Goal: Information Seeking & Learning: Learn about a topic

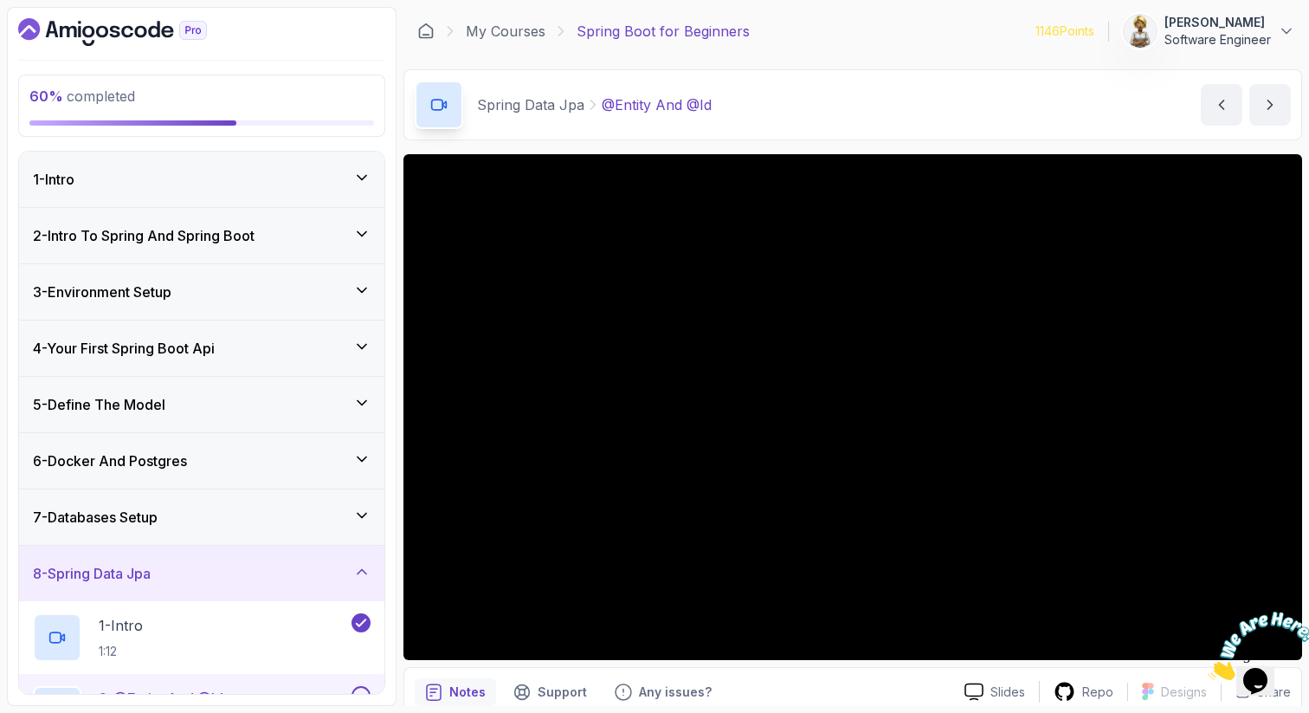
scroll to position [423, 0]
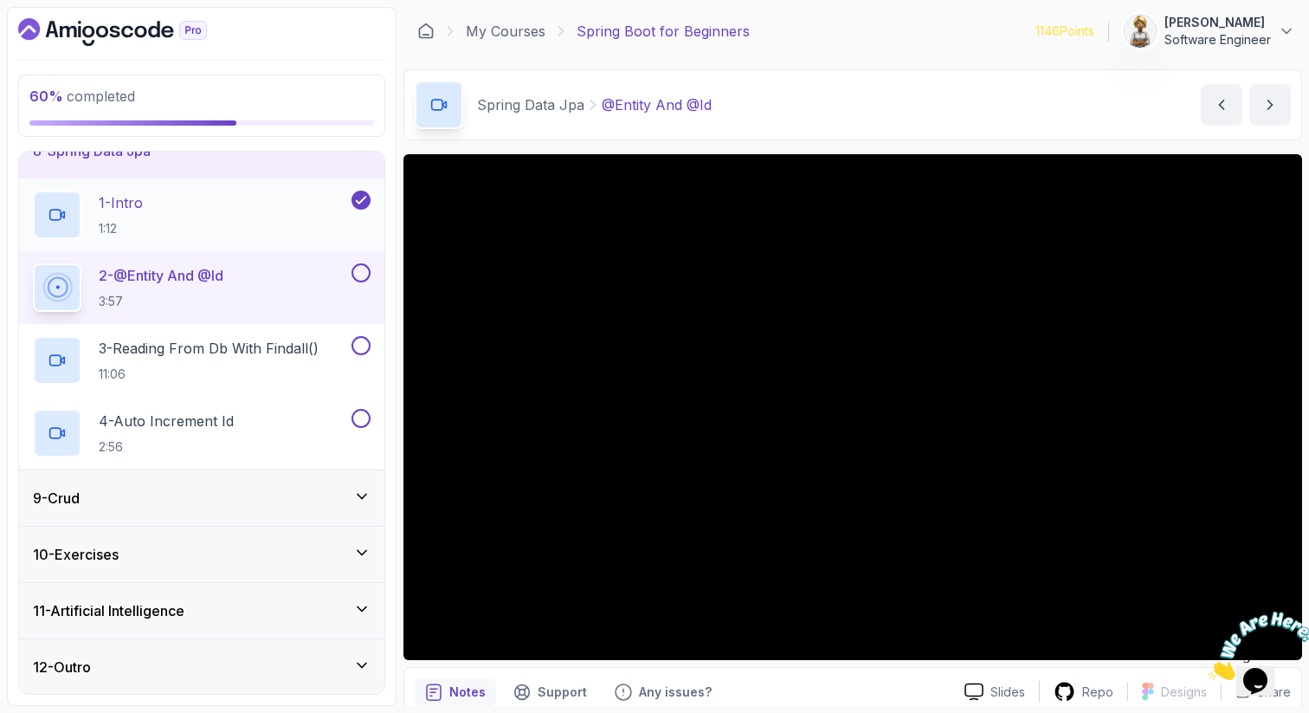
click at [216, 188] on div "1 - Intro 1:12" at bounding box center [201, 214] width 365 height 73
click at [213, 206] on div "1 - Intro 1:12" at bounding box center [190, 215] width 315 height 48
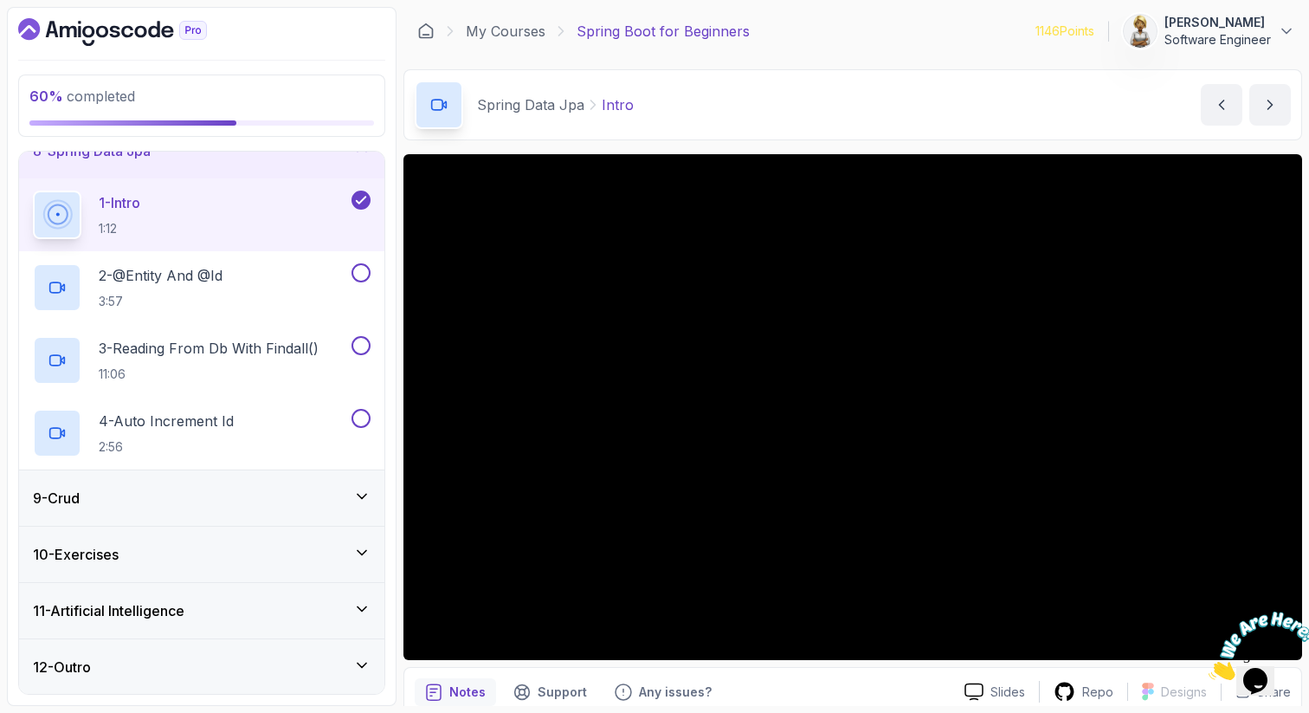
click at [206, 209] on div "1 - Intro 1:12" at bounding box center [190, 215] width 315 height 48
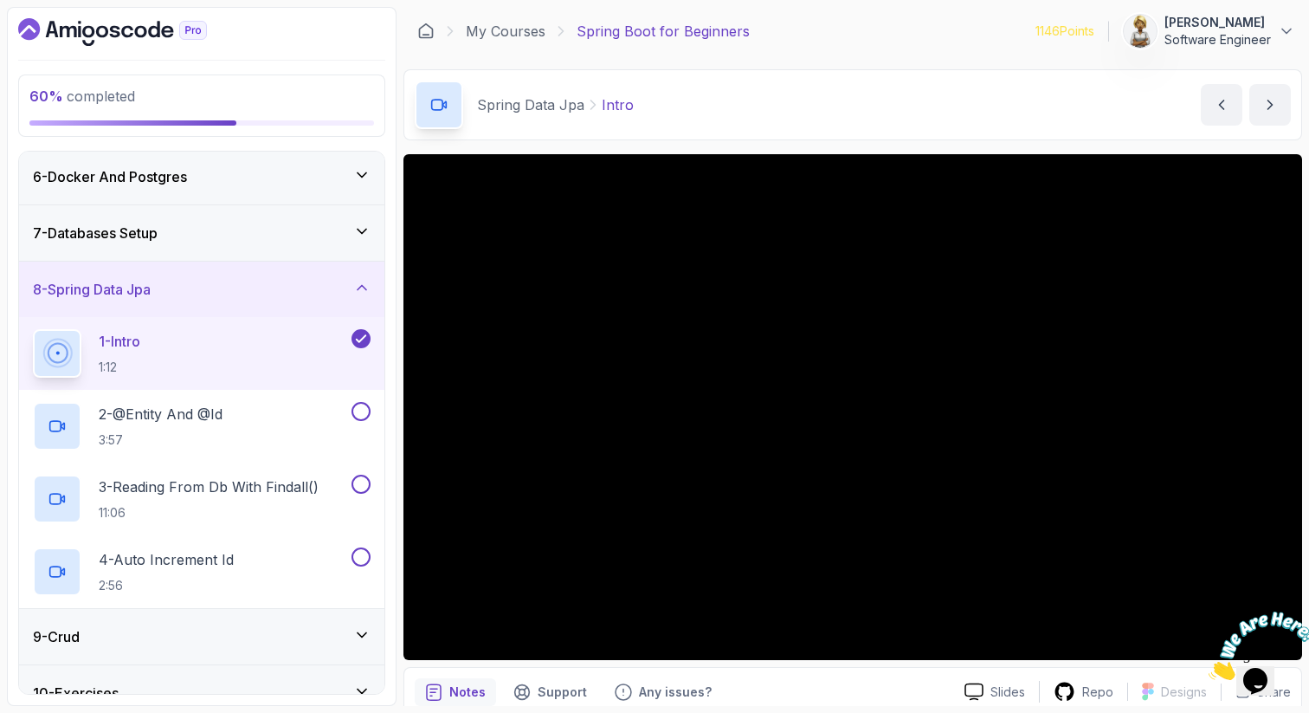
scroll to position [249, 0]
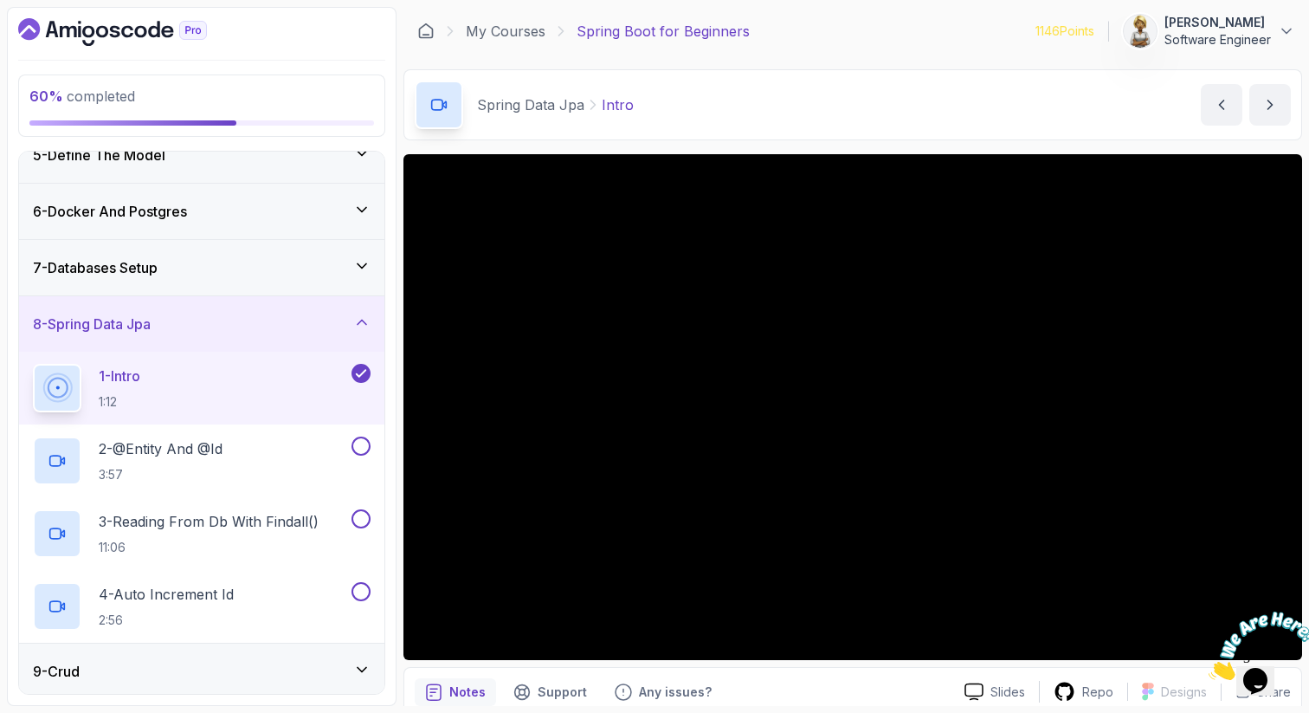
click at [346, 257] on div "7 - Databases Setup" at bounding box center [202, 267] width 338 height 21
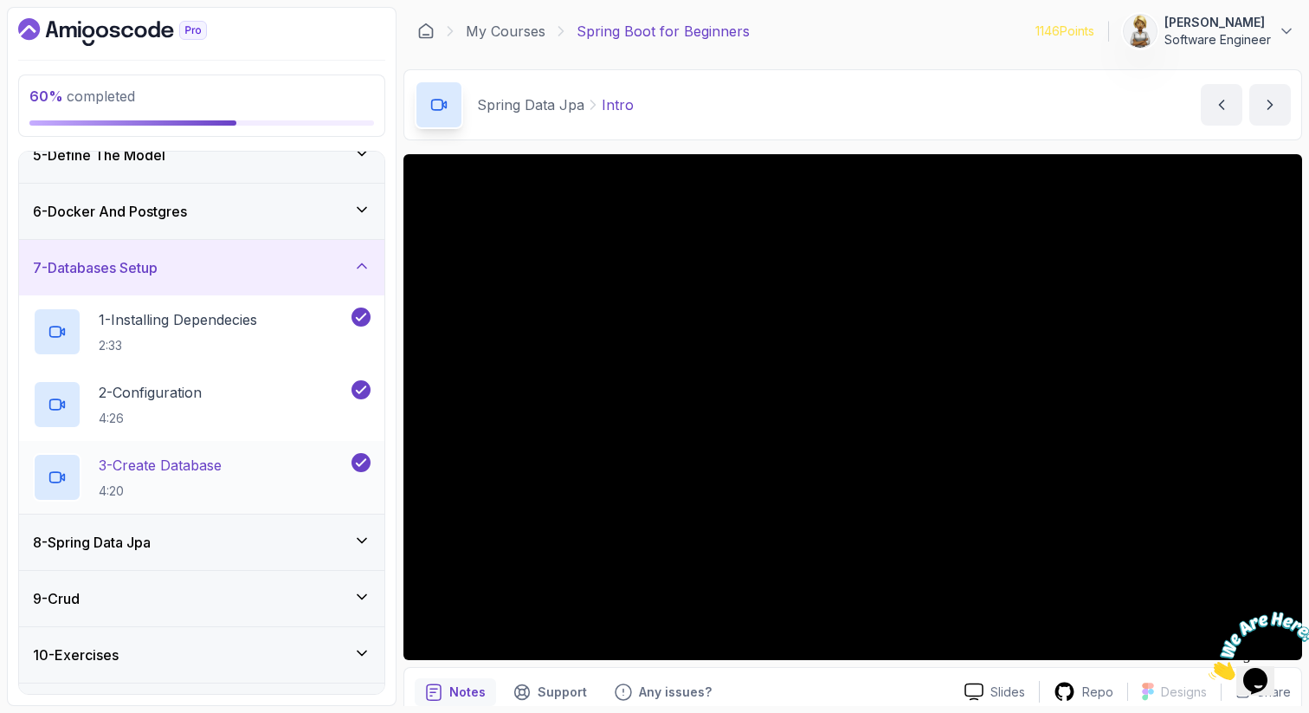
click at [222, 470] on p "3 - Create Database" at bounding box center [160, 465] width 123 height 21
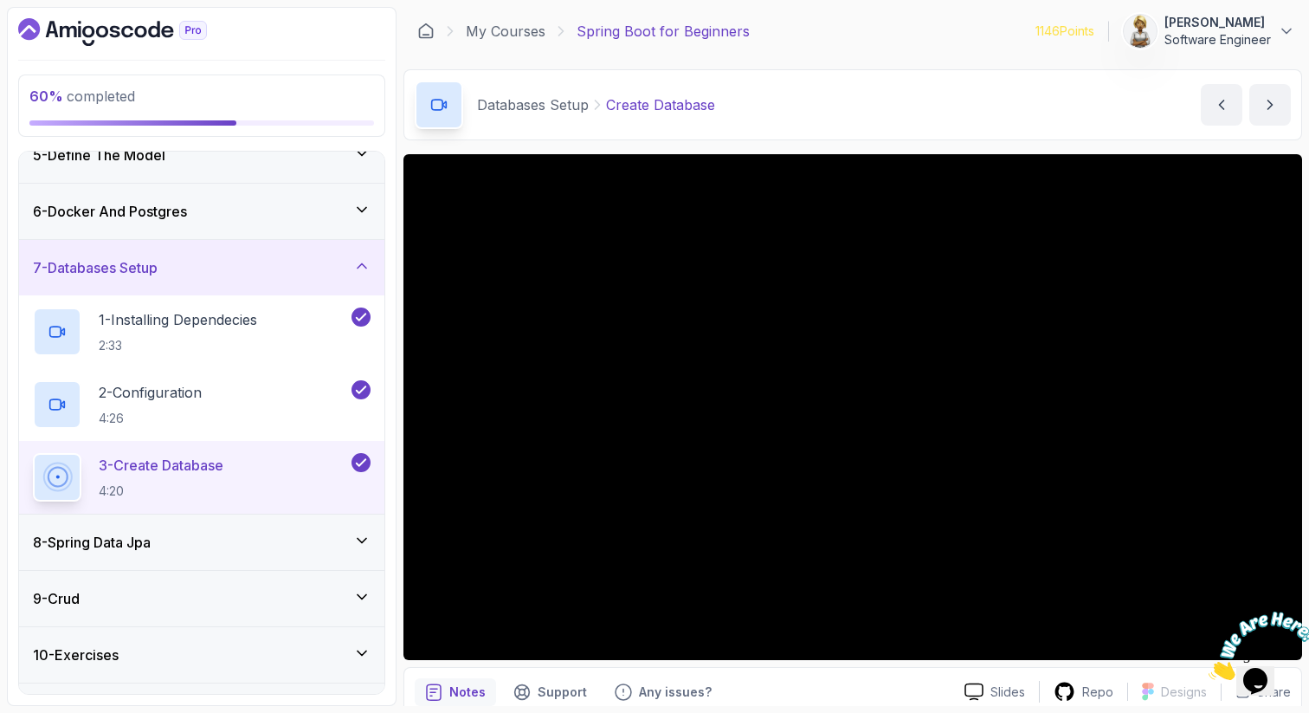
click at [327, 535] on div "8 - Spring Data Jpa" at bounding box center [202, 542] width 338 height 21
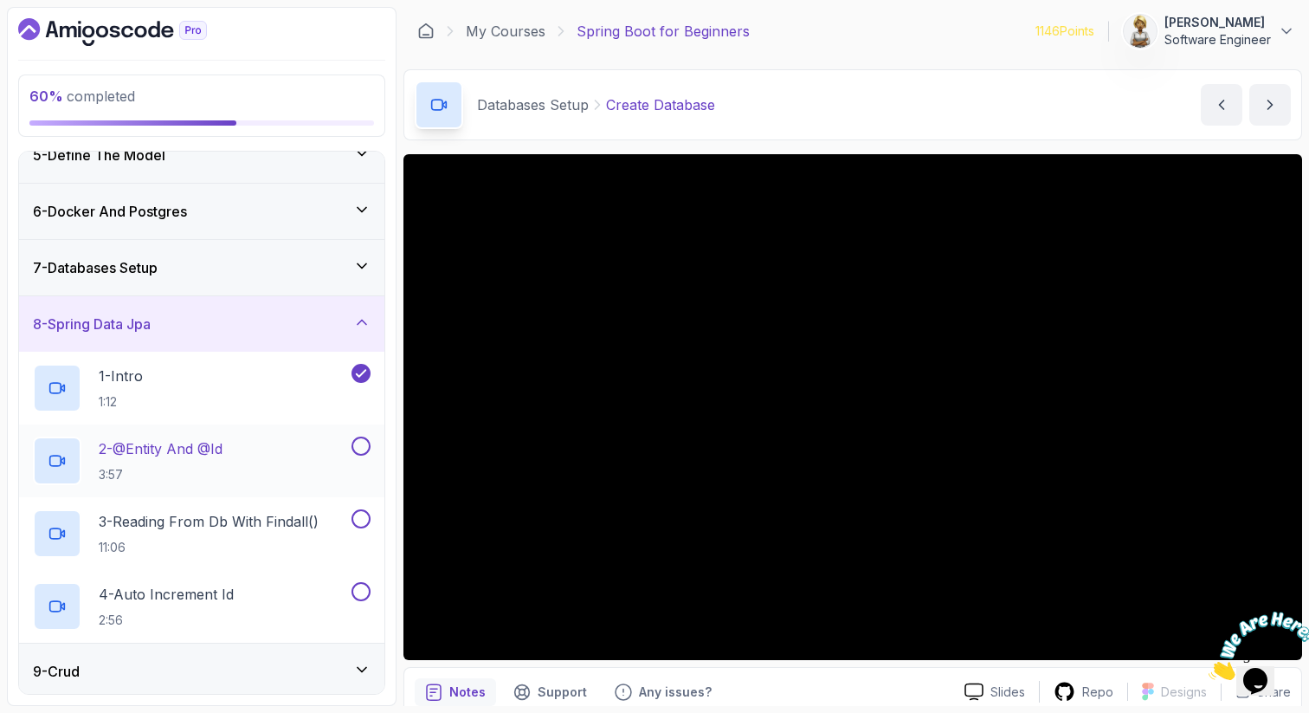
click at [312, 446] on div "2 - @Entity And @Id 3:57" at bounding box center [190, 460] width 315 height 48
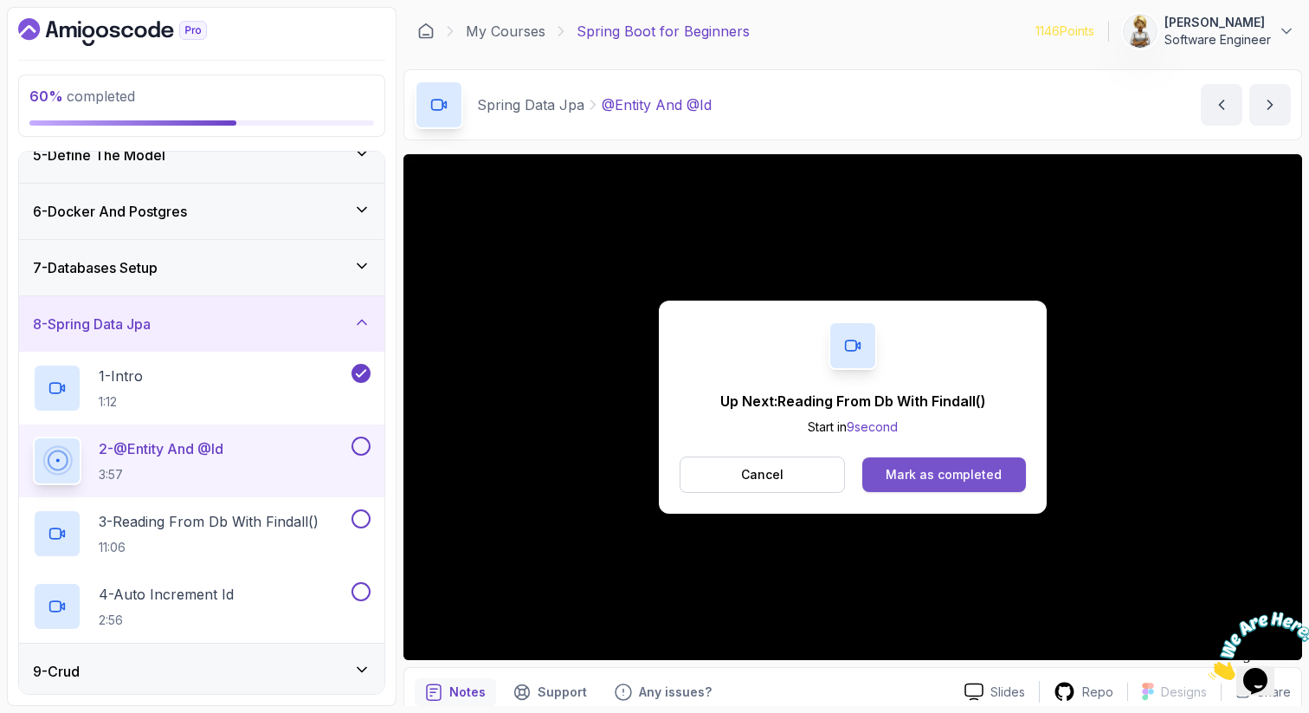
click at [963, 463] on button "Mark as completed" at bounding box center [945, 474] width 164 height 35
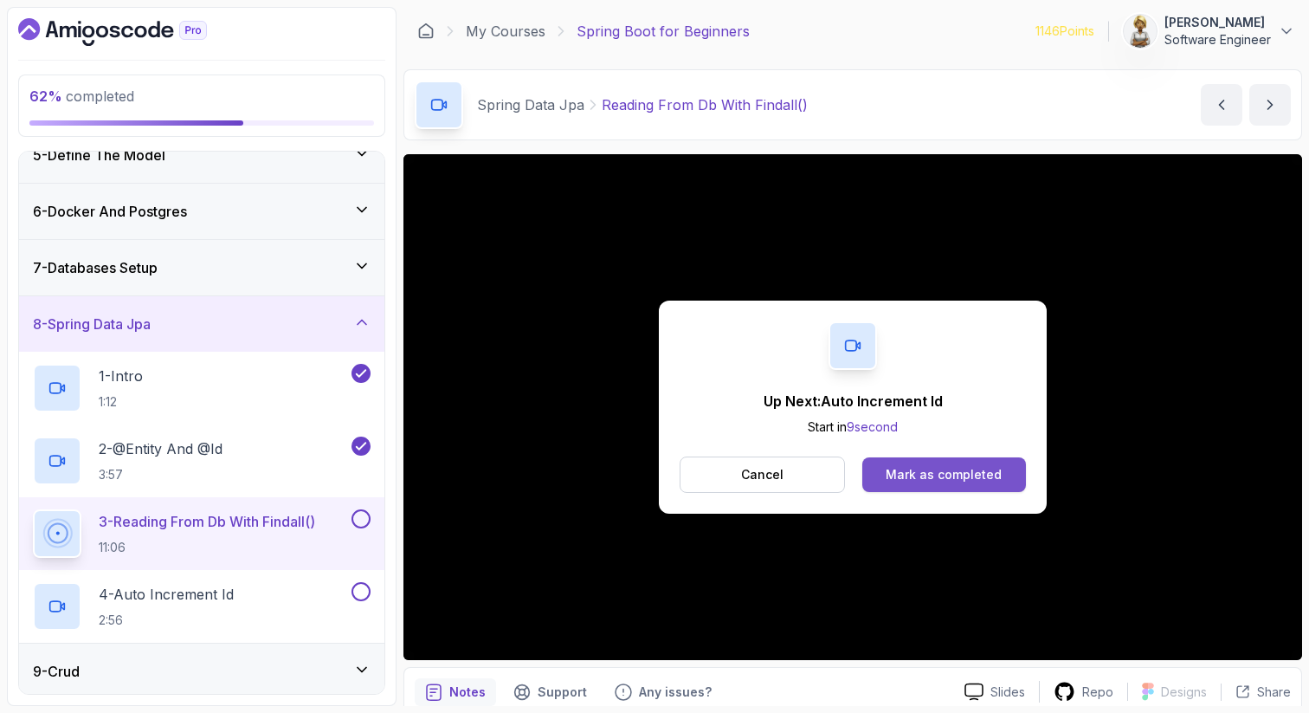
click at [949, 466] on div "Mark as completed" at bounding box center [944, 474] width 116 height 17
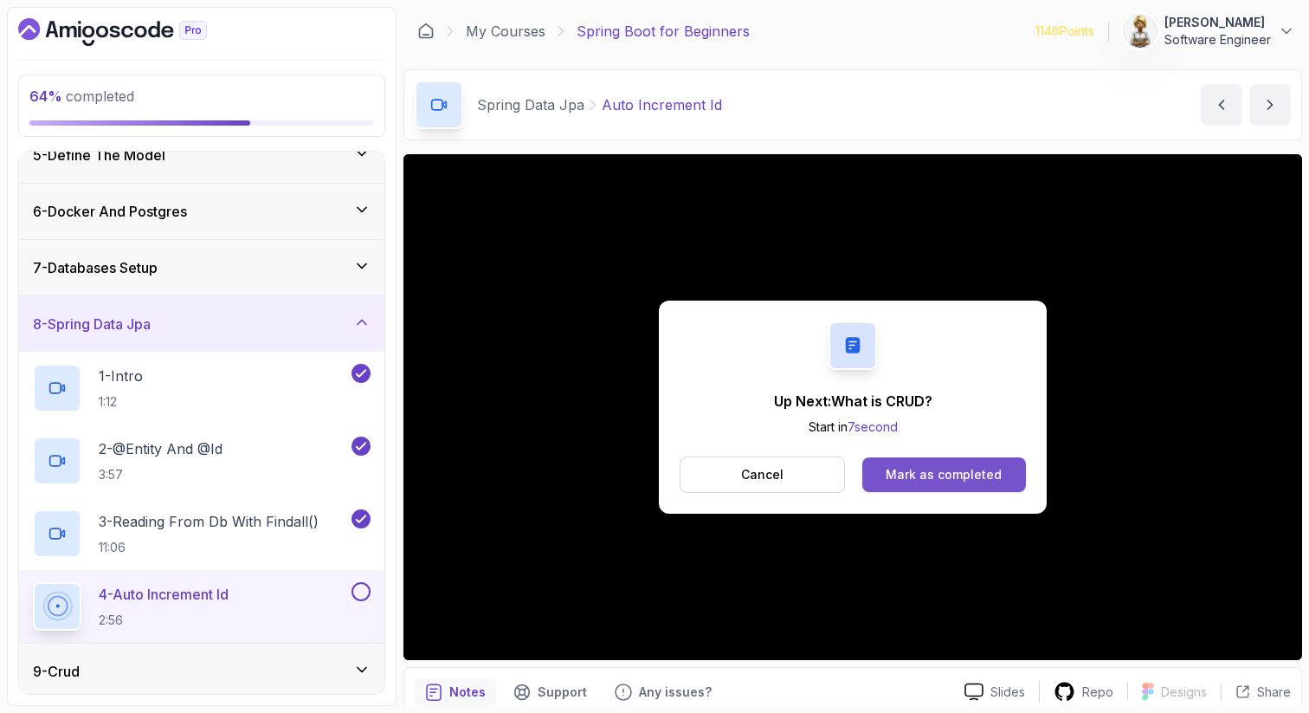
click at [961, 491] on button "Mark as completed" at bounding box center [945, 474] width 164 height 35
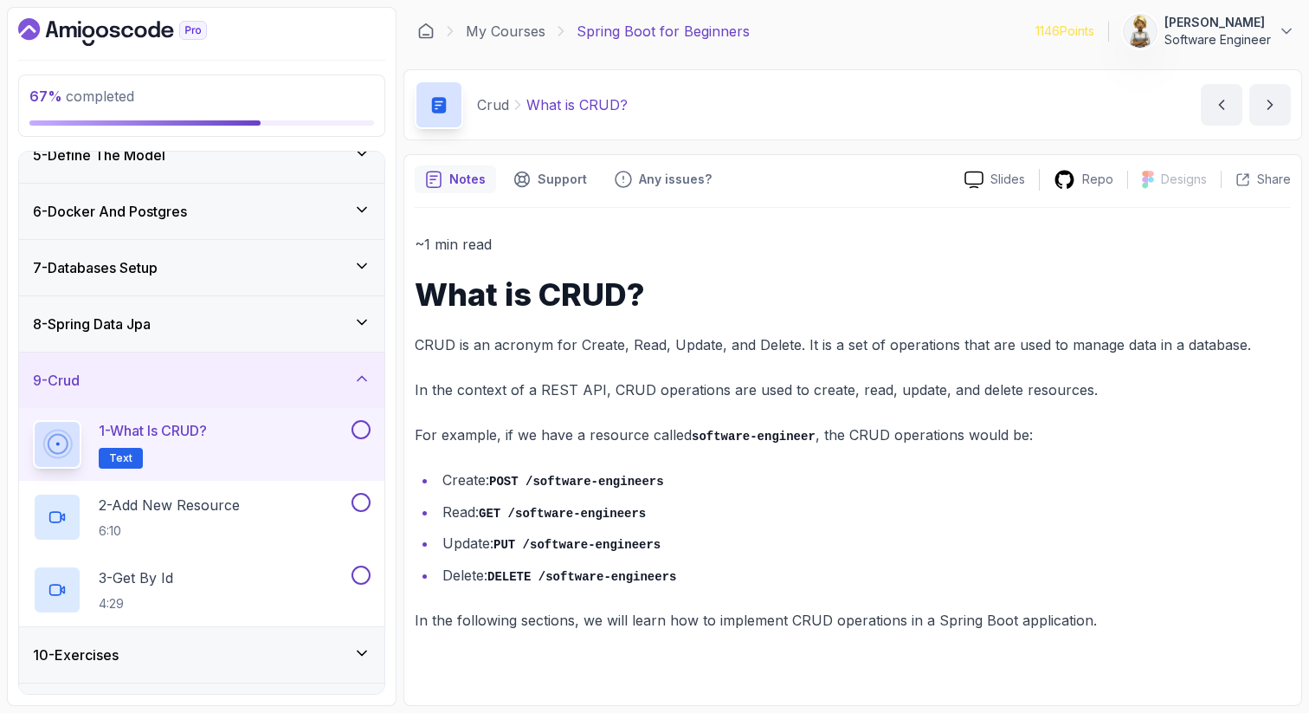
click at [204, 435] on p "1 - What is CRUD?" at bounding box center [153, 430] width 108 height 21
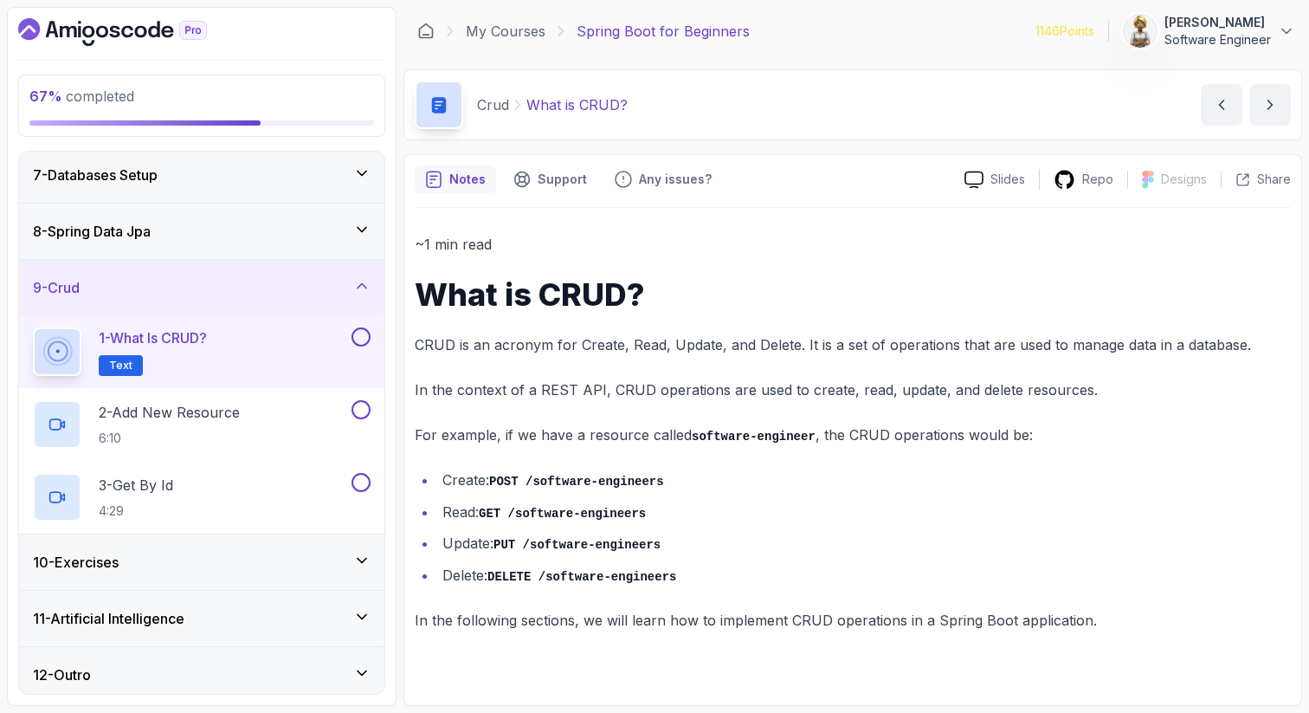
scroll to position [350, 0]
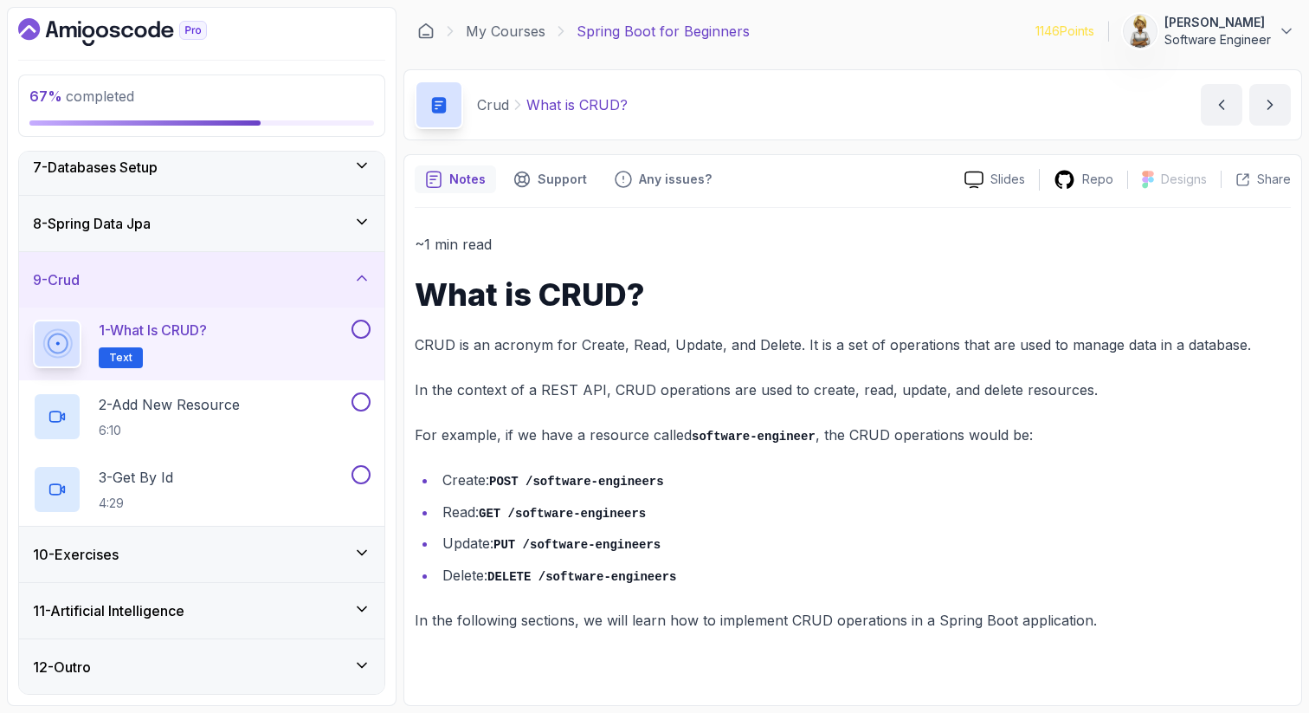
click at [362, 328] on button at bounding box center [361, 329] width 19 height 19
click at [294, 395] on div "2 - Add New Resource 6:10" at bounding box center [190, 416] width 315 height 48
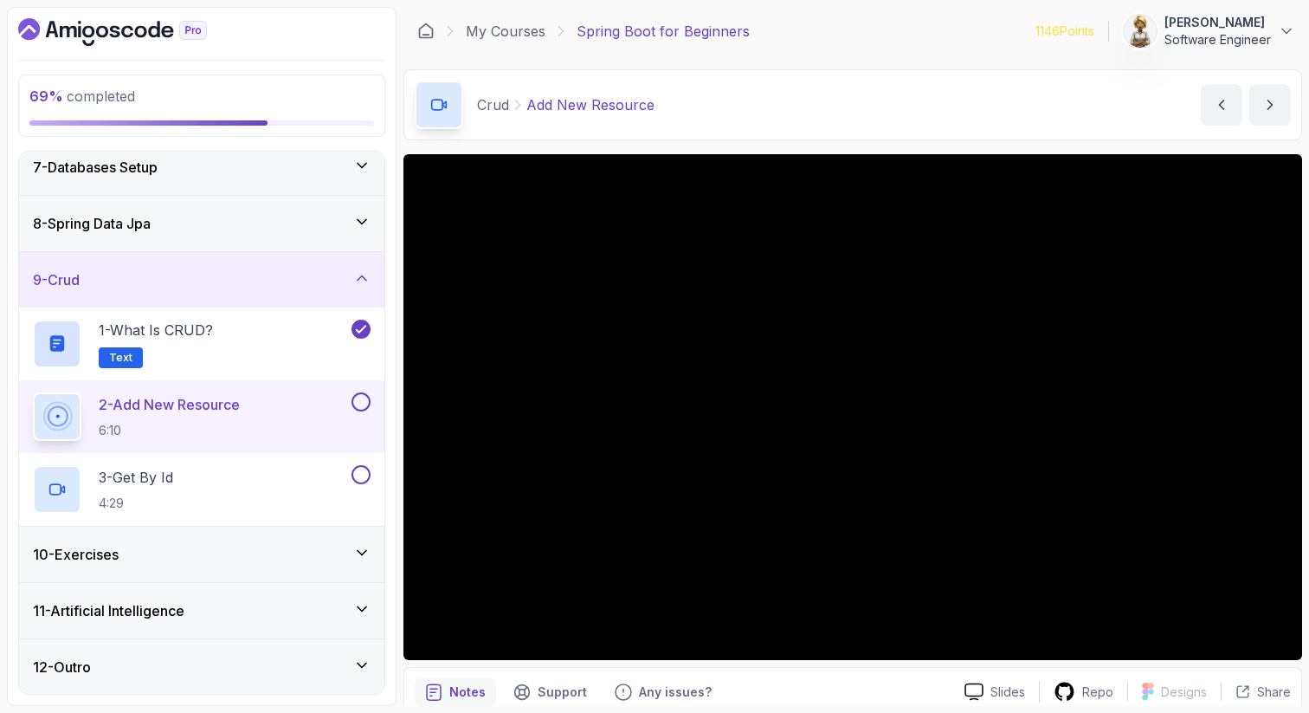
click at [363, 551] on icon at bounding box center [361, 552] width 17 height 17
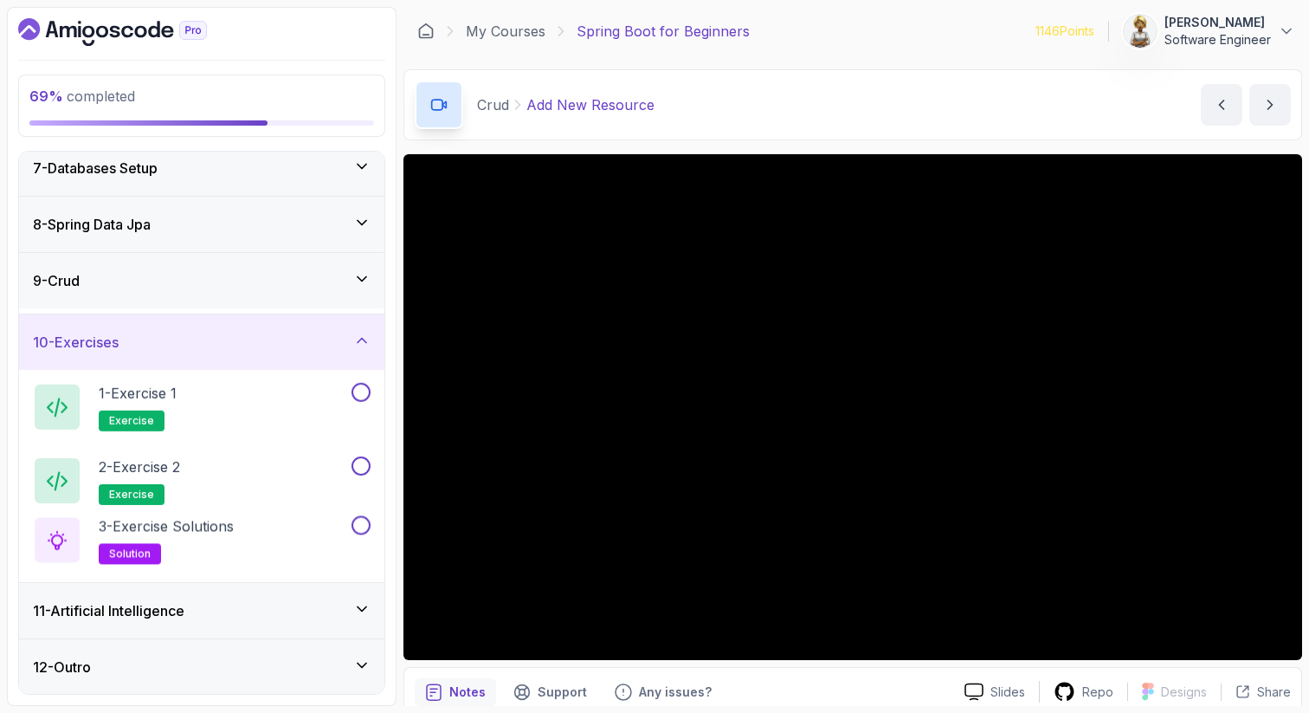
scroll to position [350, 0]
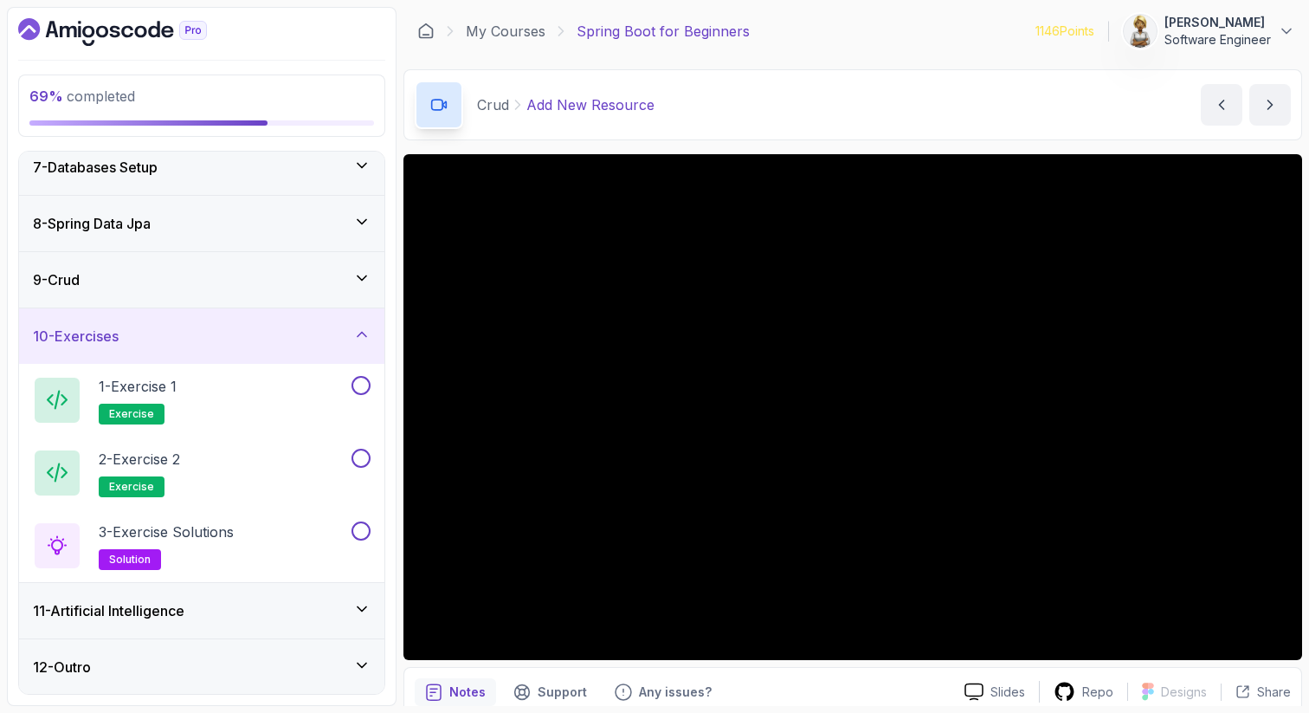
click at [357, 331] on icon at bounding box center [361, 334] width 17 height 17
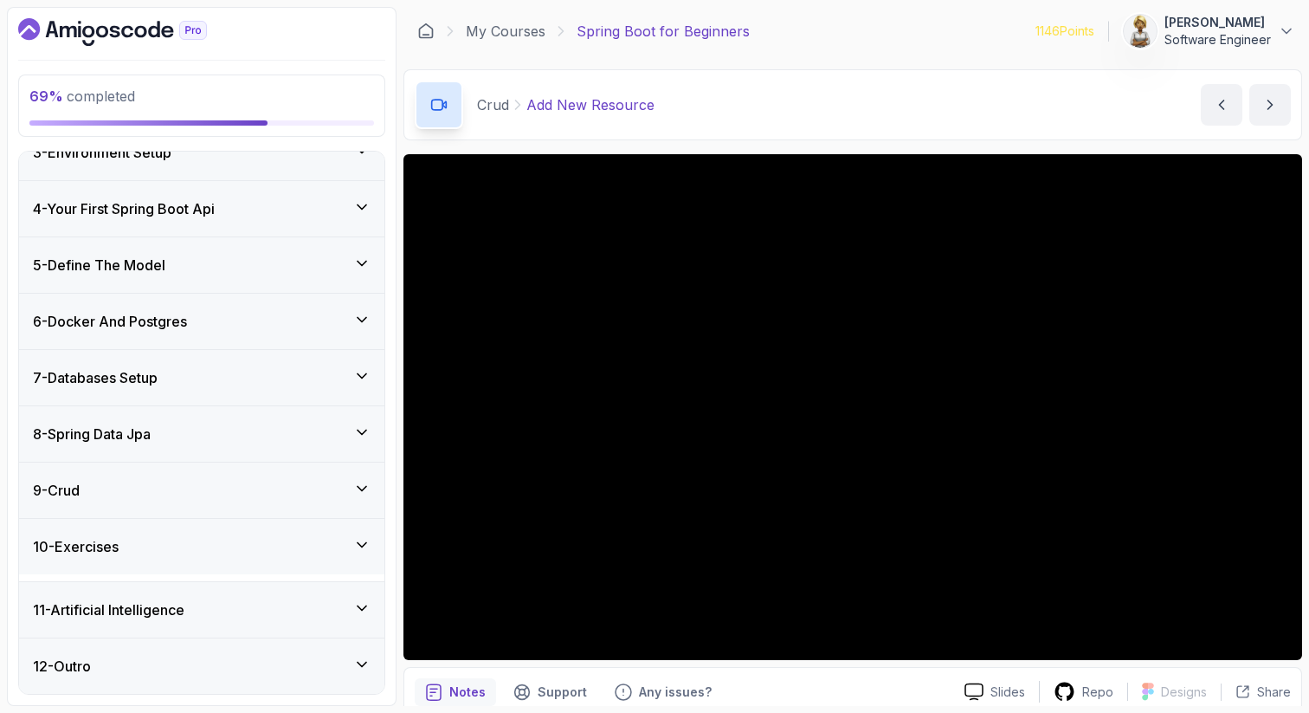
scroll to position [132, 0]
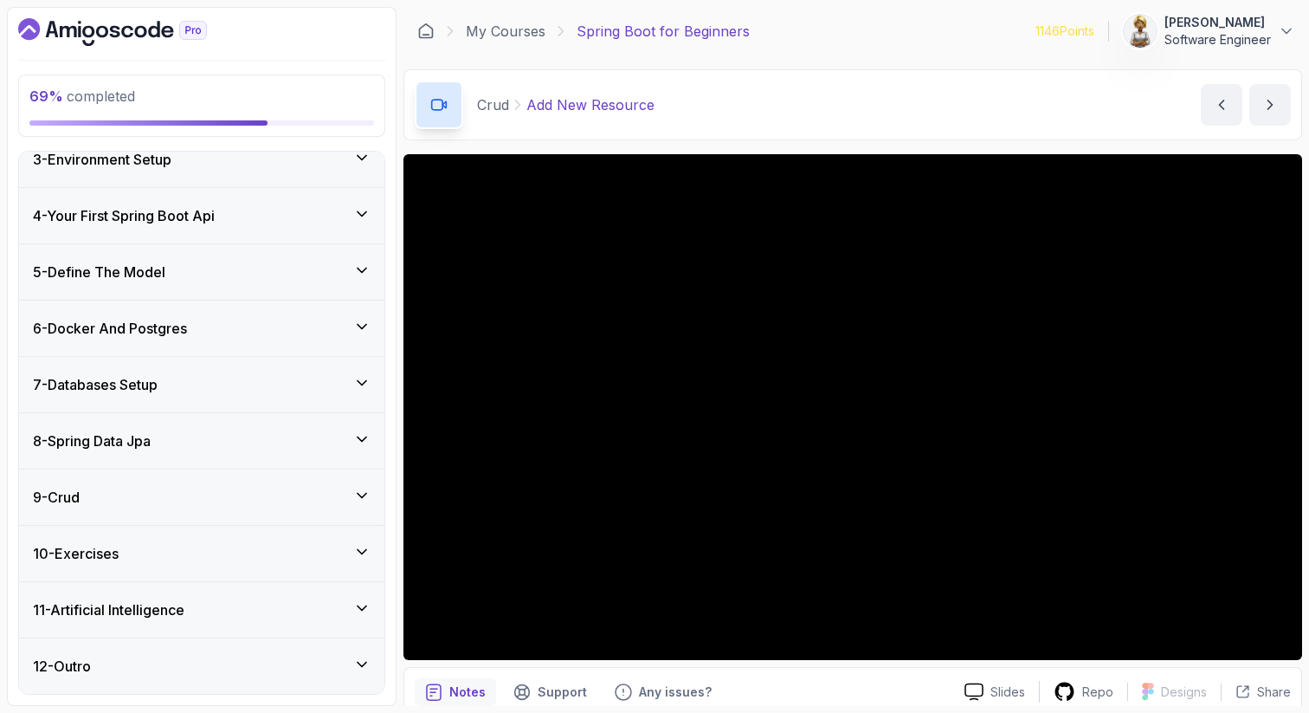
click at [364, 609] on icon at bounding box center [361, 607] width 17 height 17
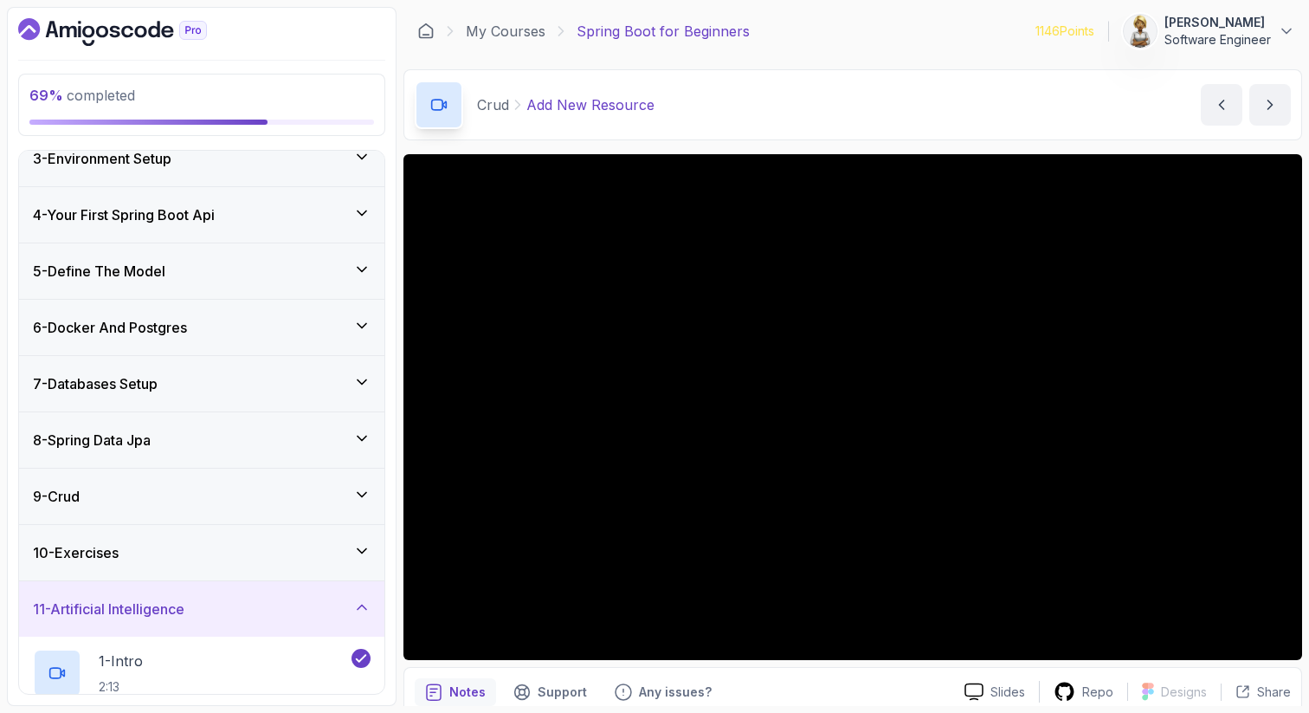
click at [277, 599] on div "11 - Artificial Intelligence" at bounding box center [202, 608] width 338 height 21
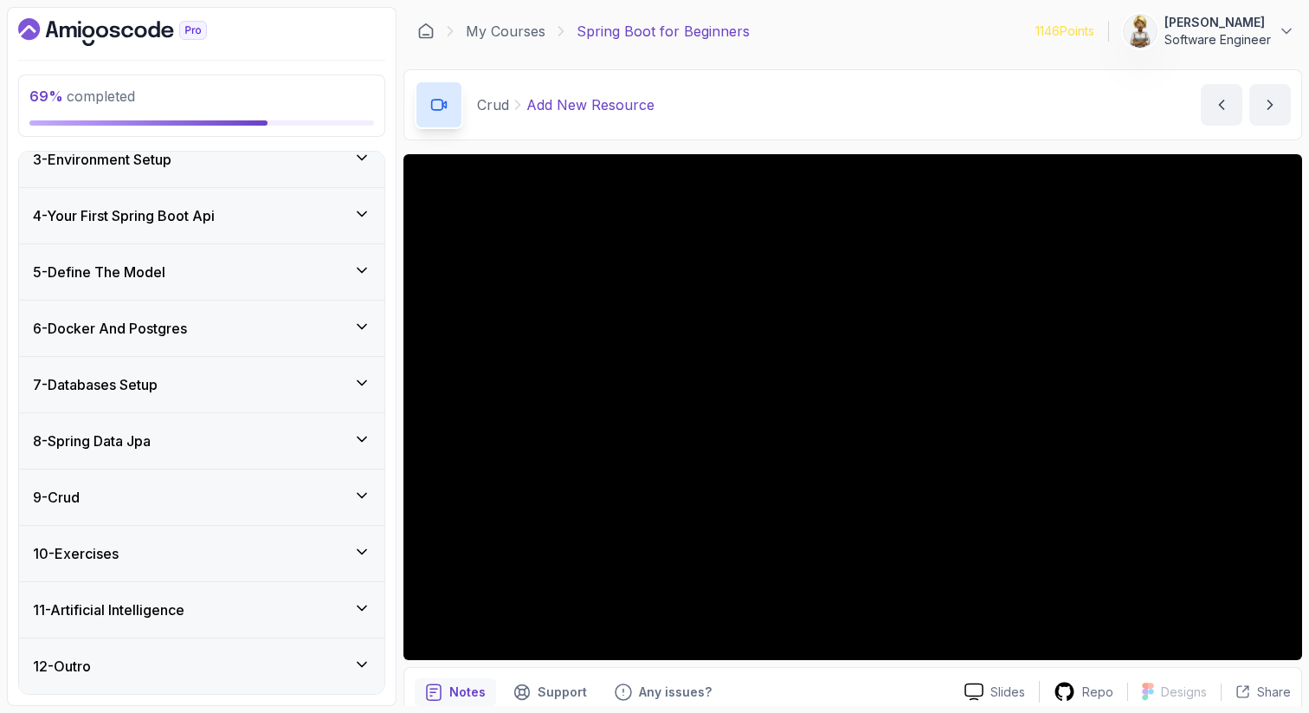
click at [365, 488] on icon at bounding box center [361, 495] width 17 height 17
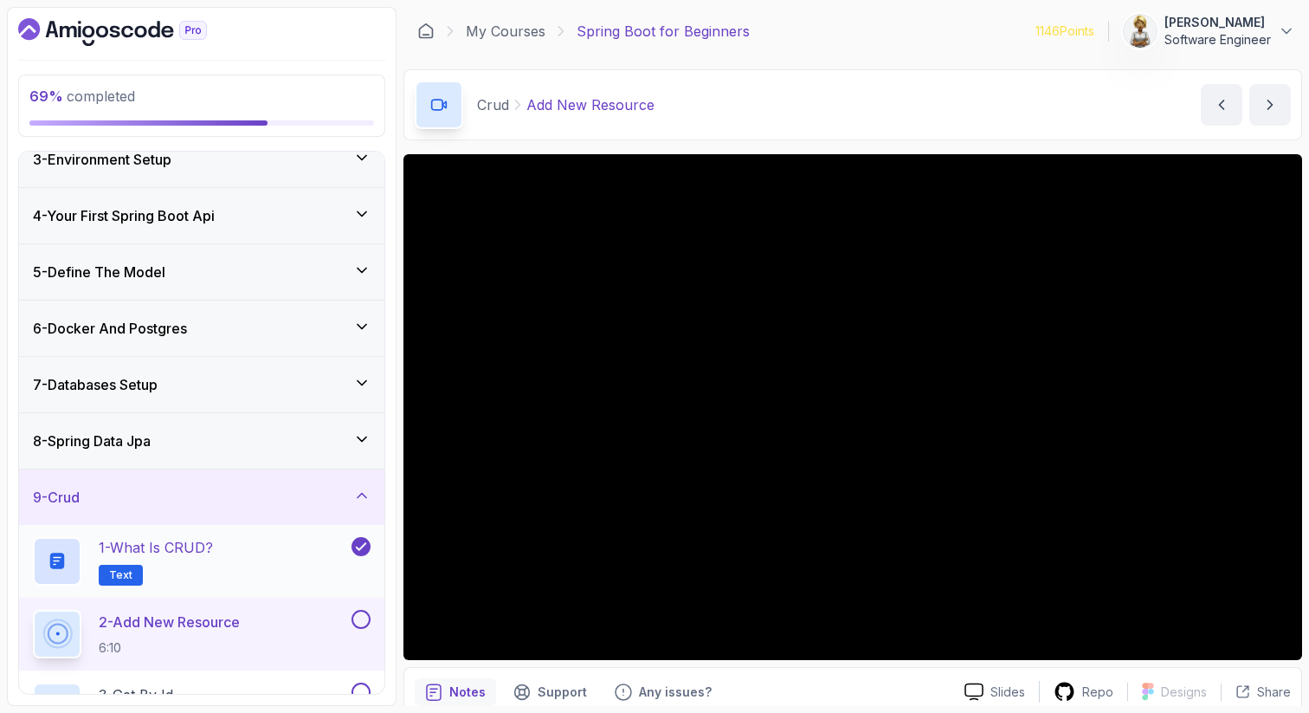
click at [229, 559] on div "1 - What is CRUD? Text" at bounding box center [190, 561] width 315 height 48
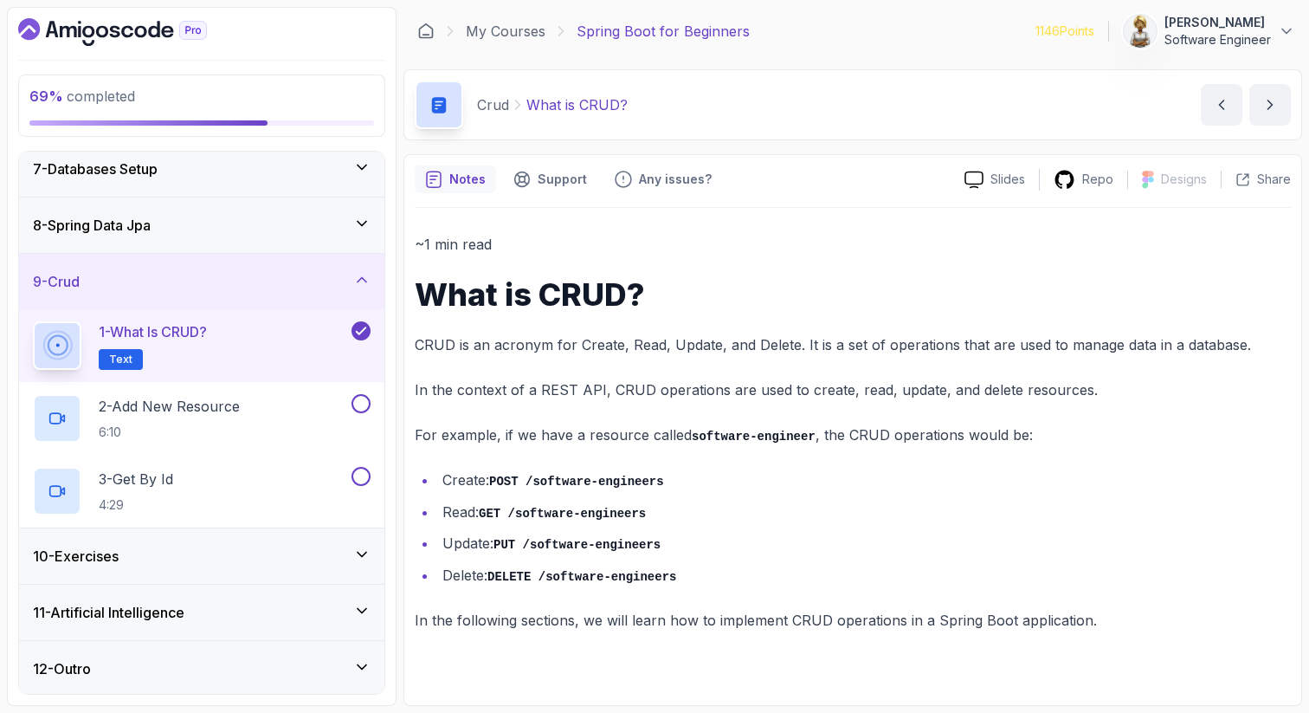
scroll to position [350, 0]
click at [226, 415] on h2 "2 - Add New Resource 6:10" at bounding box center [169, 416] width 141 height 45
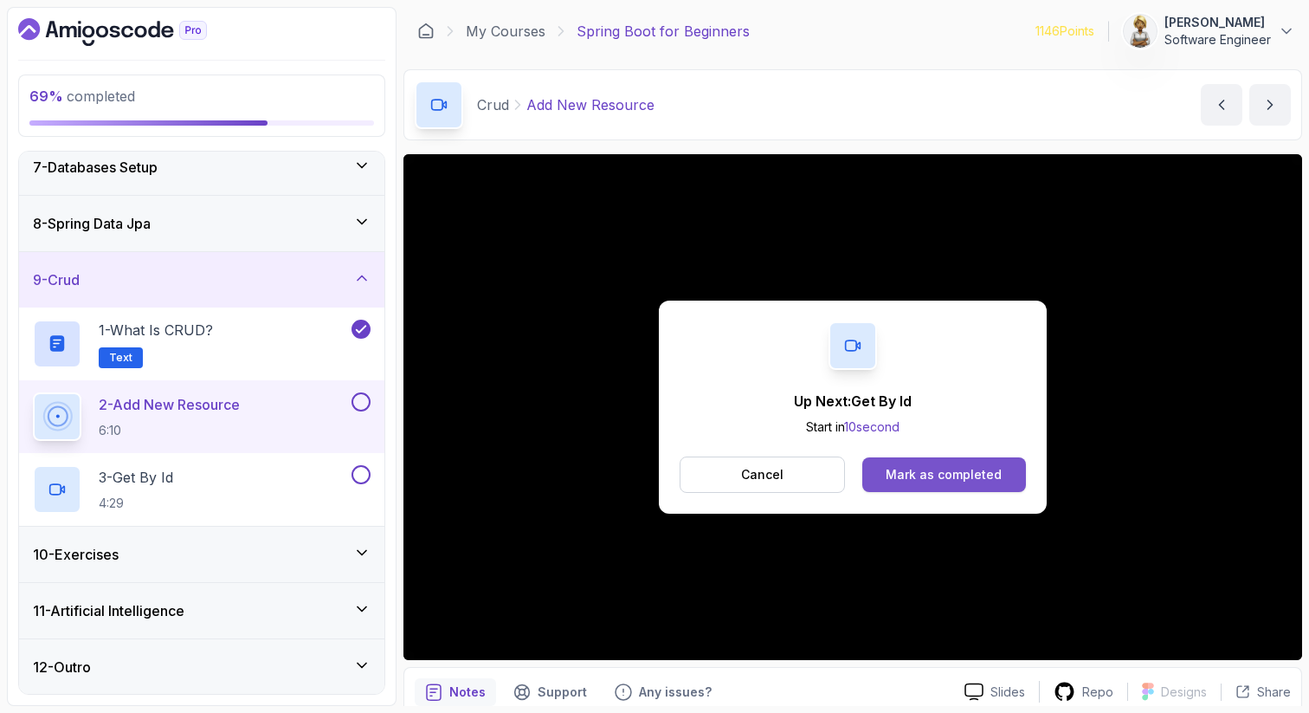
click at [966, 474] on div "Mark as completed" at bounding box center [944, 474] width 116 height 17
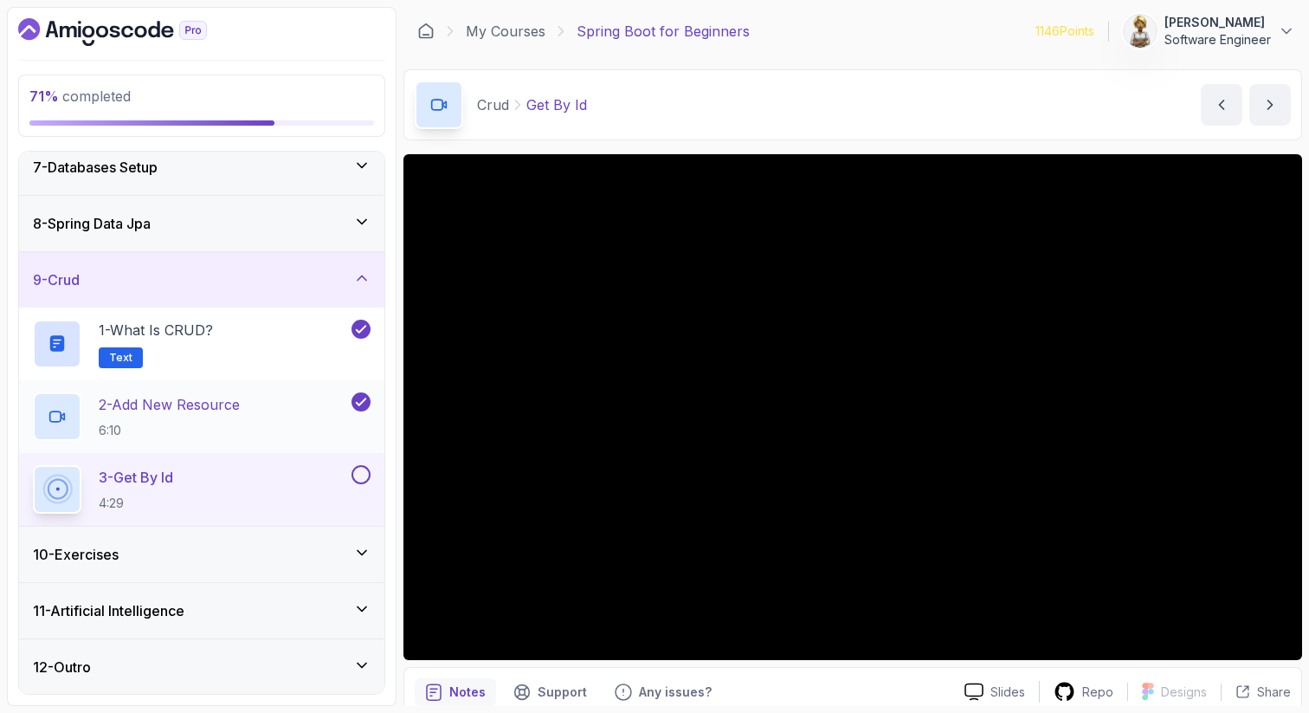
click at [225, 422] on p "6:10" at bounding box center [169, 430] width 141 height 17
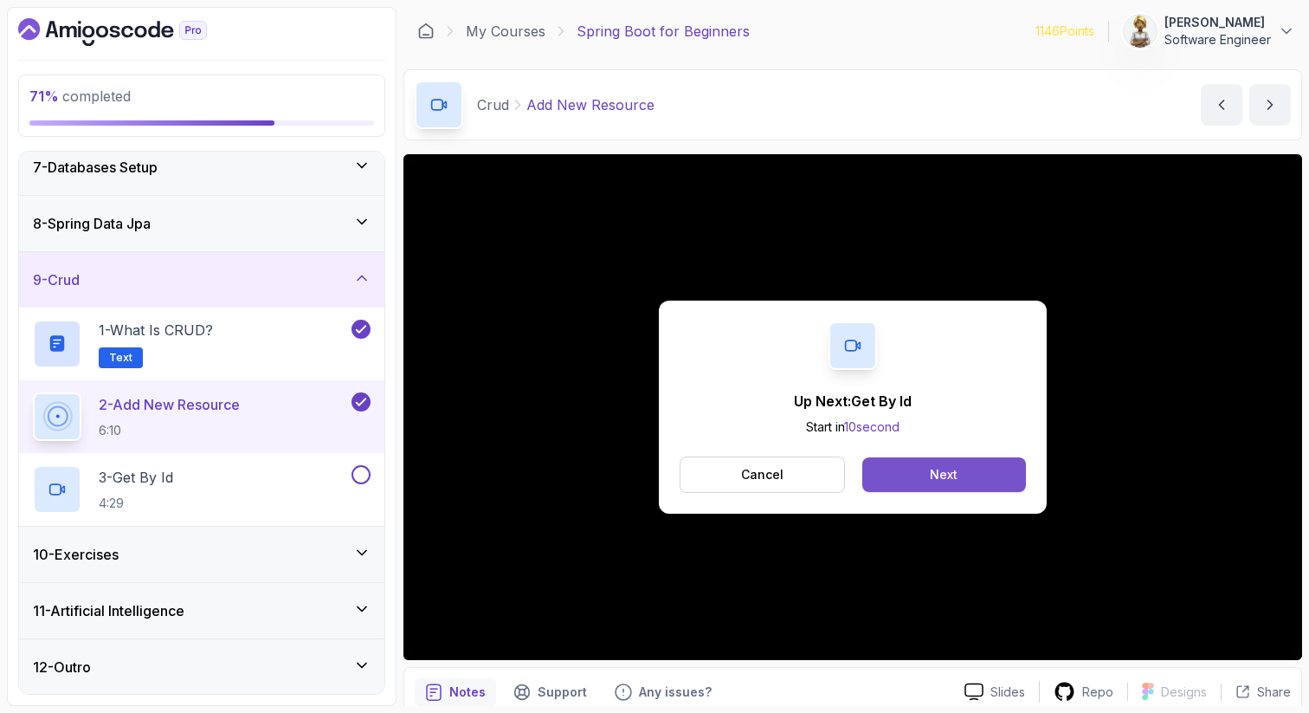
click at [974, 465] on button "Next" at bounding box center [945, 474] width 164 height 35
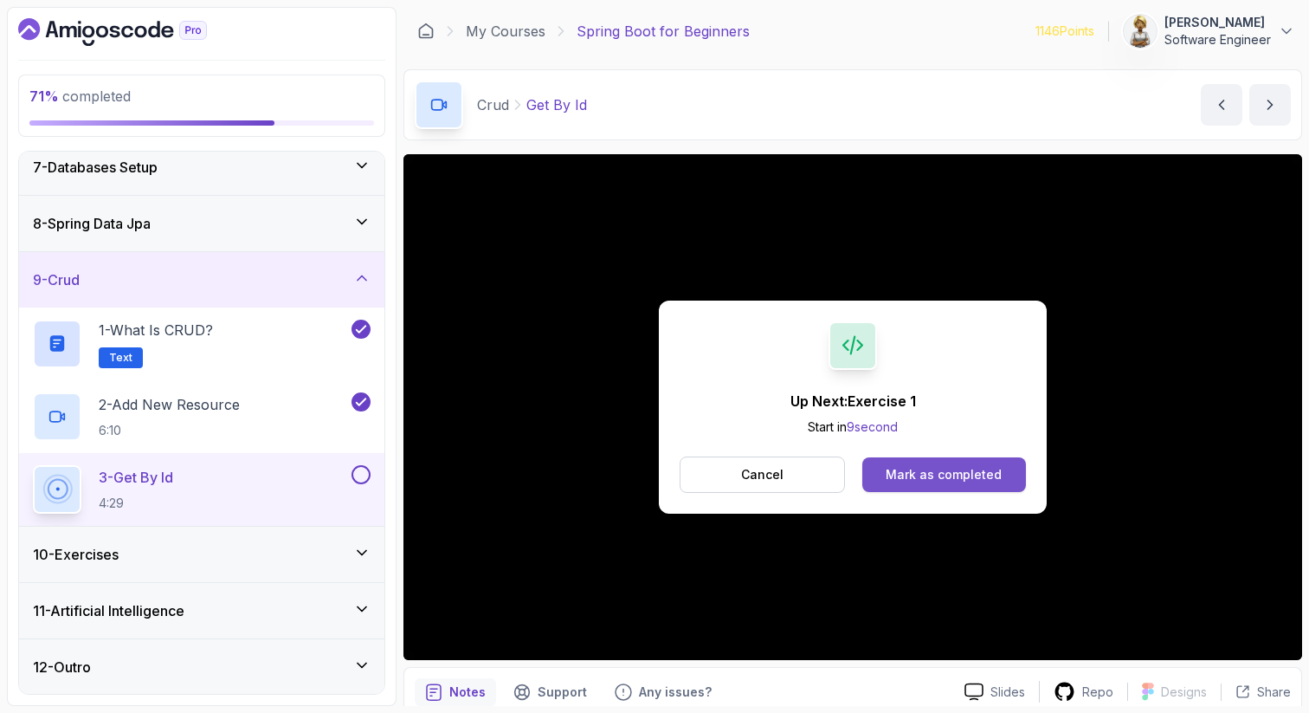
click at [892, 475] on div "Mark as completed" at bounding box center [944, 474] width 116 height 17
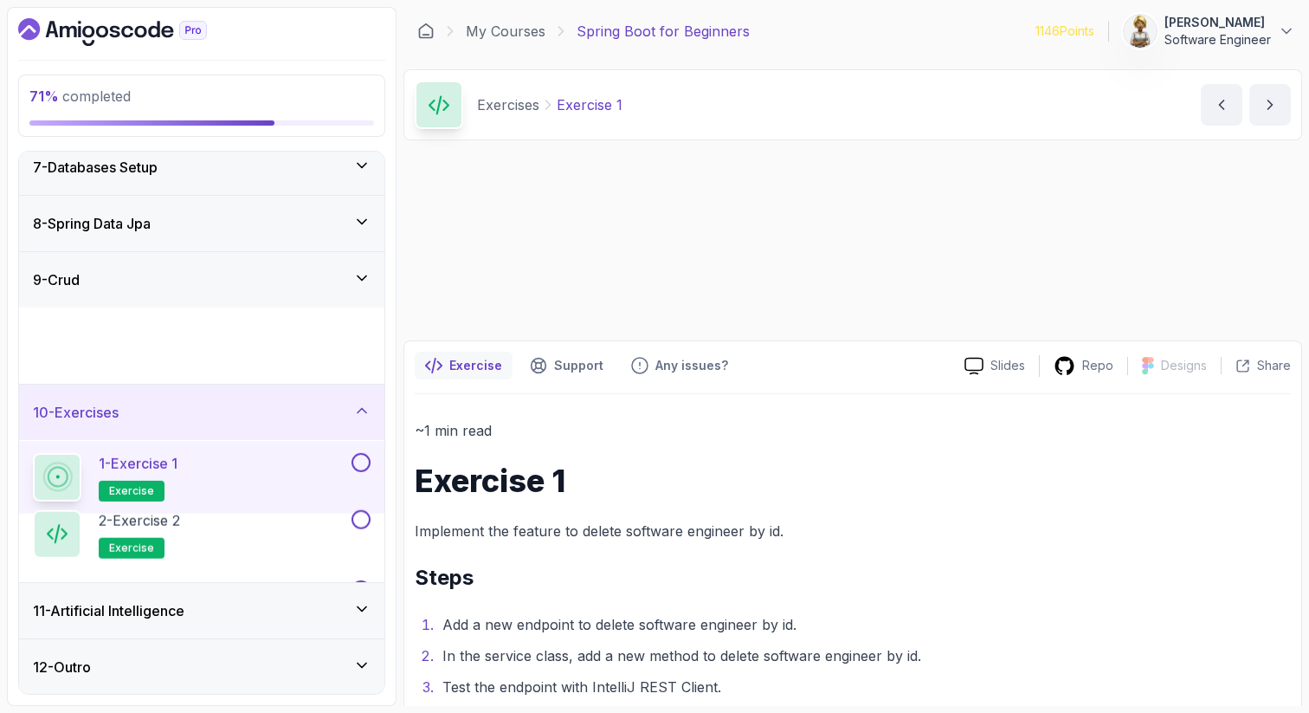
scroll to position [350, 0]
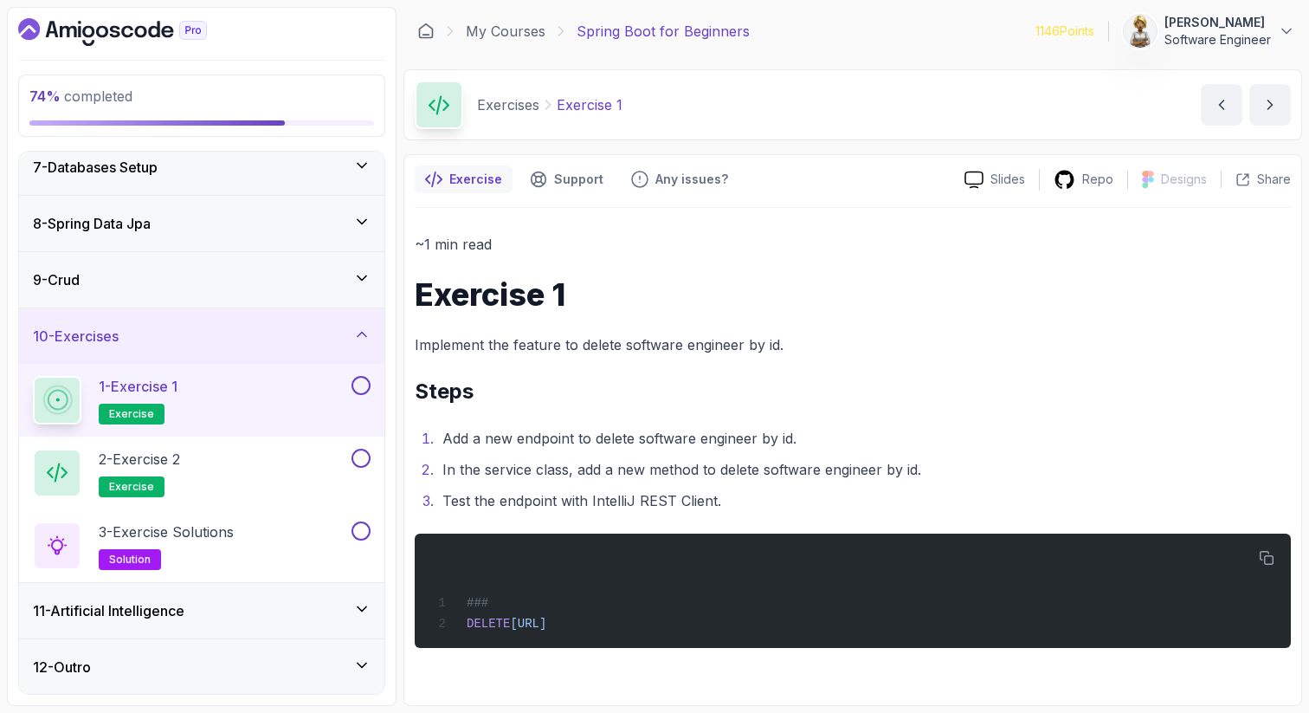
click at [804, 486] on ol "Add a new endpoint to delete software engineer by id. In the service class, add…" at bounding box center [853, 469] width 876 height 87
click at [810, 413] on div "~1 min read Exercise 1 Implement the feature to delete software engineer by id.…" at bounding box center [853, 440] width 876 height 416
click at [754, 416] on div "~1 min read Exercise 1 Implement the feature to delete software engineer by id.…" at bounding box center [853, 440] width 876 height 416
click at [365, 376] on button at bounding box center [361, 385] width 19 height 19
click at [304, 449] on div "2 - Exercise 2 exercise" at bounding box center [190, 473] width 315 height 48
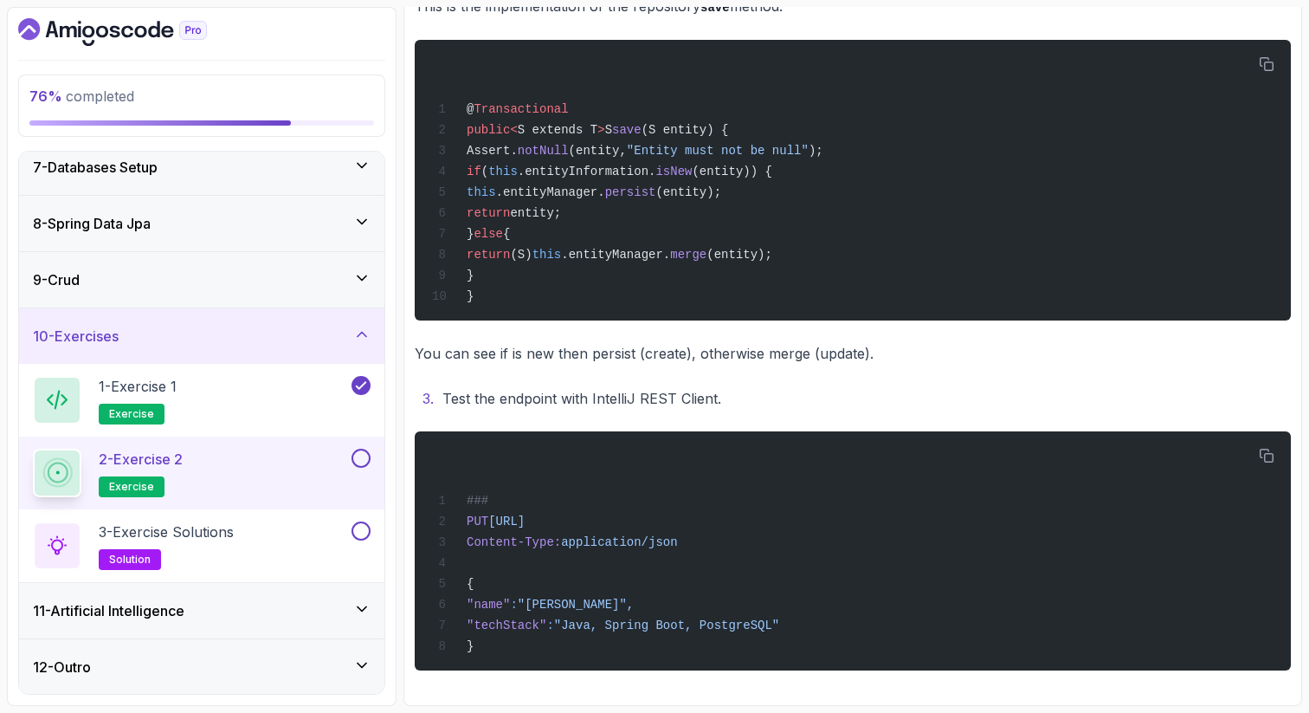
scroll to position [638, 0]
click at [627, 535] on span "application/json" at bounding box center [619, 542] width 116 height 14
click at [591, 603] on span ""John Doe"," at bounding box center [576, 605] width 116 height 14
click at [612, 640] on div "### PUT http://localhost:8080/api/v1/software-engineers/1 Content-Type: applica…" at bounding box center [853, 551] width 849 height 218
click at [1021, 222] on div "@ Transactional public < S extends T > S save (S entity) { Assert. notNull (ent…" at bounding box center [853, 180] width 849 height 260
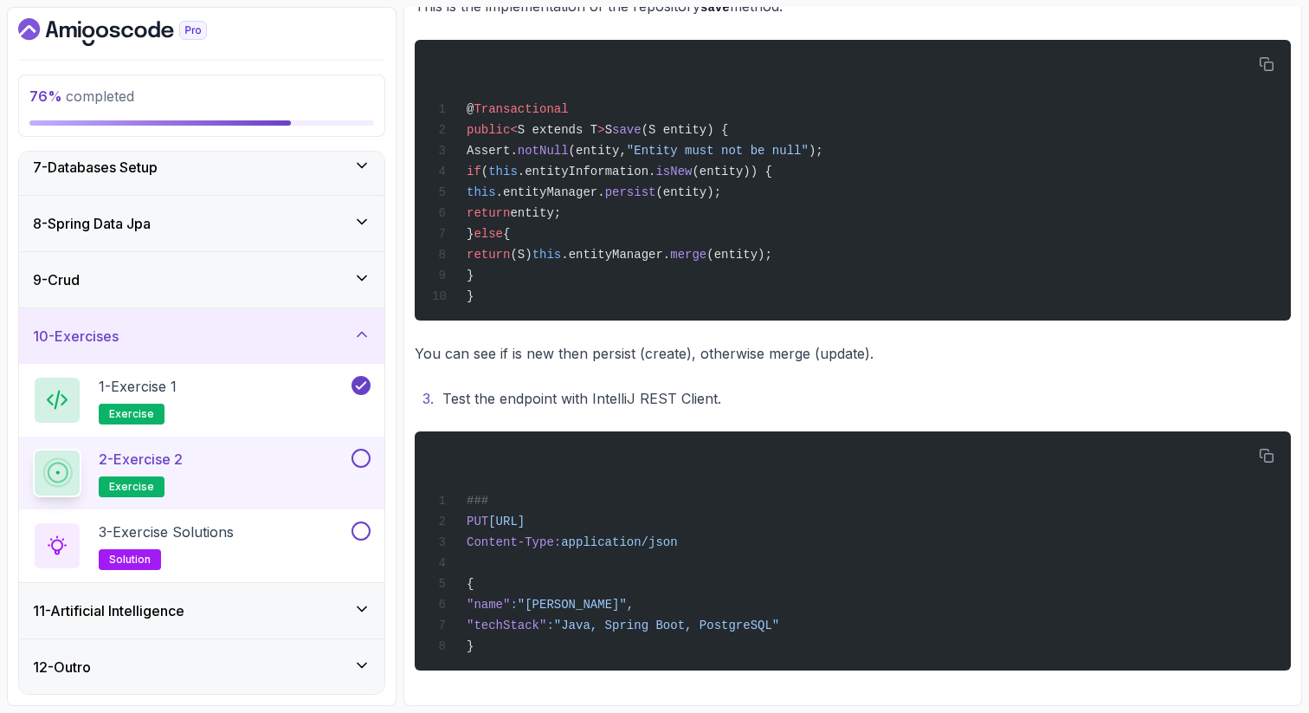
click at [357, 463] on button at bounding box center [361, 458] width 19 height 19
click at [319, 525] on div "3 - Exercise Solutions solution" at bounding box center [190, 545] width 315 height 48
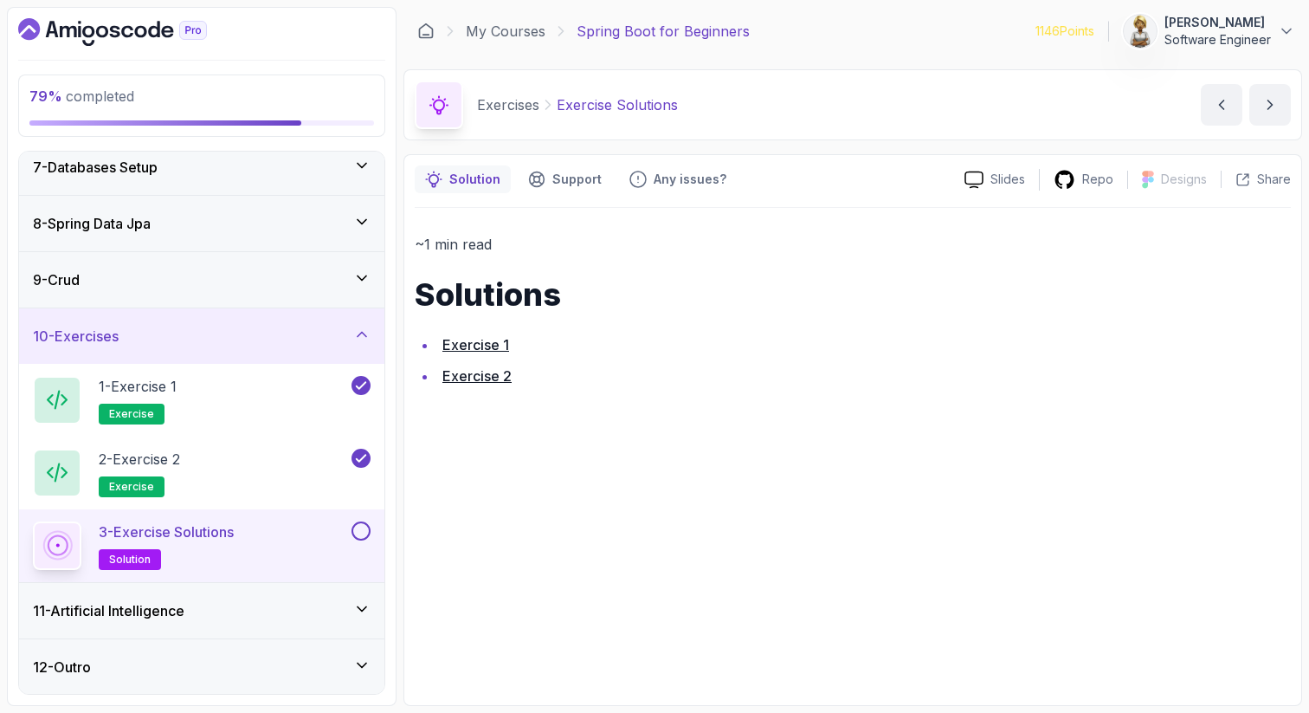
click at [490, 344] on link "Exercise 1" at bounding box center [476, 344] width 67 height 17
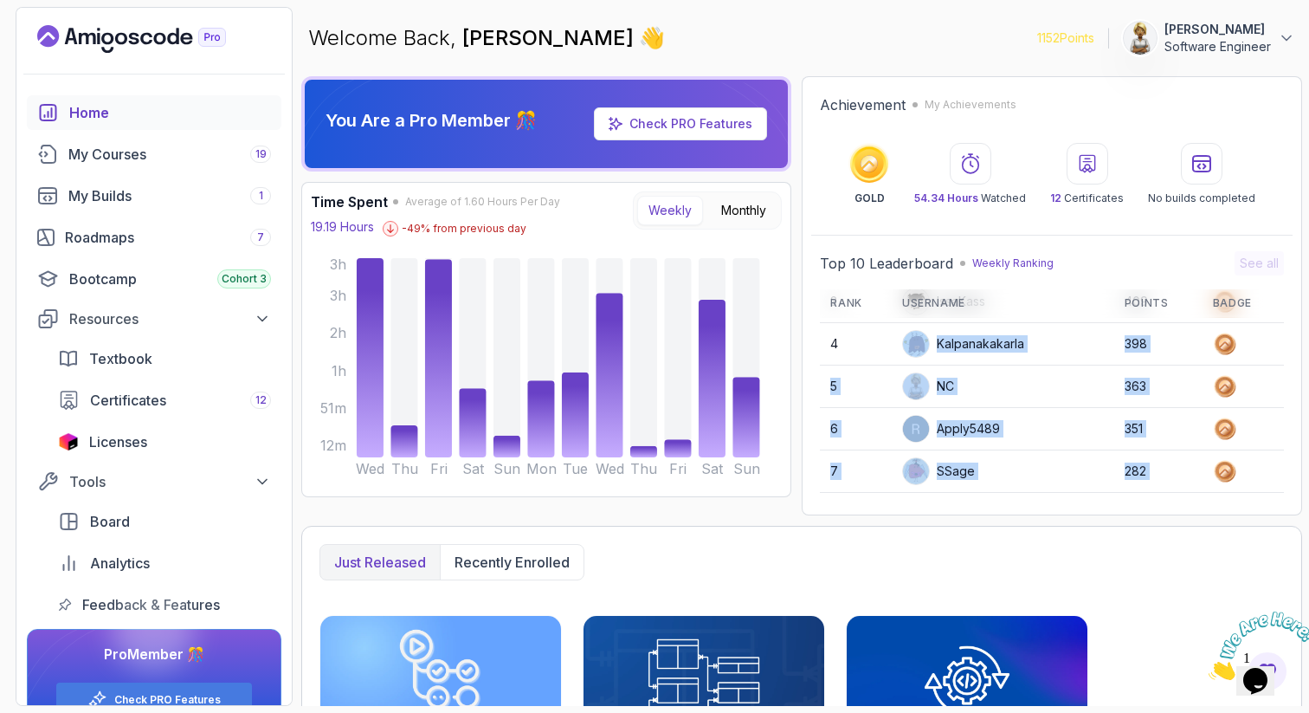
scroll to position [166, 0]
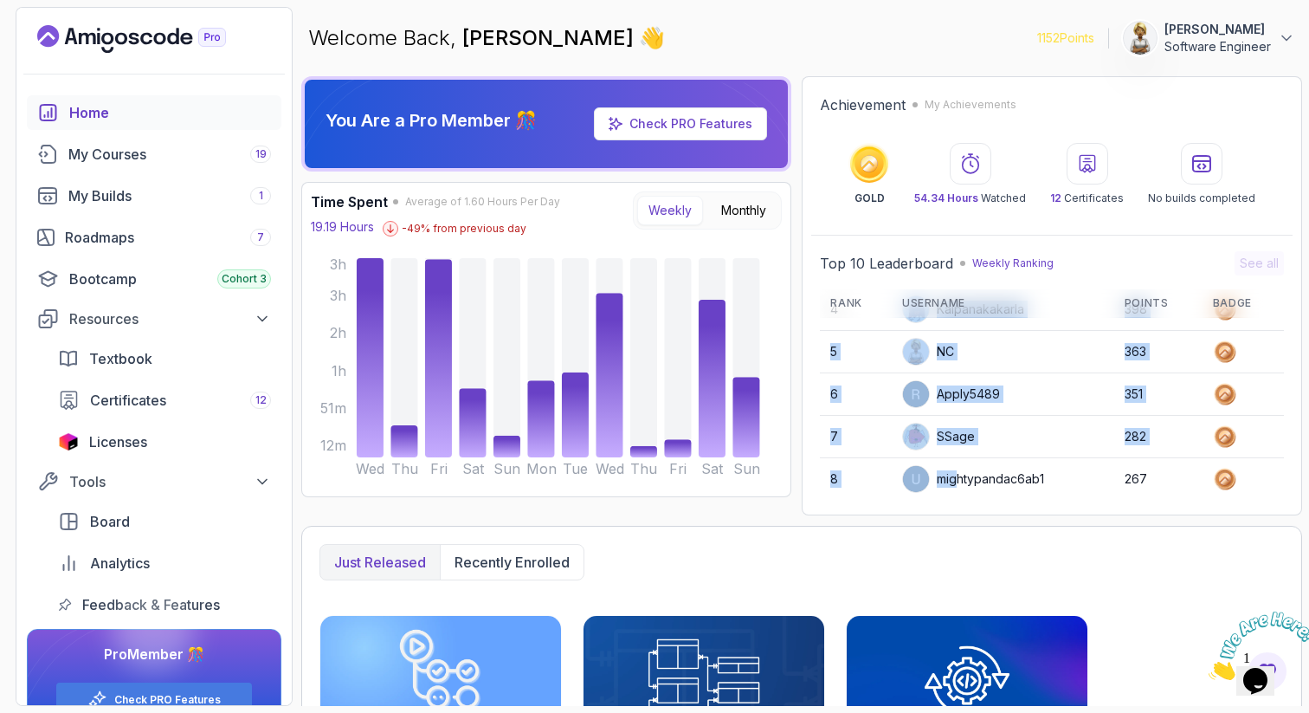
drag, startPoint x: 958, startPoint y: 448, endPoint x: 958, endPoint y: 490, distance: 42.4
click at [958, 492] on tbody "1 Stanislaw 694 2 elouardi 527 3 IssaKass 409 4 Kalpanakakarla 398 5 NC 363 6 A…" at bounding box center [1052, 373] width 464 height 424
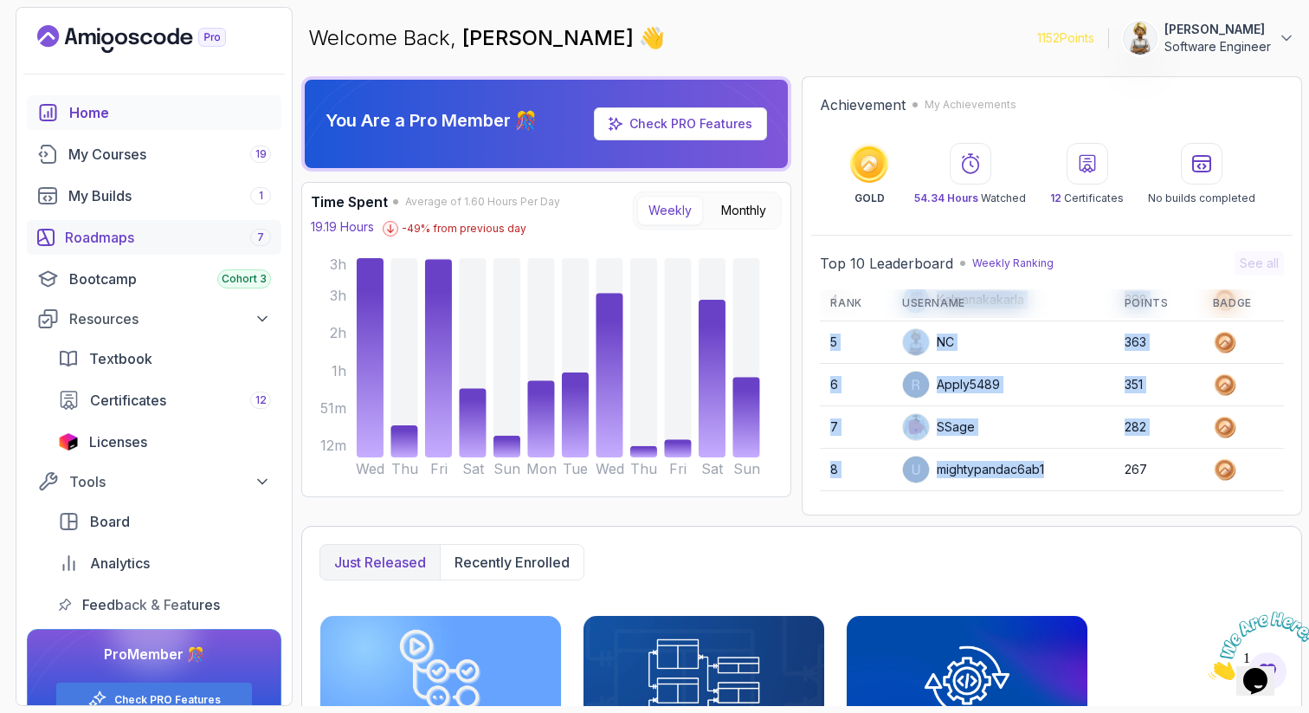
click at [122, 234] on div "Roadmaps 7" at bounding box center [168, 237] width 206 height 21
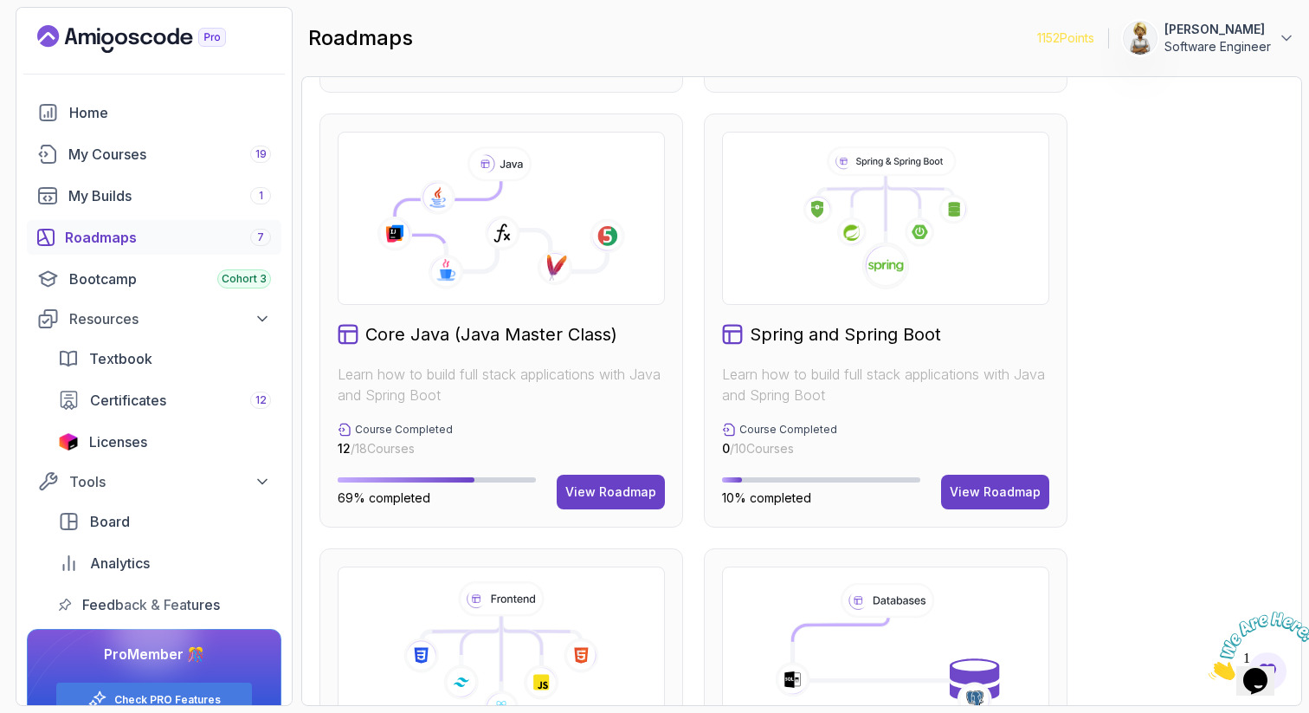
scroll to position [450, 0]
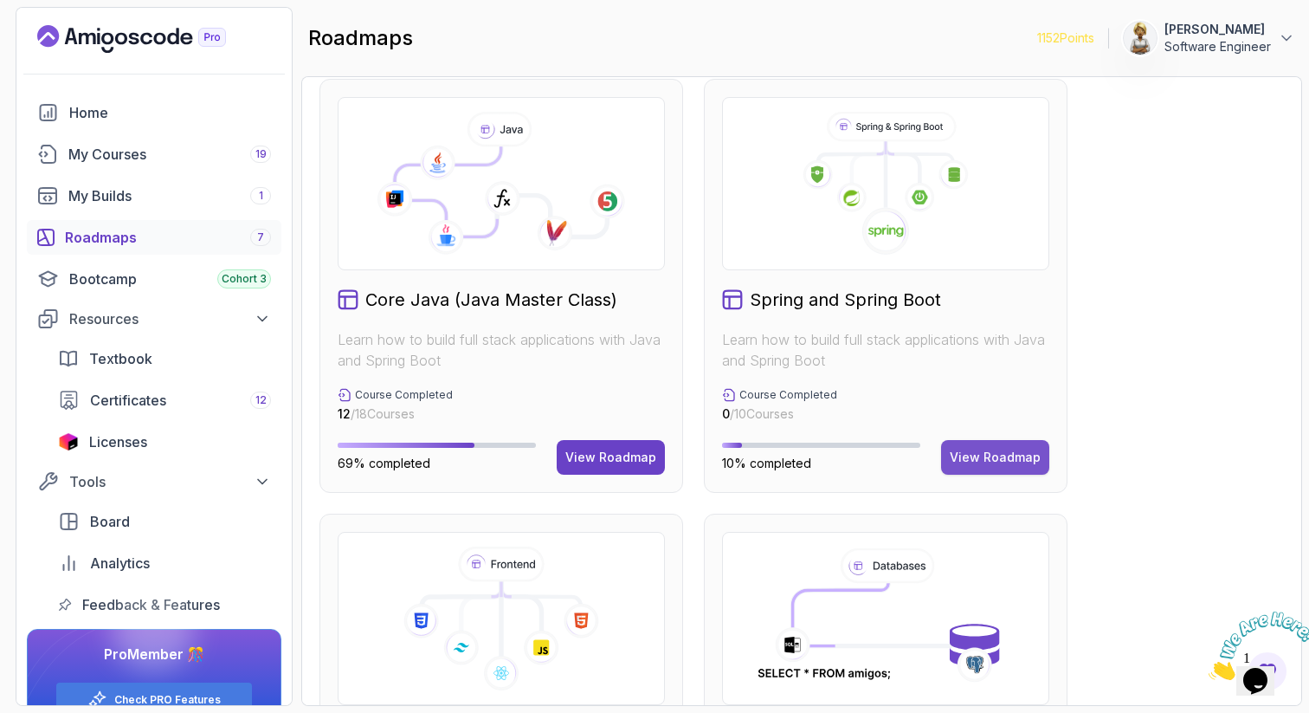
click at [1008, 457] on div "View Roadmap" at bounding box center [995, 457] width 91 height 17
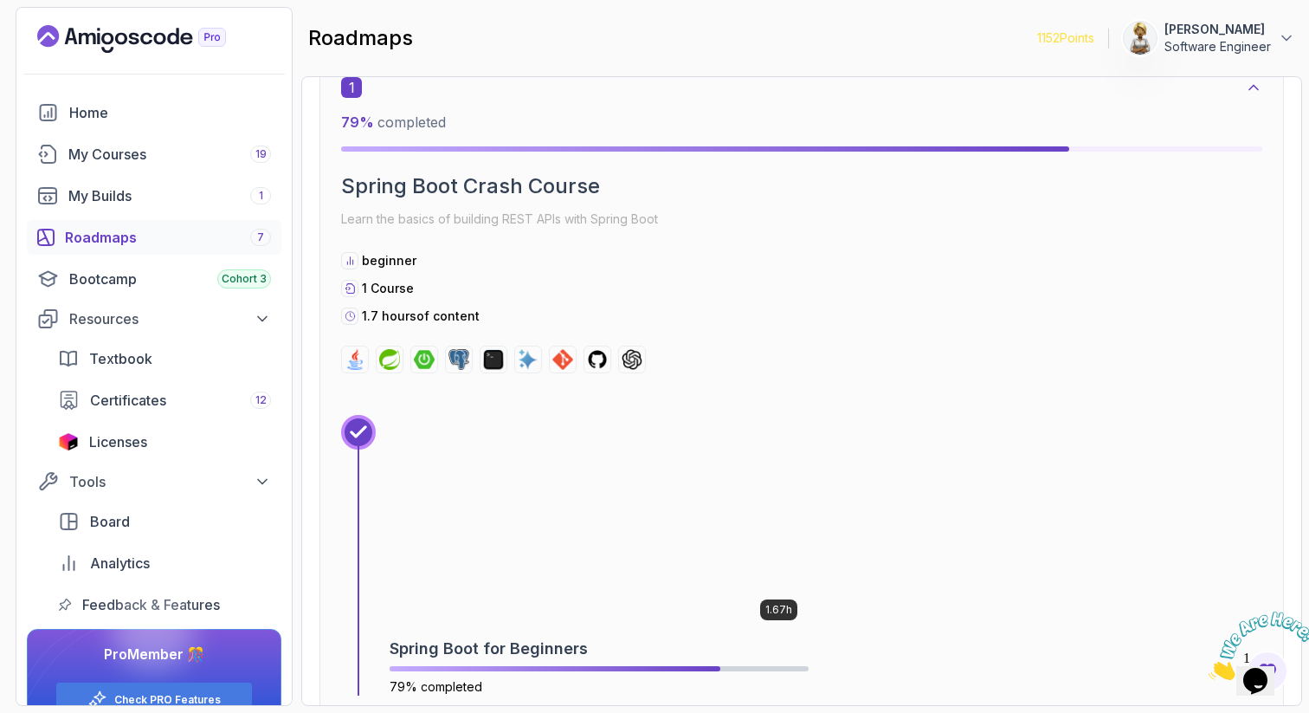
scroll to position [745, 0]
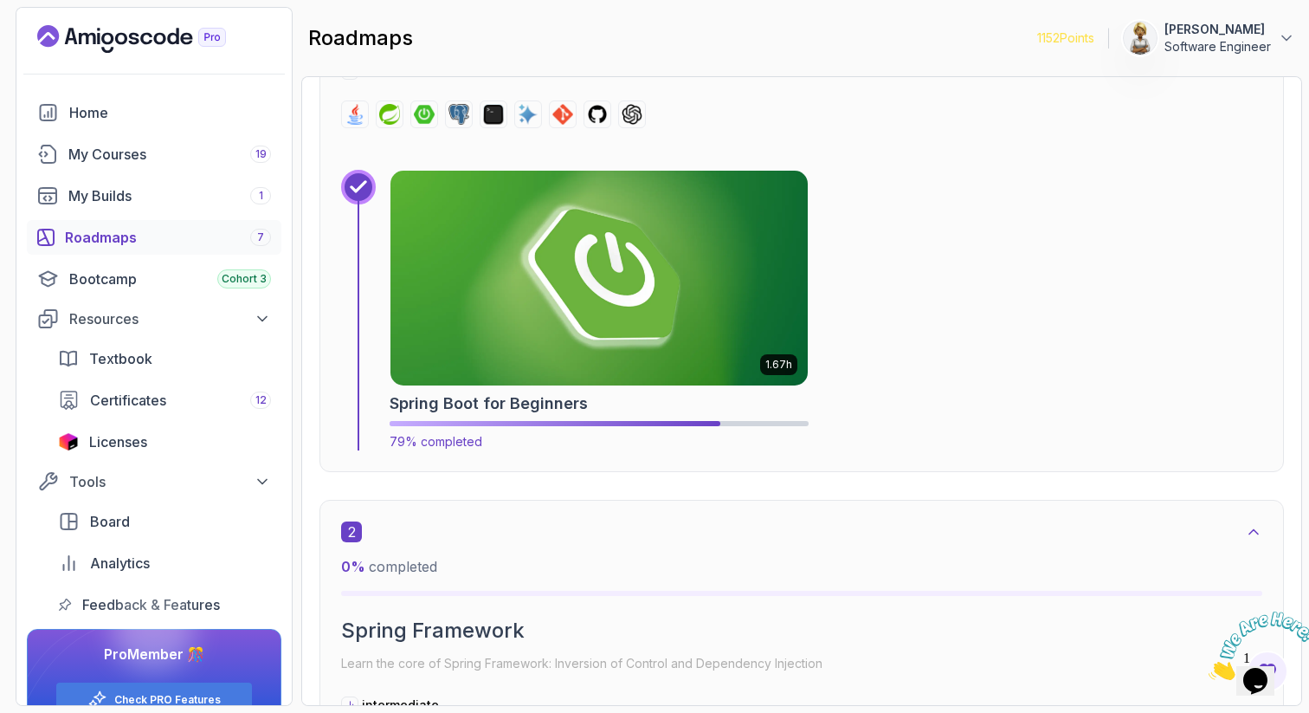
click at [644, 313] on img at bounding box center [599, 277] width 438 height 225
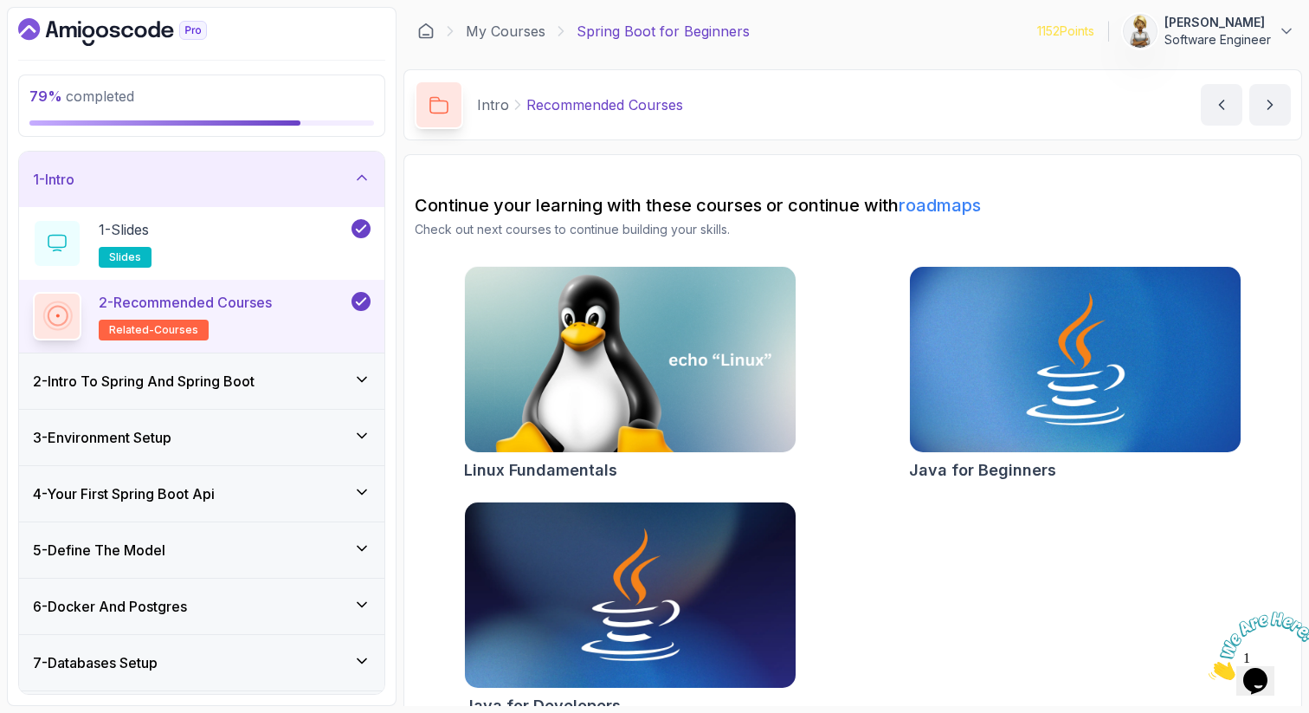
click at [346, 169] on div "1 - Intro" at bounding box center [202, 179] width 338 height 21
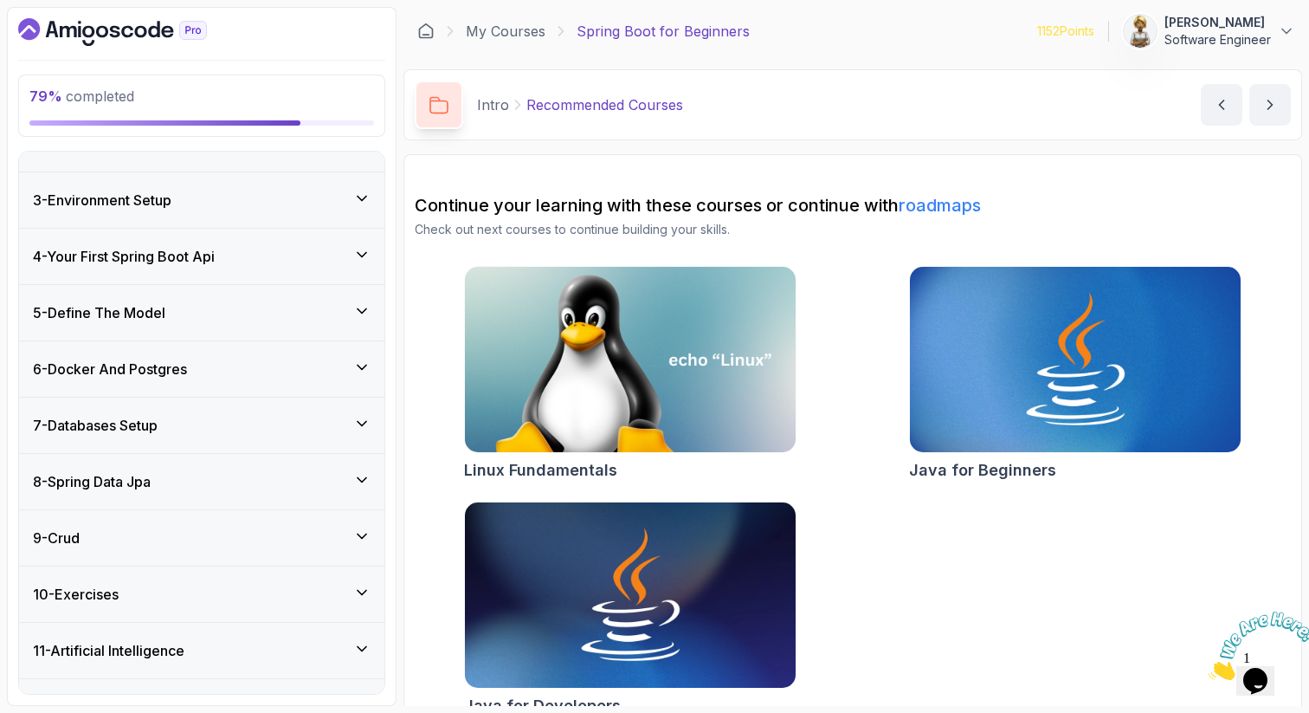
scroll to position [132, 0]
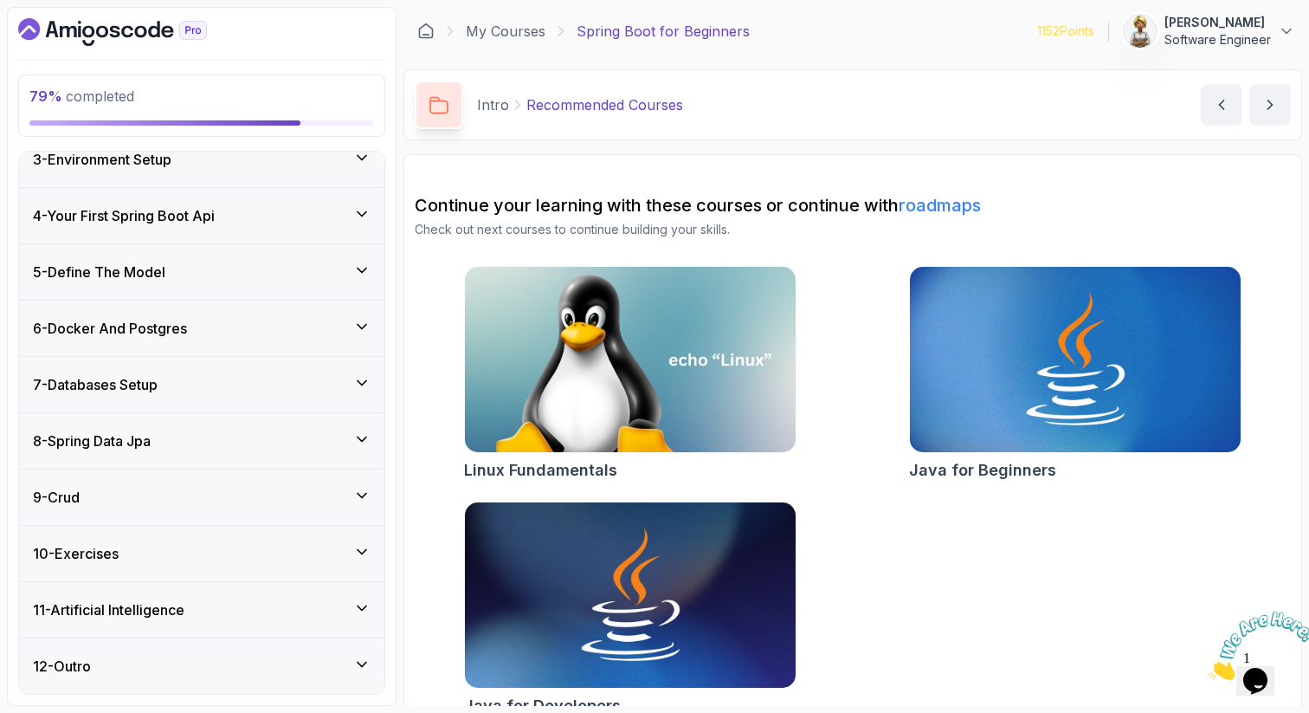
click at [369, 551] on icon at bounding box center [361, 551] width 17 height 17
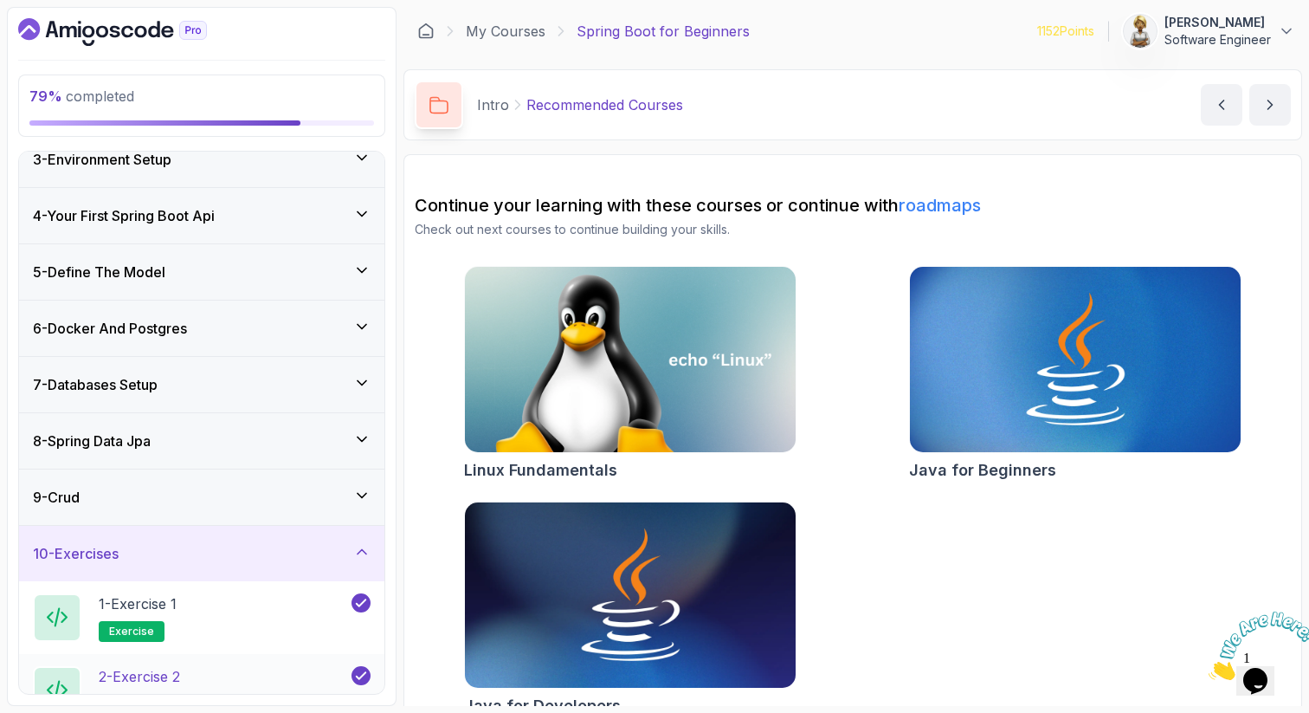
click at [297, 659] on div "2 - Exercise 2 exercise" at bounding box center [201, 690] width 365 height 73
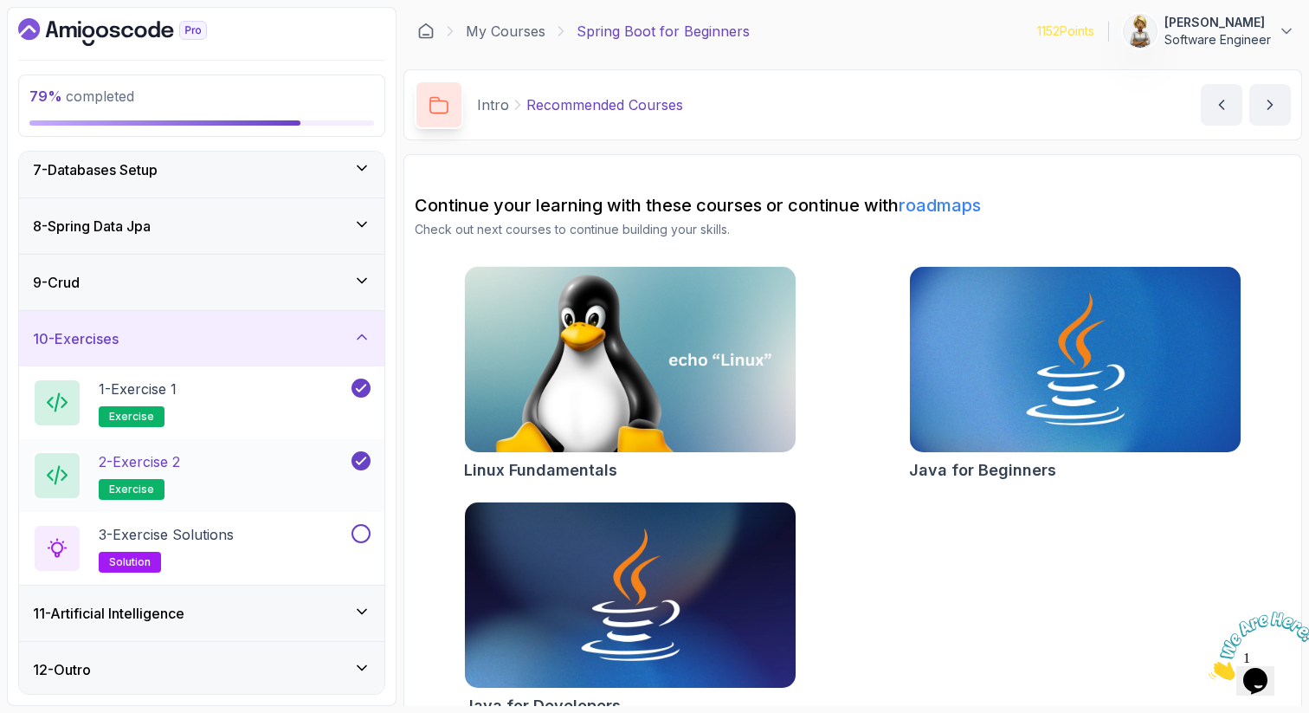
scroll to position [350, 0]
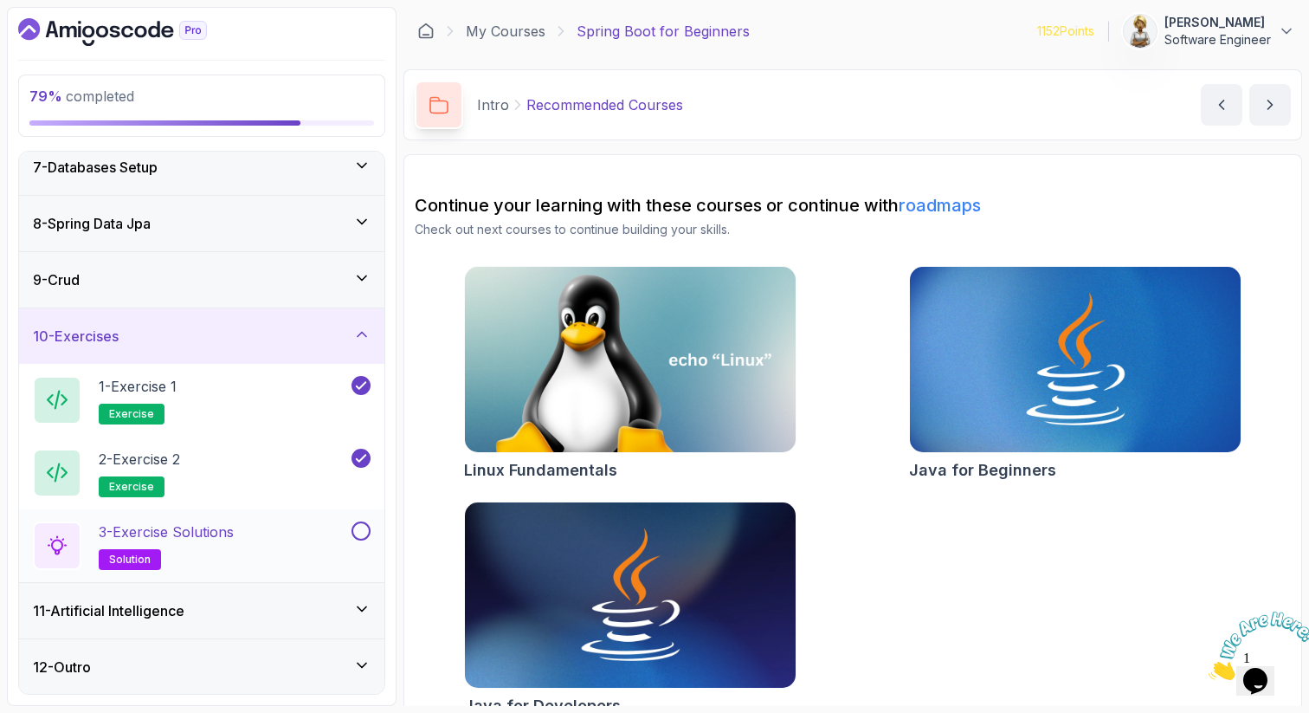
click at [298, 539] on div "3 - Exercise Solutions solution" at bounding box center [190, 545] width 315 height 48
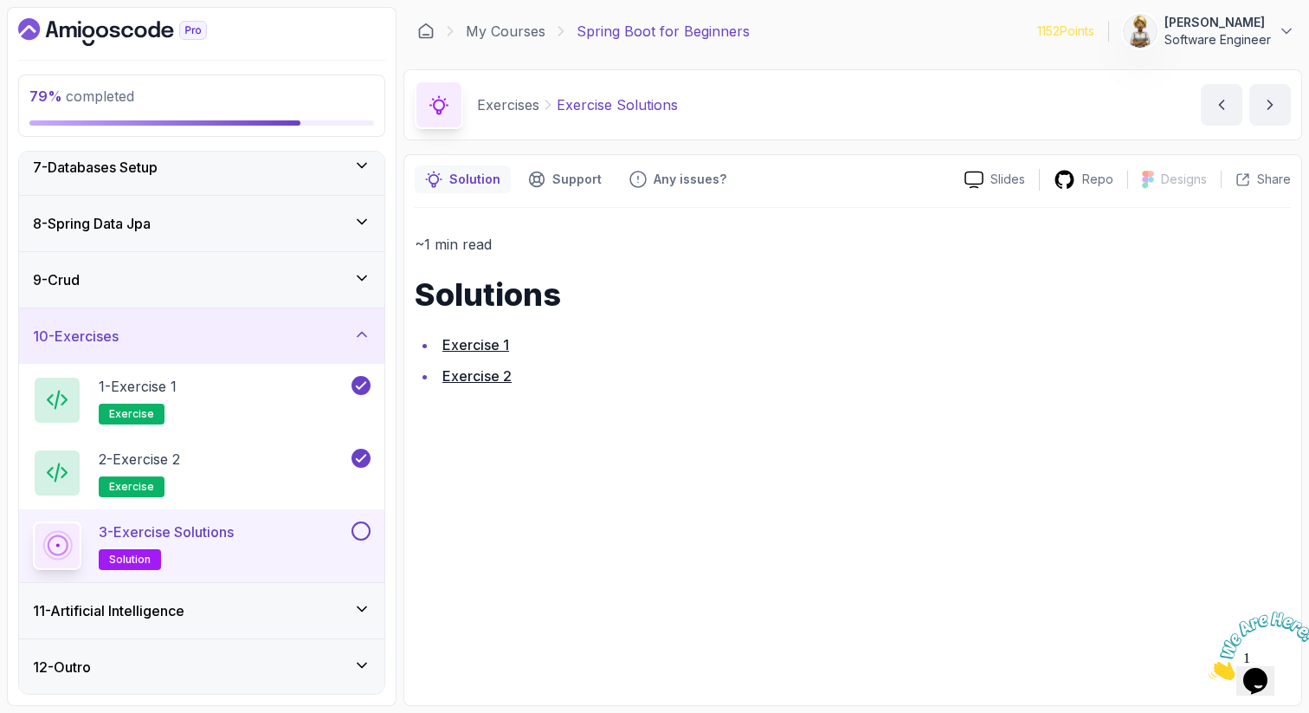
click at [487, 377] on link "Exercise 2" at bounding box center [477, 375] width 69 height 17
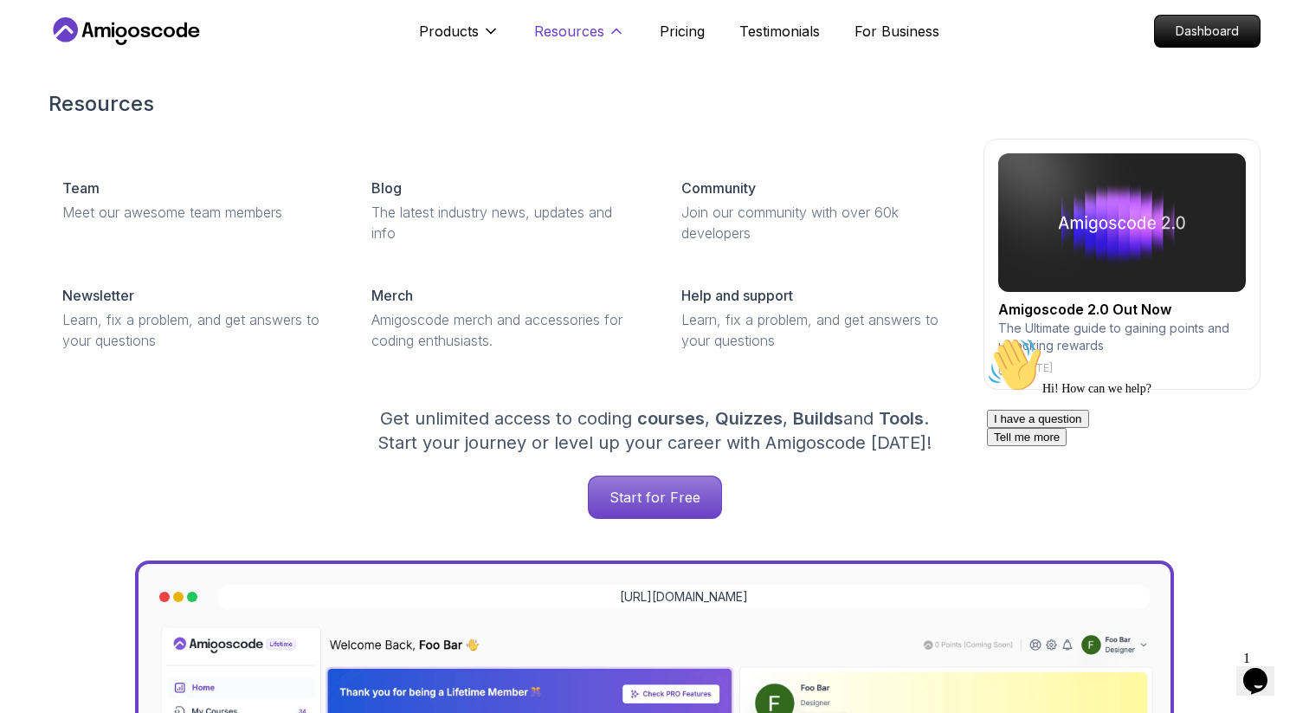
click at [582, 30] on p "Resources" at bounding box center [569, 31] width 70 height 21
click at [617, 29] on icon at bounding box center [616, 31] width 17 height 17
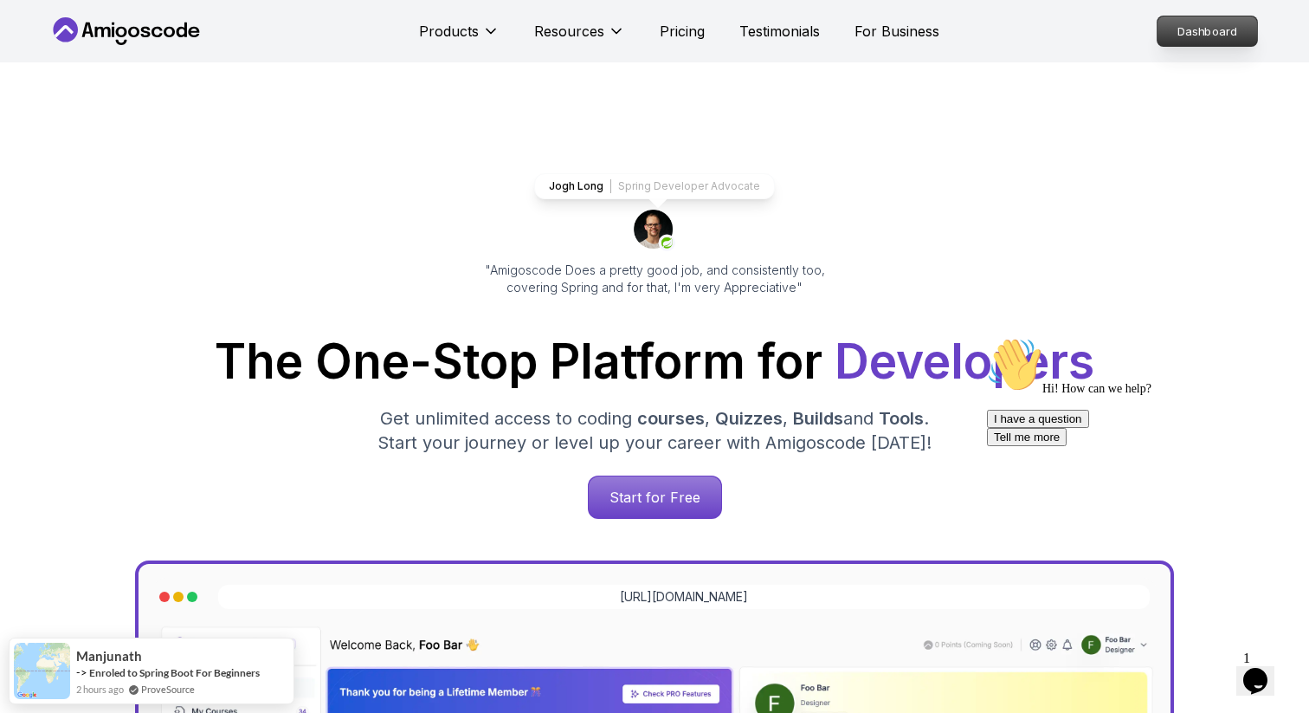
click at [1191, 28] on p "Dashboard" at bounding box center [1208, 30] width 100 height 29
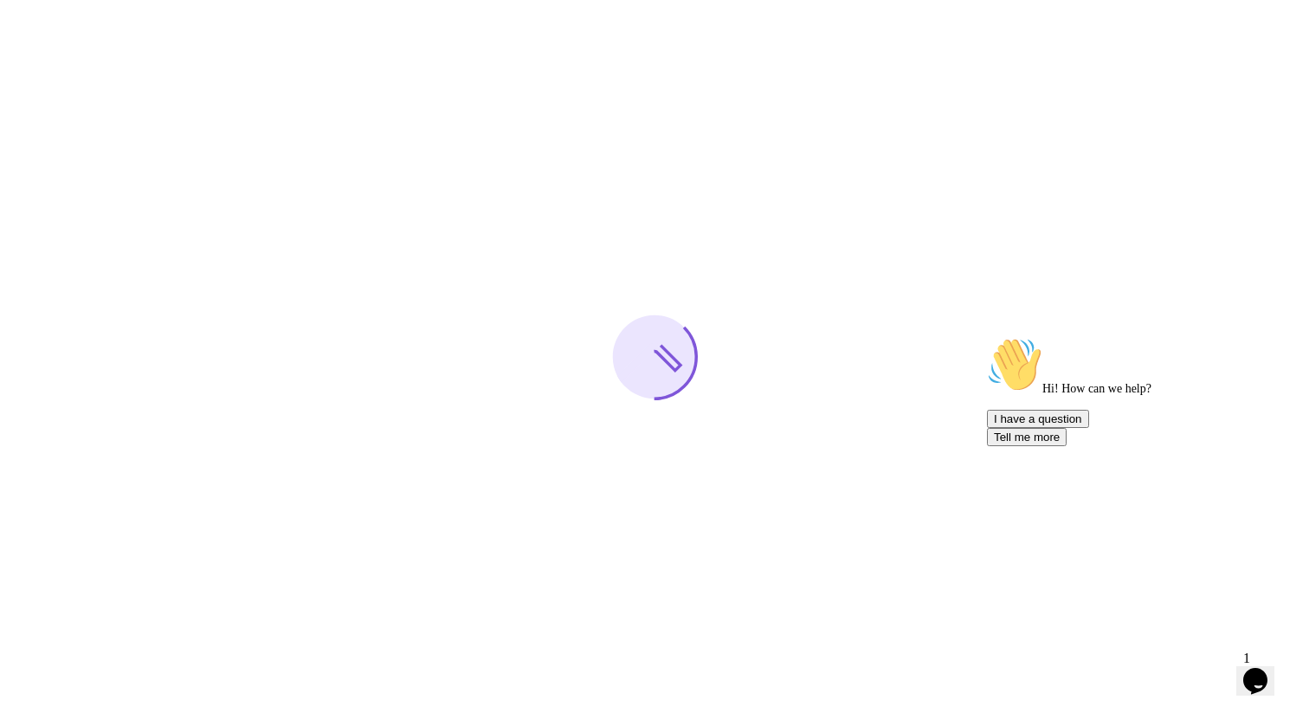
click at [987, 337] on icon "Chat attention grabber" at bounding box center [987, 337] width 0 height 0
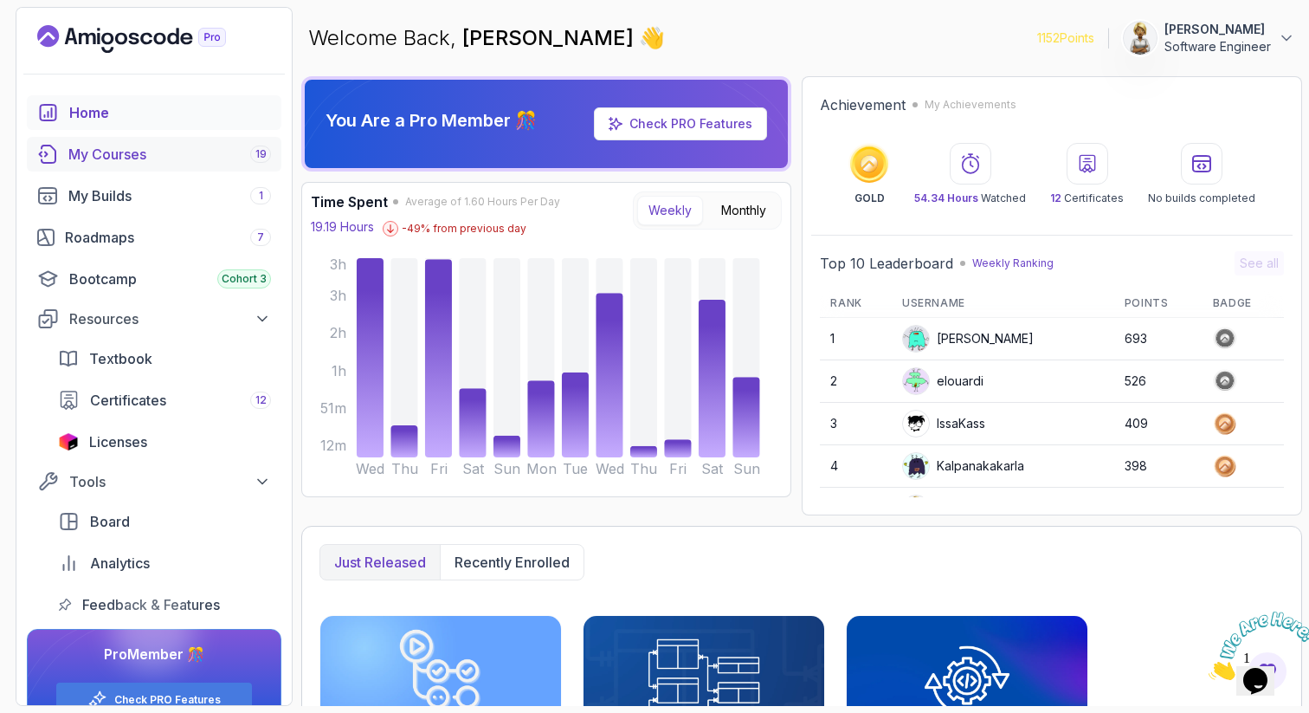
click at [103, 147] on div "My Courses 19" at bounding box center [169, 154] width 203 height 21
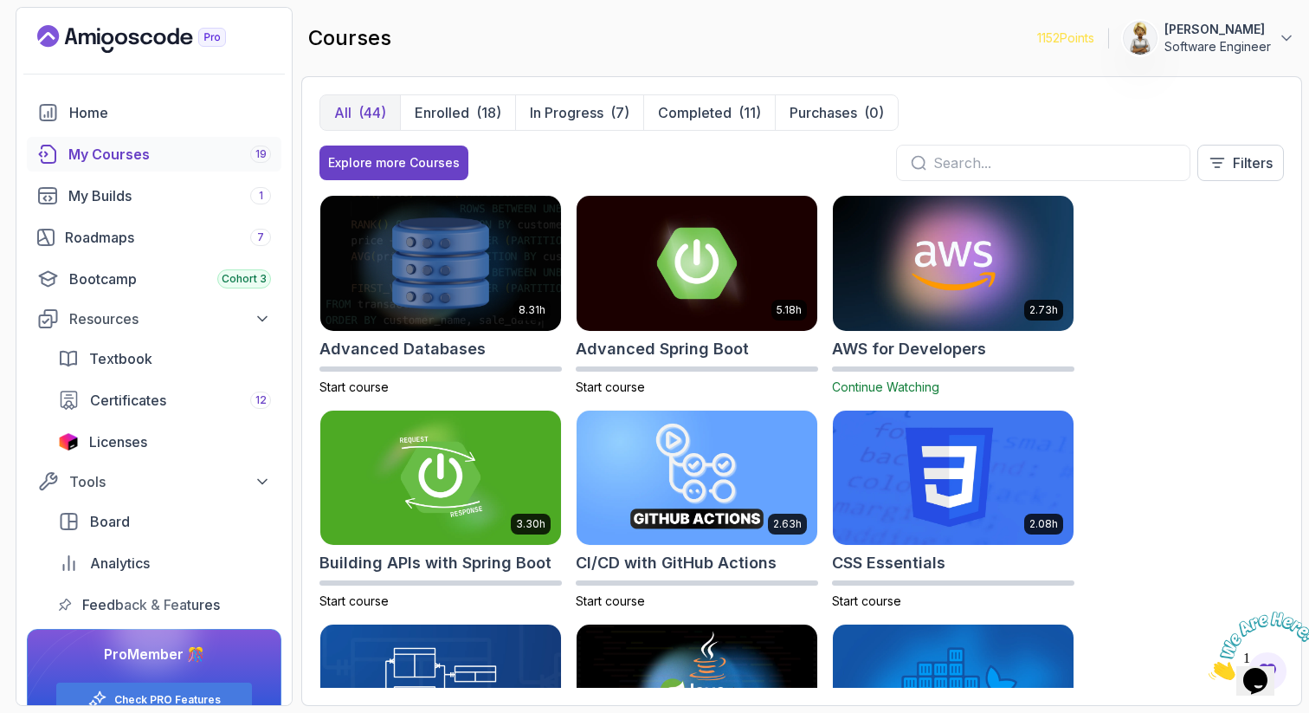
click at [1139, 319] on div "8.31h Advanced Databases Start course 5.18h Advanced Spring Boot Start course 2…" at bounding box center [802, 441] width 965 height 493
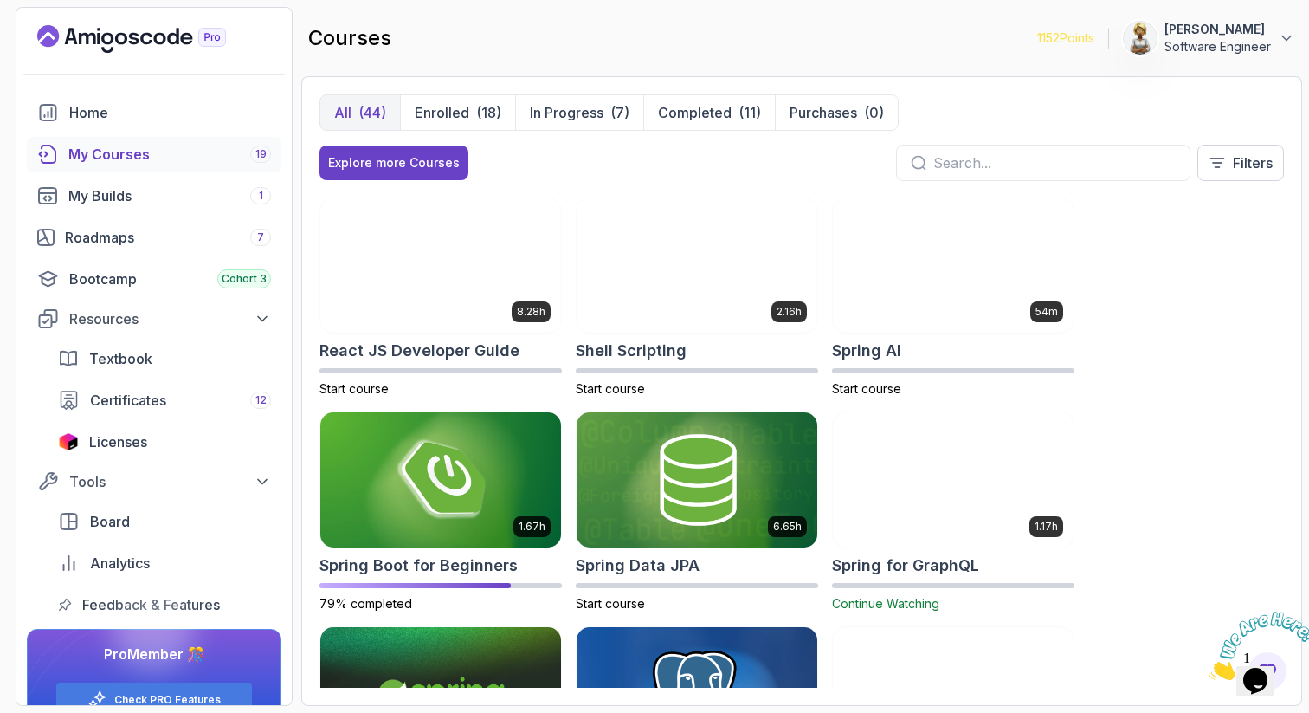
scroll to position [2390, 0]
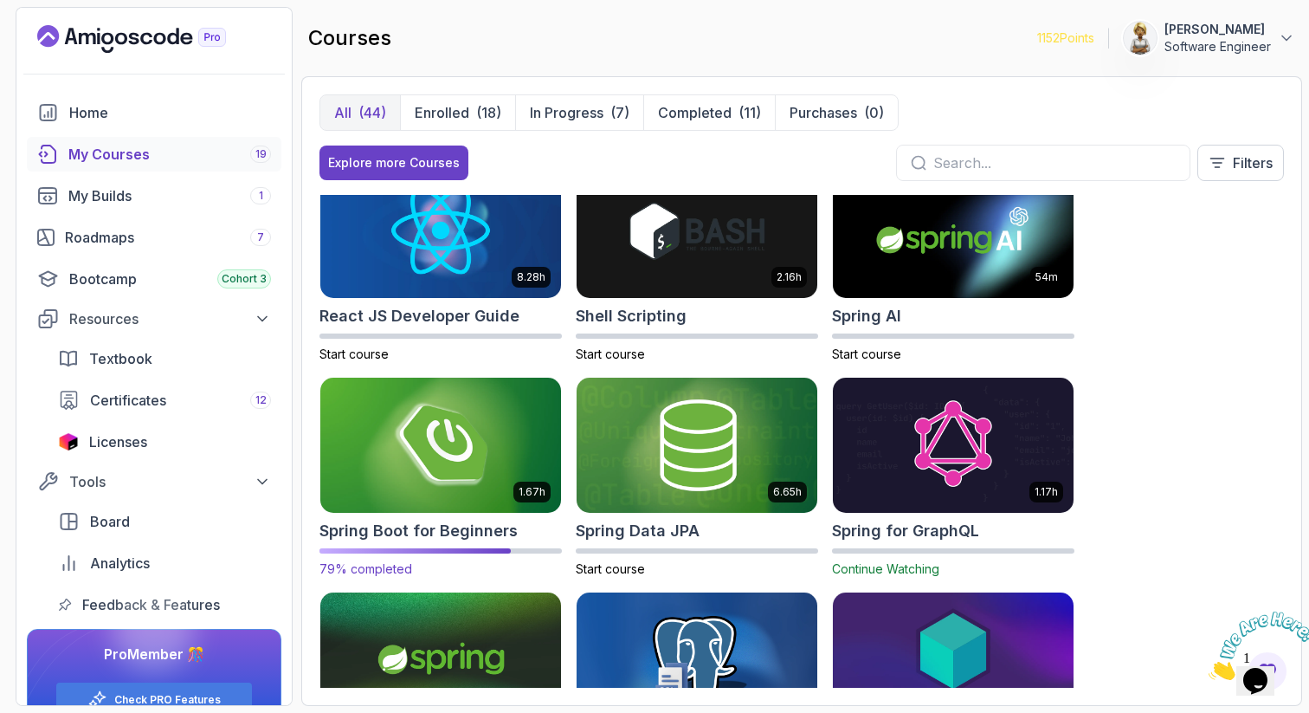
click at [505, 442] on img at bounding box center [440, 444] width 253 height 141
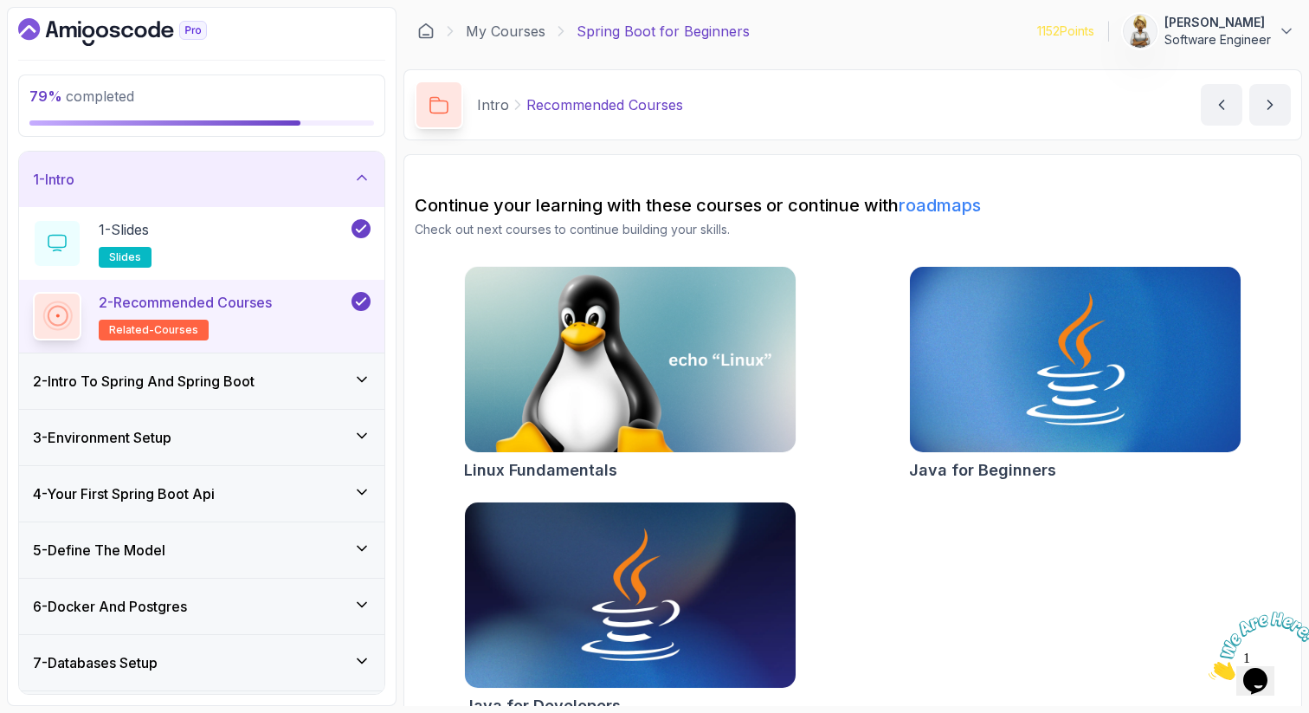
click at [367, 167] on div "1 - Intro" at bounding box center [201, 179] width 365 height 55
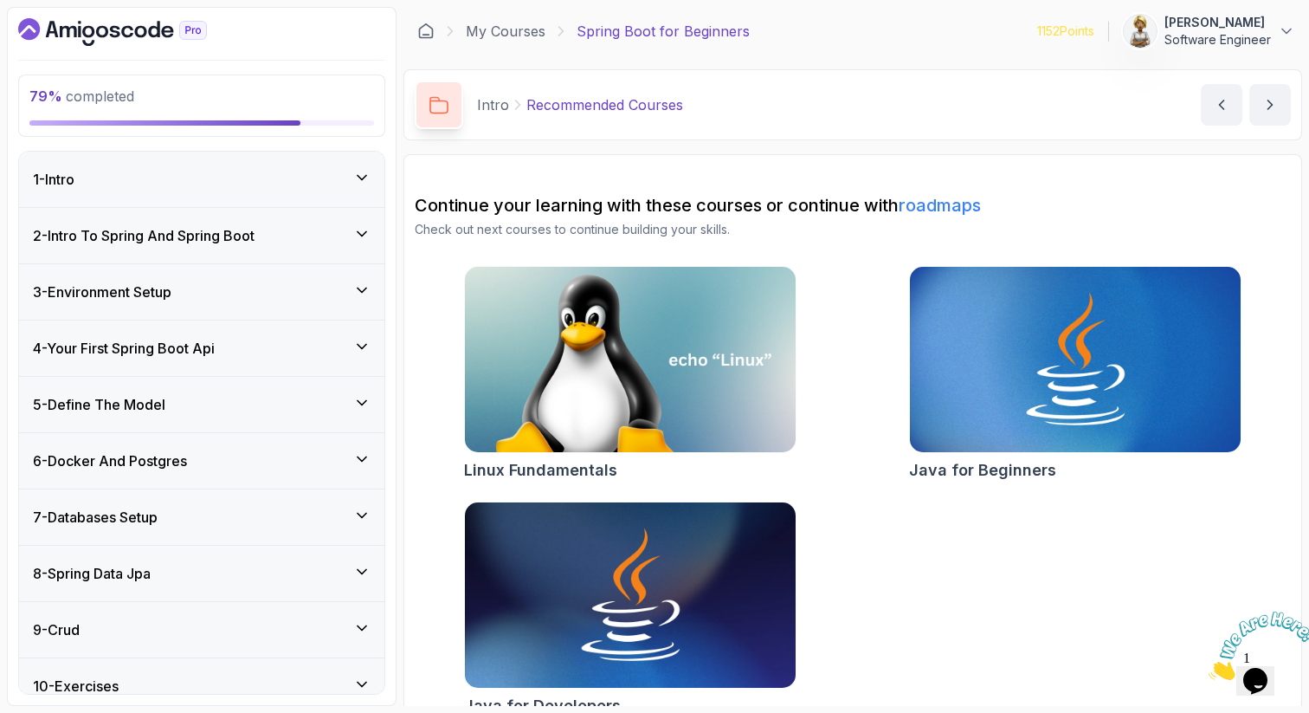
click at [368, 560] on div "8 - Spring Data Jpa" at bounding box center [201, 573] width 365 height 55
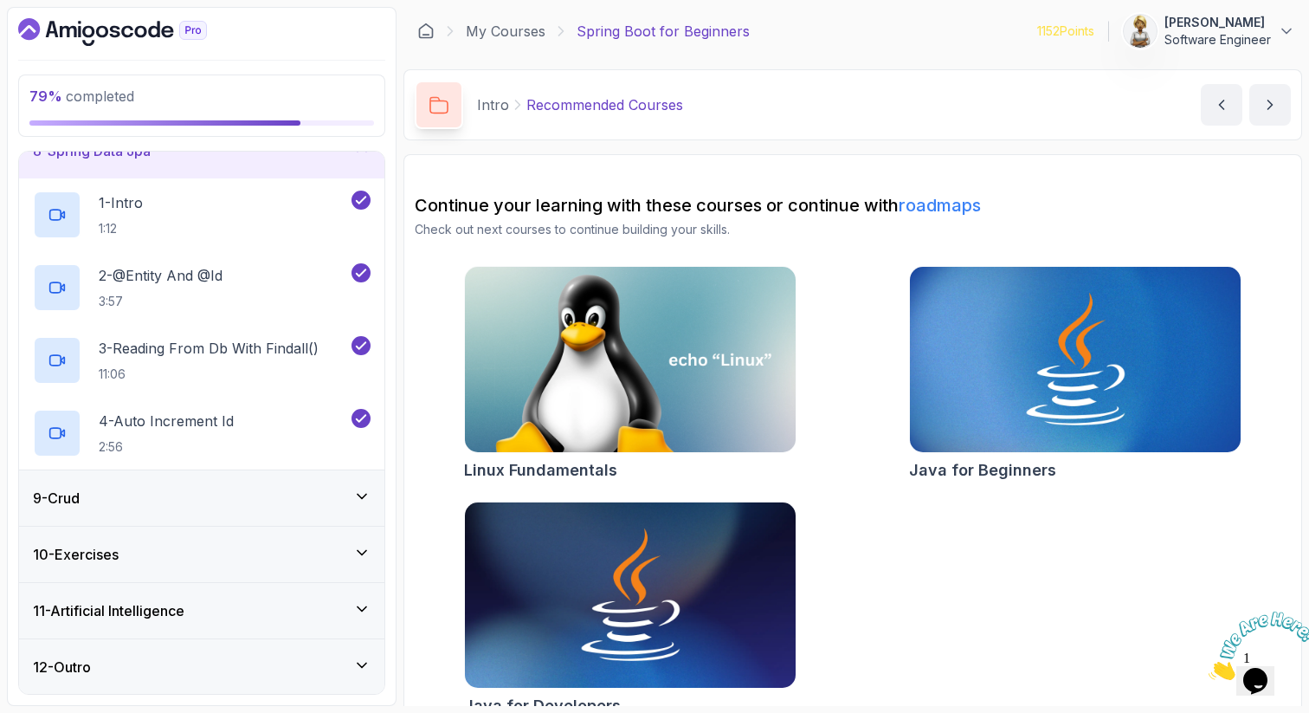
scroll to position [423, 0]
click at [357, 548] on icon at bounding box center [361, 552] width 17 height 17
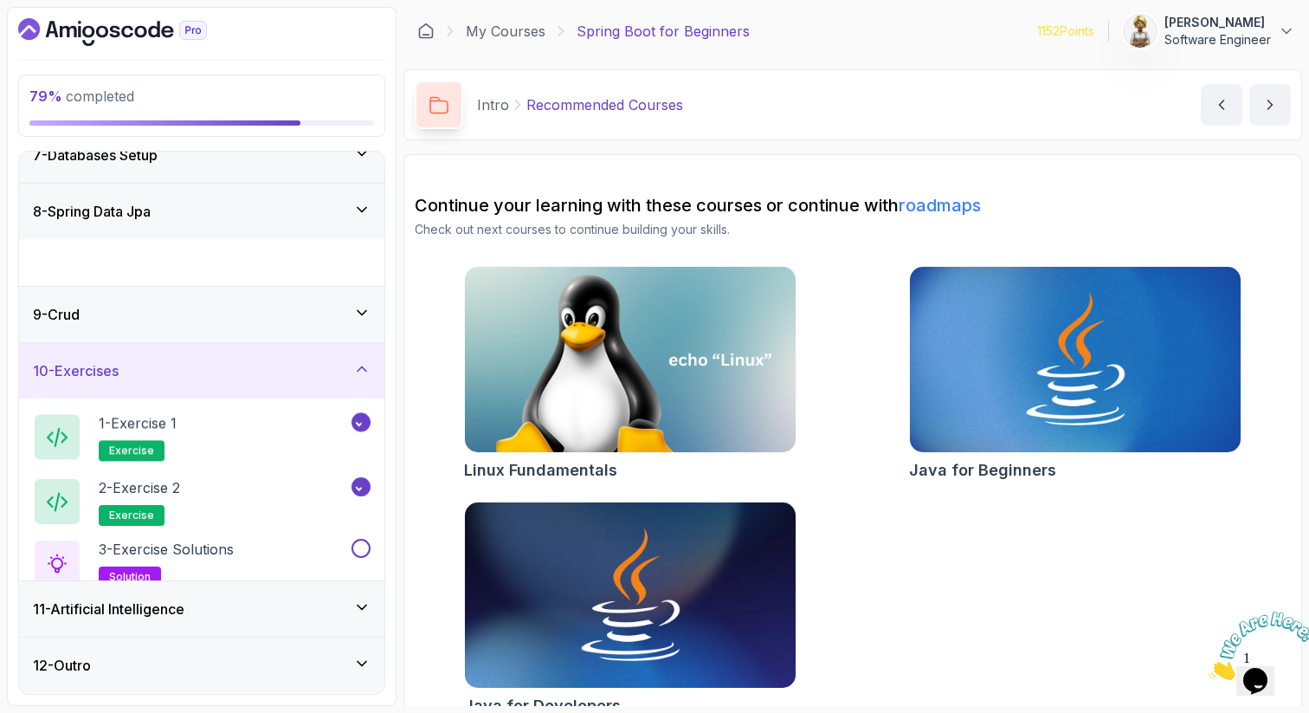
scroll to position [350, 0]
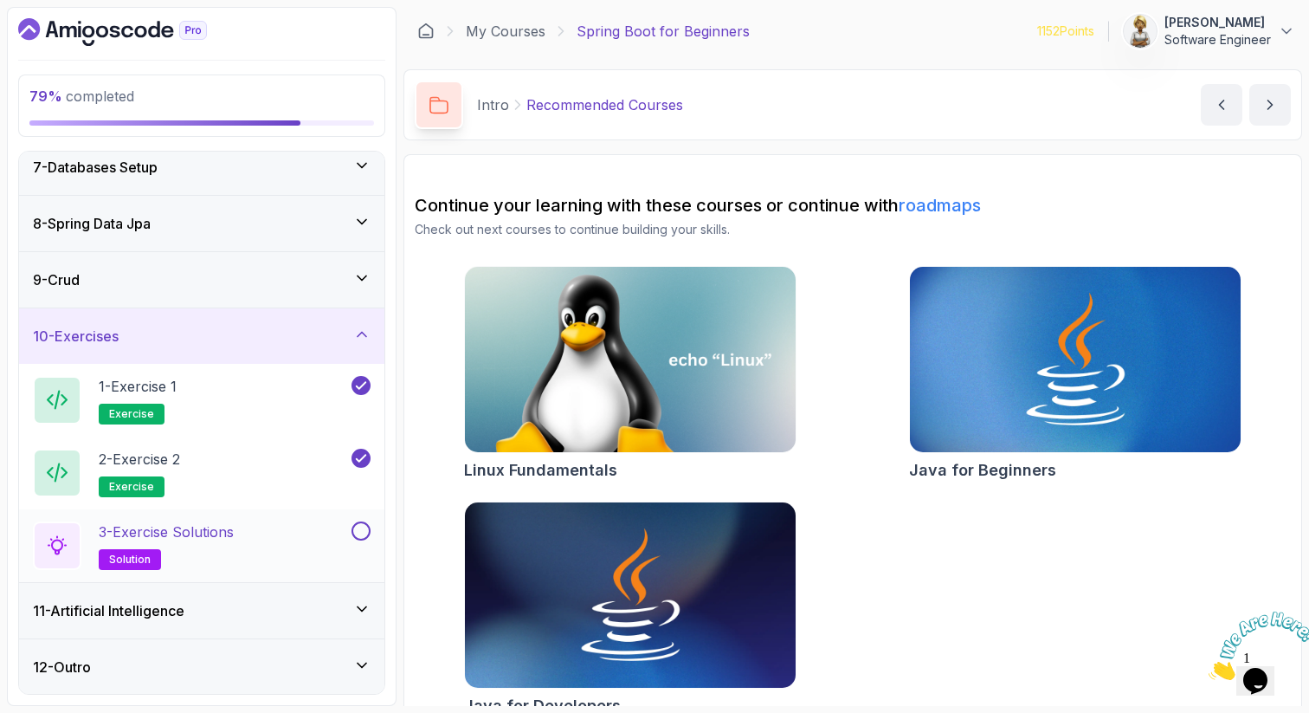
click at [368, 529] on button at bounding box center [361, 530] width 19 height 19
click at [234, 551] on h2 "3 - Exercise Solutions solution" at bounding box center [166, 545] width 135 height 48
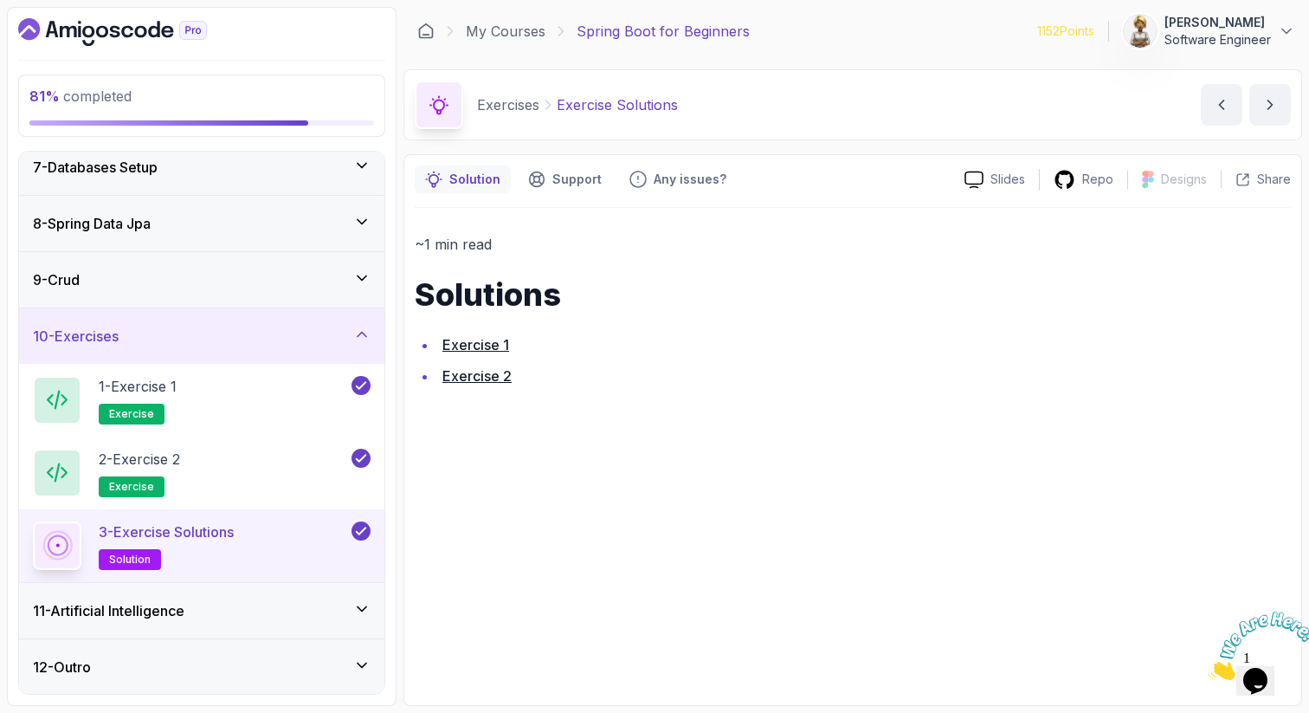
click at [366, 327] on icon at bounding box center [361, 334] width 17 height 17
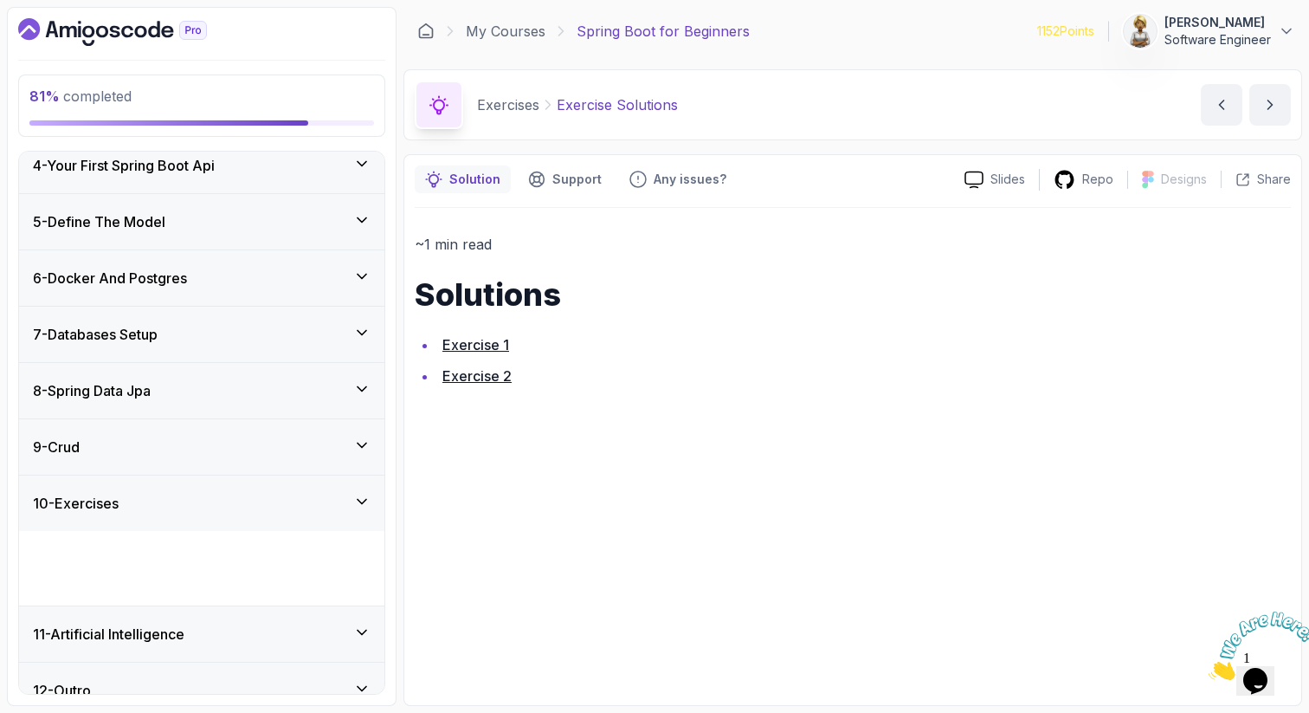
scroll to position [132, 0]
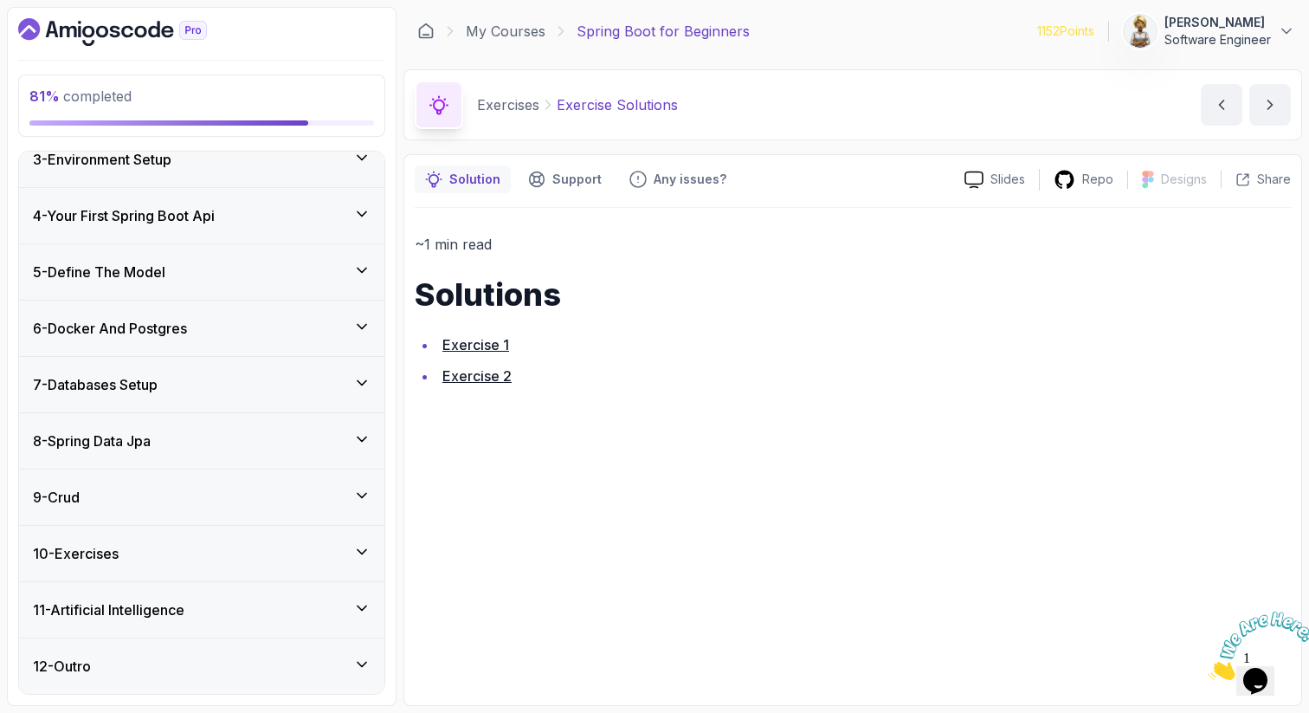
click at [359, 607] on icon at bounding box center [362, 607] width 9 height 4
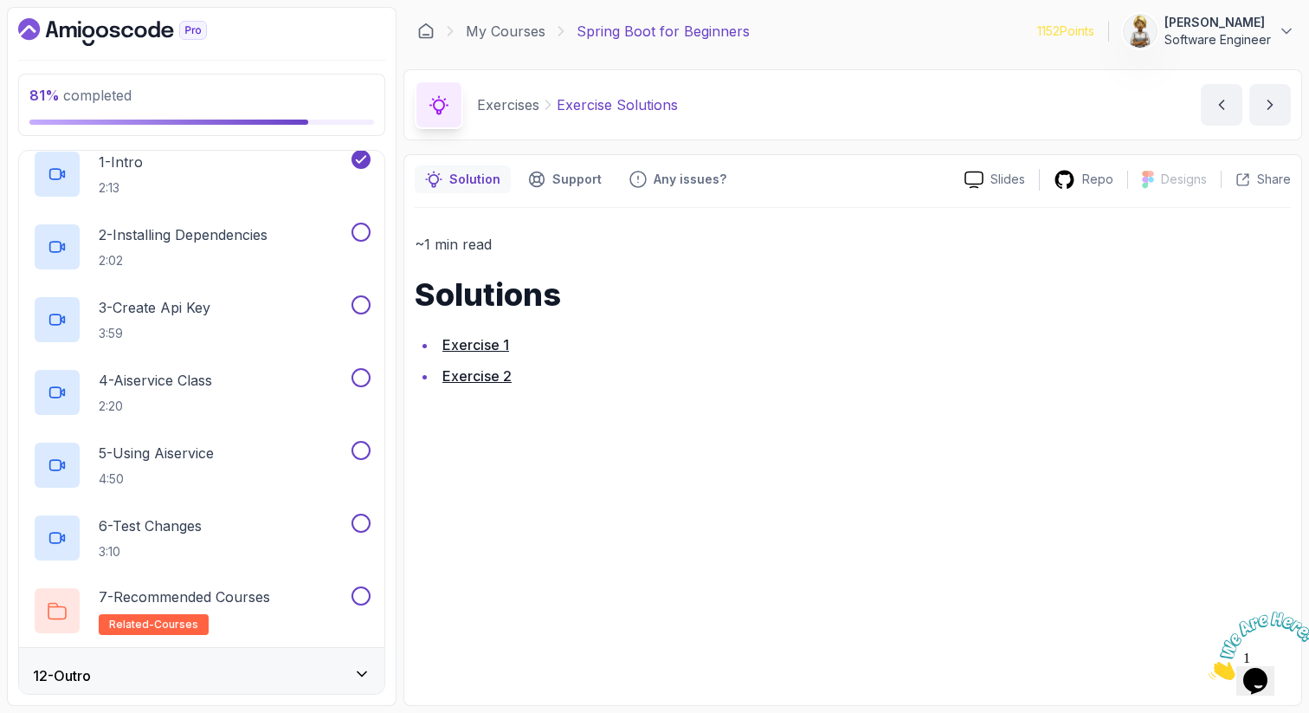
scroll to position [641, 0]
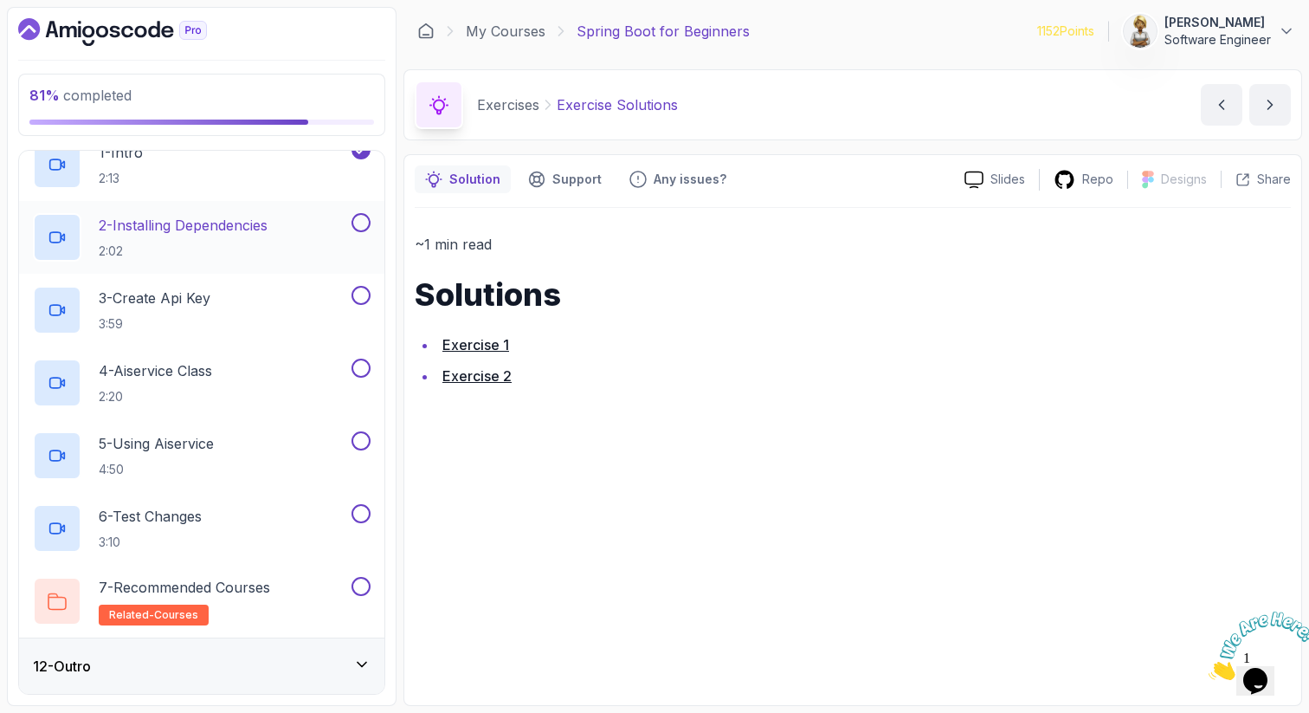
click at [263, 237] on h2 "2 - Installing Dependencies 2:02" at bounding box center [183, 237] width 169 height 45
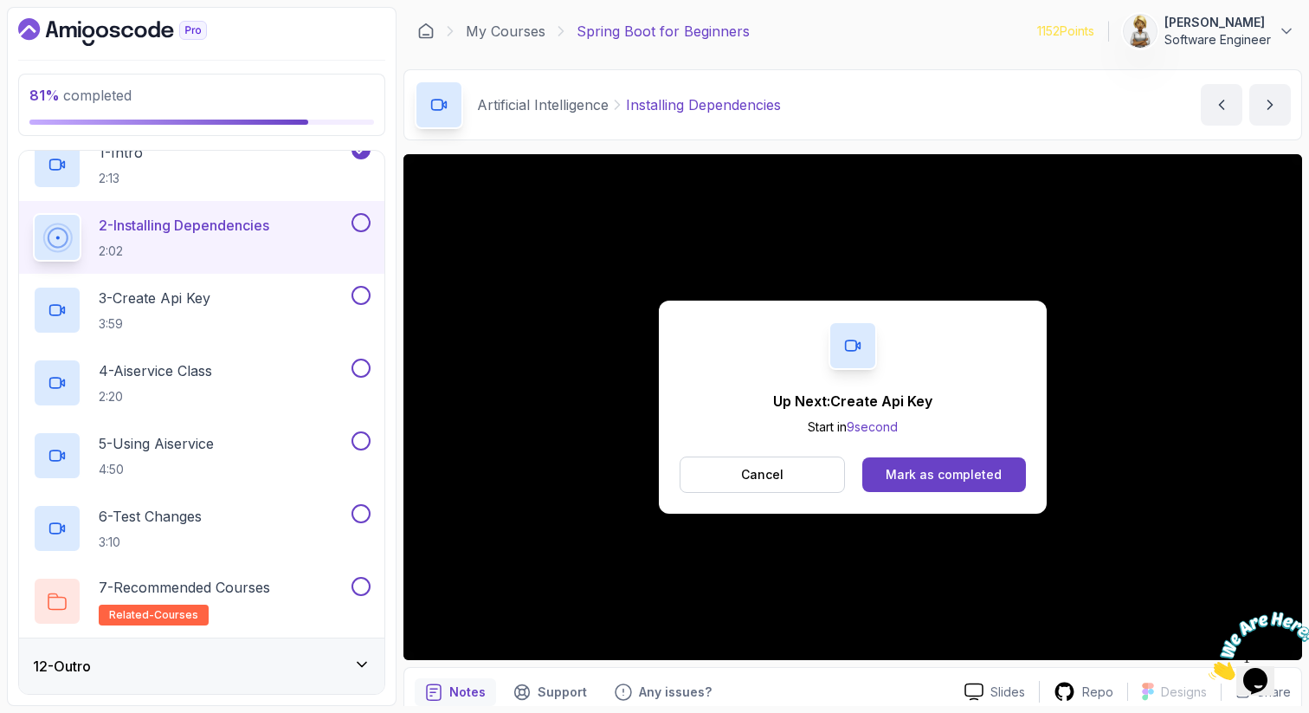
drag, startPoint x: 263, startPoint y: 237, endPoint x: 651, endPoint y: 275, distance: 389.7
click at [478, 238] on div "81 % completed 1 - Intro 2 - Intro To Spring And Spring Boot 3 - Environment Se…" at bounding box center [655, 356] width 1296 height 699
click at [950, 474] on div "Mark as completed" at bounding box center [944, 474] width 116 height 17
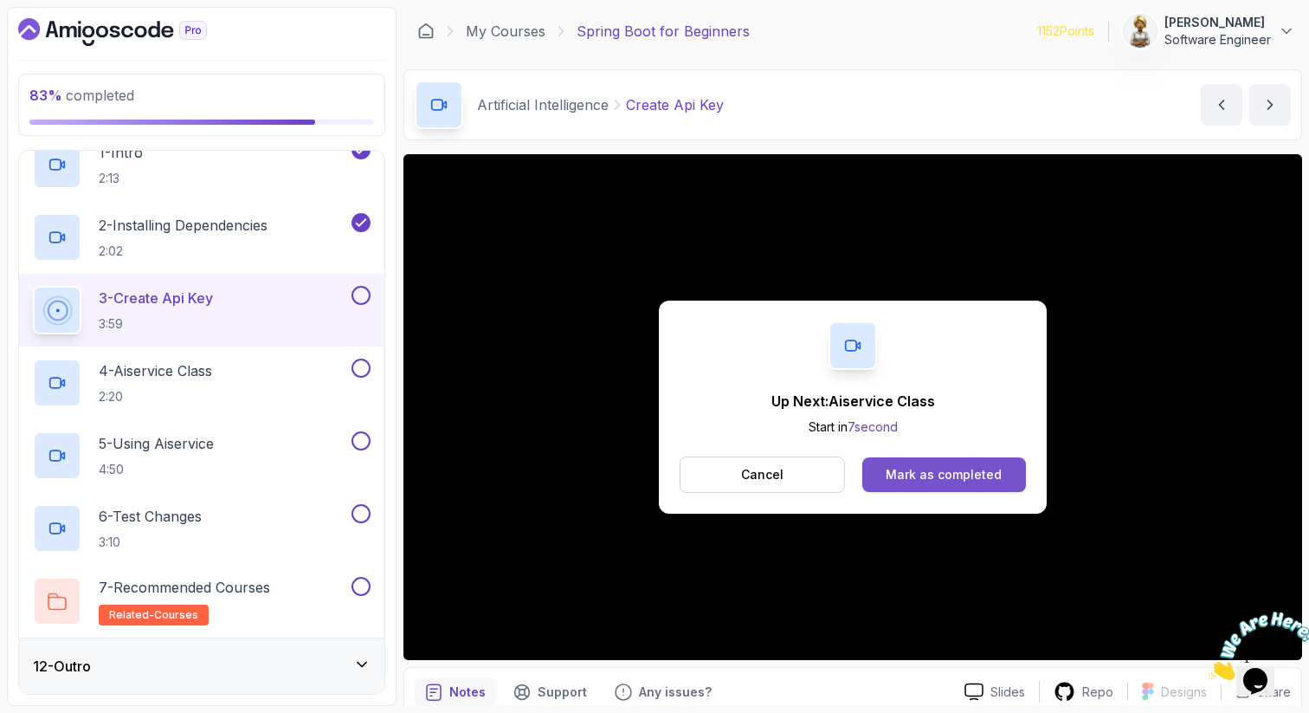
click at [925, 478] on div "Mark as completed" at bounding box center [944, 474] width 116 height 17
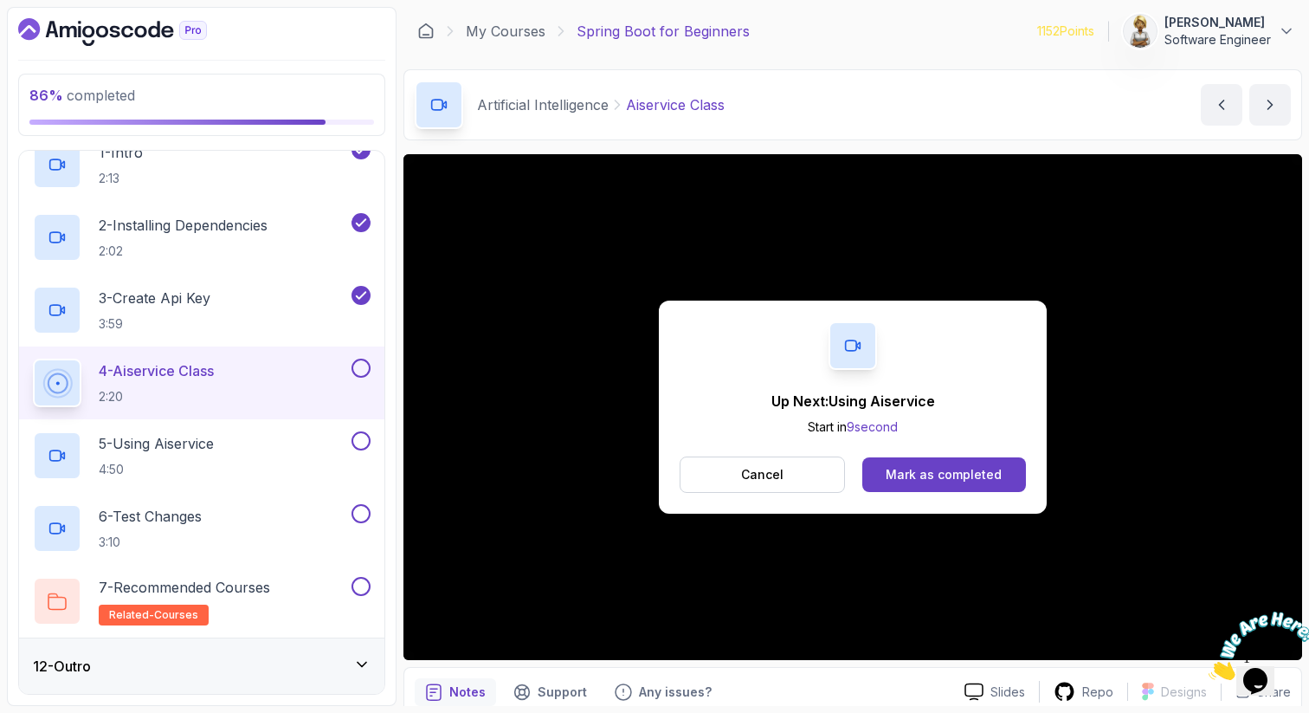
click at [924, 478] on div "Mark as completed" at bounding box center [944, 474] width 116 height 17
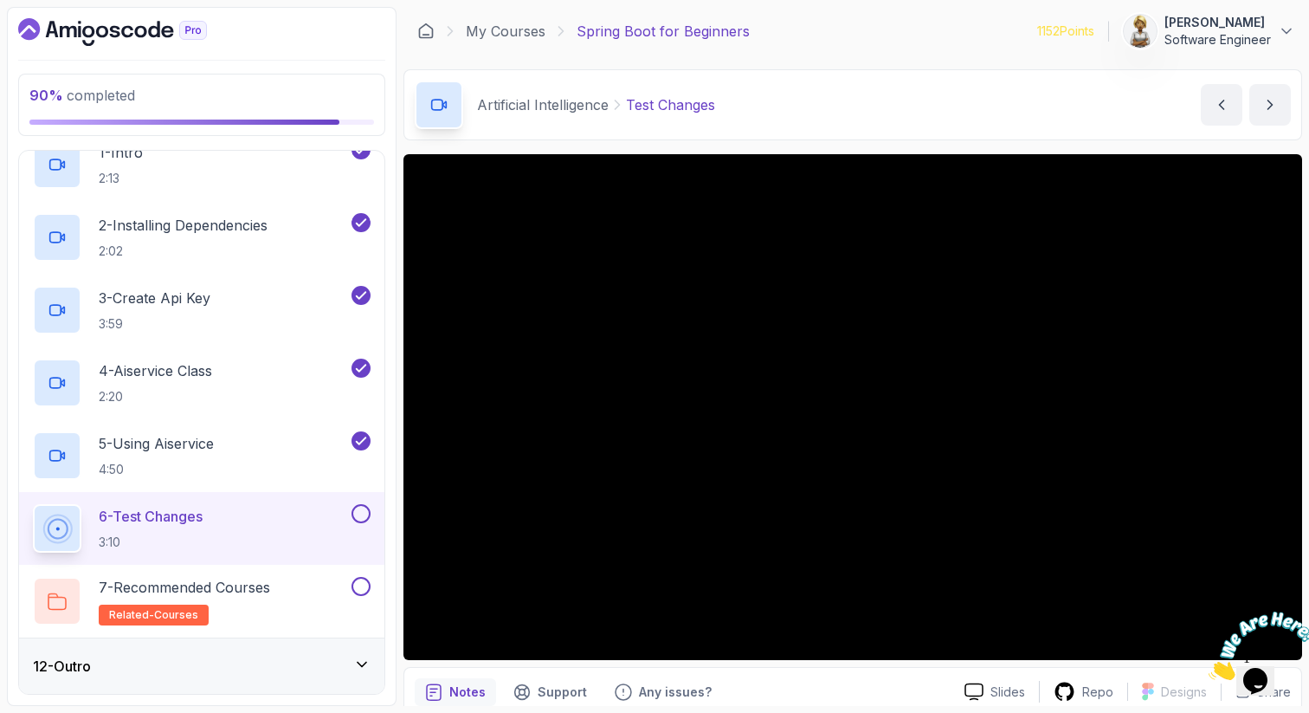
scroll to position [74, 0]
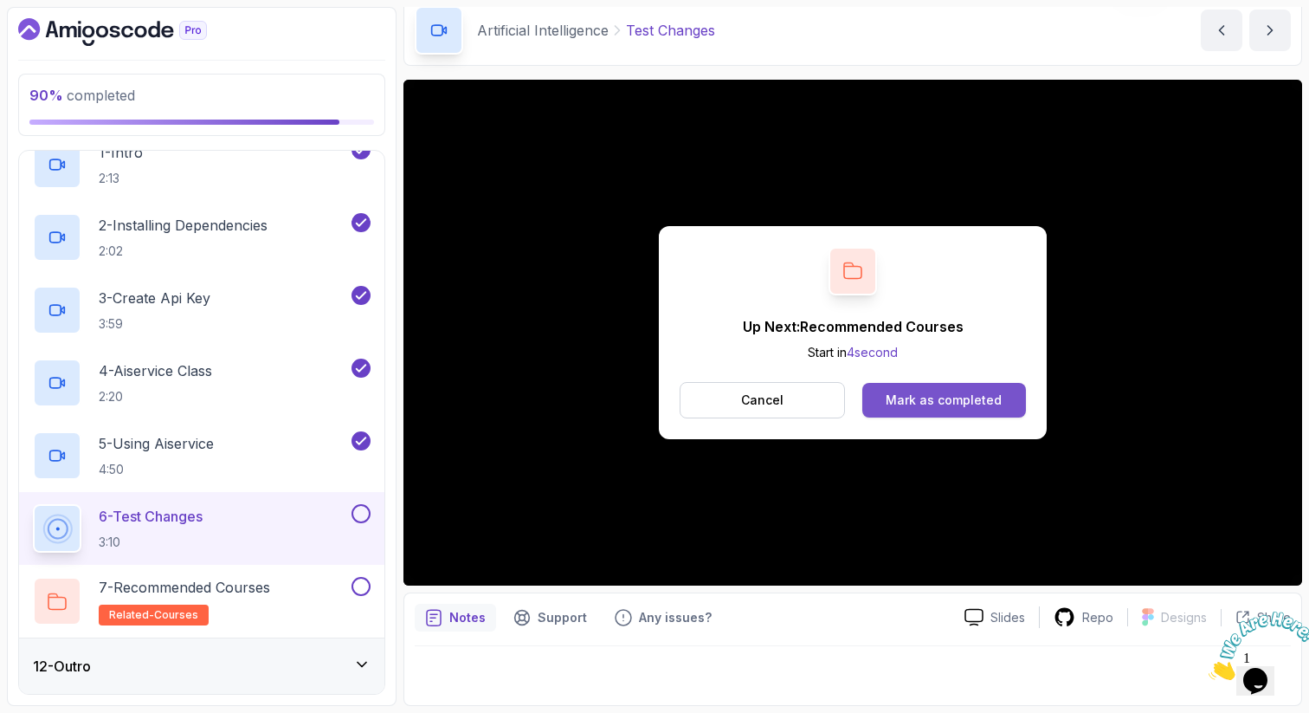
click at [923, 410] on button "Mark as completed" at bounding box center [945, 400] width 164 height 35
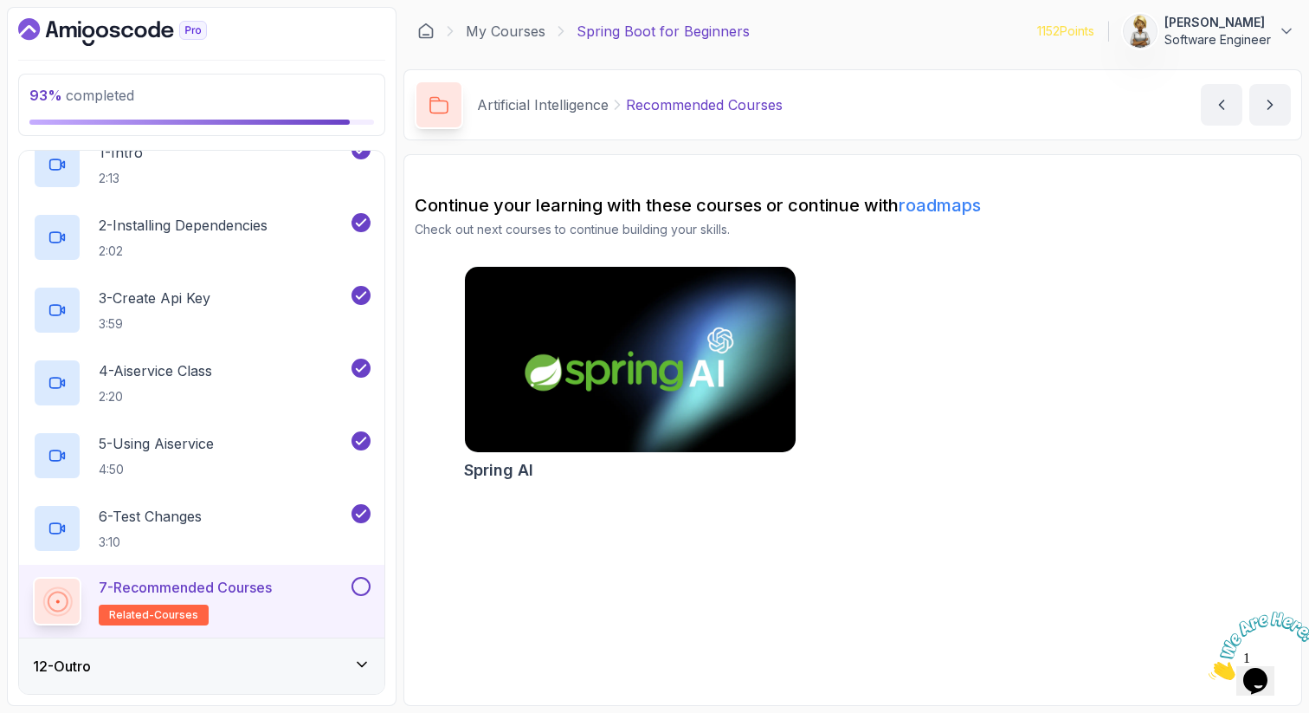
click at [372, 585] on div "7 - Recommended Courses related-courses" at bounding box center [201, 601] width 365 height 73
click at [361, 589] on button at bounding box center [361, 586] width 19 height 19
click at [361, 656] on icon at bounding box center [361, 664] width 17 height 17
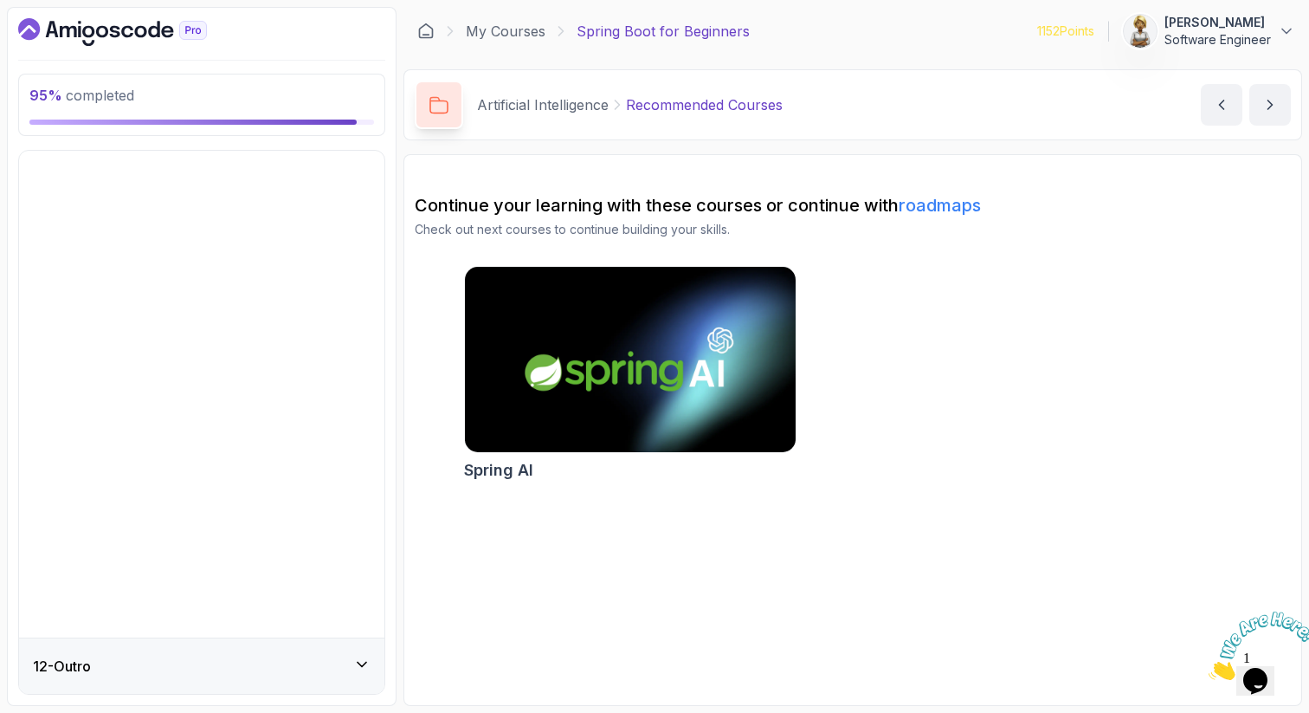
scroll to position [132, 0]
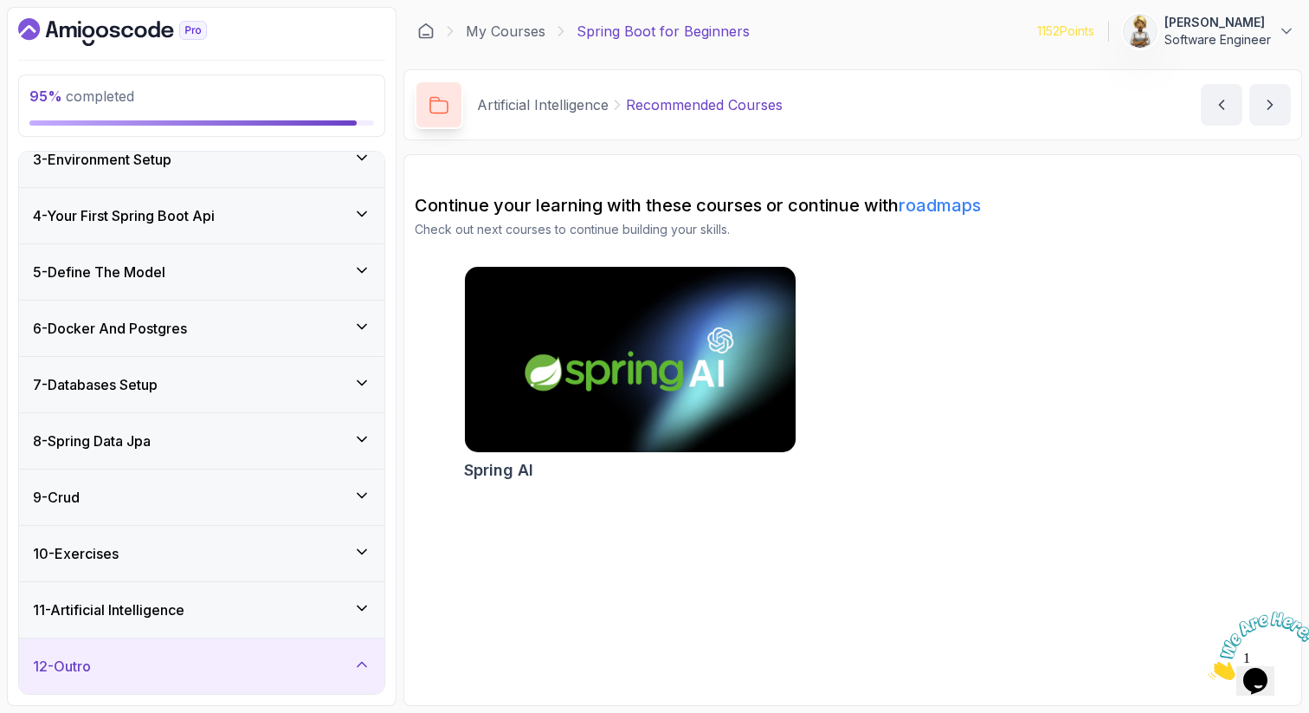
click at [318, 673] on div "12 - Outro" at bounding box center [202, 666] width 338 height 21
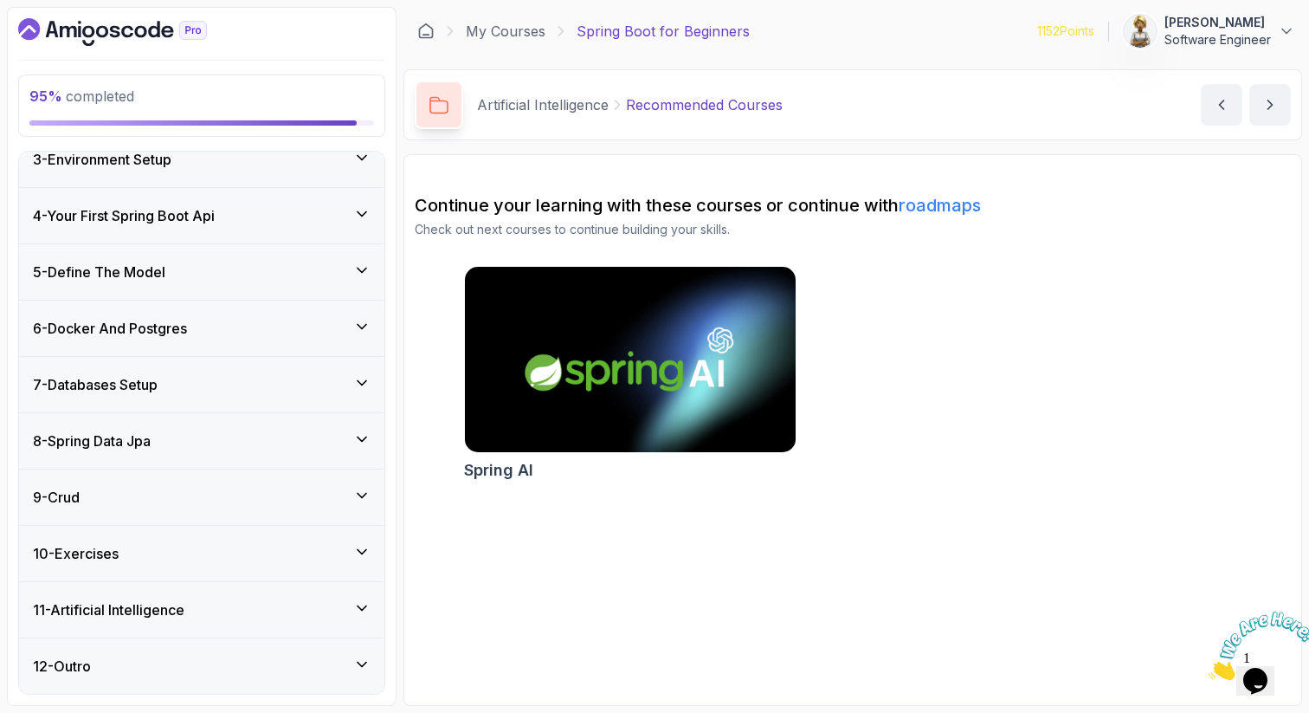
click at [322, 666] on div "12 - Outro" at bounding box center [202, 666] width 338 height 21
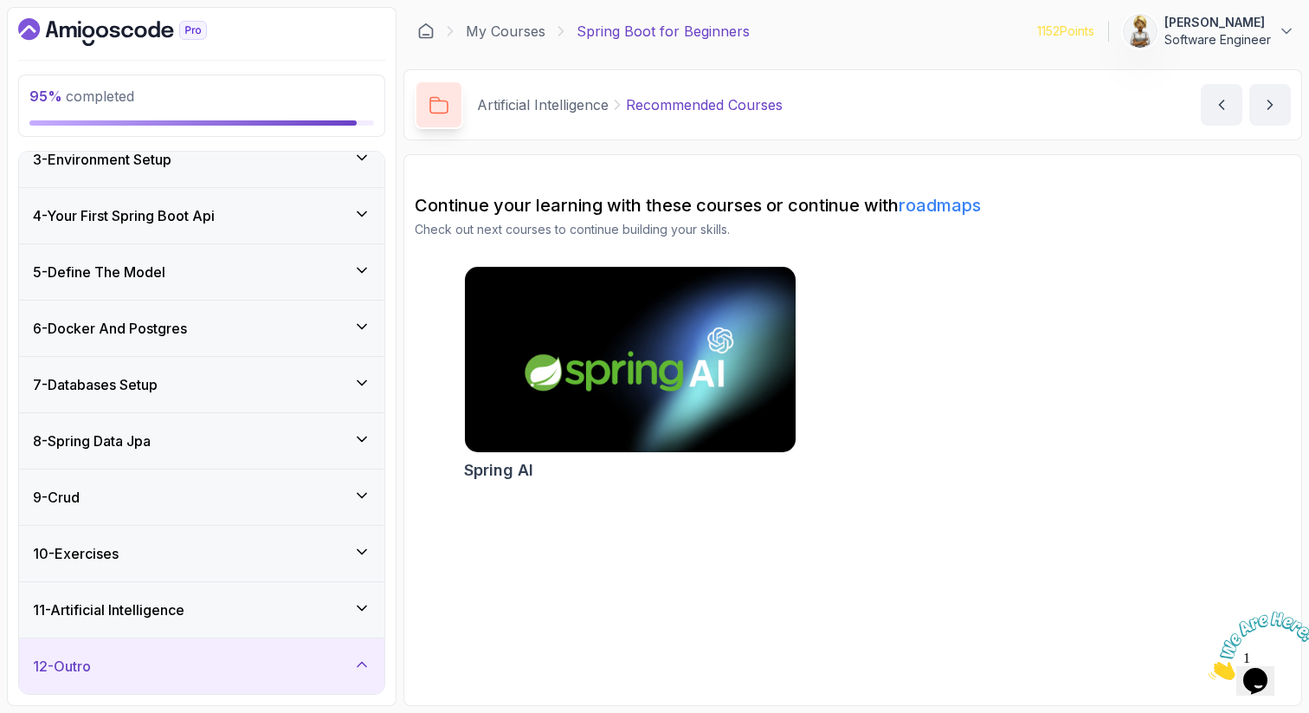
click at [367, 658] on icon at bounding box center [361, 664] width 17 height 17
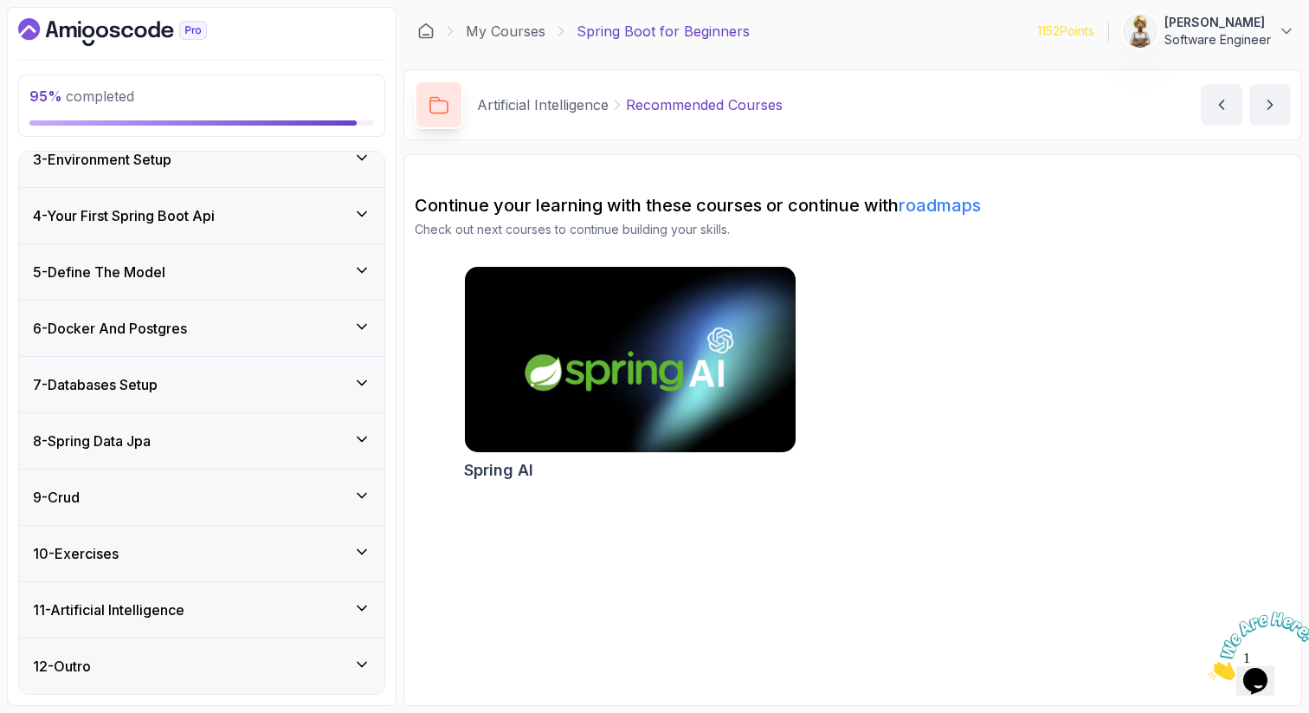
click at [372, 546] on div "10 - Exercises" at bounding box center [201, 553] width 365 height 55
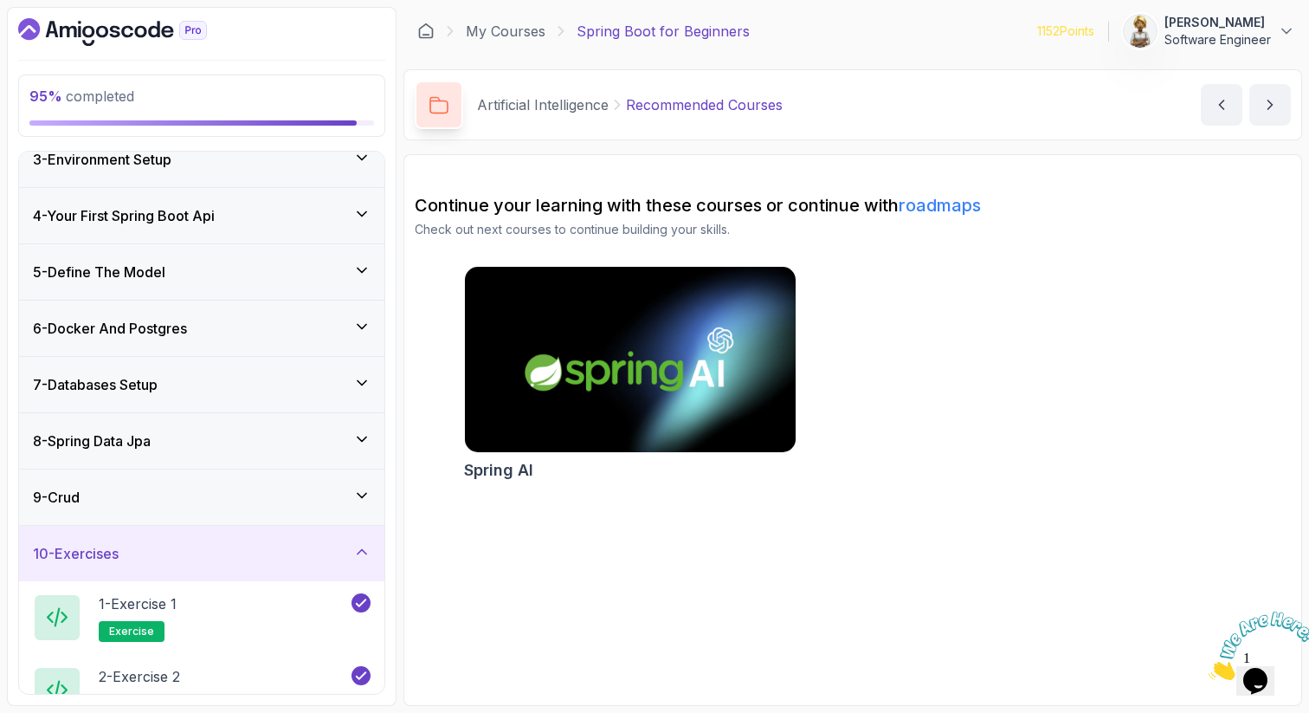
click at [271, 552] on div "10 - Exercises" at bounding box center [202, 553] width 338 height 21
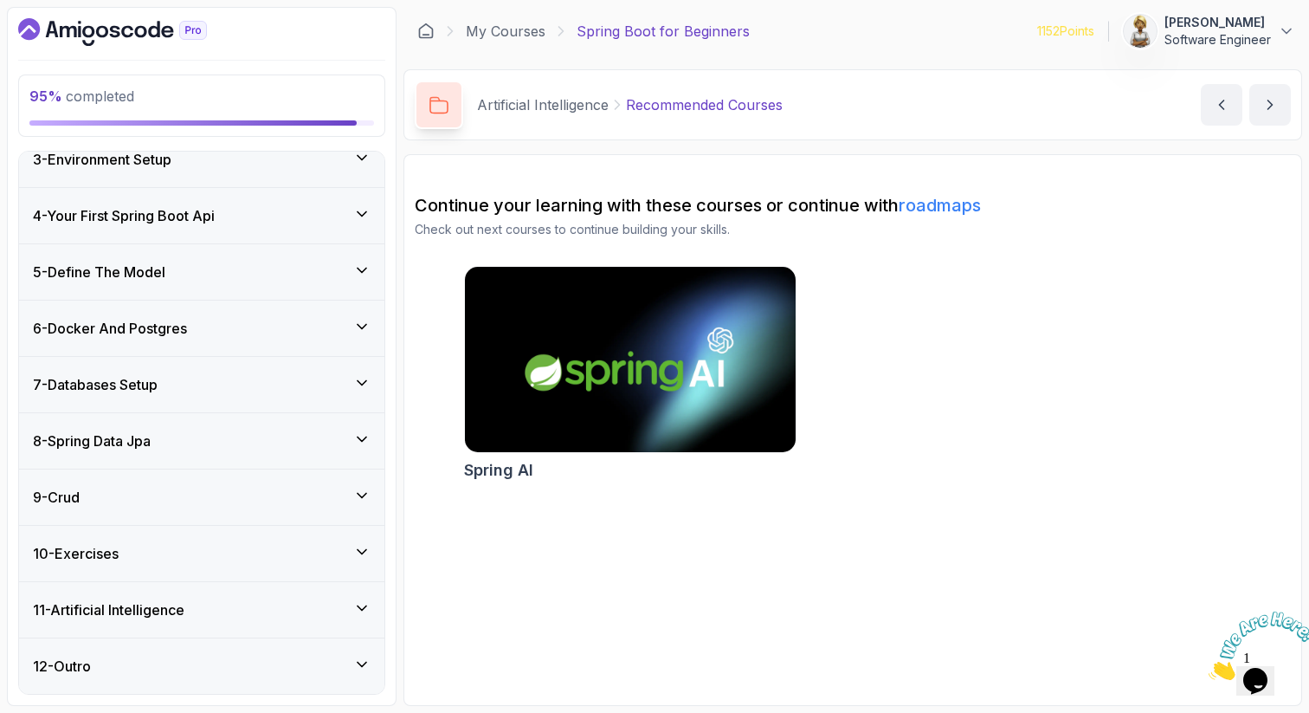
click at [227, 601] on div "11 - Artificial Intelligence" at bounding box center [202, 609] width 338 height 21
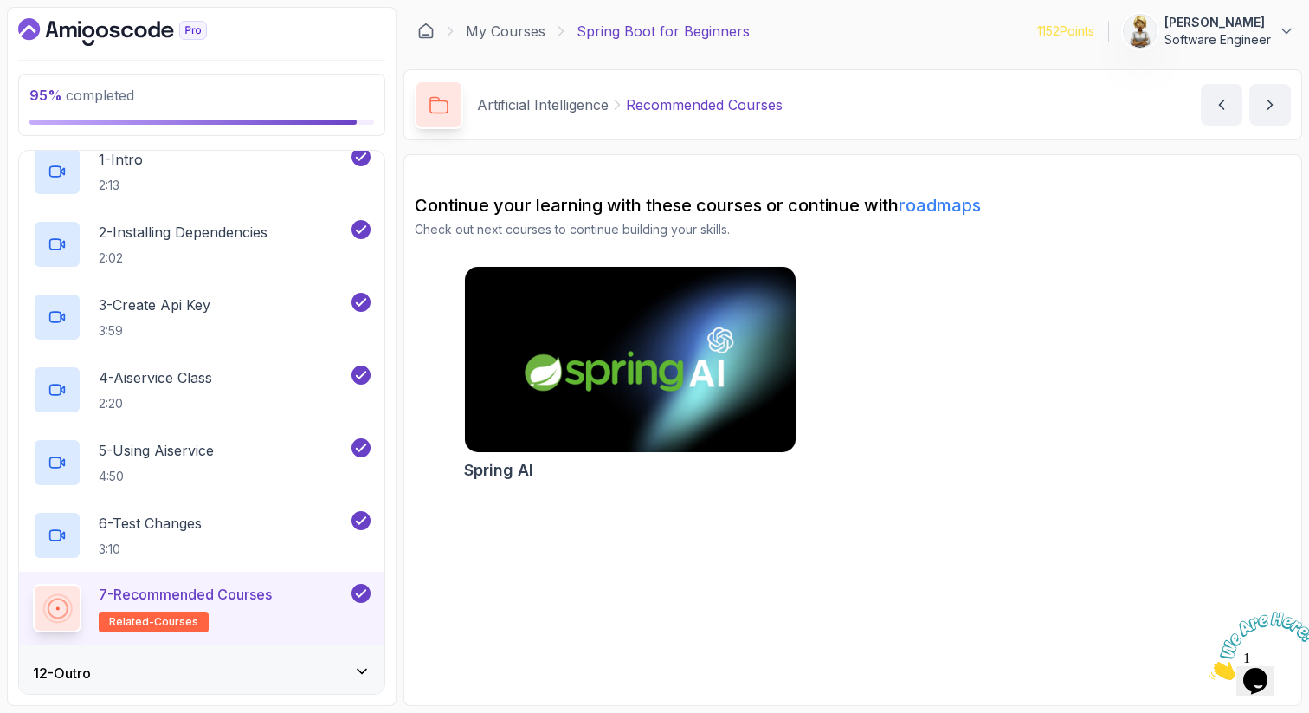
scroll to position [641, 0]
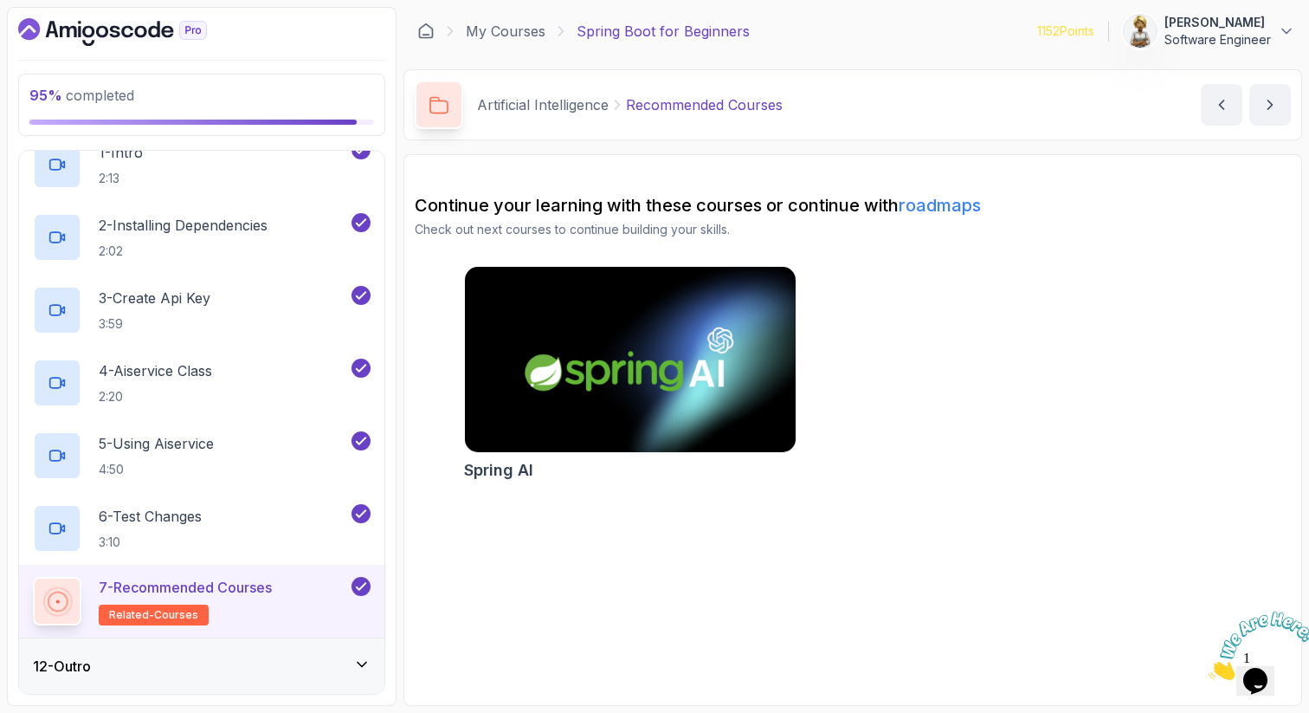
click at [289, 678] on div "12 - Outro" at bounding box center [201, 665] width 365 height 55
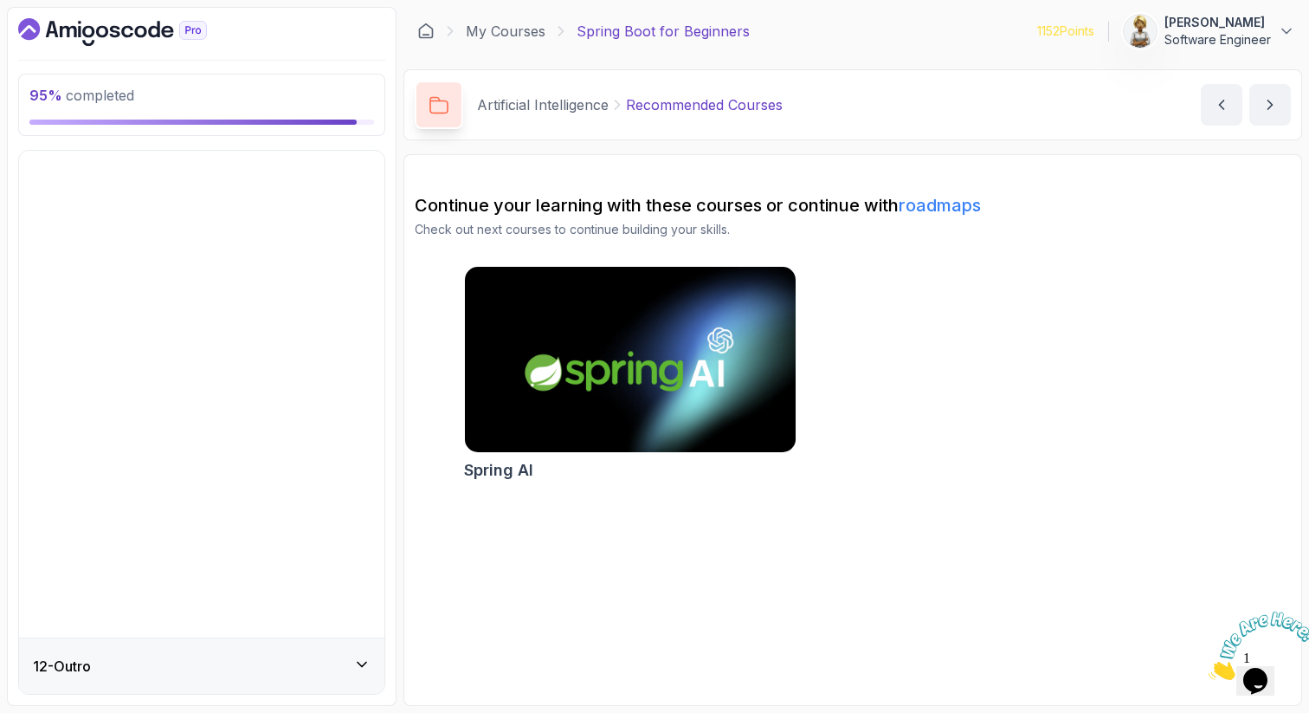
scroll to position [132, 0]
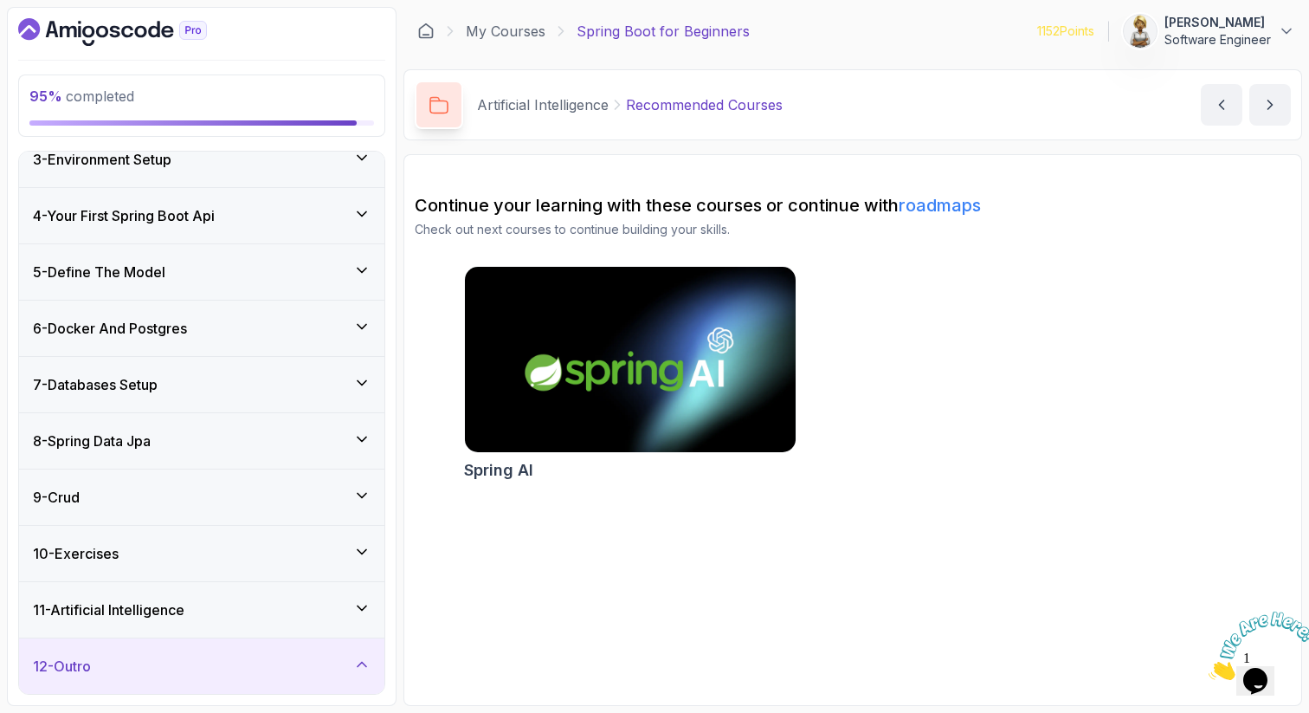
click at [289, 678] on div "12 - Outro" at bounding box center [201, 665] width 365 height 55
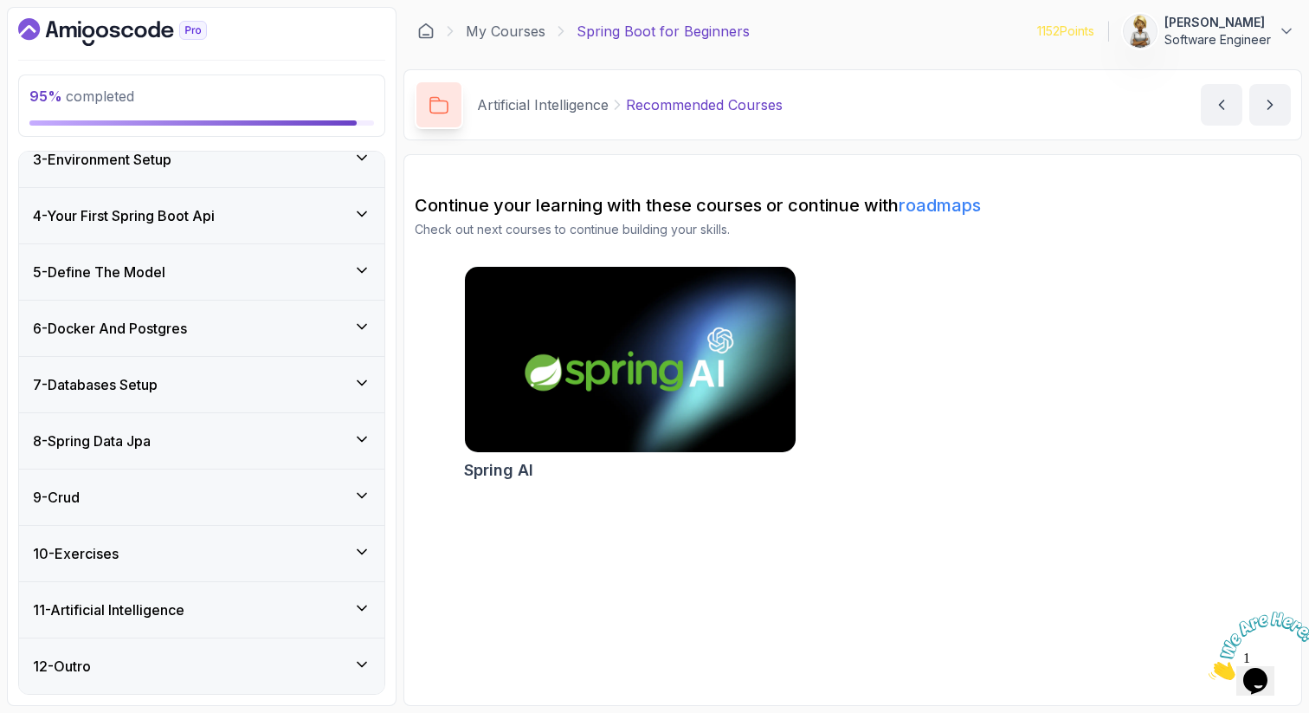
drag, startPoint x: 337, startPoint y: 705, endPoint x: 326, endPoint y: 710, distance: 12.4
click at [326, 712] on section "95 % completed 1 - Intro 2 - Intro To Spring And Spring Boot 3 - Environment Se…" at bounding box center [654, 356] width 1309 height 713
drag, startPoint x: 316, startPoint y: 665, endPoint x: 307, endPoint y: 709, distance: 45.2
click at [307, 710] on section "95 % completed 1 - Intro 2 - Intro To Spring And Spring Boot 3 - Environment Se…" at bounding box center [654, 356] width 1309 height 713
click at [127, 622] on div "11 - Artificial Intelligence" at bounding box center [201, 609] width 365 height 55
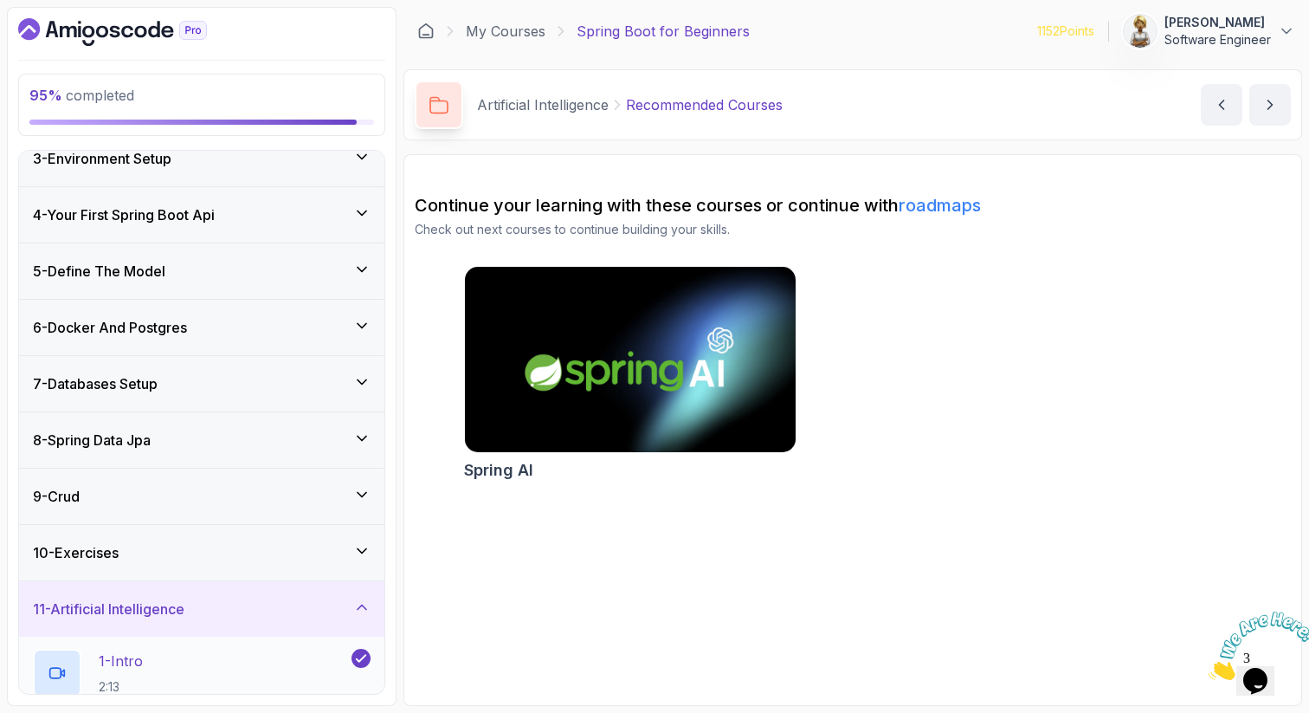
click at [148, 650] on div "1 - Intro 2:13" at bounding box center [190, 673] width 315 height 48
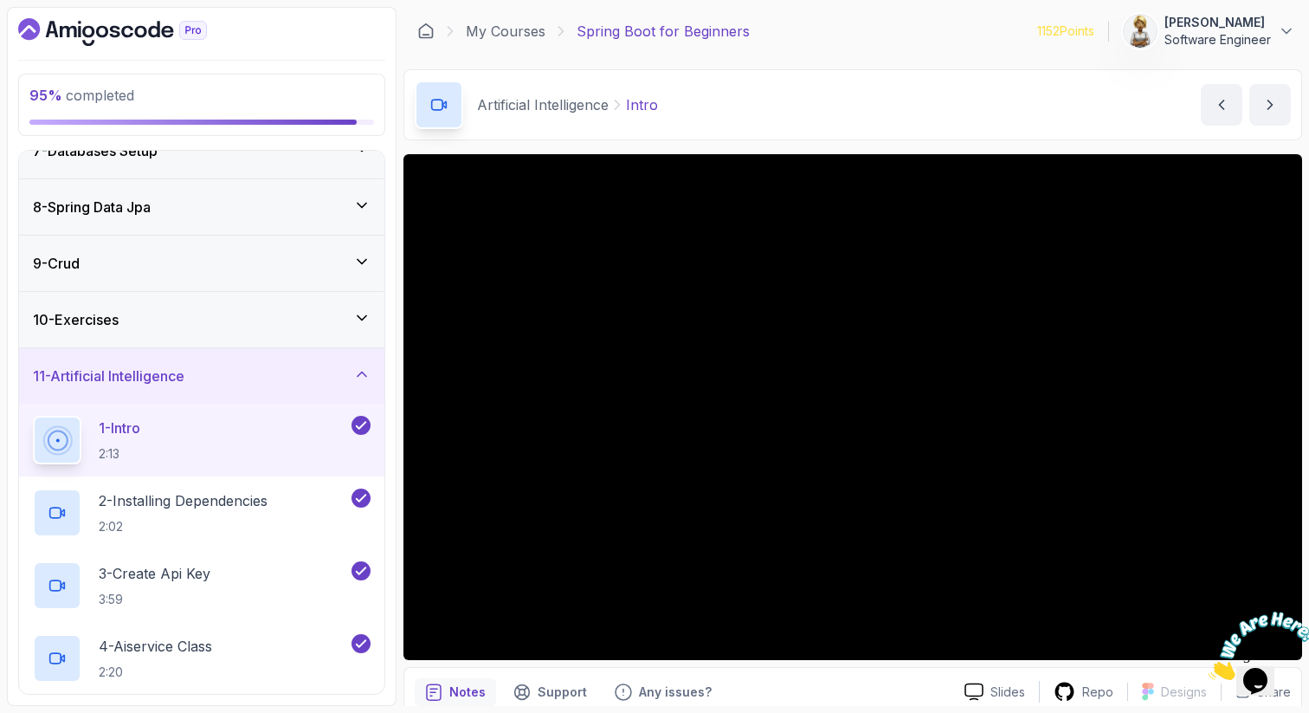
scroll to position [375, 0]
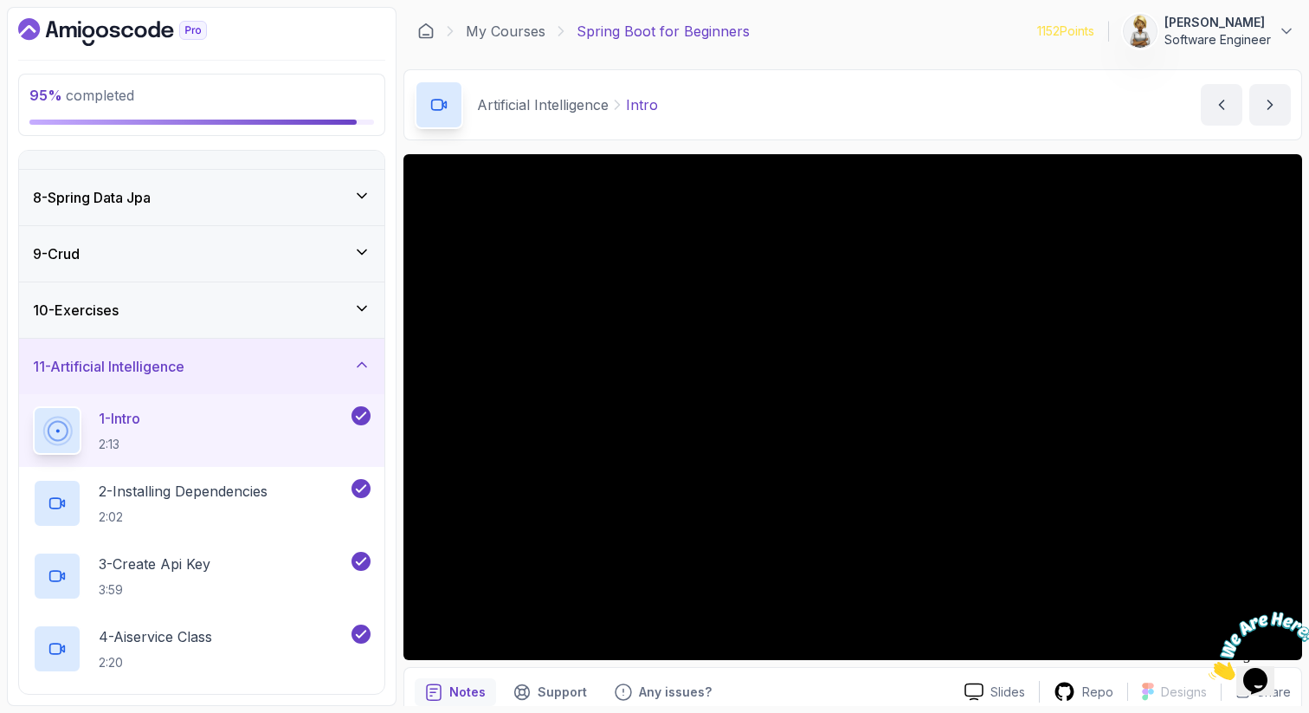
click at [33, 406] on button "1 - Intro 2:13" at bounding box center [202, 430] width 338 height 48
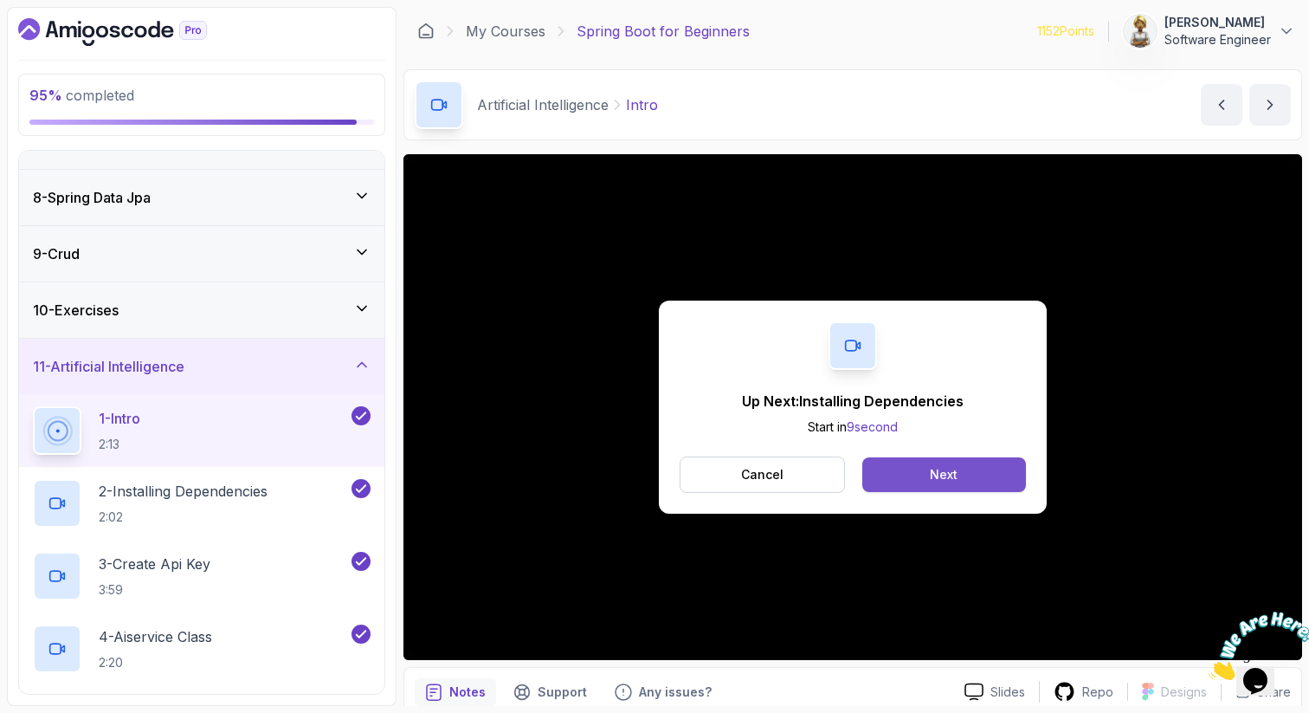
click at [954, 478] on div "Next" at bounding box center [944, 474] width 28 height 17
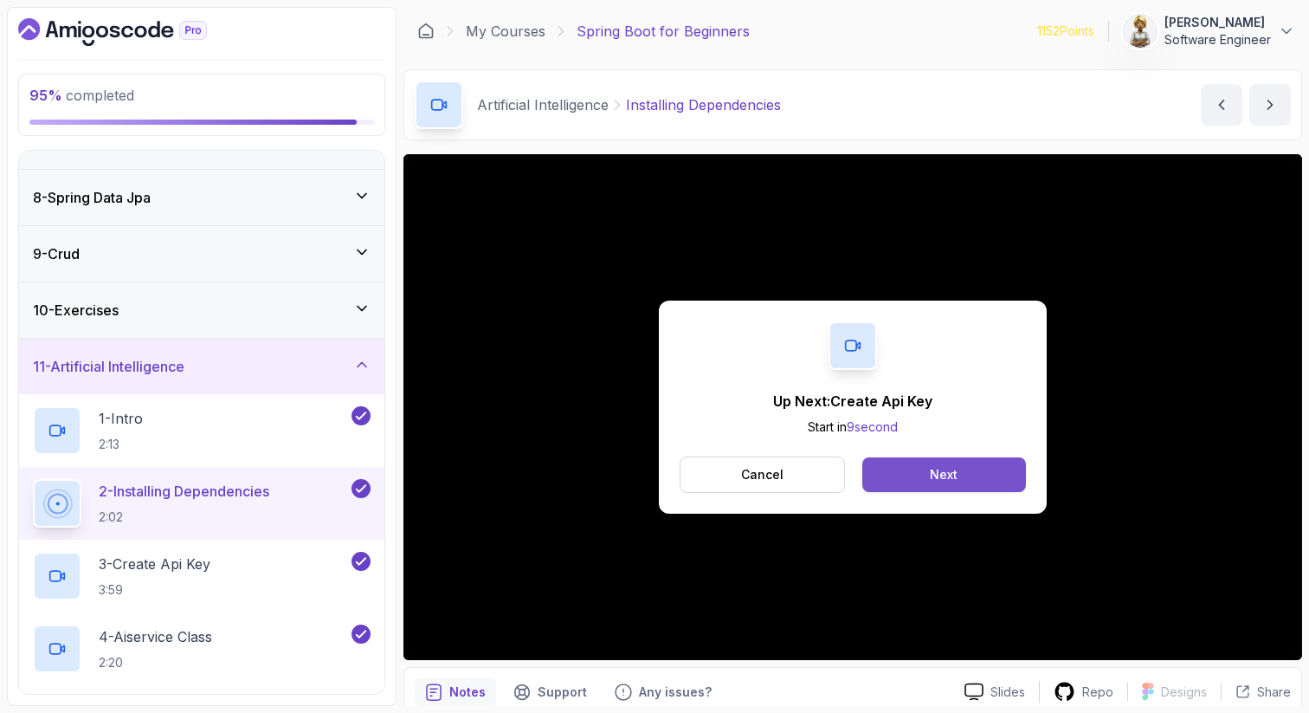
click at [940, 467] on div "Next" at bounding box center [944, 474] width 28 height 17
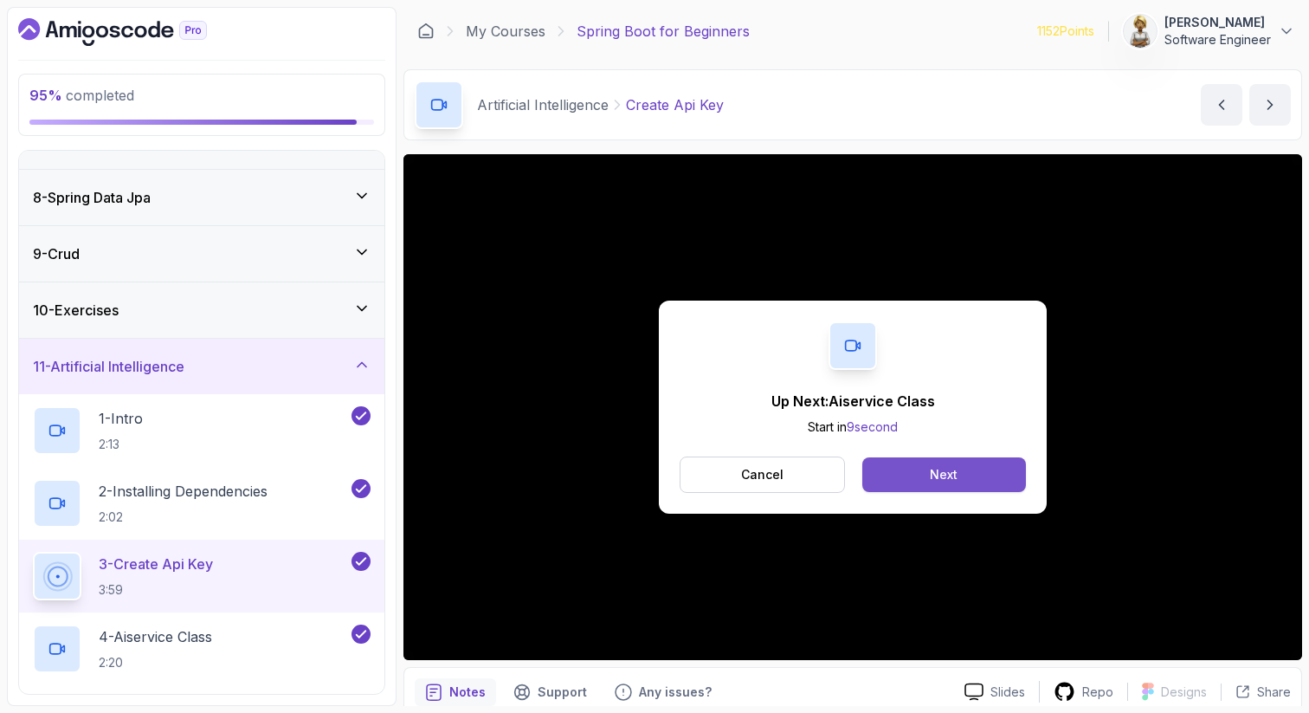
click at [896, 476] on button "Next" at bounding box center [945, 474] width 164 height 35
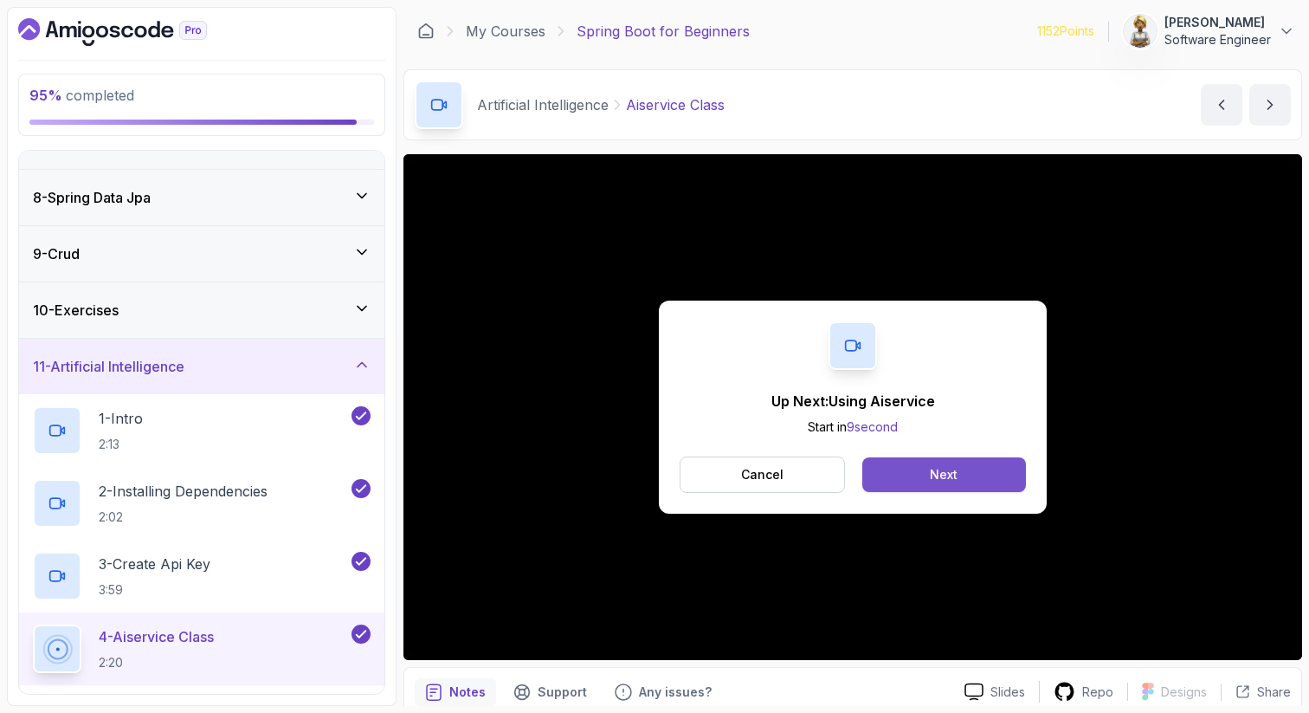
click at [930, 473] on div "Next" at bounding box center [944, 474] width 28 height 17
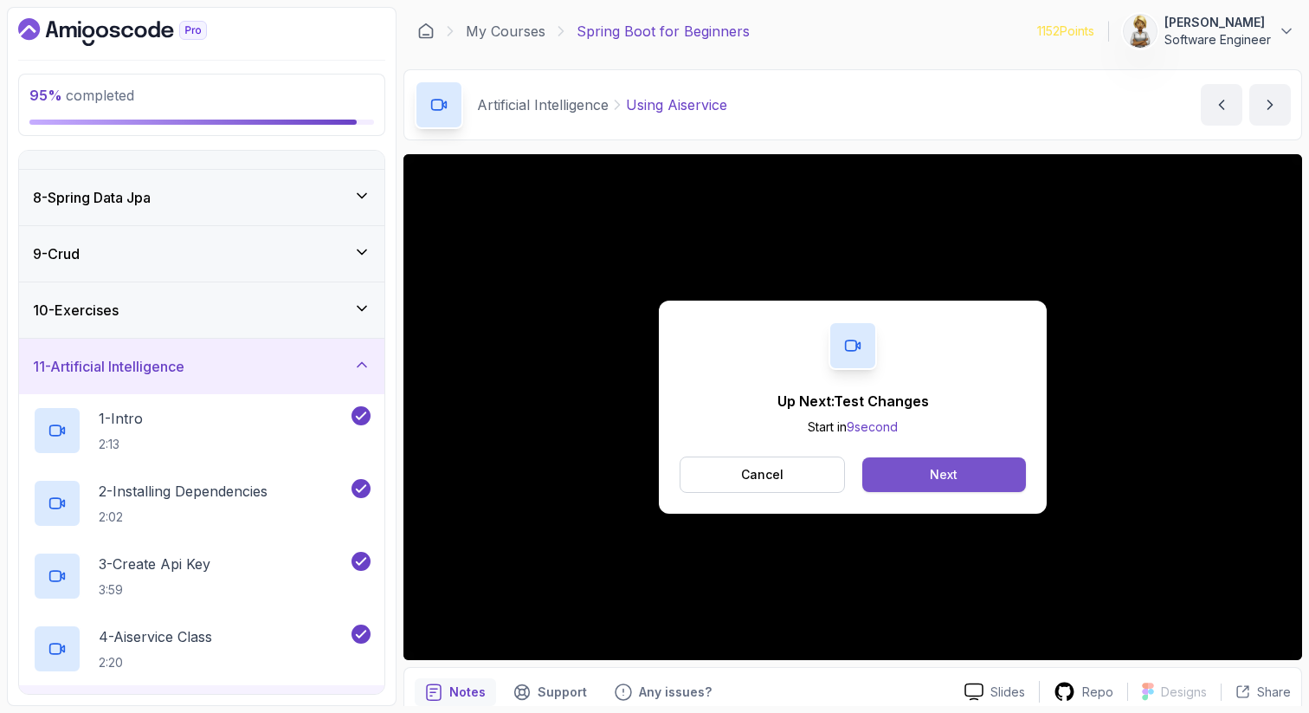
click at [920, 471] on button "Next" at bounding box center [945, 474] width 164 height 35
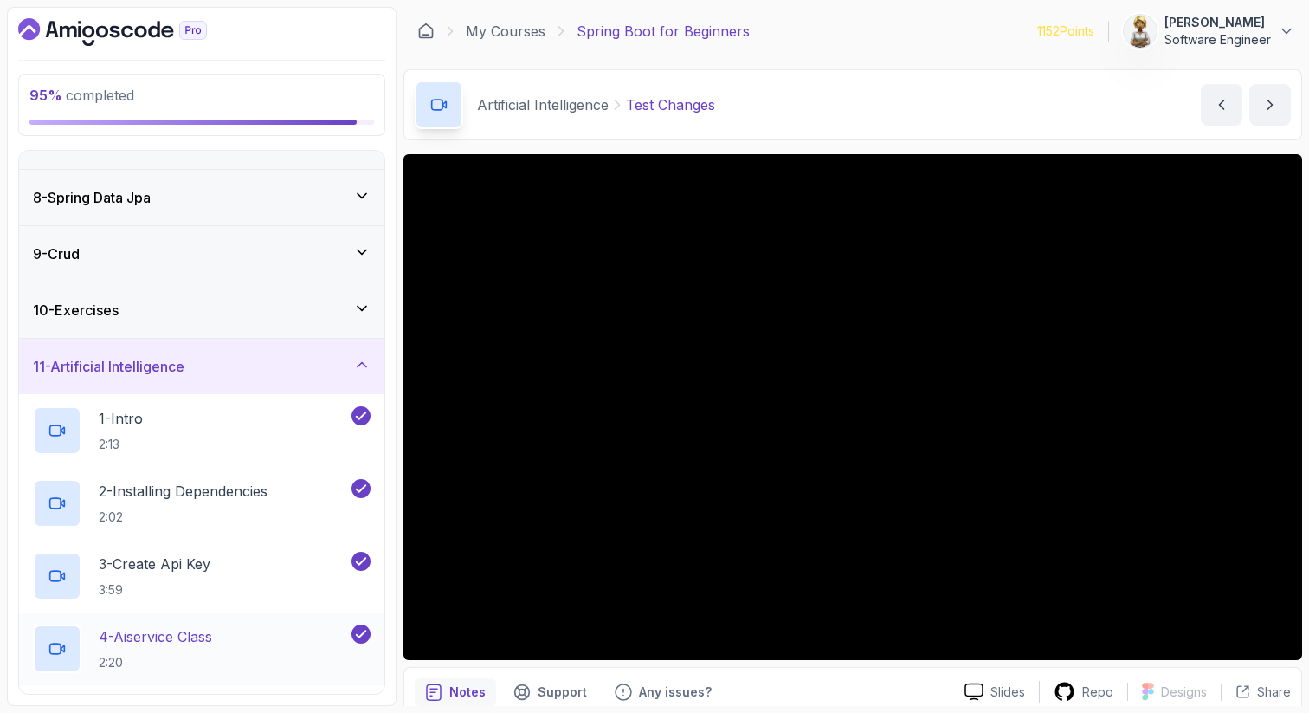
click at [150, 641] on p "4 - Aiservice Class" at bounding box center [155, 636] width 113 height 21
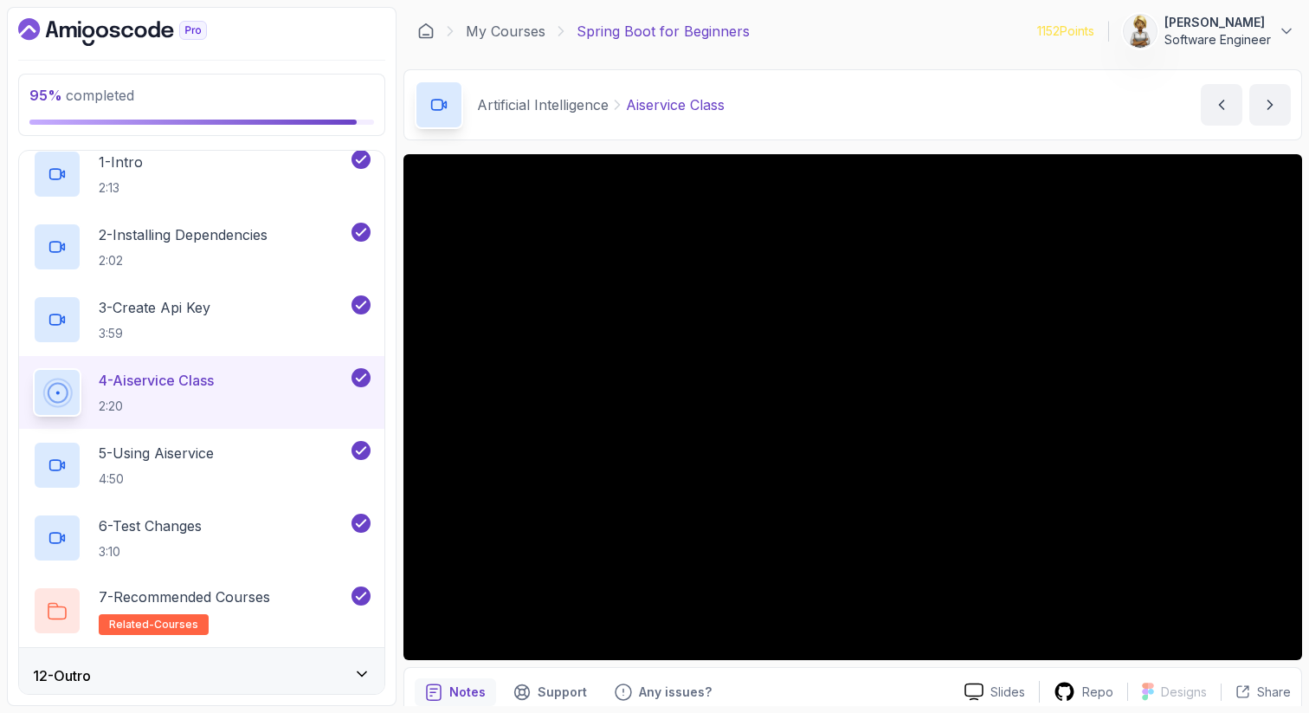
scroll to position [641, 0]
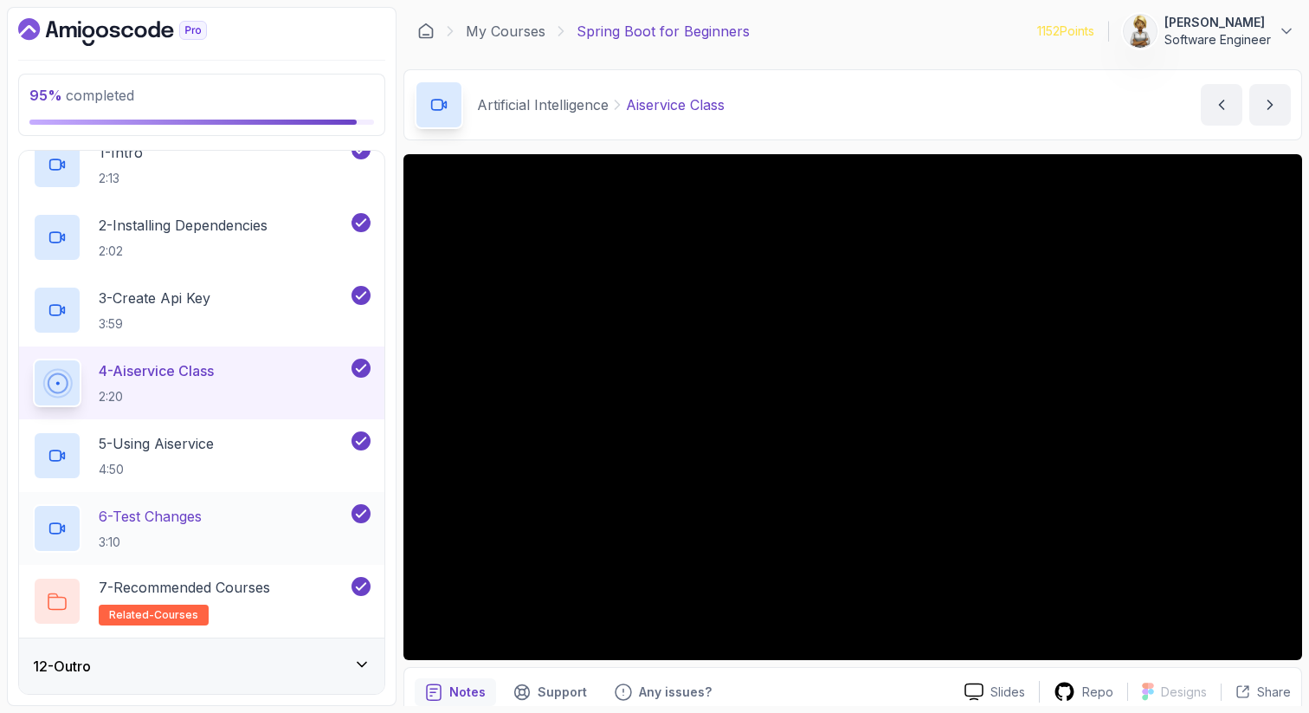
click at [202, 518] on p "6 - Test Changes" at bounding box center [150, 516] width 103 height 21
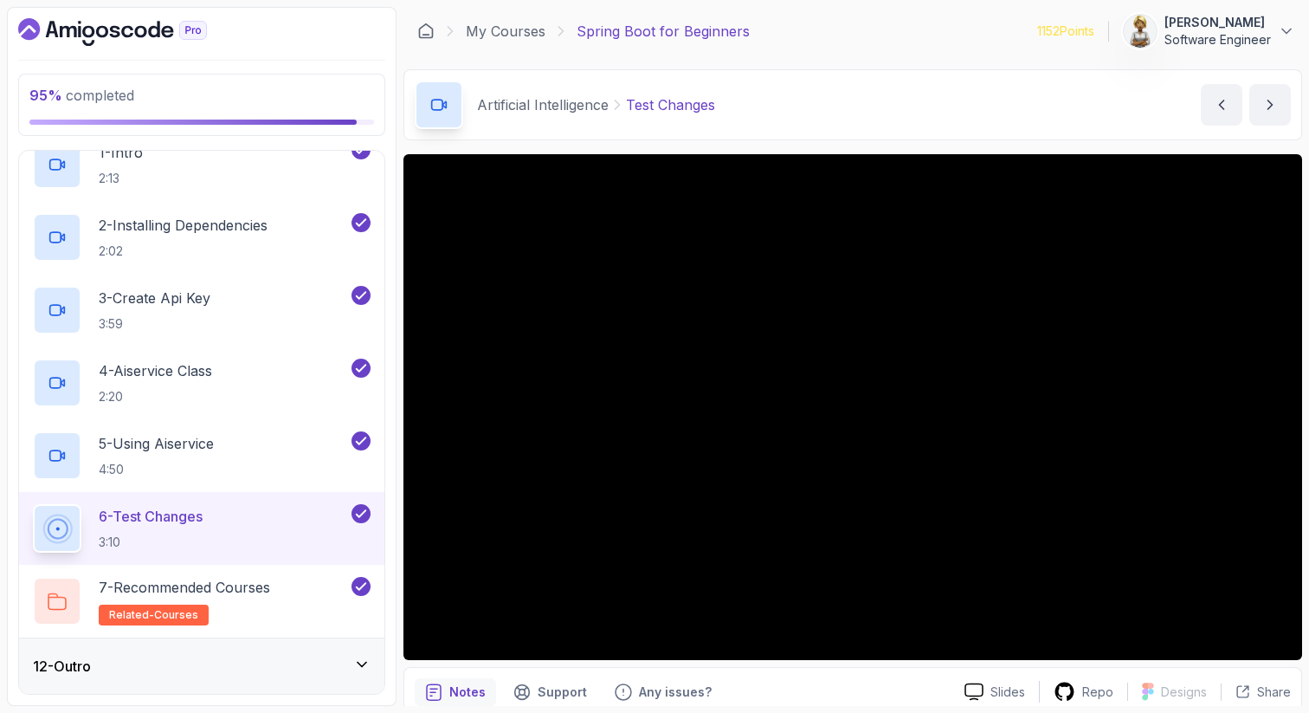
click at [363, 664] on icon at bounding box center [362, 664] width 9 height 4
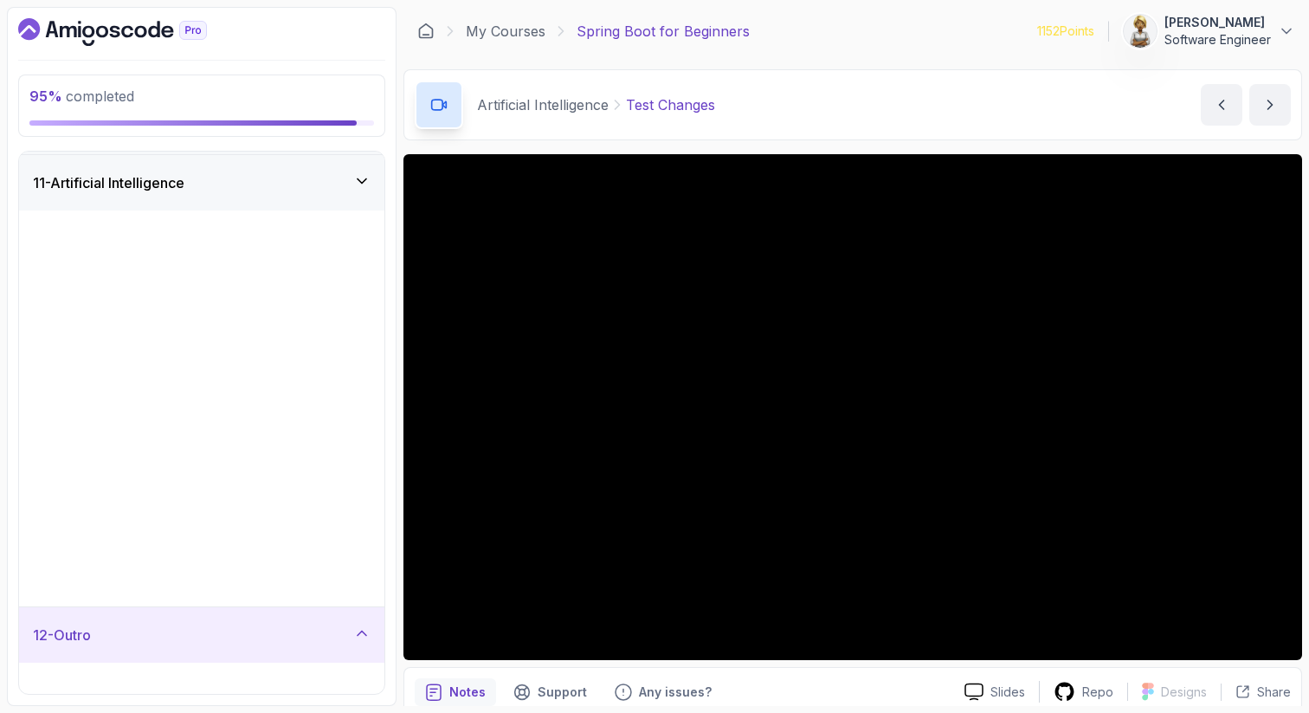
scroll to position [132, 0]
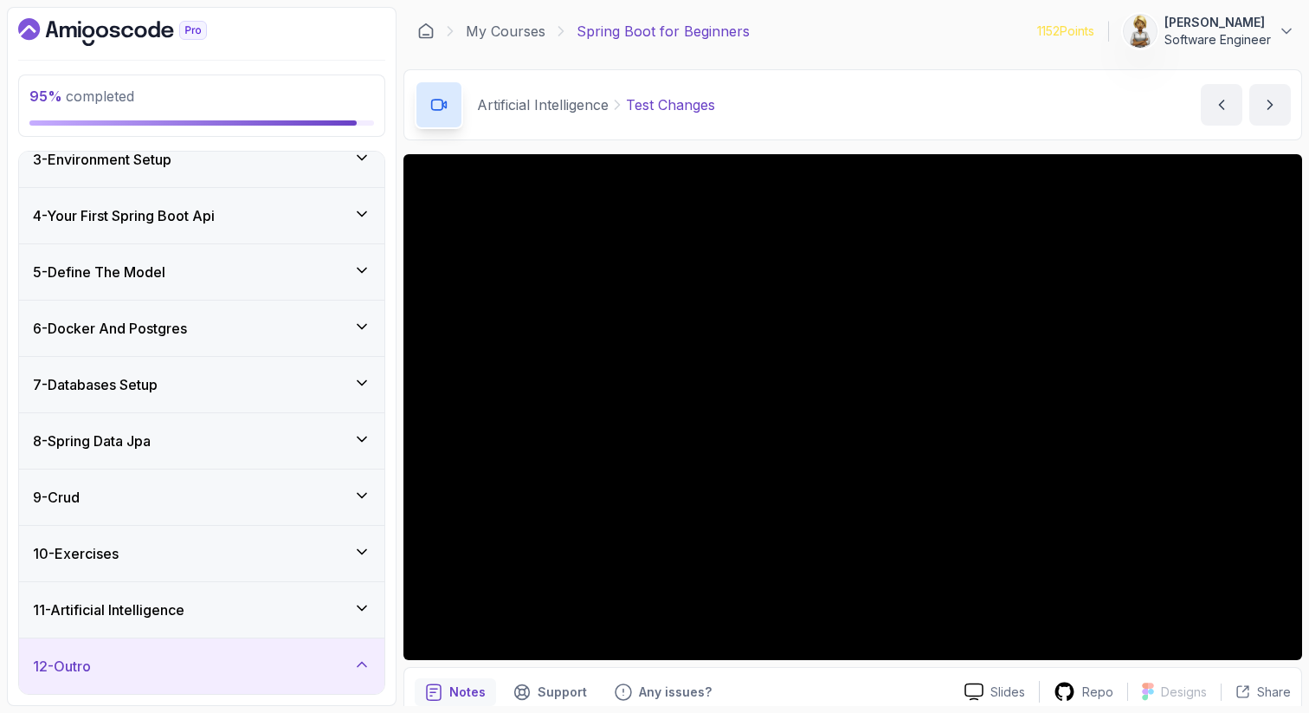
click at [363, 664] on icon at bounding box center [361, 664] width 17 height 17
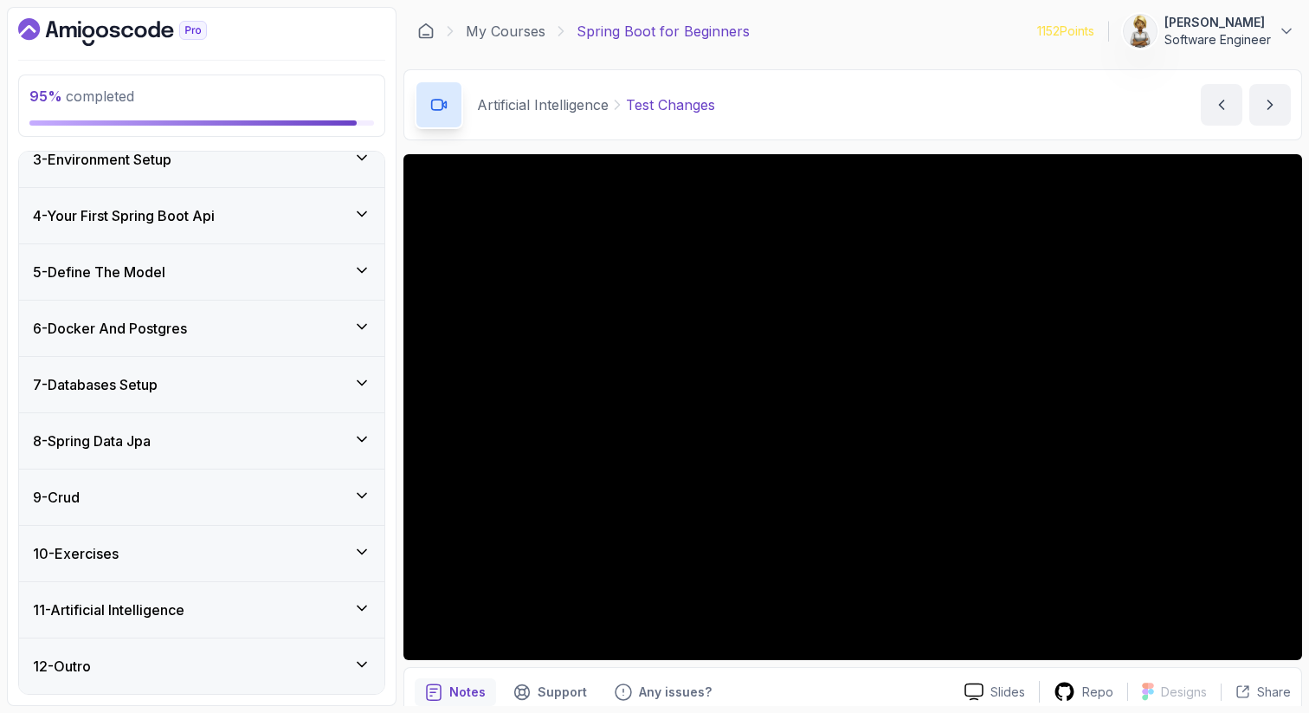
click at [304, 663] on div "12 - Outro" at bounding box center [202, 666] width 338 height 21
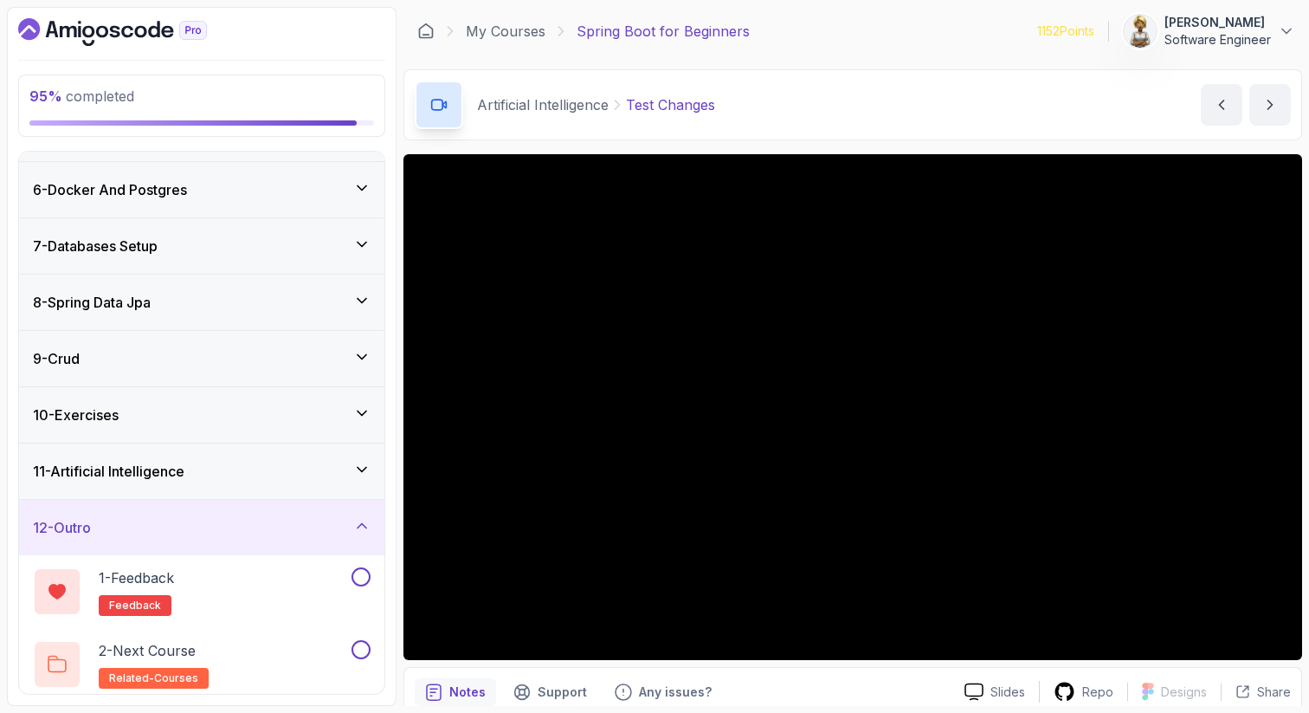
scroll to position [277, 0]
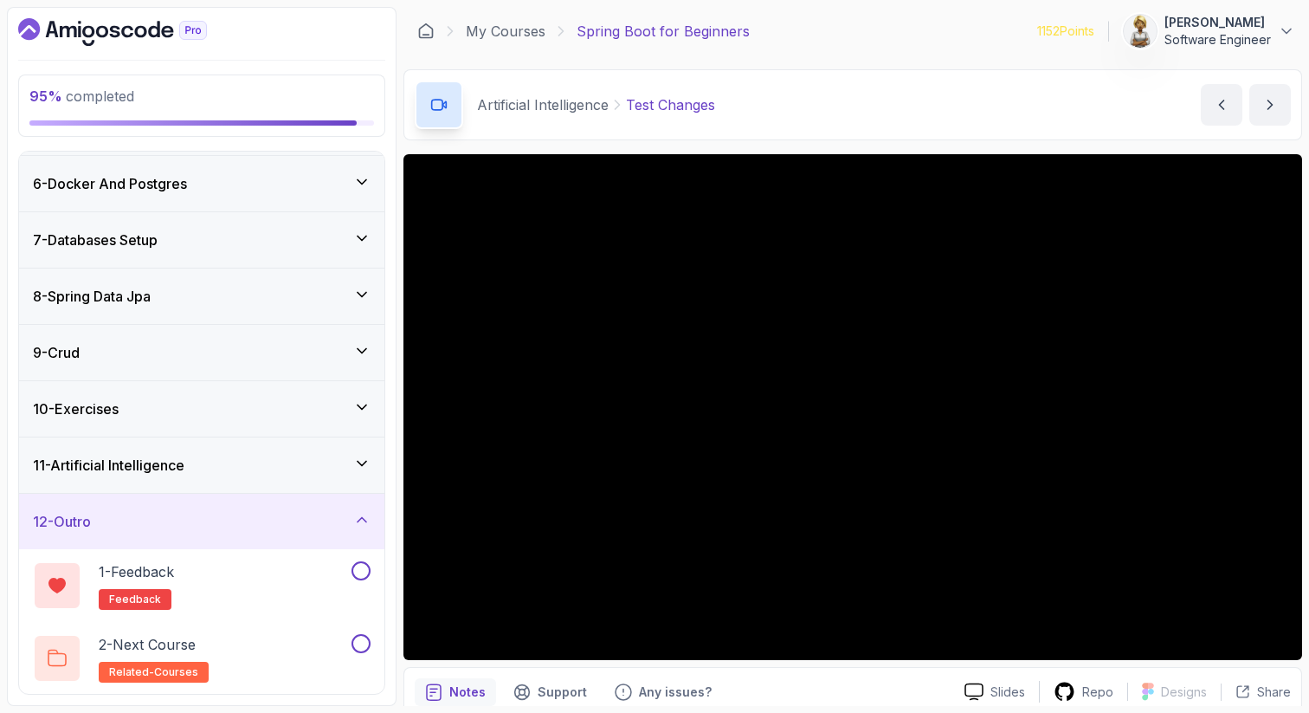
click at [361, 459] on icon at bounding box center [361, 463] width 17 height 17
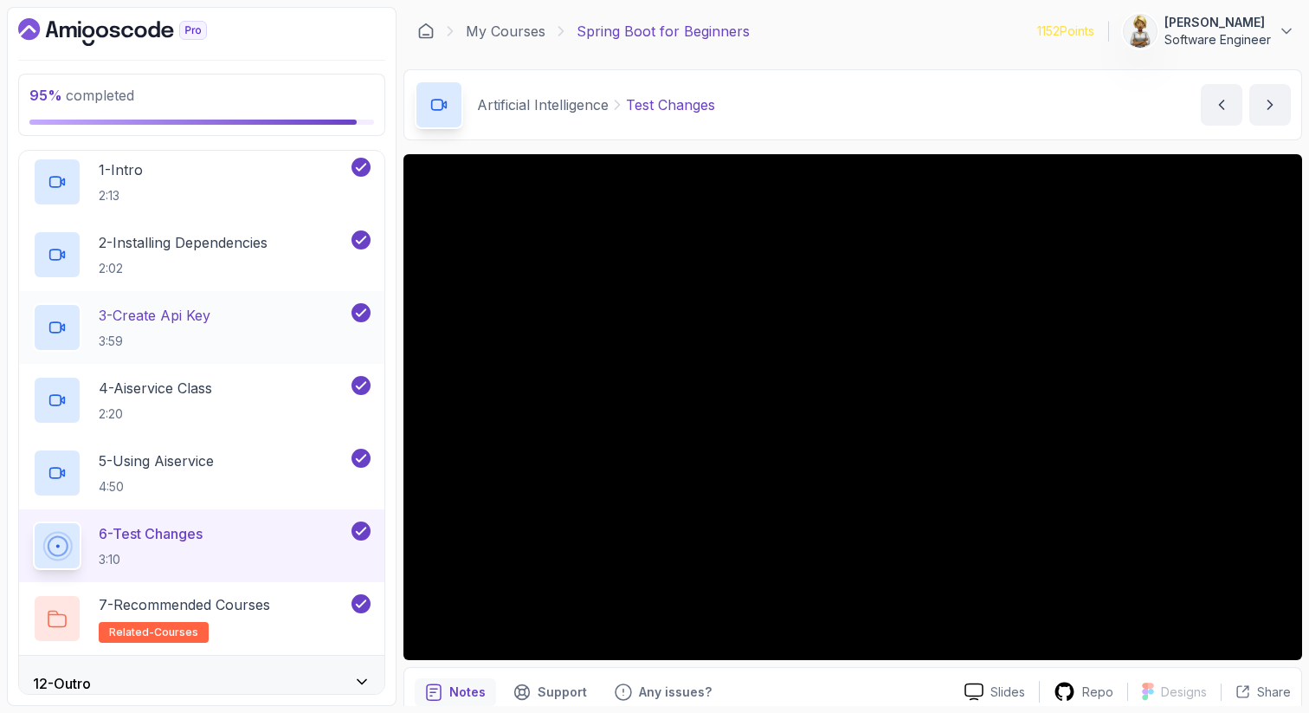
scroll to position [641, 0]
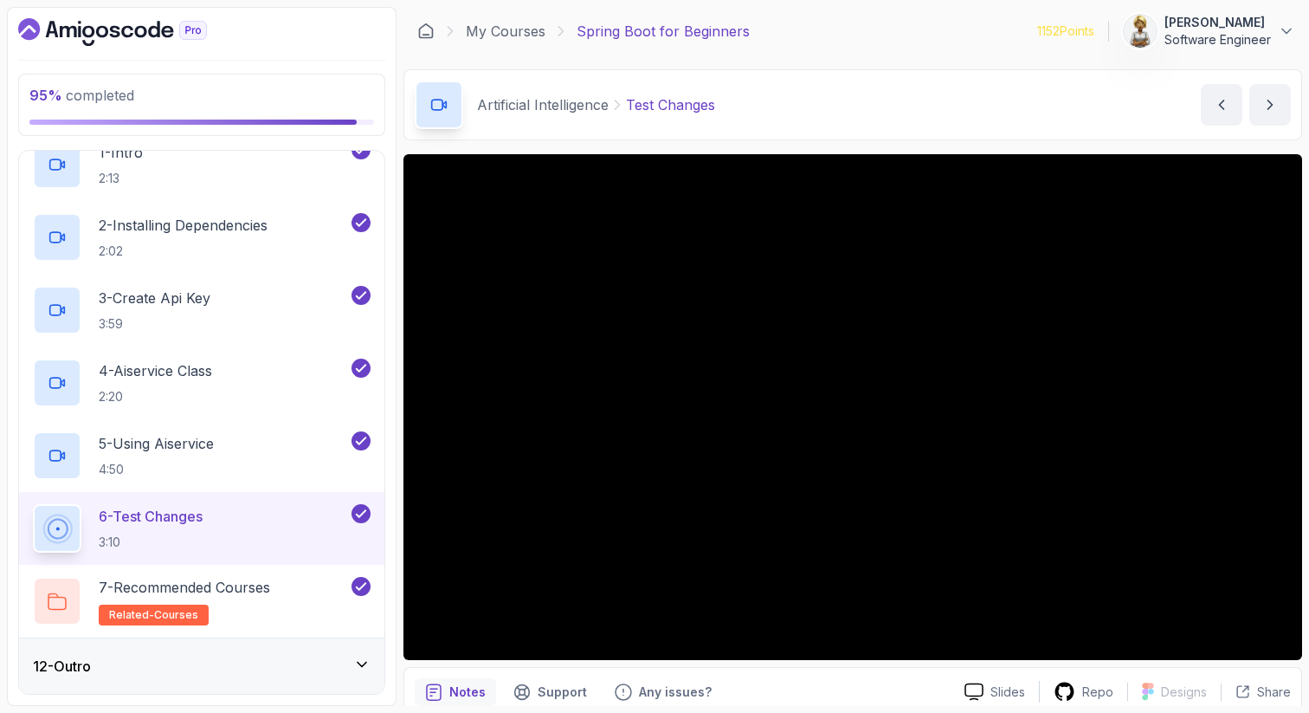
click at [250, 515] on div "6 - Test Changes 3:10" at bounding box center [190, 528] width 315 height 48
click at [225, 511] on div "6 - Test Changes 3:10" at bounding box center [190, 528] width 315 height 48
click at [199, 441] on p "5 - Using Aiservice" at bounding box center [156, 443] width 115 height 21
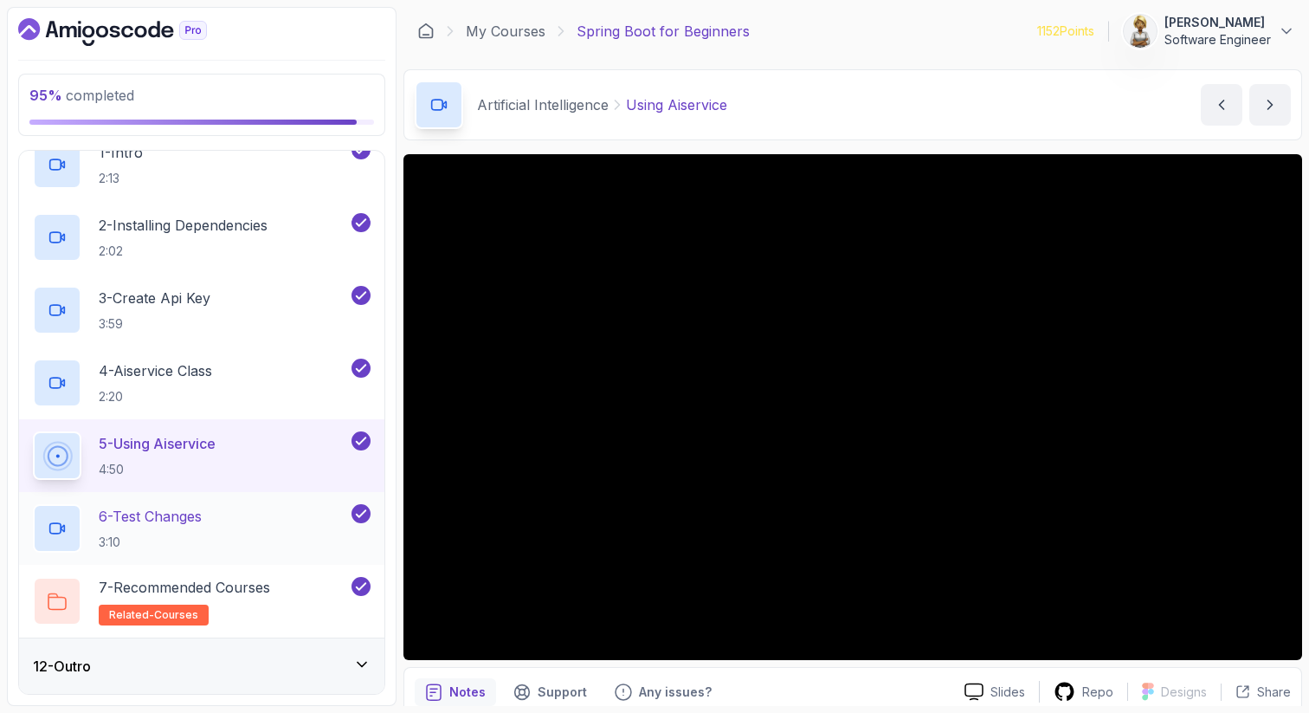
click at [223, 527] on div "6 - Test Changes 3:10" at bounding box center [190, 528] width 315 height 48
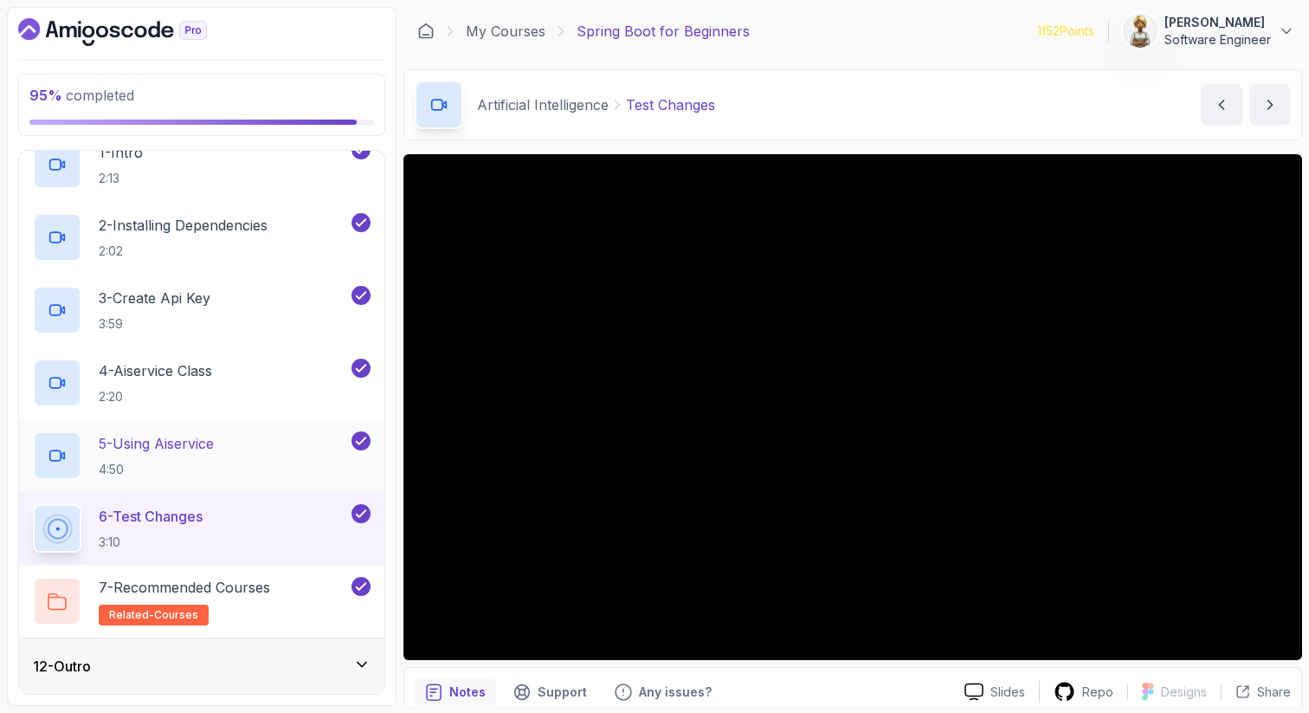
click at [214, 443] on p "5 - Using Aiservice" at bounding box center [156, 443] width 115 height 21
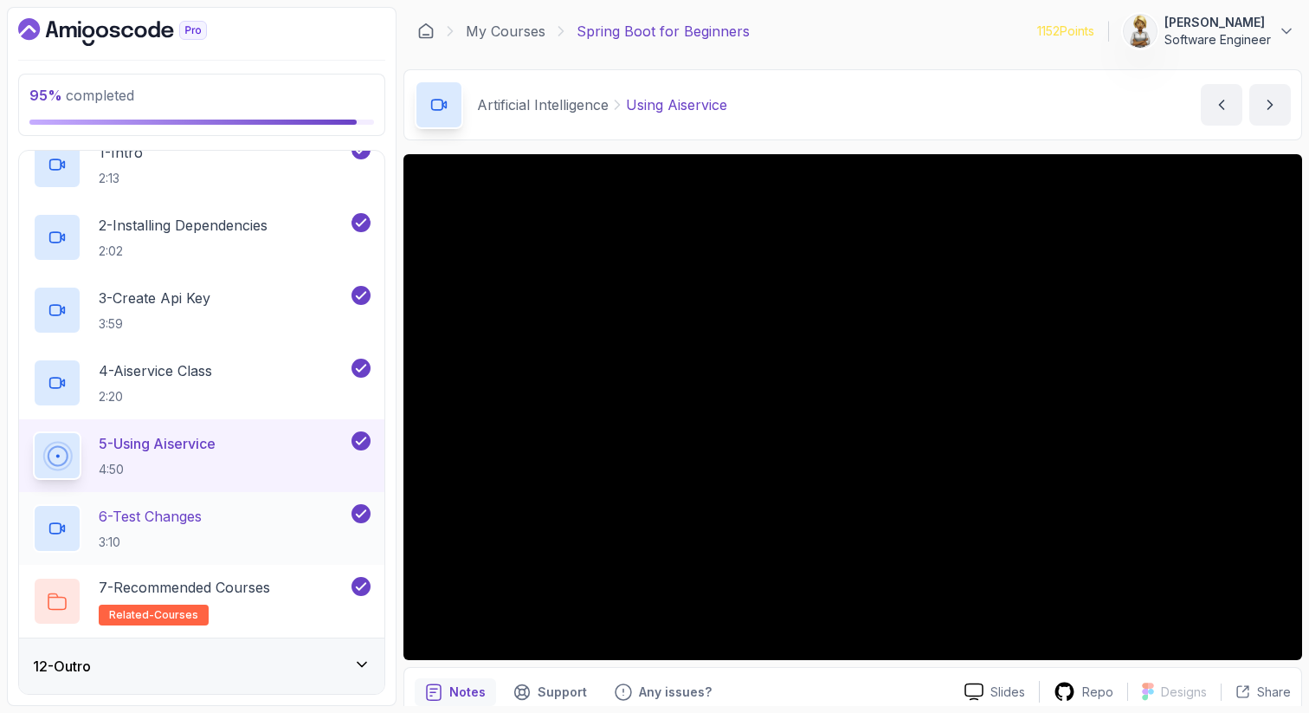
click at [211, 531] on div "6 - Test Changes 3:10" at bounding box center [190, 528] width 315 height 48
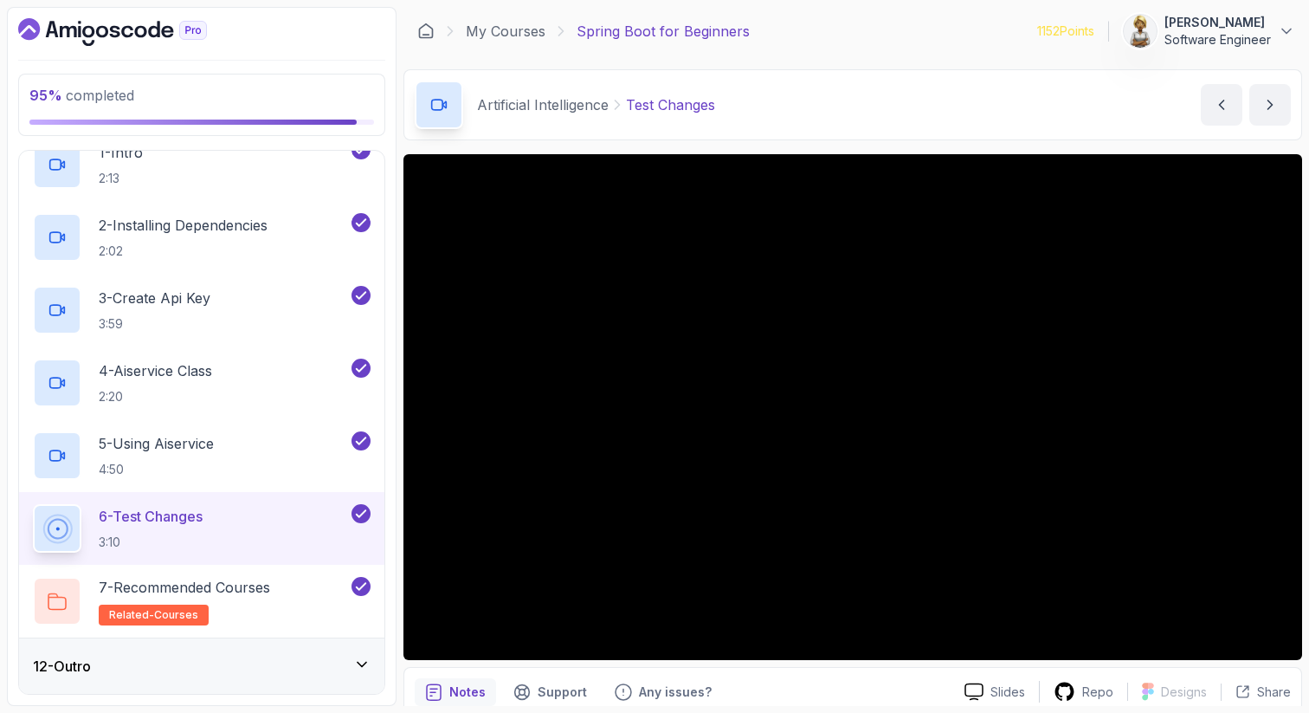
click at [190, 664] on div "12 - Outro" at bounding box center [202, 666] width 338 height 21
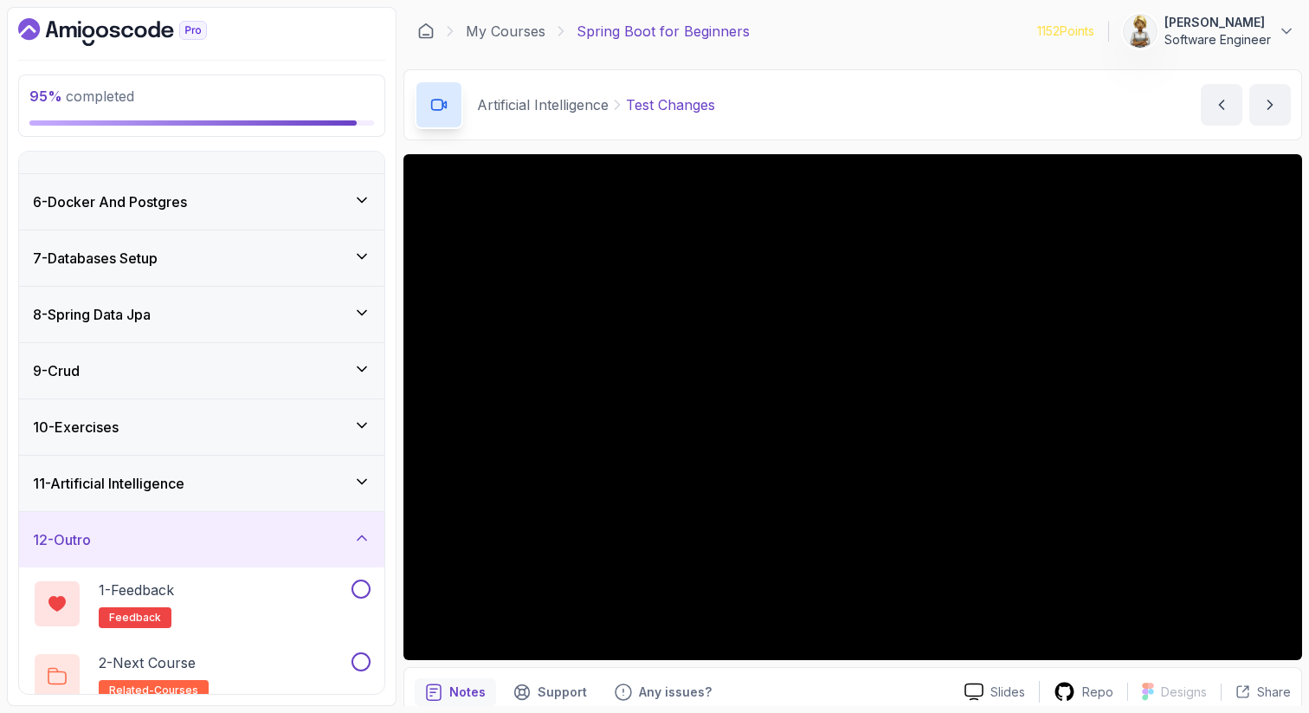
scroll to position [271, 0]
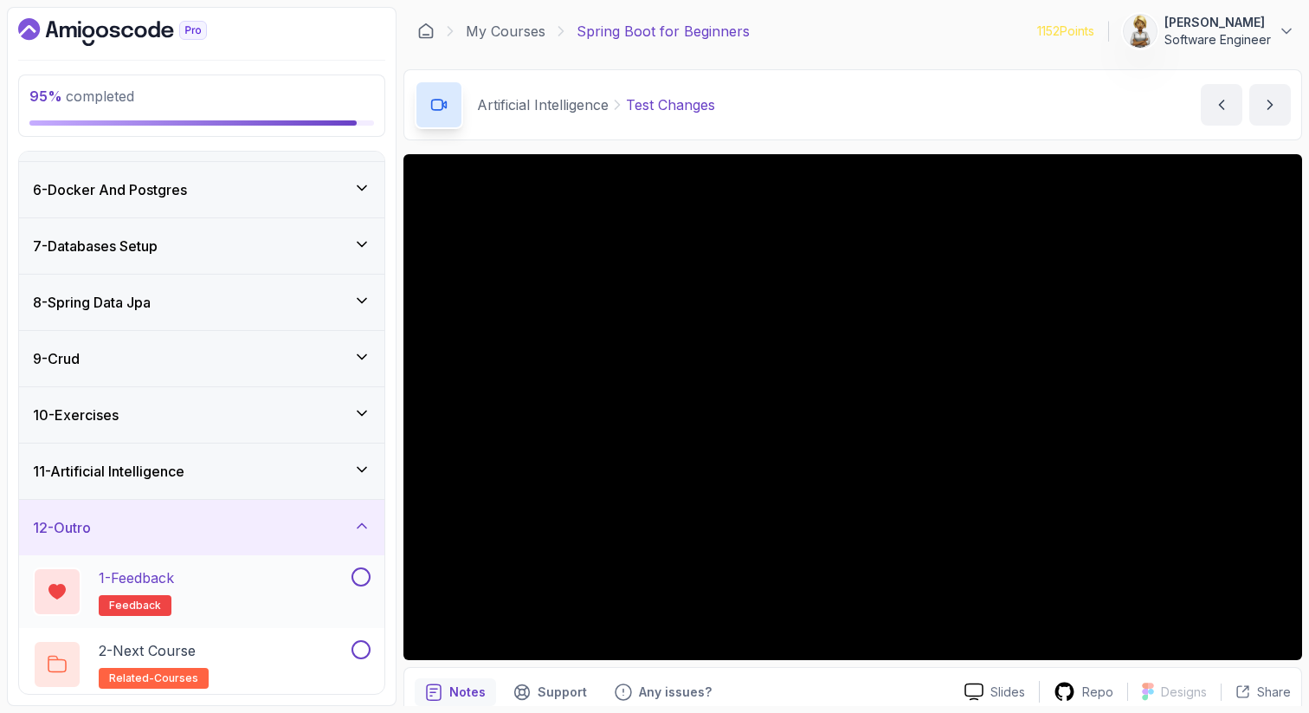
click at [242, 587] on div "1 - Feedback feedback" at bounding box center [190, 591] width 315 height 48
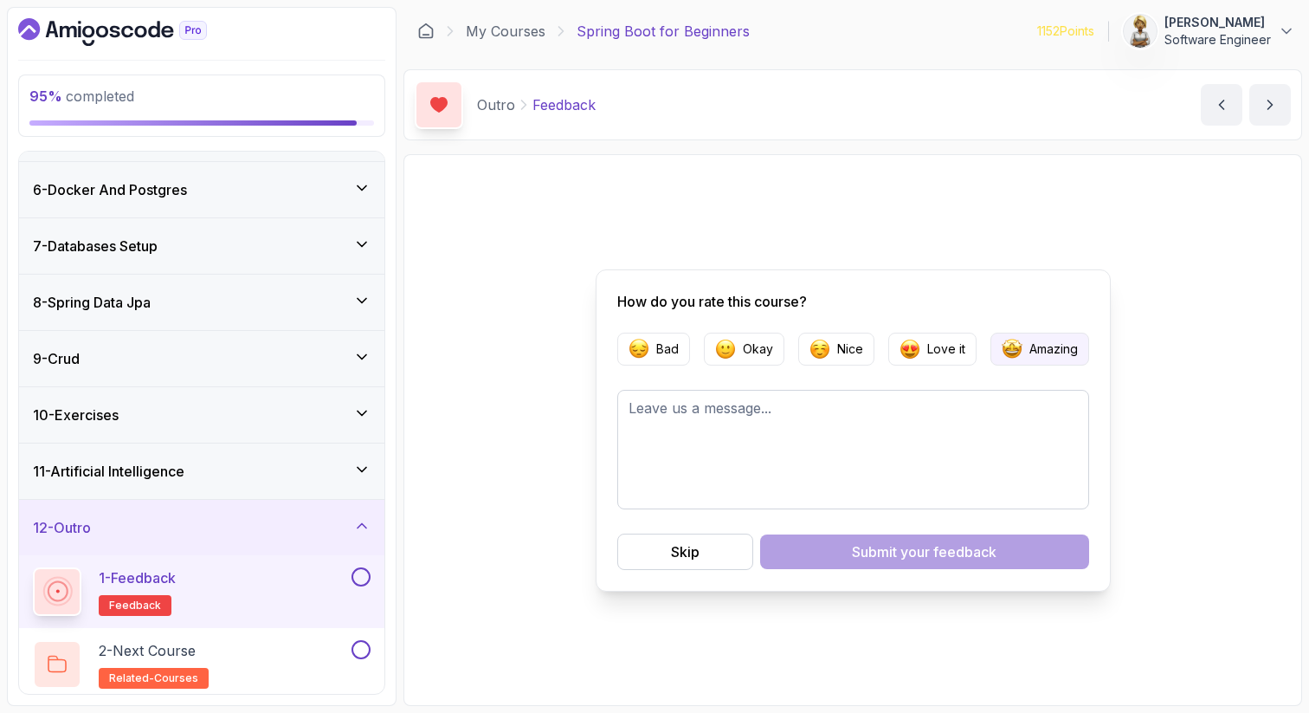
click at [1064, 340] on p "Amazing" at bounding box center [1054, 348] width 48 height 17
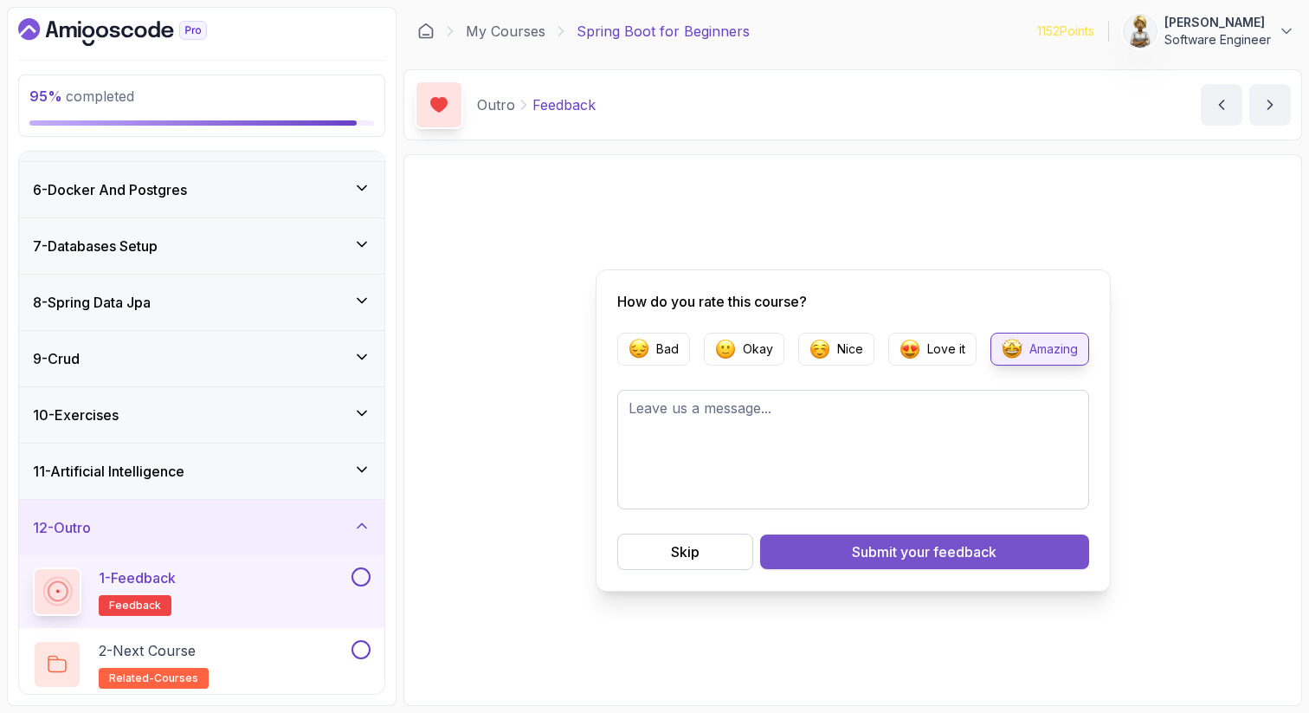
click at [869, 540] on button "Submit your feedback" at bounding box center [924, 551] width 329 height 35
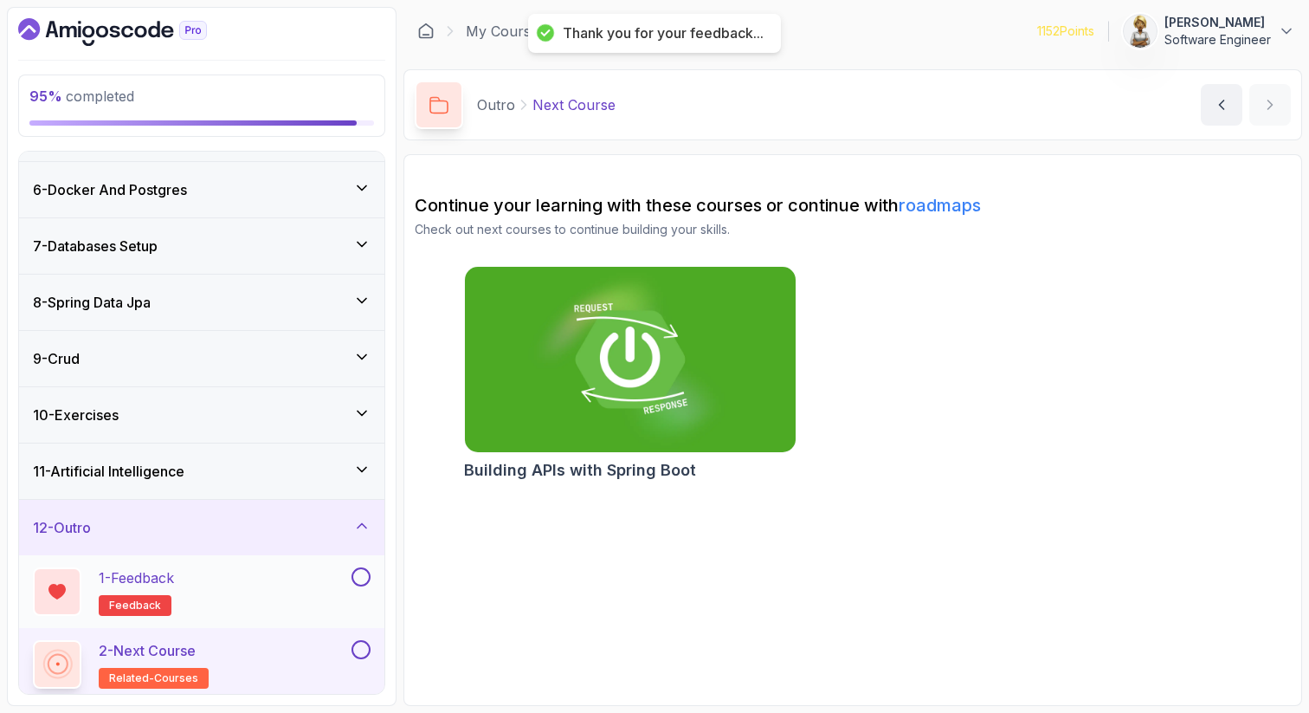
click at [361, 577] on button at bounding box center [361, 576] width 19 height 19
click at [291, 637] on div "2 - Next Course related-courses" at bounding box center [201, 664] width 365 height 73
click at [363, 649] on button at bounding box center [361, 649] width 19 height 19
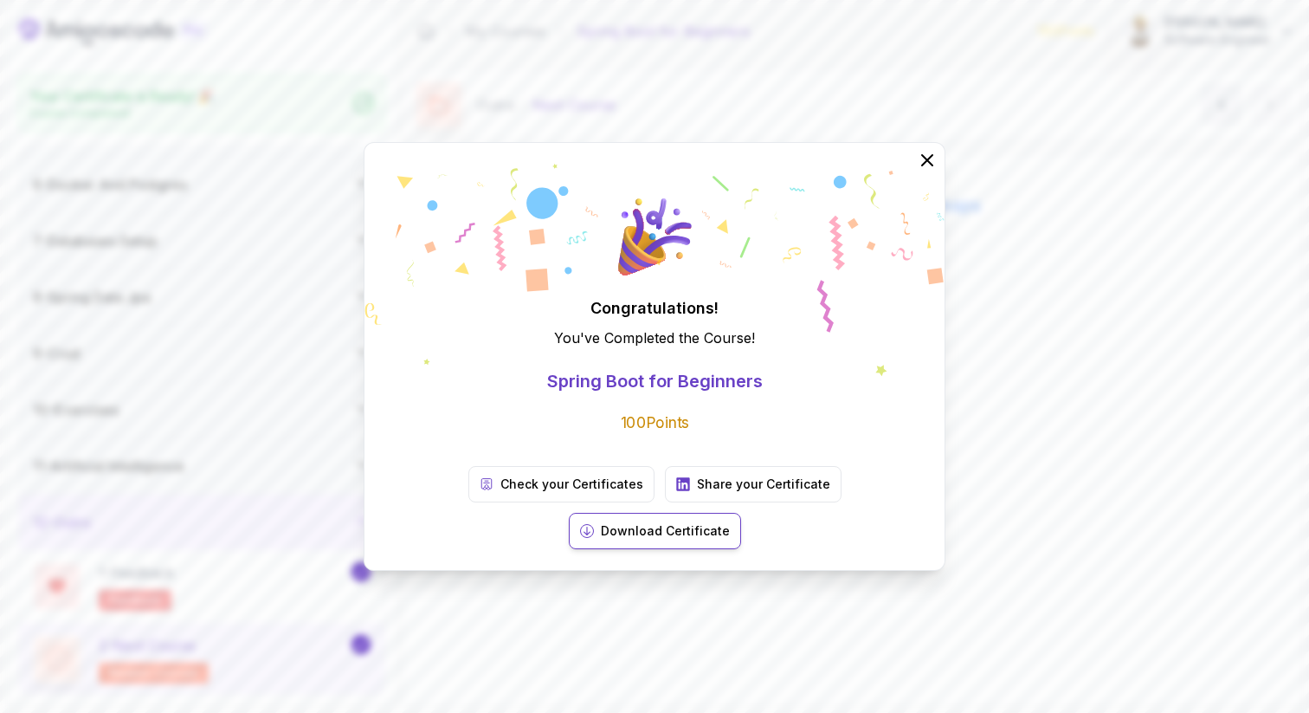
click at [730, 522] on p "Download Certificate" at bounding box center [665, 530] width 129 height 17
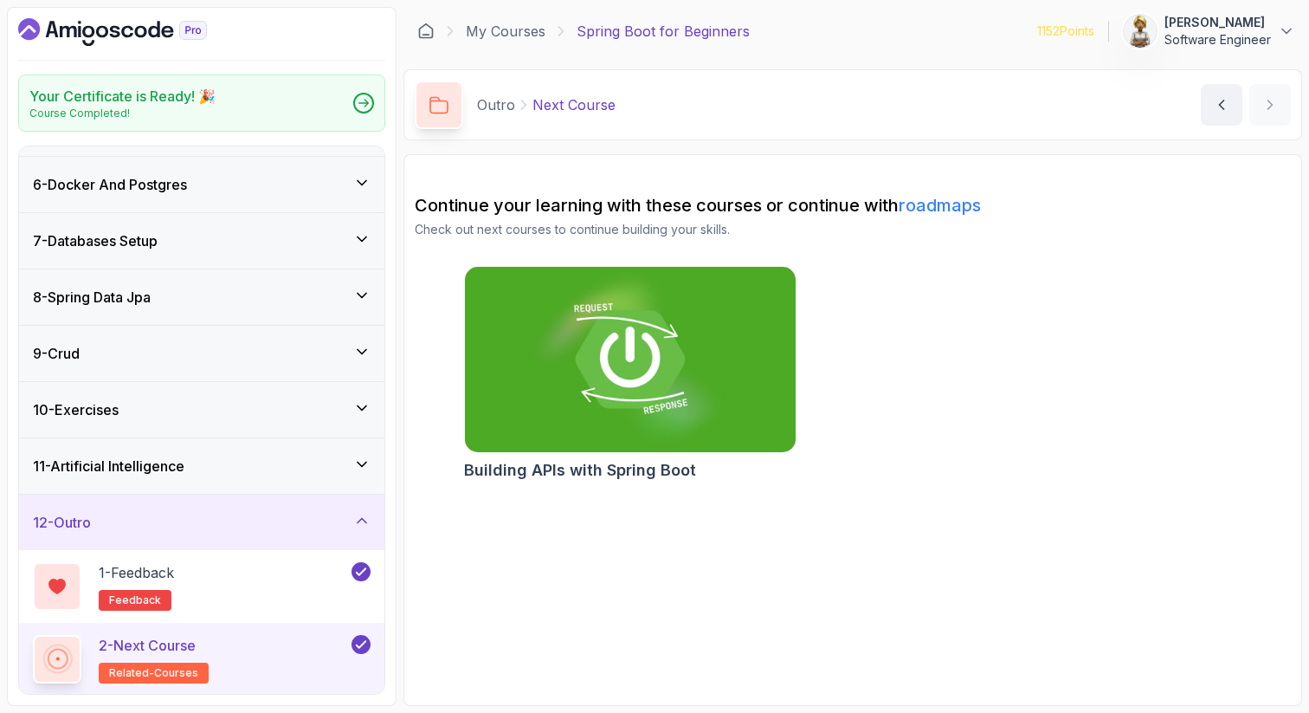
click at [361, 517] on icon at bounding box center [361, 520] width 17 height 17
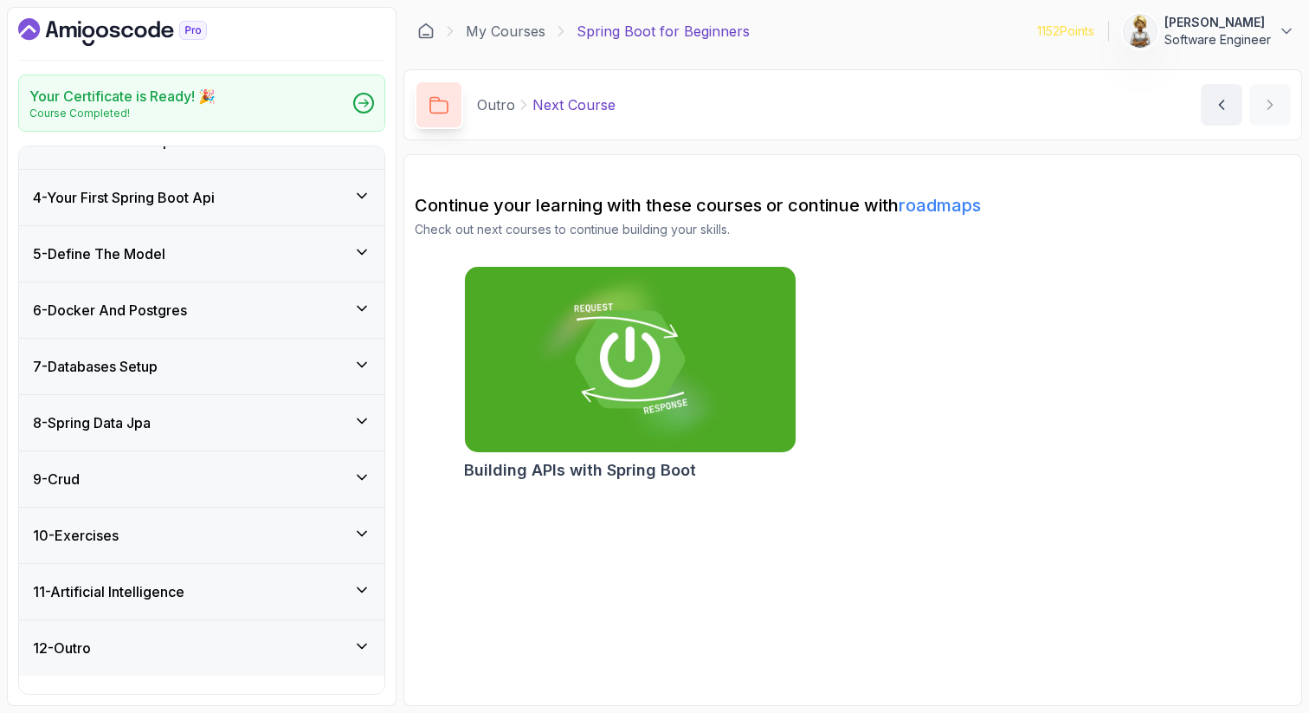
scroll to position [127, 0]
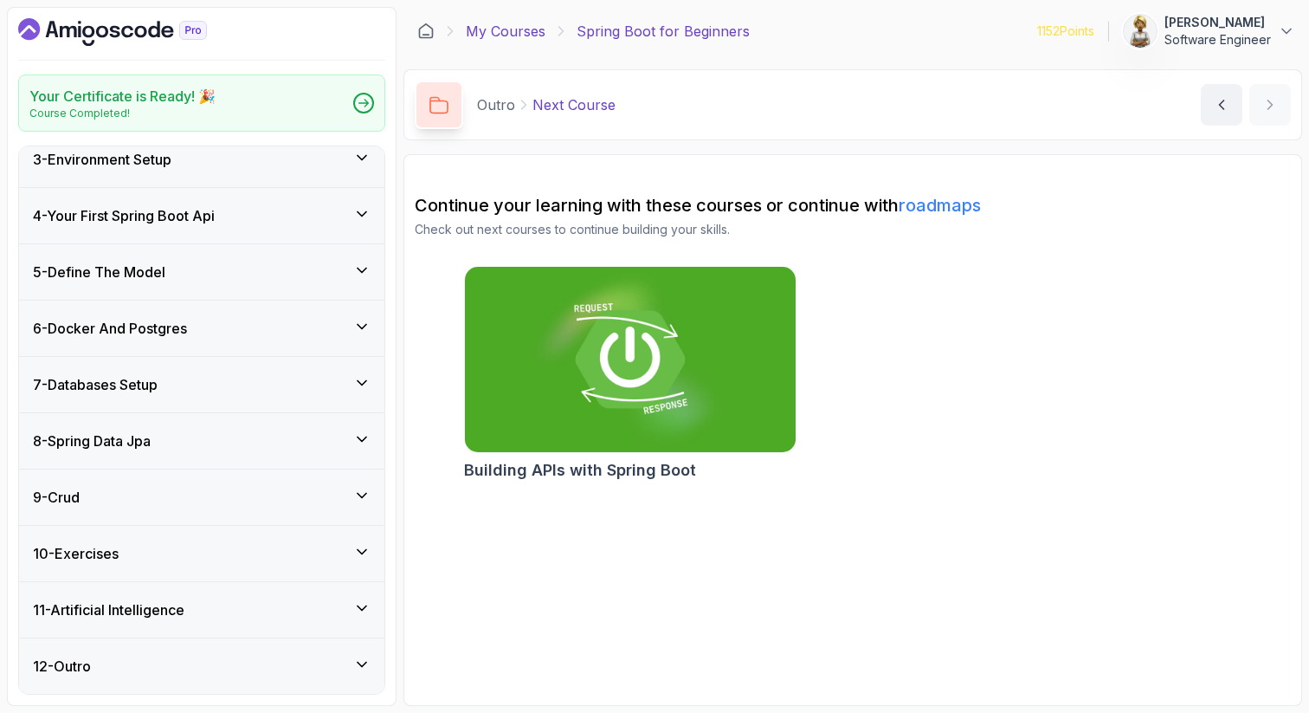
click at [495, 27] on link "My Courses" at bounding box center [506, 31] width 80 height 21
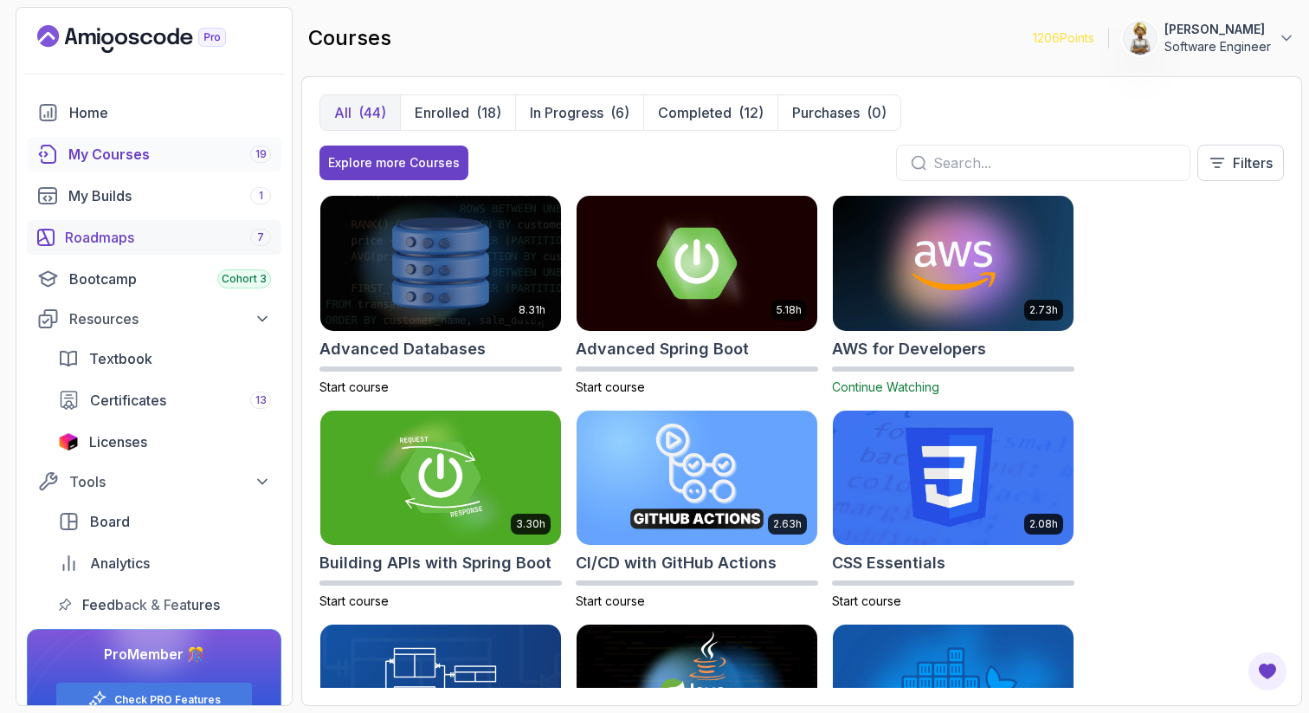
click at [104, 236] on div "Roadmaps 7" at bounding box center [168, 237] width 206 height 21
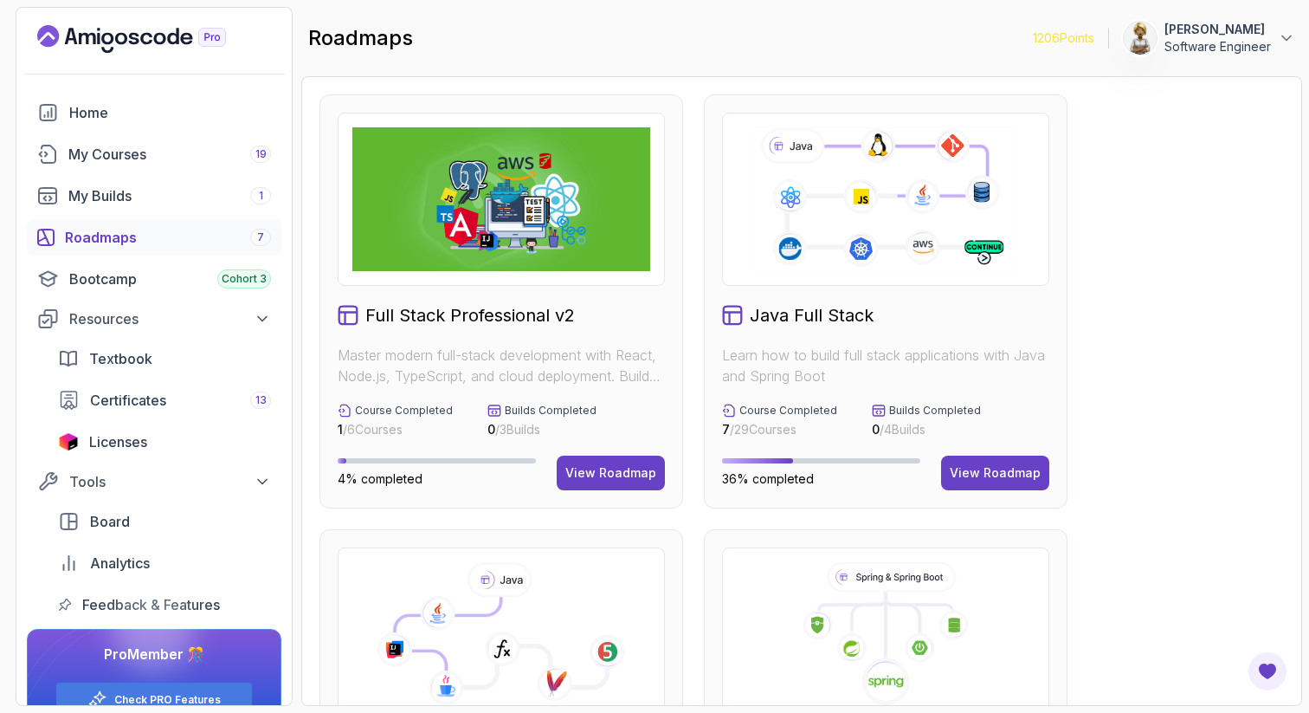
scroll to position [35, 0]
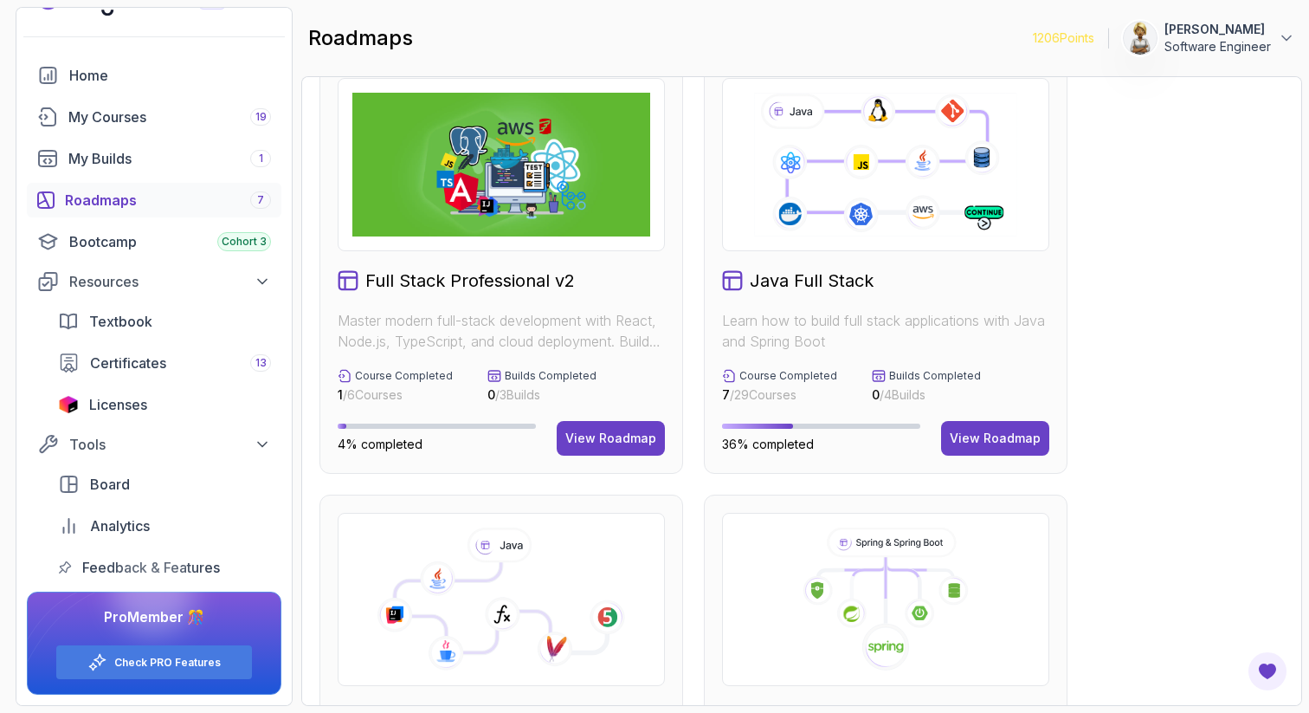
scroll to position [381, 0]
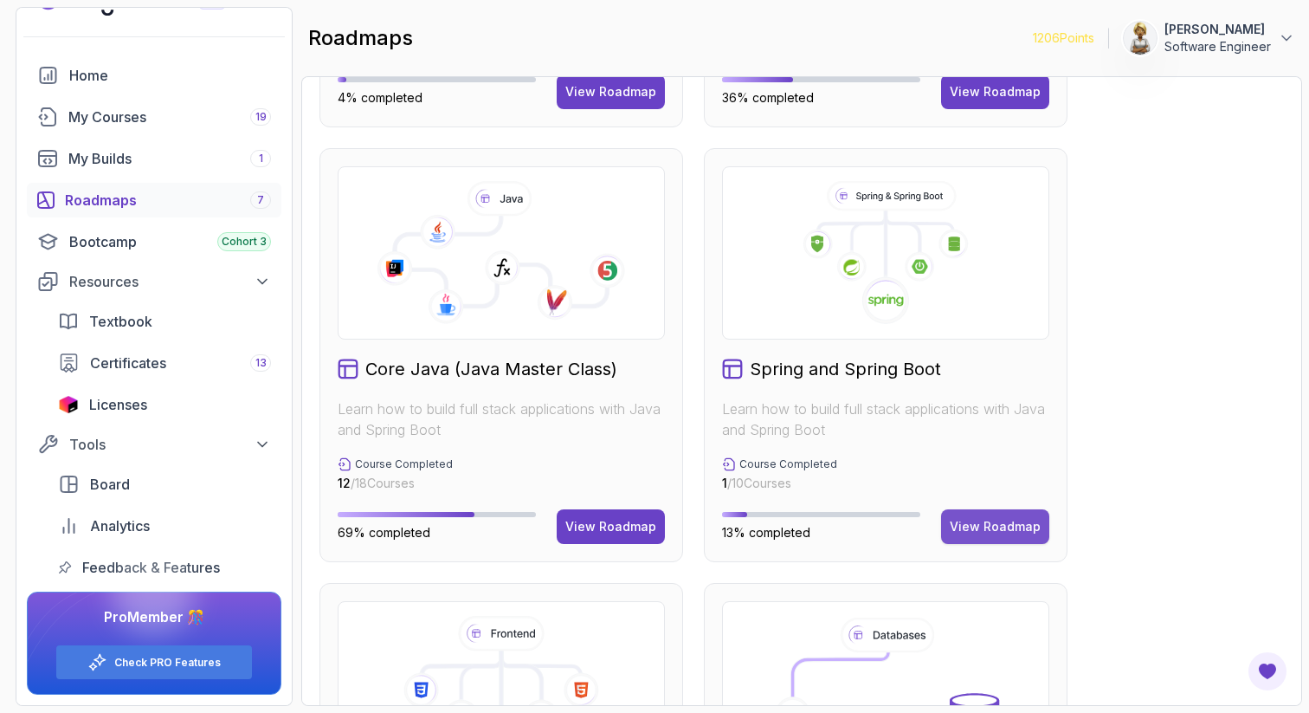
click at [997, 524] on div "View Roadmap" at bounding box center [995, 526] width 91 height 17
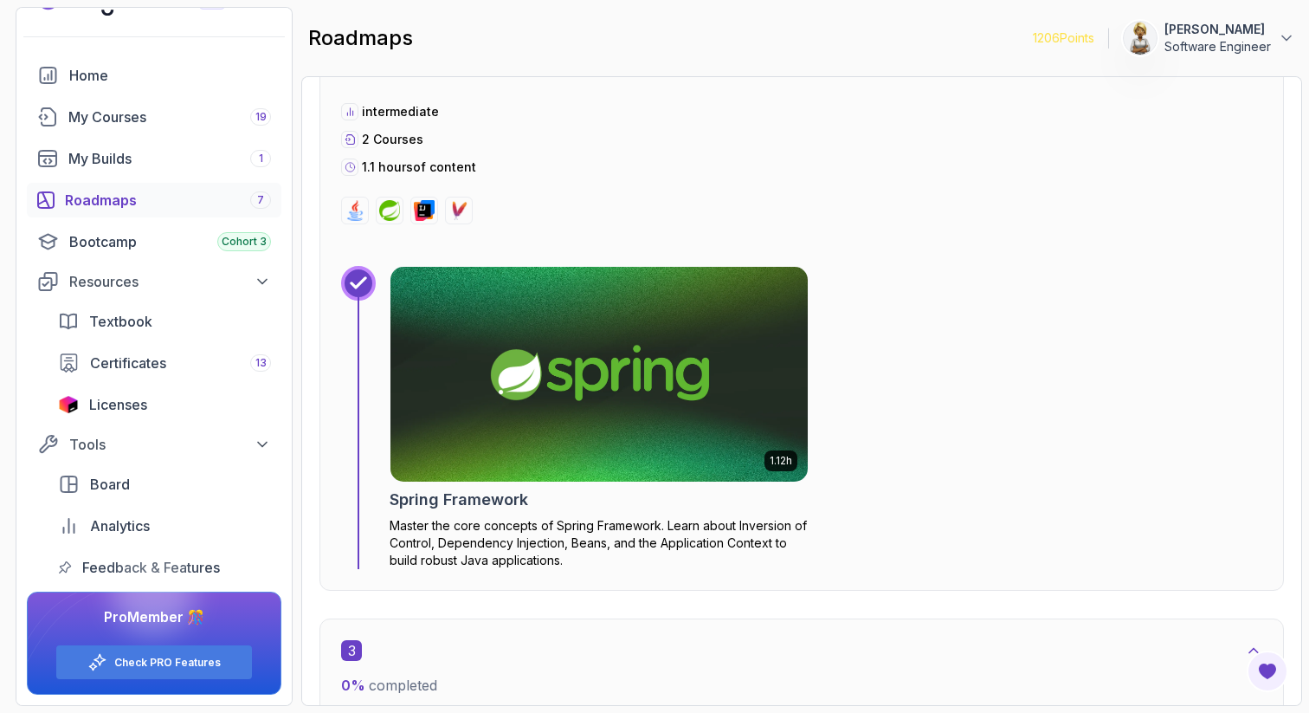
scroll to position [1351, 0]
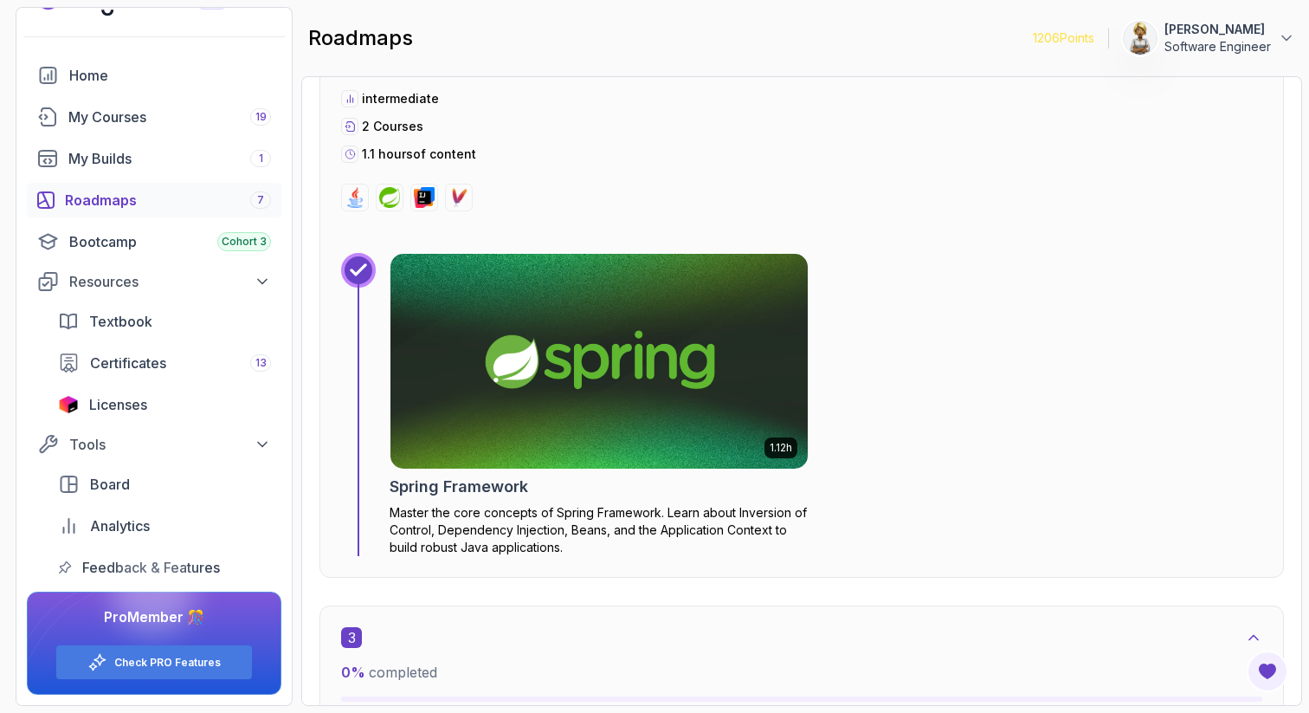
click at [689, 368] on img at bounding box center [599, 361] width 438 height 225
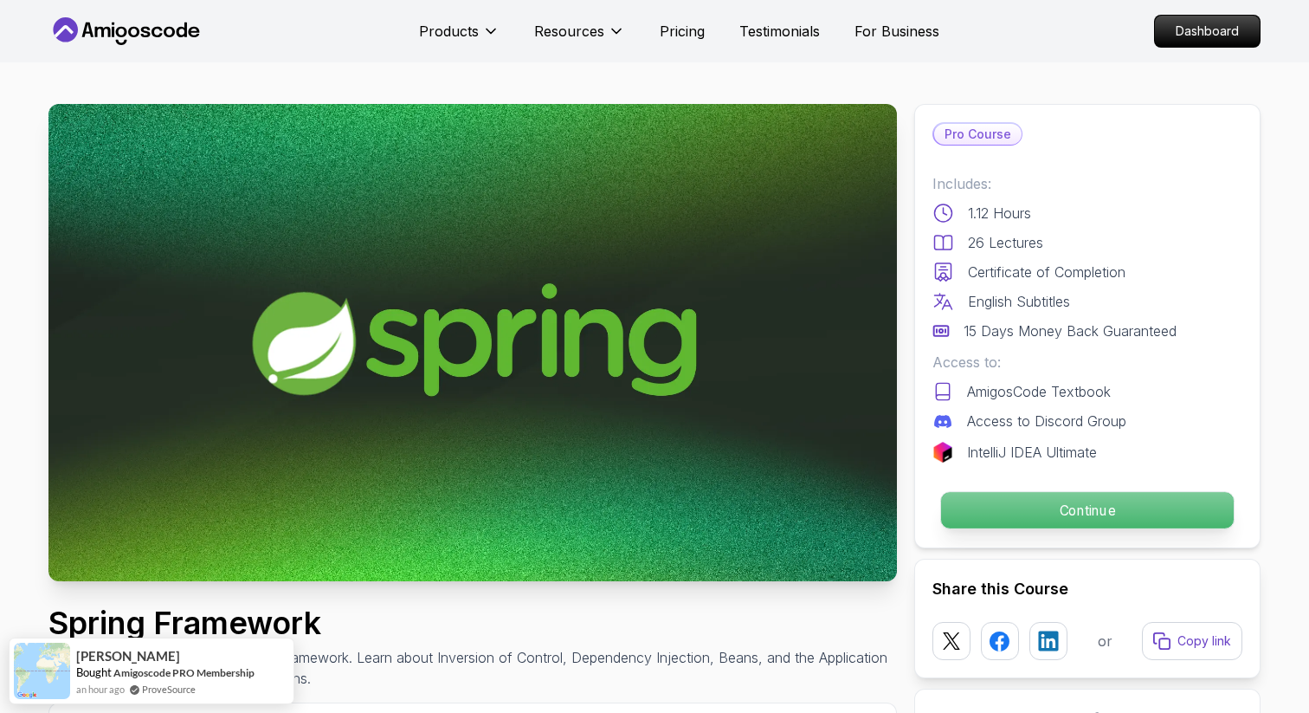
click at [1056, 513] on p "Continue" at bounding box center [1087, 510] width 293 height 36
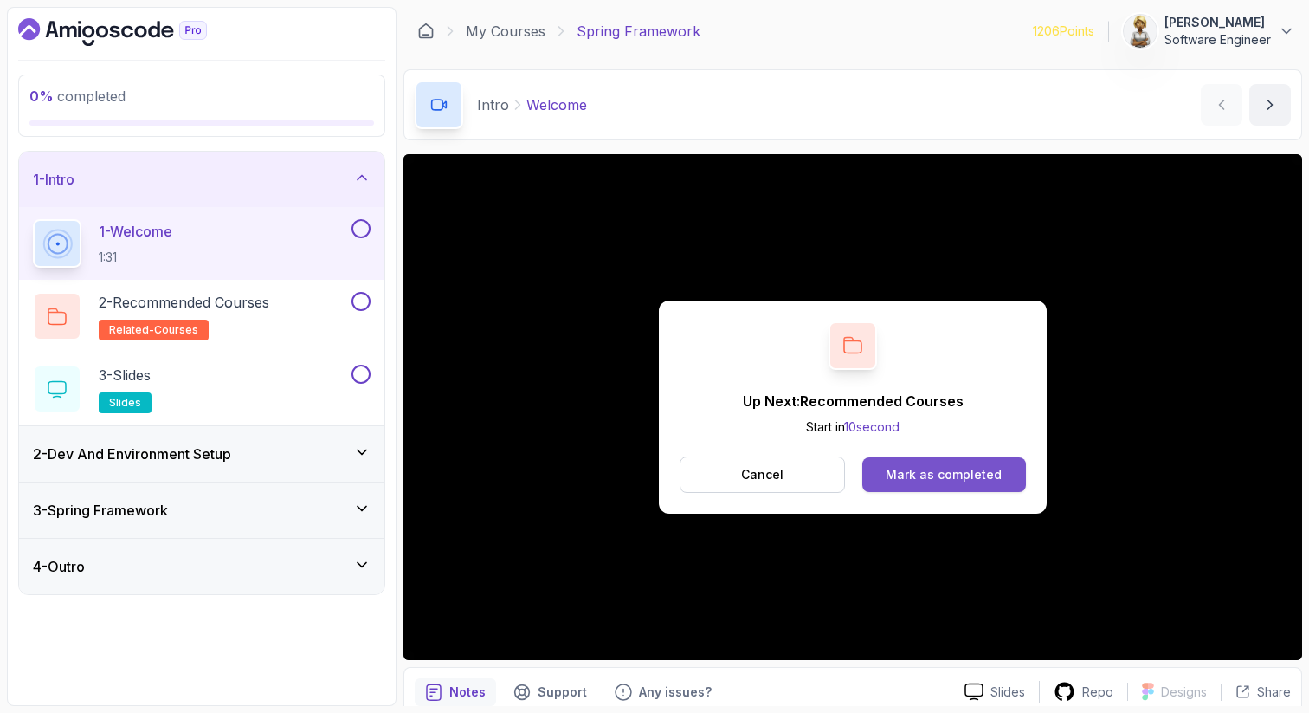
click at [938, 475] on div "Mark as completed" at bounding box center [944, 474] width 116 height 17
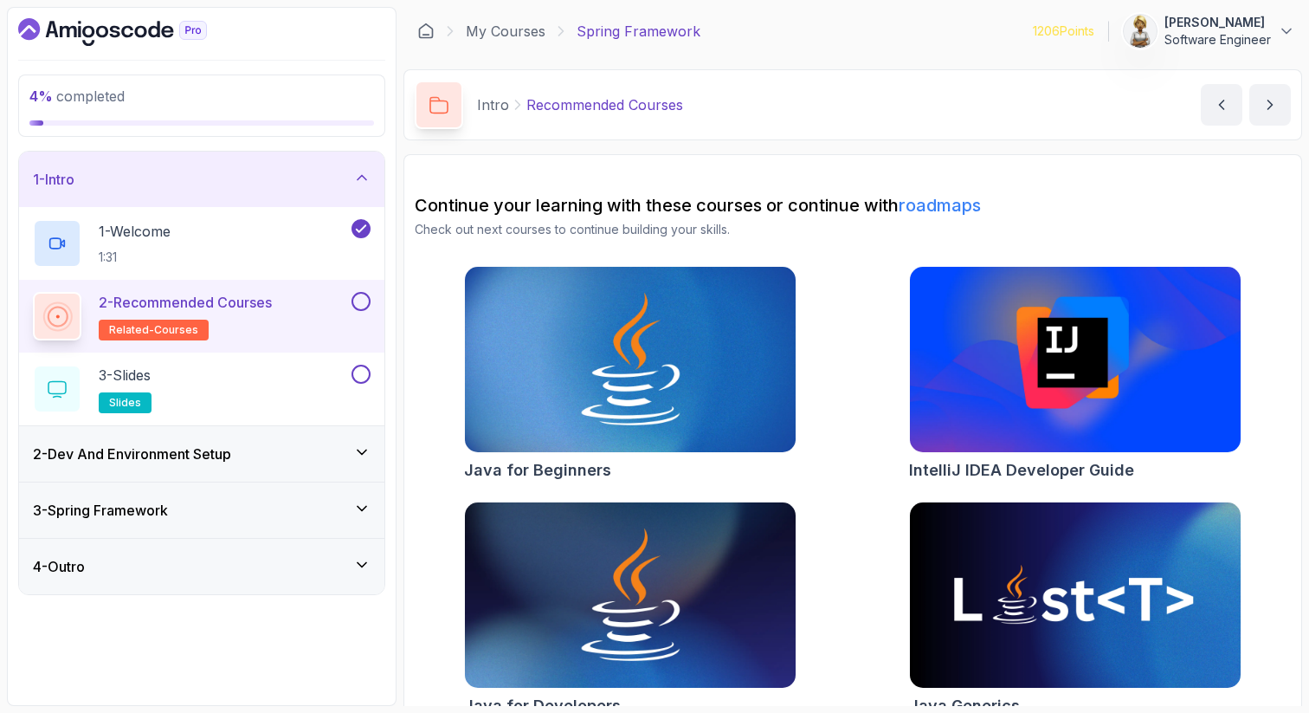
click at [837, 575] on div "Java for Beginners IntelliJ IDEA Developer Guide Java for Developers Java Gener…" at bounding box center [853, 494] width 876 height 457
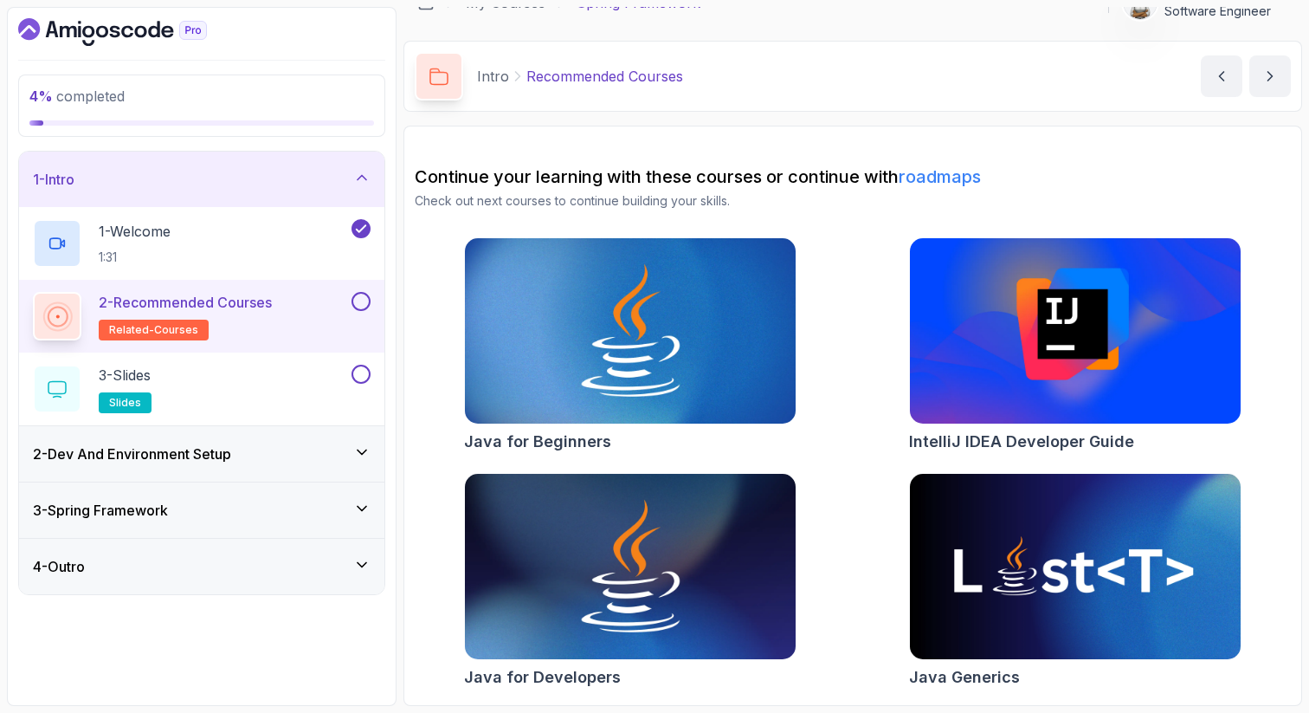
click at [366, 296] on button at bounding box center [361, 301] width 19 height 19
click at [240, 385] on div "3 - Slides slides" at bounding box center [190, 389] width 315 height 48
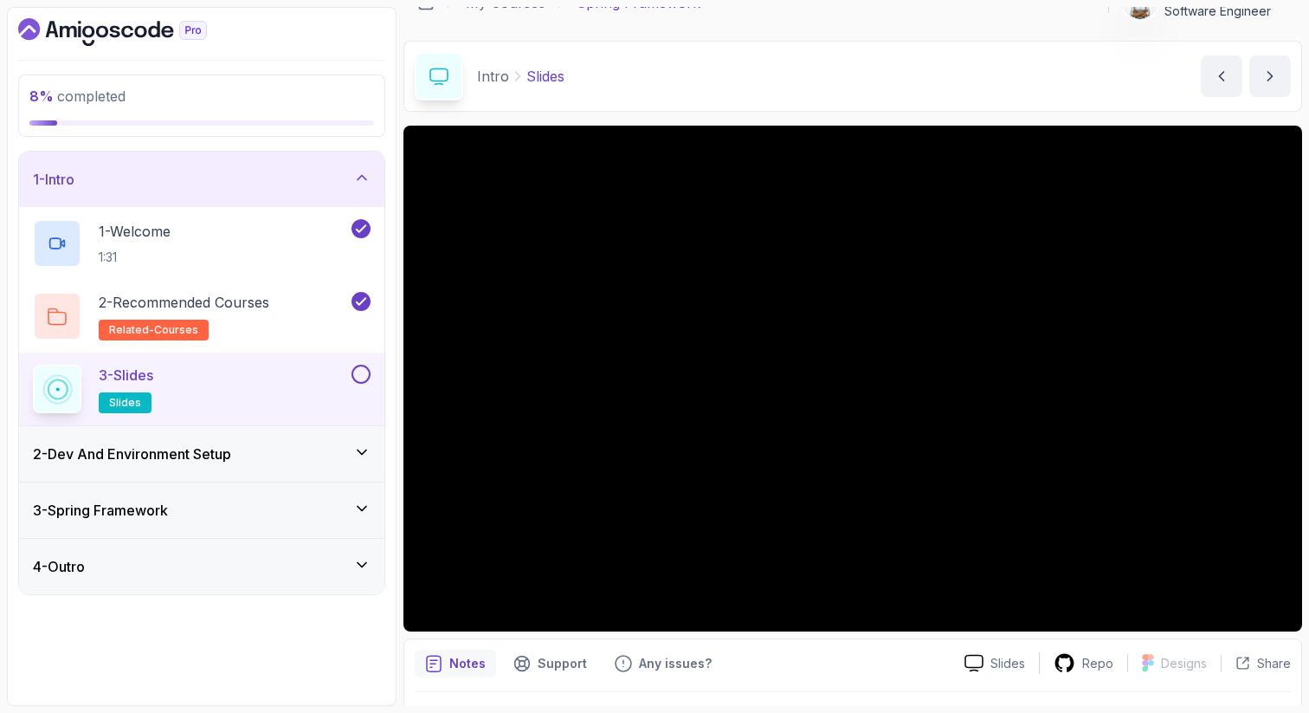
click at [227, 378] on div "3 - Slides slides" at bounding box center [190, 389] width 315 height 48
click at [365, 370] on button at bounding box center [361, 374] width 19 height 19
click at [363, 173] on icon at bounding box center [361, 177] width 17 height 17
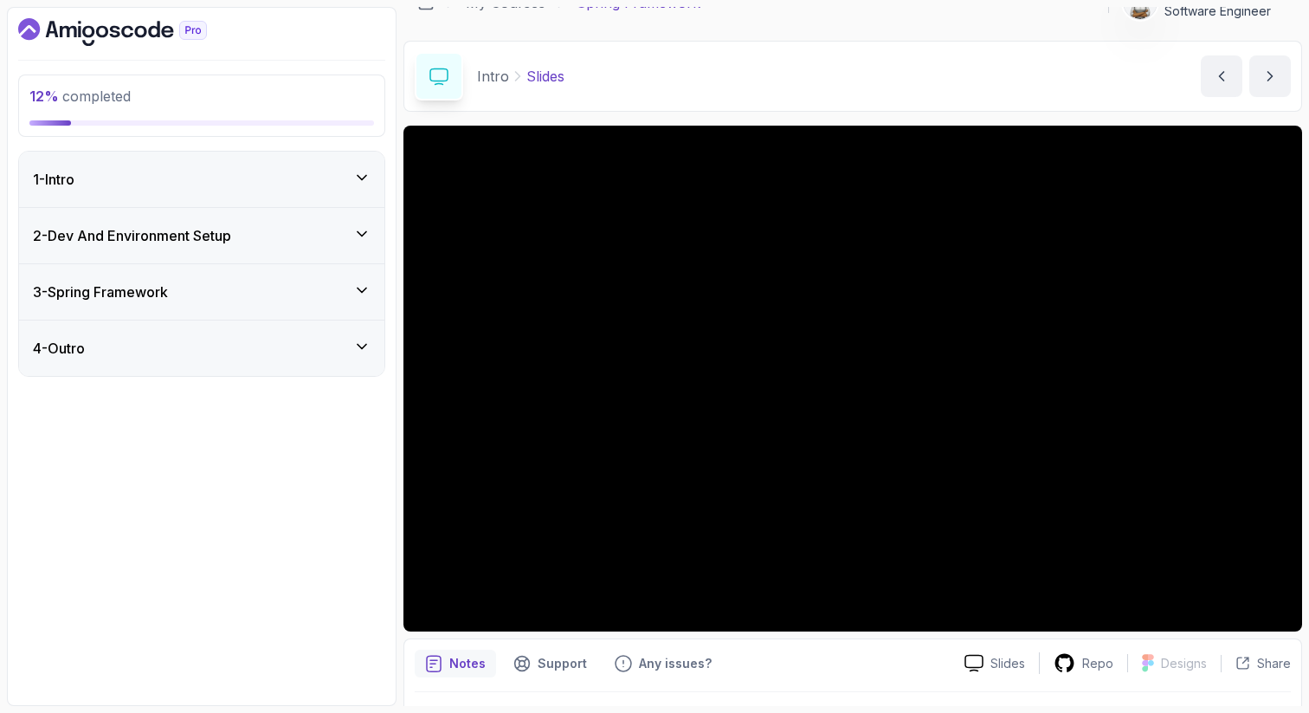
click at [358, 234] on icon at bounding box center [361, 233] width 17 height 17
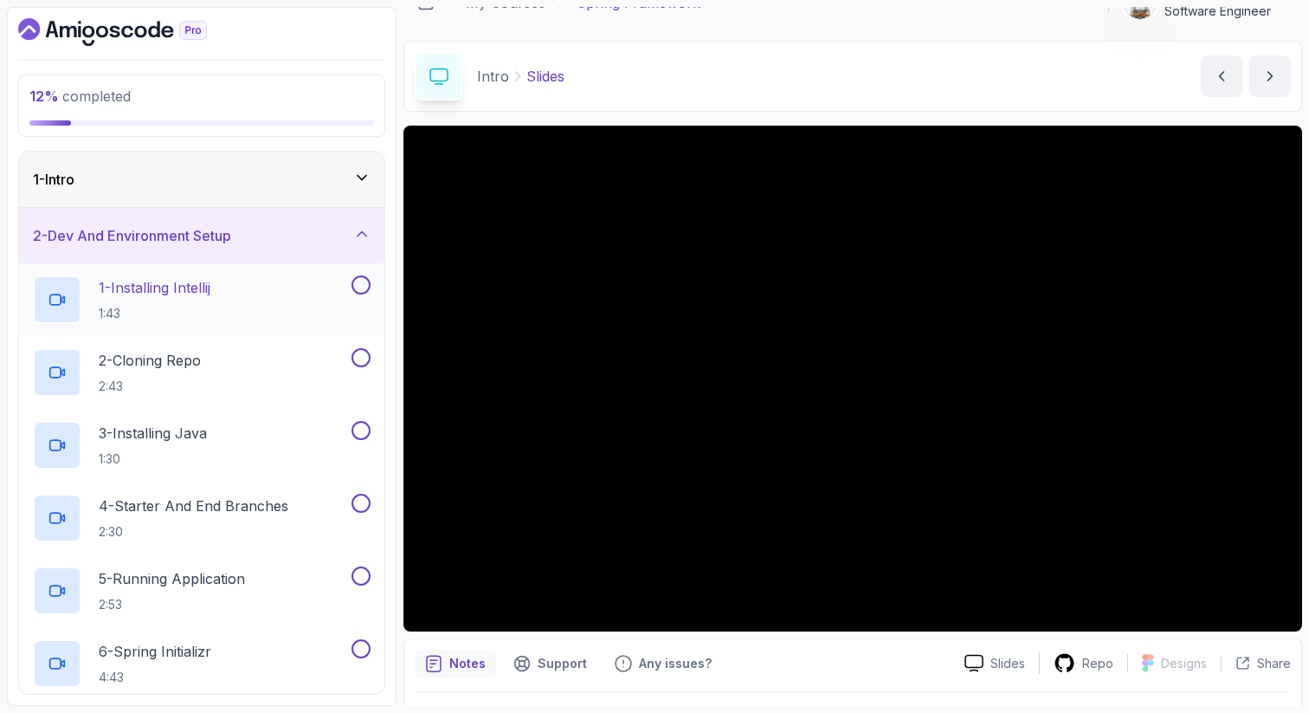
click at [244, 298] on div "1 - Installing Intellij 1:43" at bounding box center [190, 299] width 315 height 48
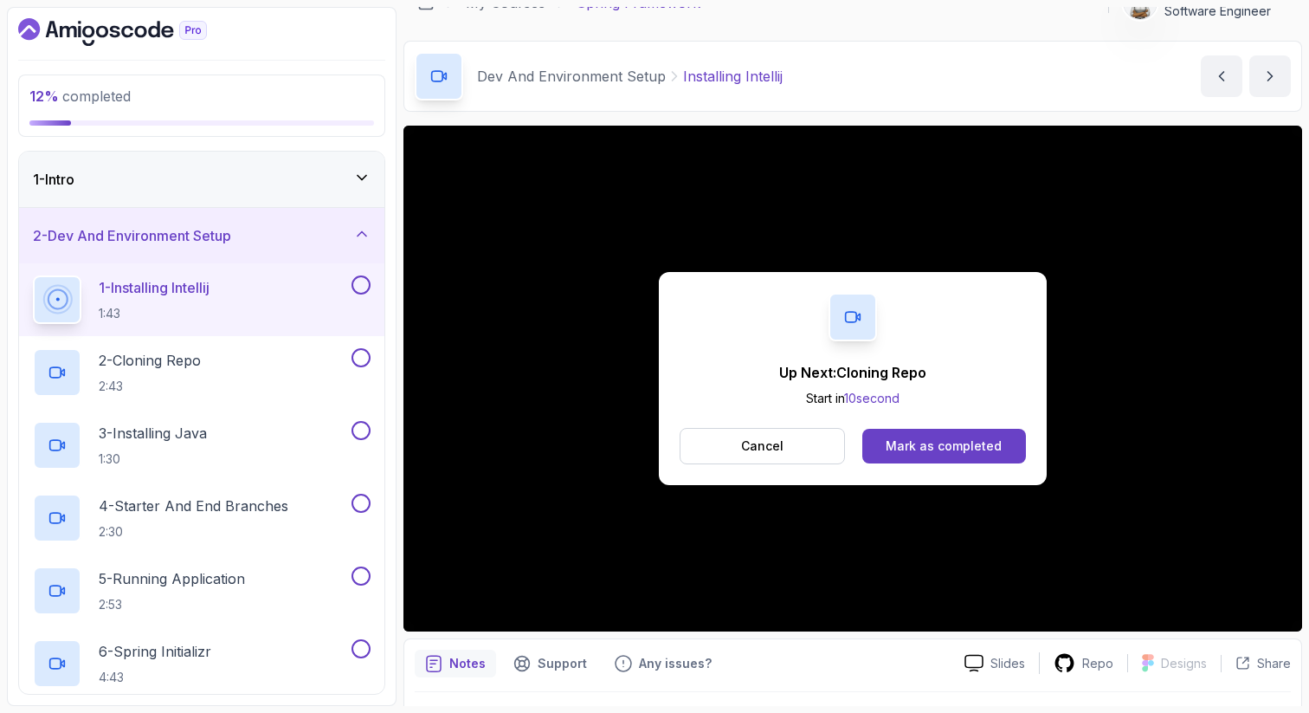
click at [354, 282] on button at bounding box center [361, 284] width 19 height 19
click at [901, 446] on div "Mark as completed" at bounding box center [944, 445] width 116 height 17
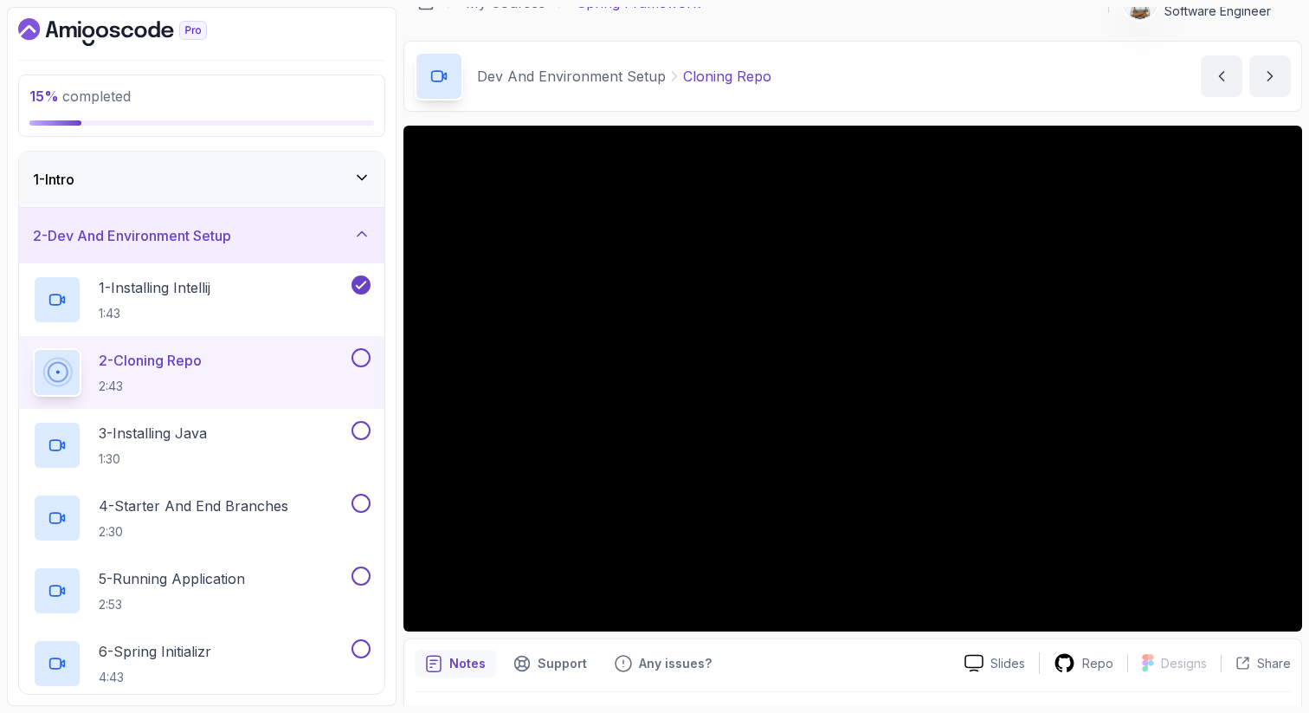
click at [368, 358] on button at bounding box center [361, 357] width 19 height 19
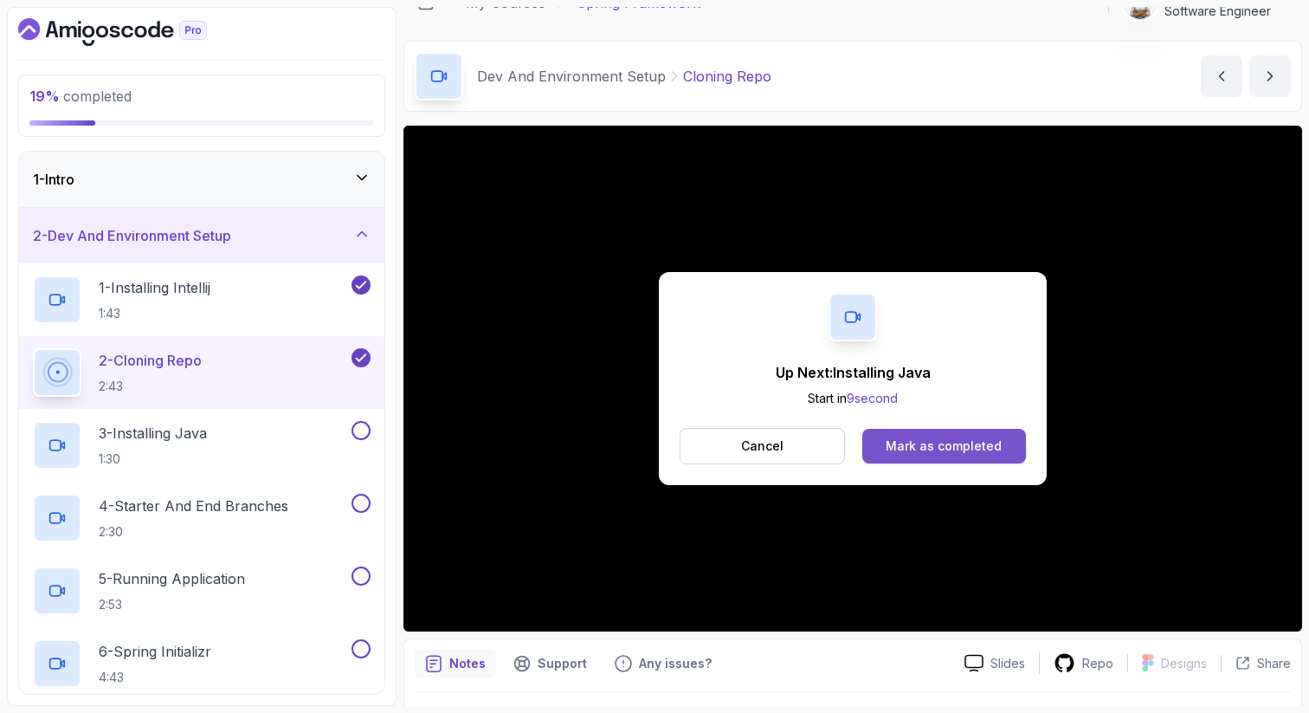
click at [934, 449] on div "Mark as completed" at bounding box center [944, 445] width 116 height 17
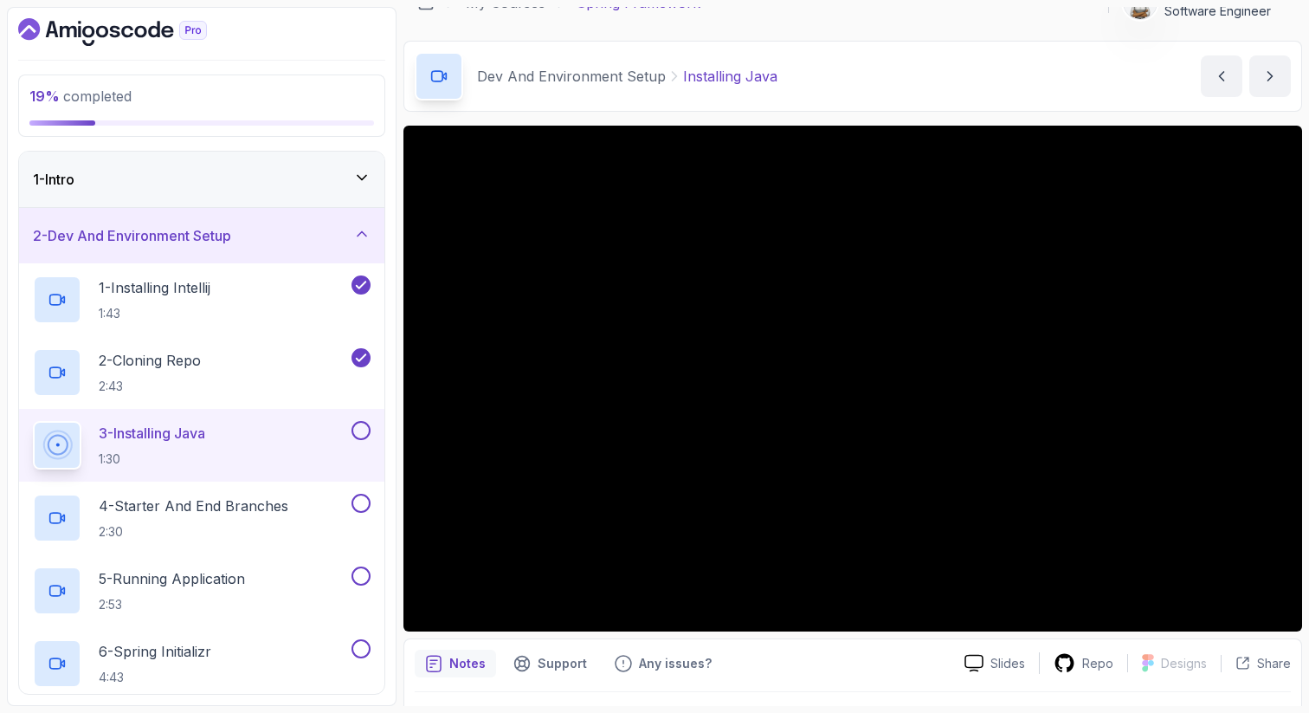
click at [360, 427] on button at bounding box center [361, 430] width 19 height 19
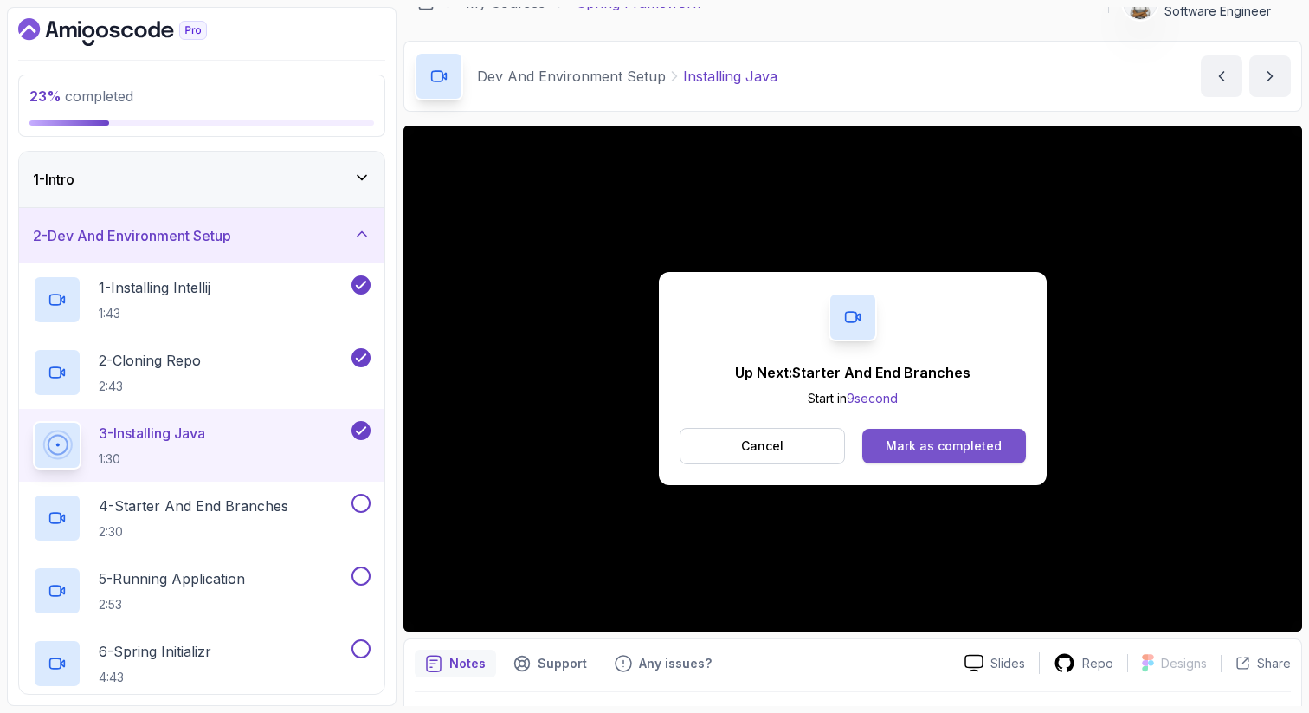
click at [998, 435] on button "Mark as completed" at bounding box center [945, 446] width 164 height 35
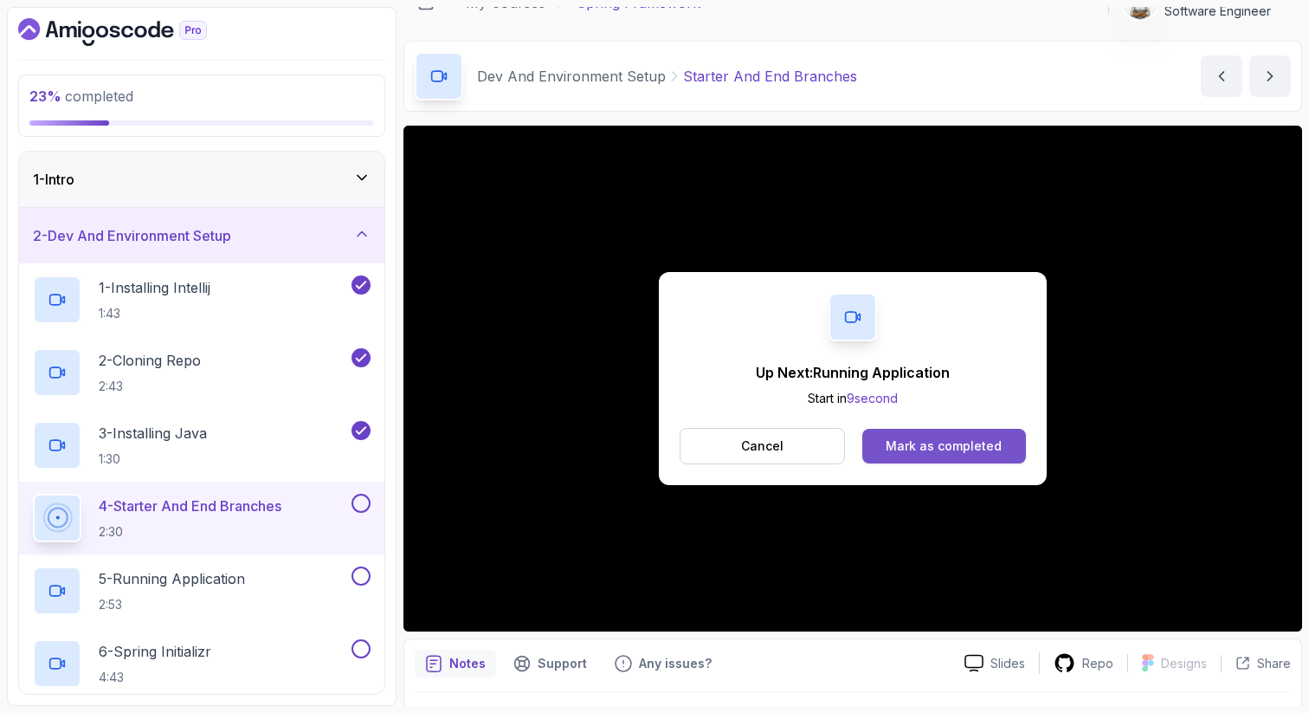
click at [912, 439] on div "Mark as completed" at bounding box center [944, 445] width 116 height 17
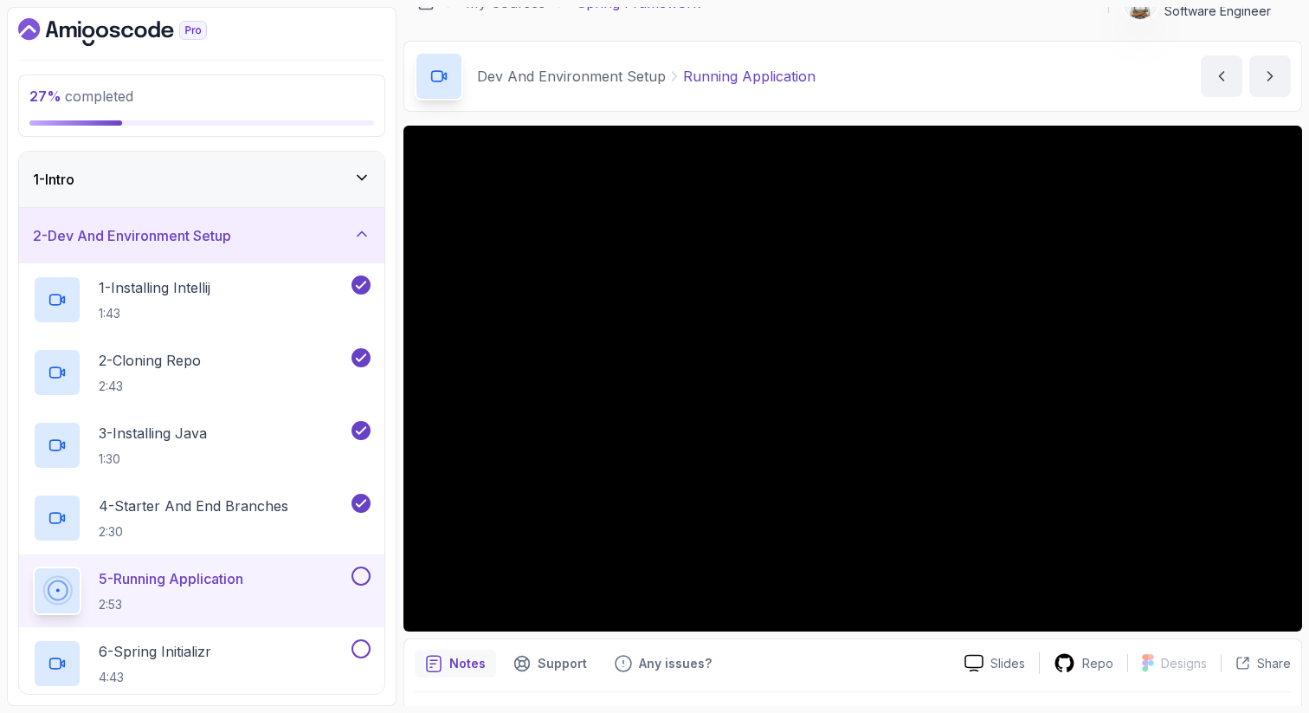
click at [213, 586] on p "5 - Running Application" at bounding box center [171, 578] width 145 height 21
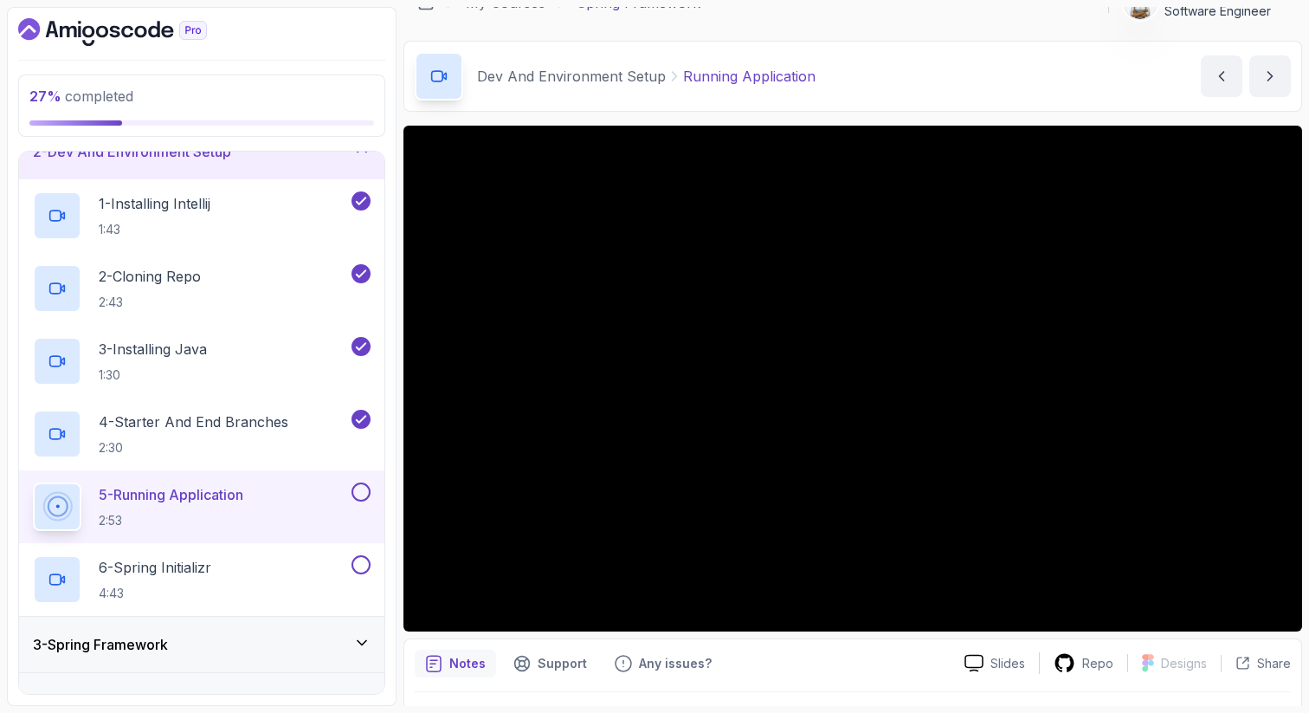
scroll to position [119, 0]
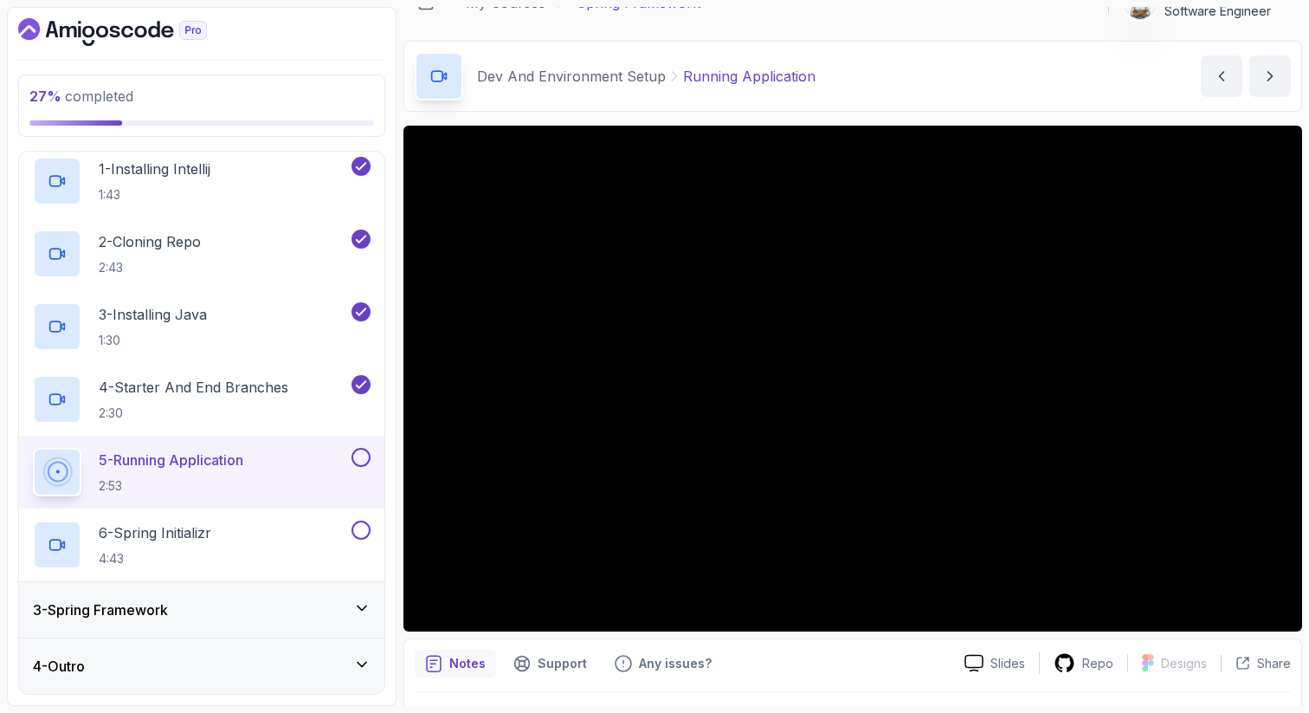
click at [282, 599] on div "3 - Spring Framework" at bounding box center [202, 609] width 338 height 21
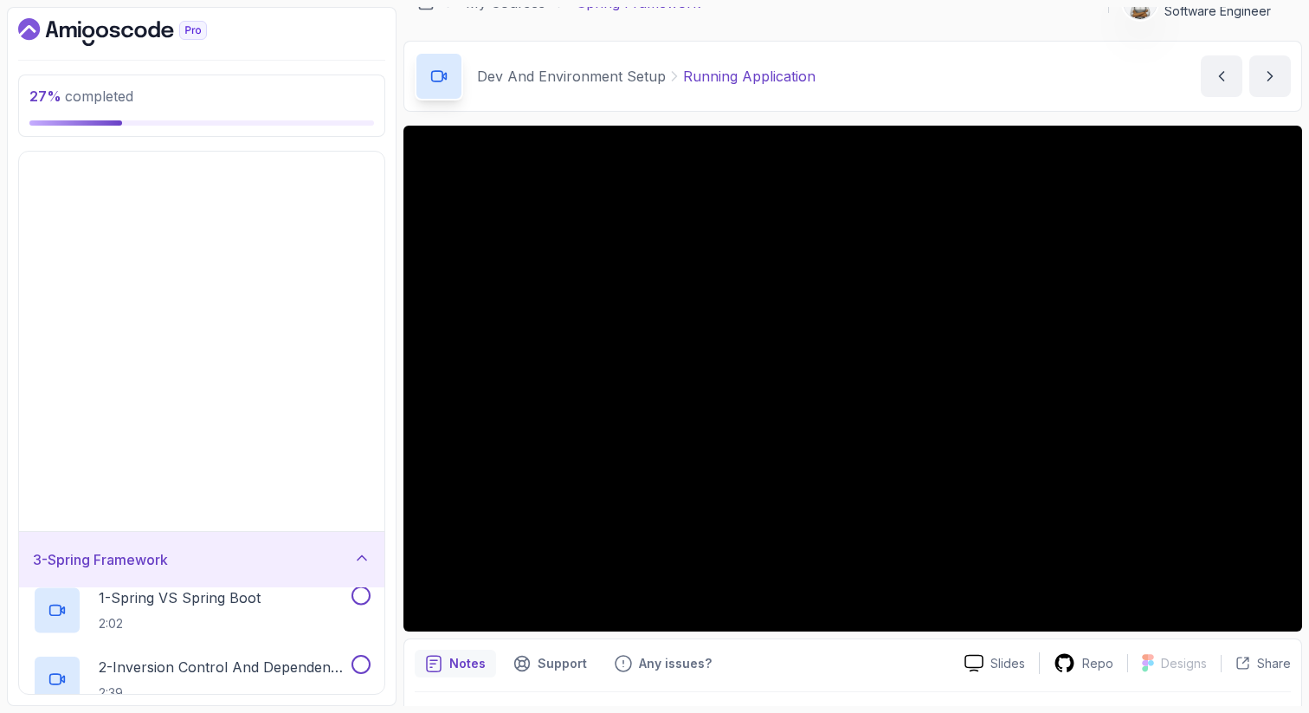
scroll to position [0, 0]
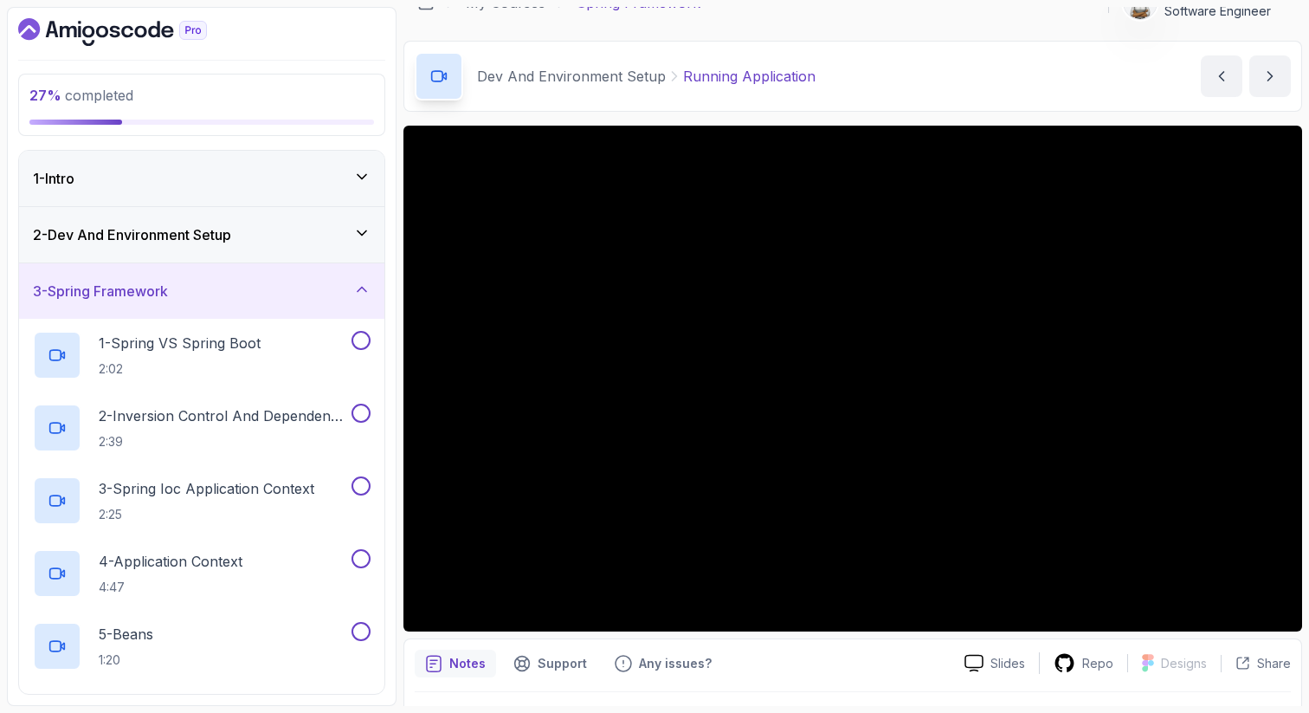
click at [367, 230] on icon at bounding box center [361, 232] width 17 height 17
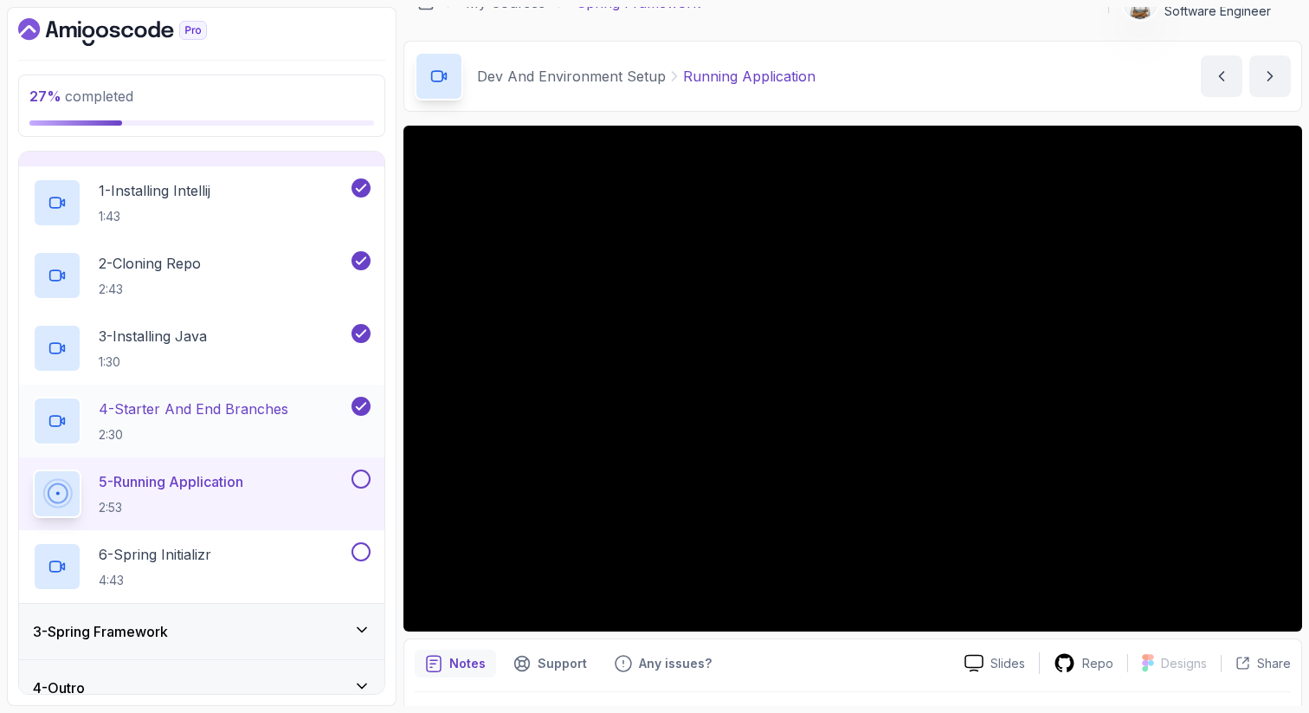
scroll to position [119, 0]
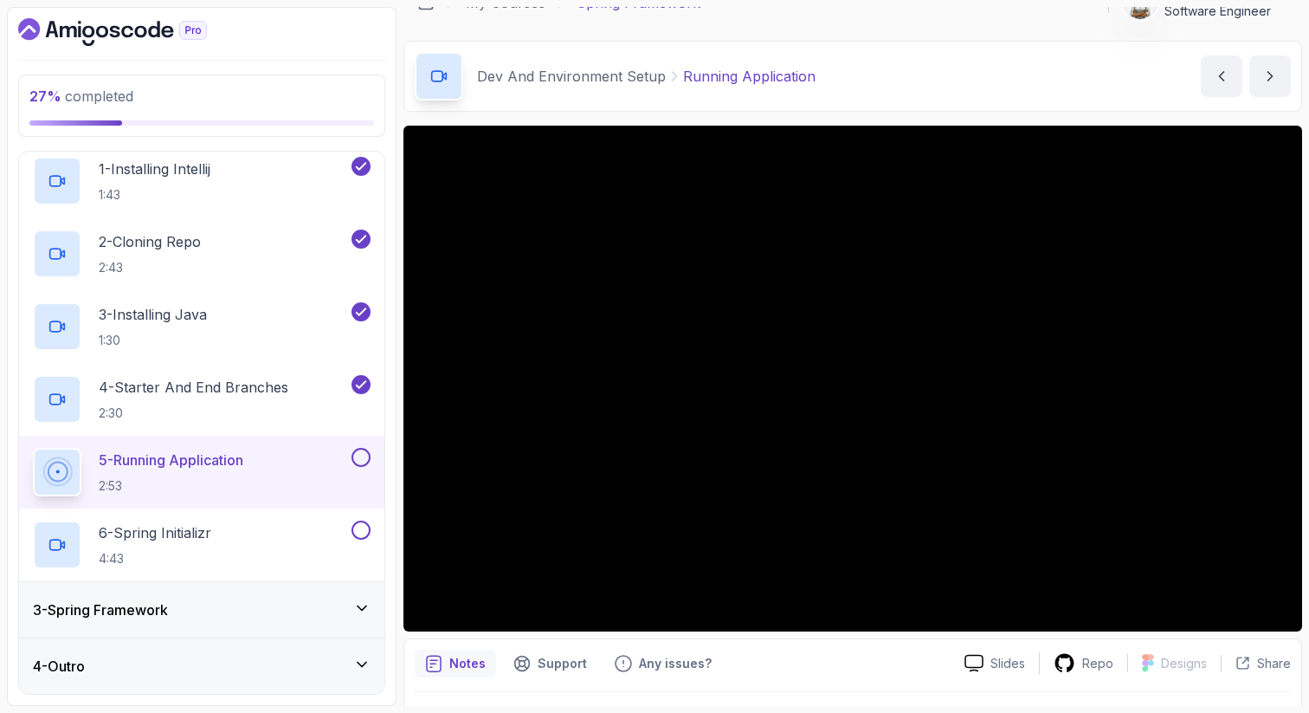
click at [359, 603] on icon at bounding box center [361, 607] width 17 height 17
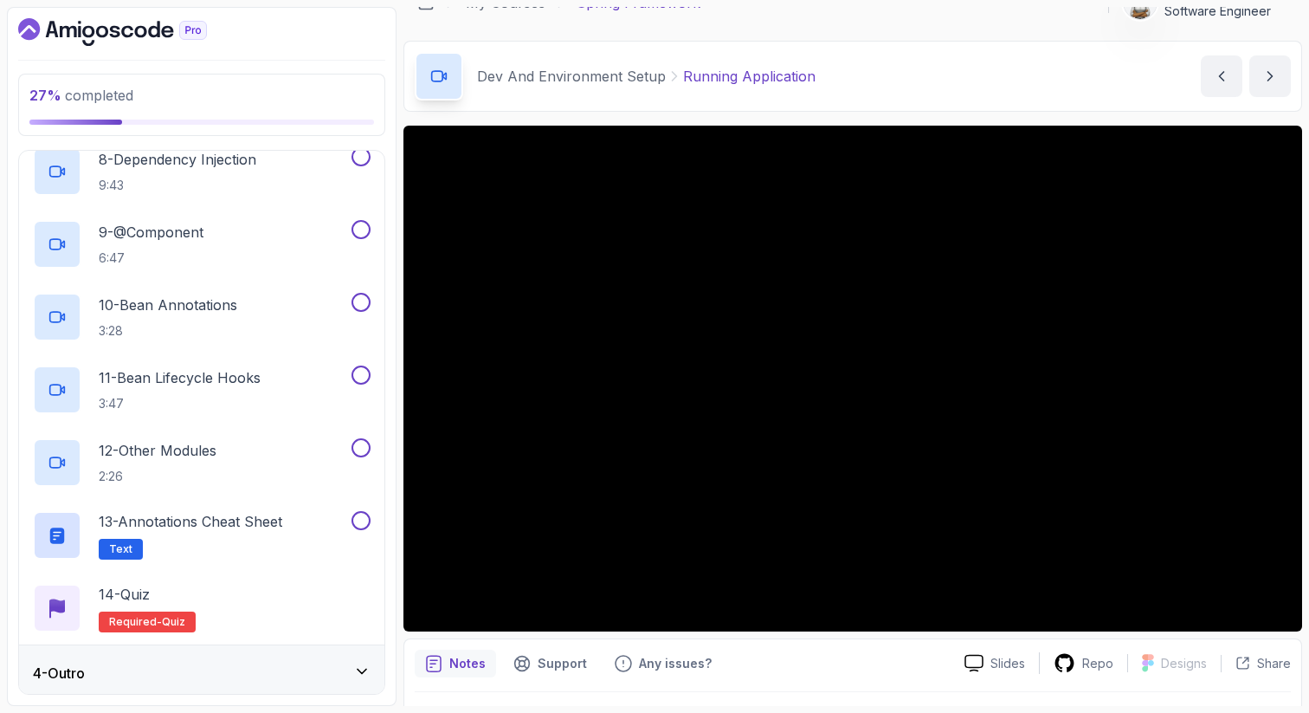
scroll to position [700, 0]
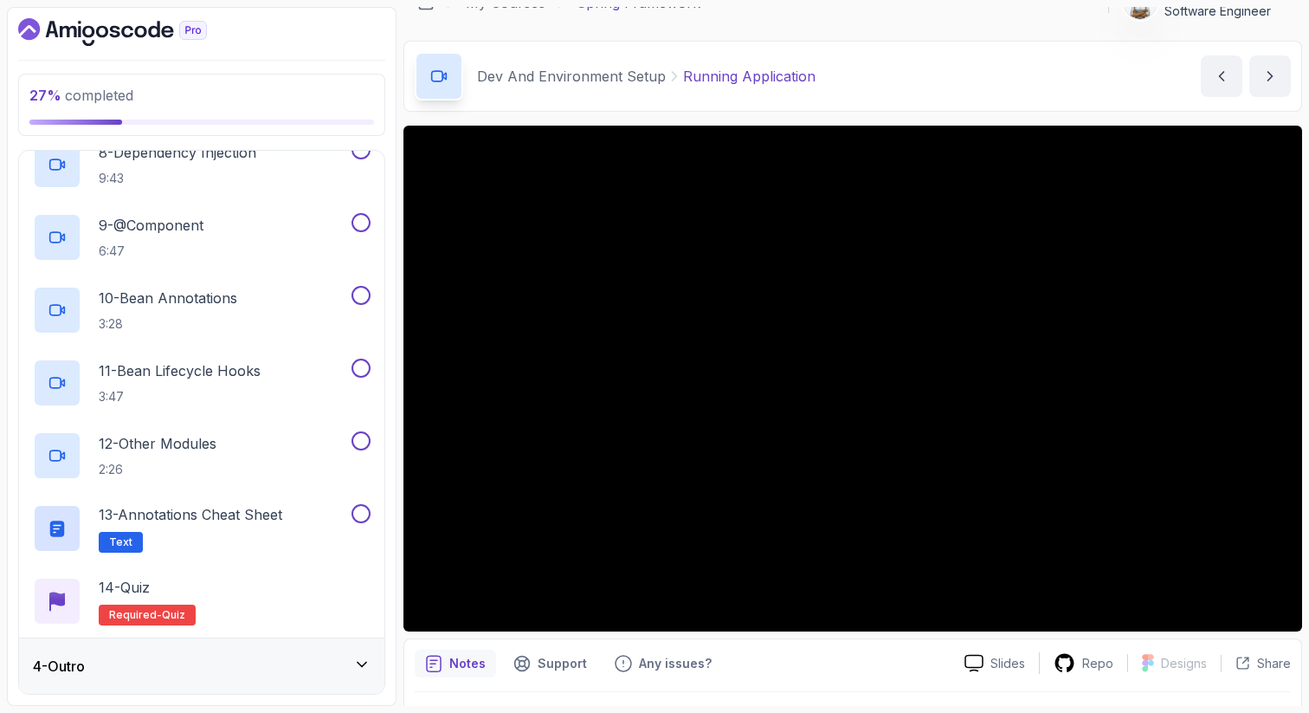
click at [361, 656] on icon at bounding box center [361, 664] width 17 height 17
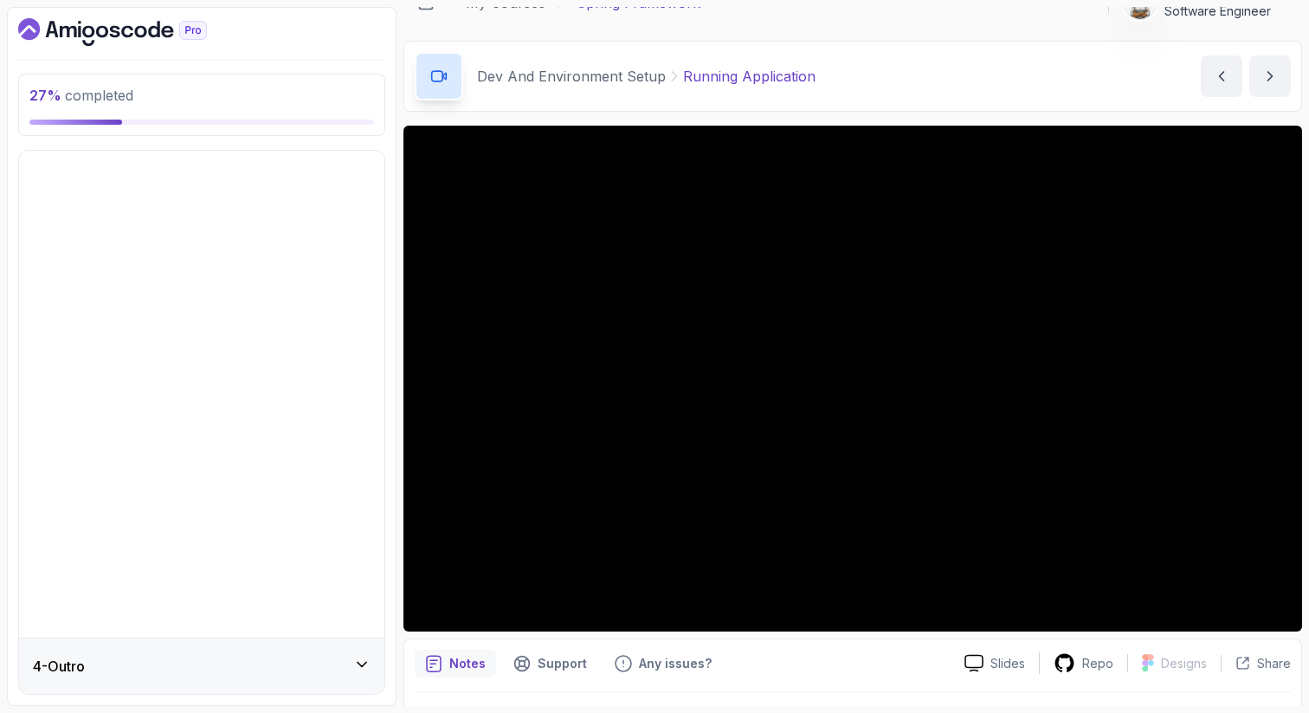
scroll to position [0, 0]
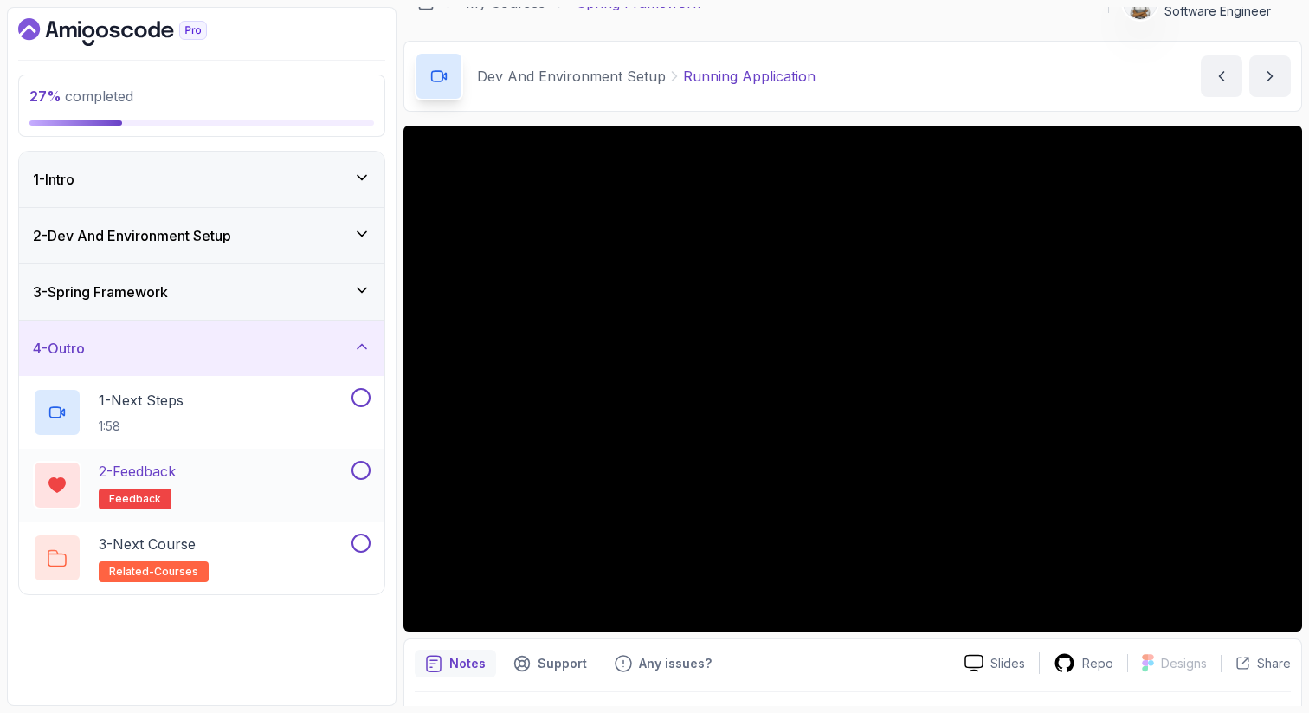
click at [254, 482] on div "2 - Feedback feedback" at bounding box center [190, 485] width 315 height 48
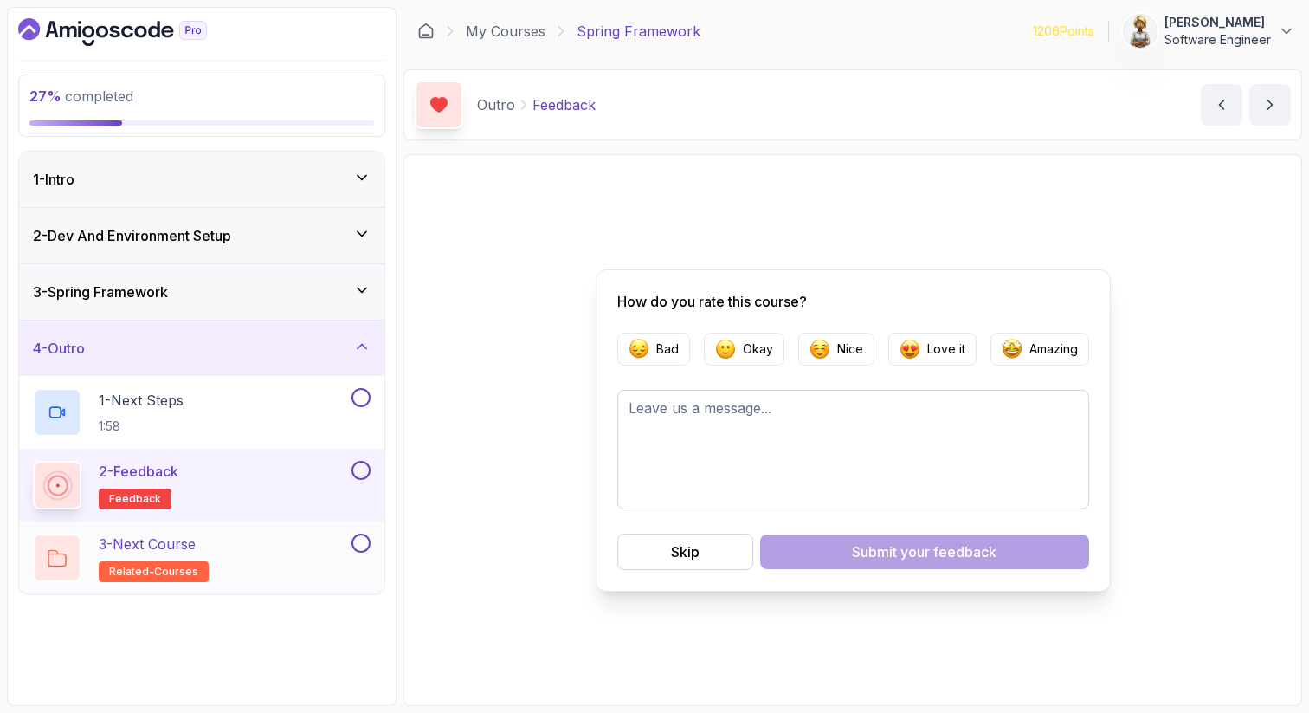
click at [271, 564] on div "3 - Next Course related-courses" at bounding box center [190, 557] width 315 height 48
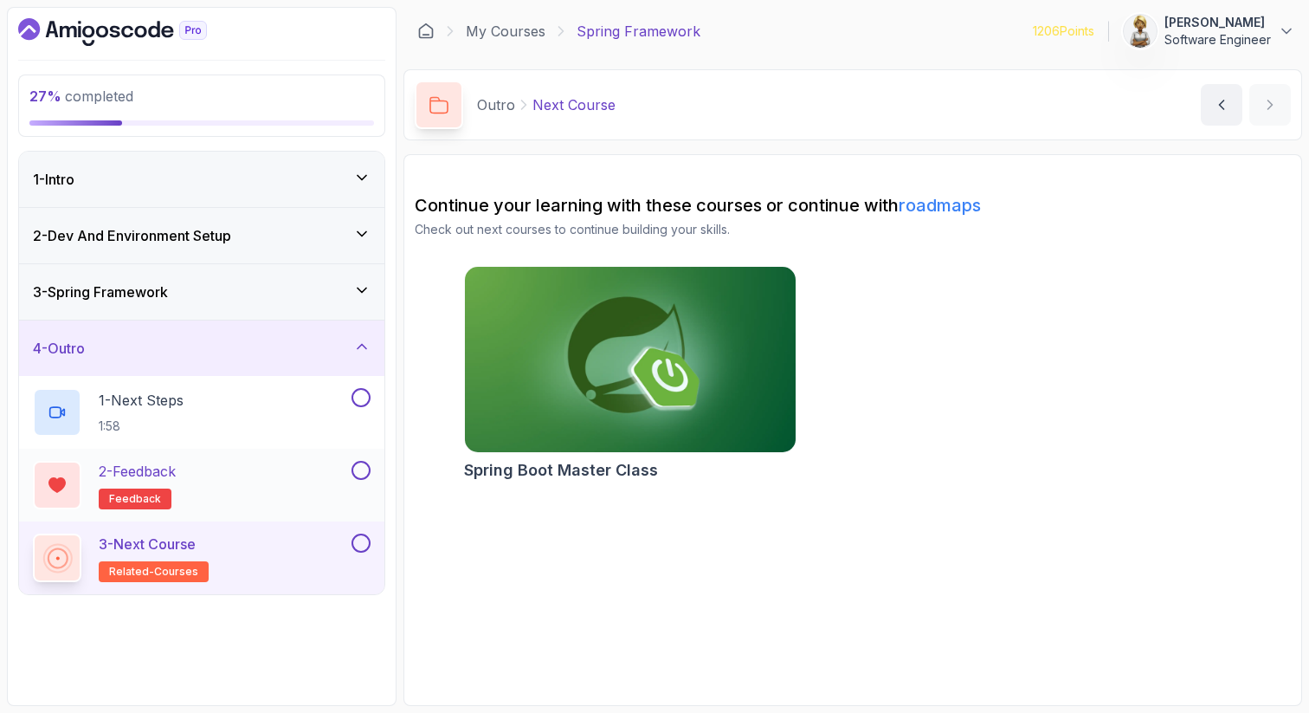
click at [256, 482] on div "2 - Feedback feedback" at bounding box center [190, 485] width 315 height 48
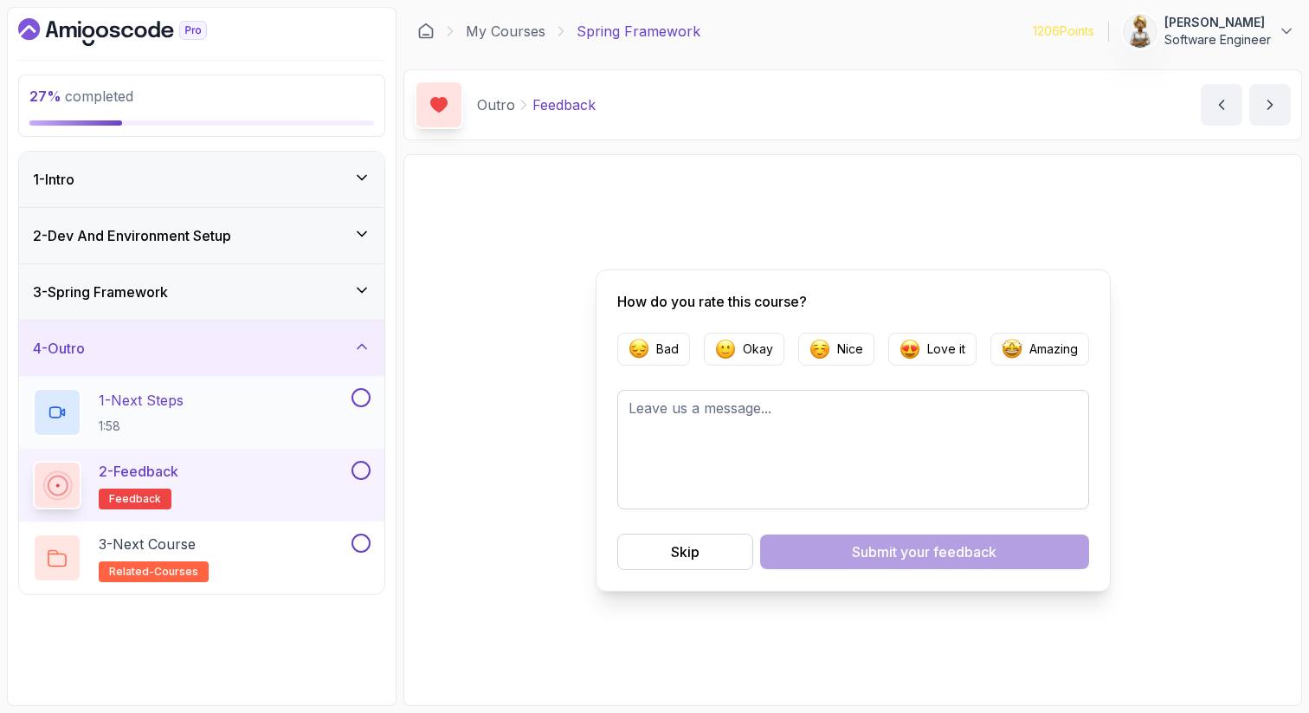
click at [250, 416] on div "1 - Next Steps 1:58" at bounding box center [190, 412] width 315 height 48
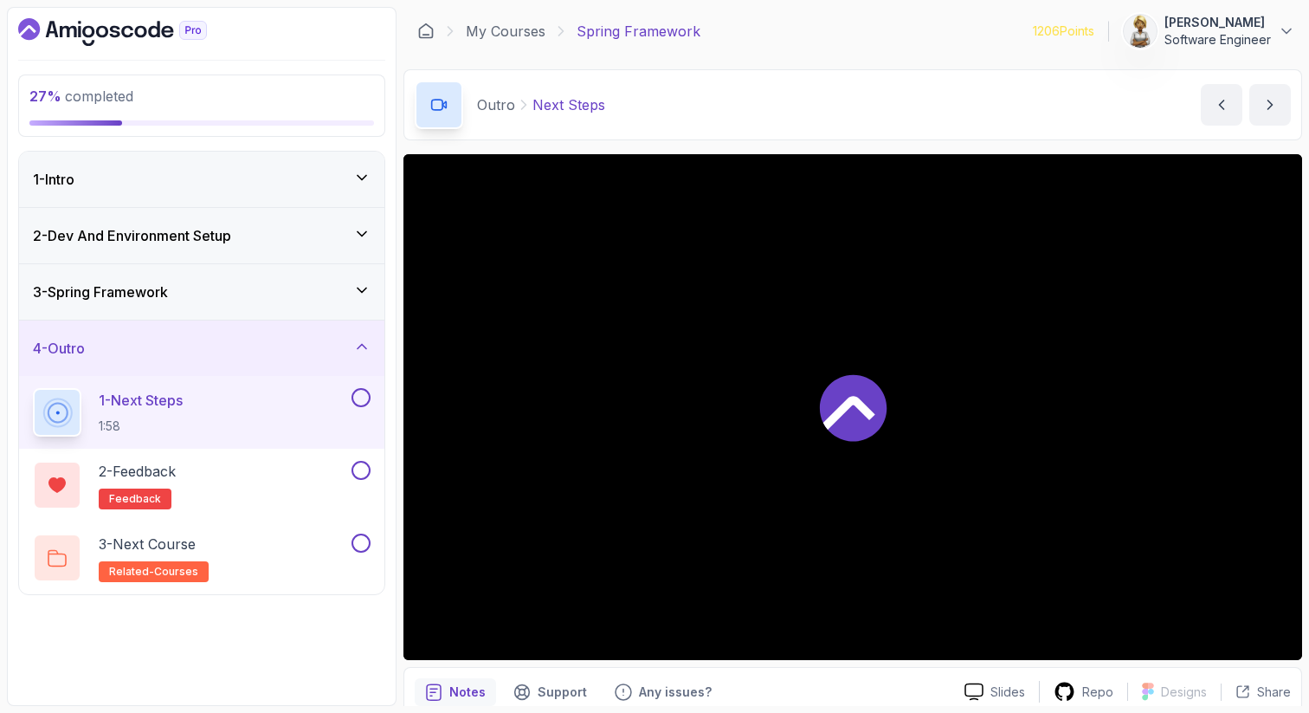
click at [362, 346] on icon at bounding box center [361, 346] width 17 height 17
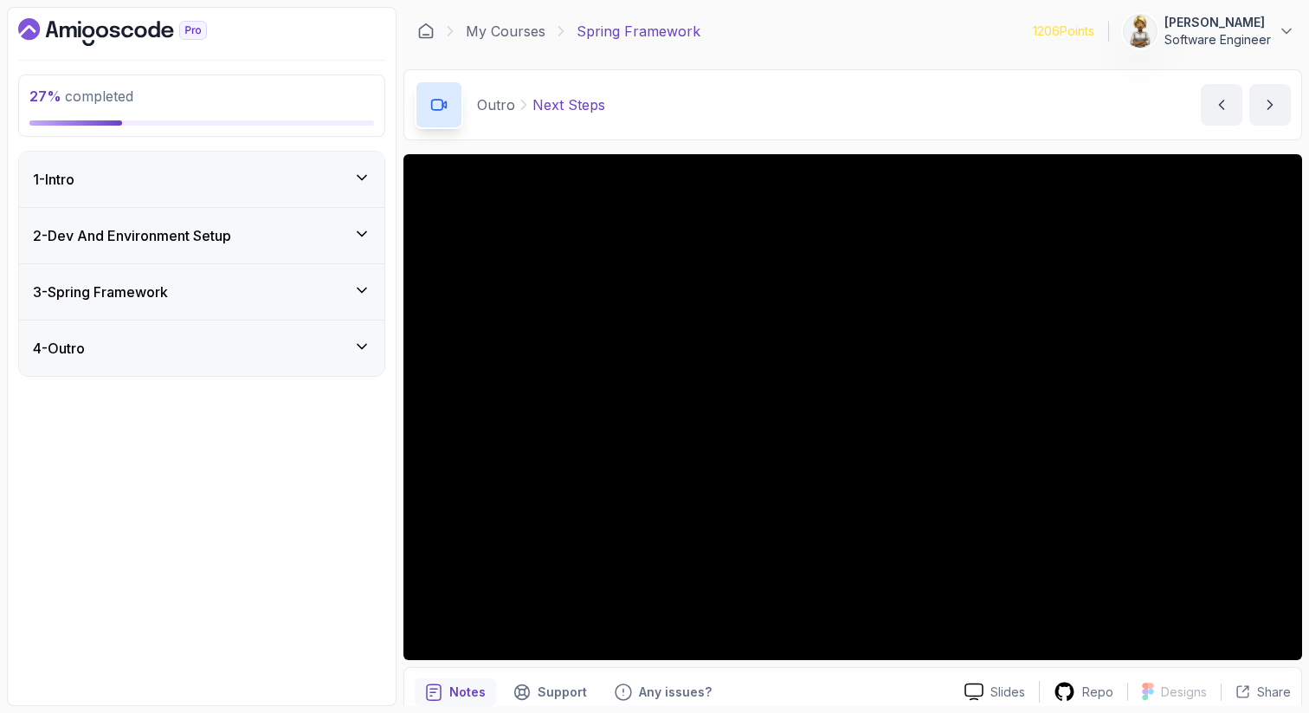
click at [366, 282] on icon at bounding box center [361, 289] width 17 height 17
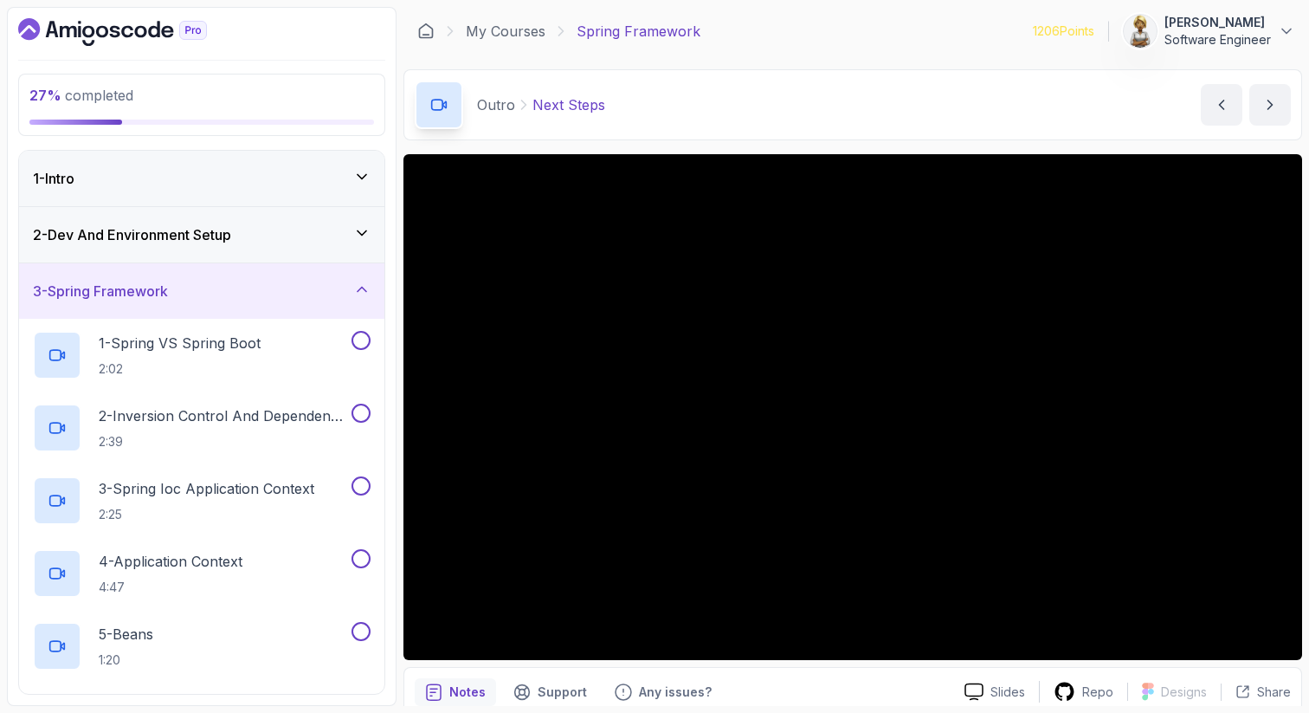
click at [365, 230] on icon at bounding box center [361, 232] width 17 height 17
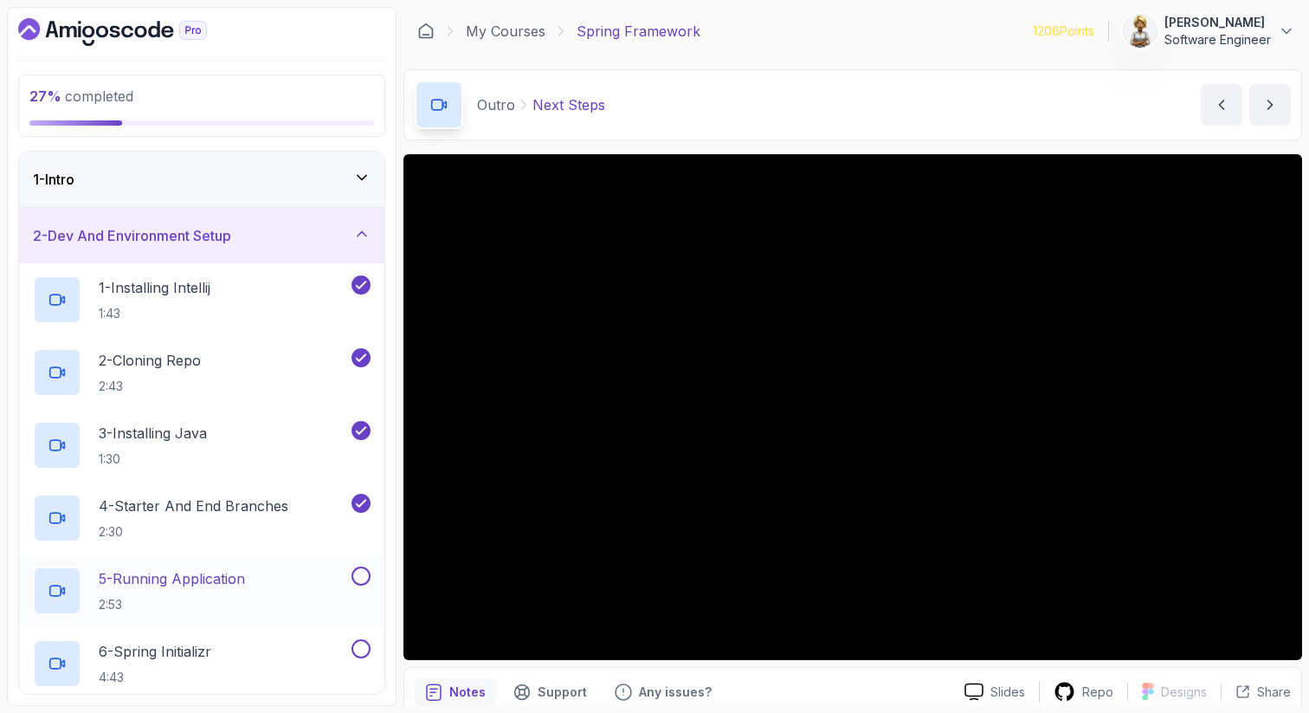
click at [174, 587] on p "5 - Running Application" at bounding box center [172, 578] width 146 height 21
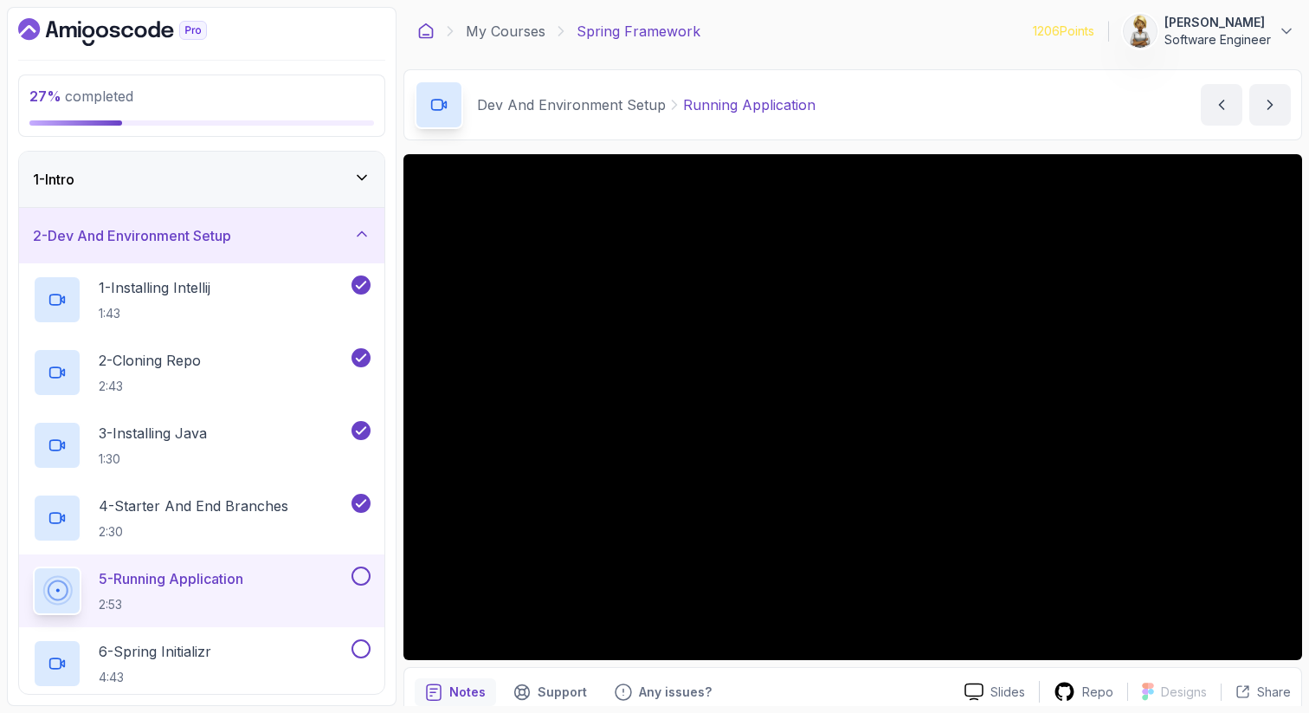
click at [0, 0] on section "27 % completed 1 - Intro 2 - Dev And Environment Setup 1 - Installing Intellij …" at bounding box center [654, 356] width 1309 height 713
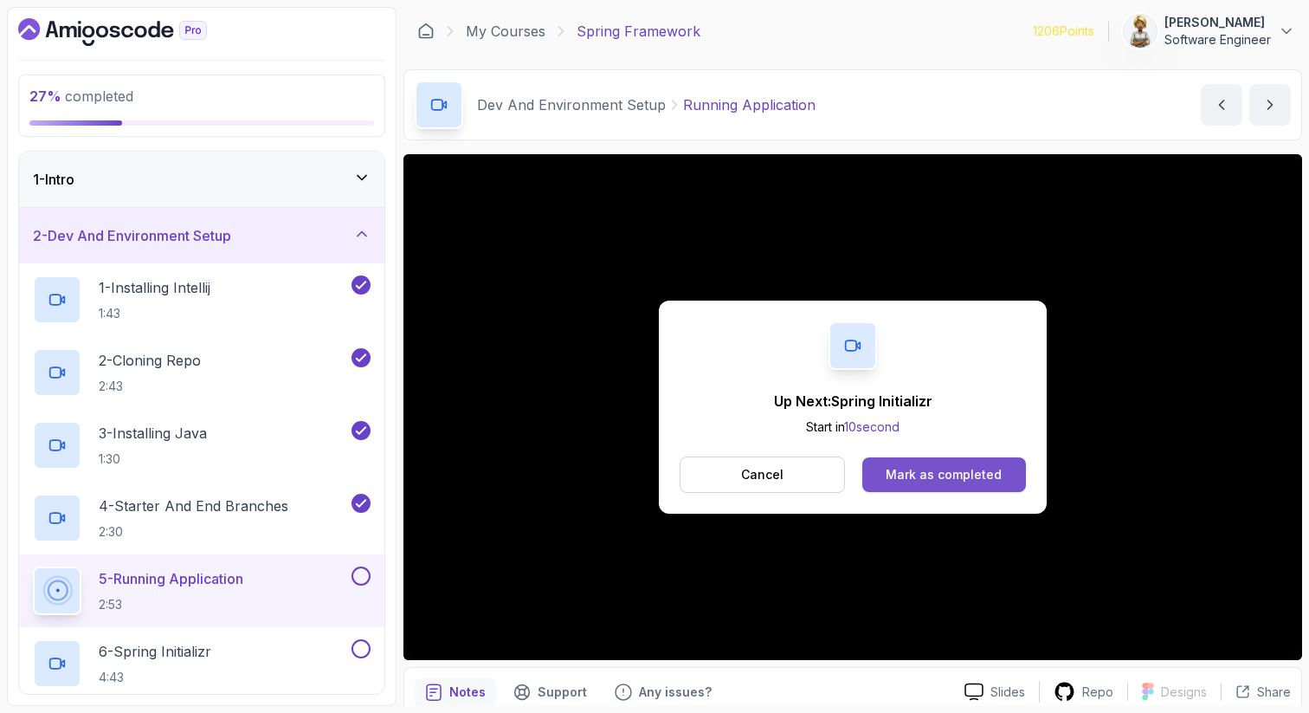
click at [935, 480] on div "Mark as completed" at bounding box center [944, 474] width 116 height 17
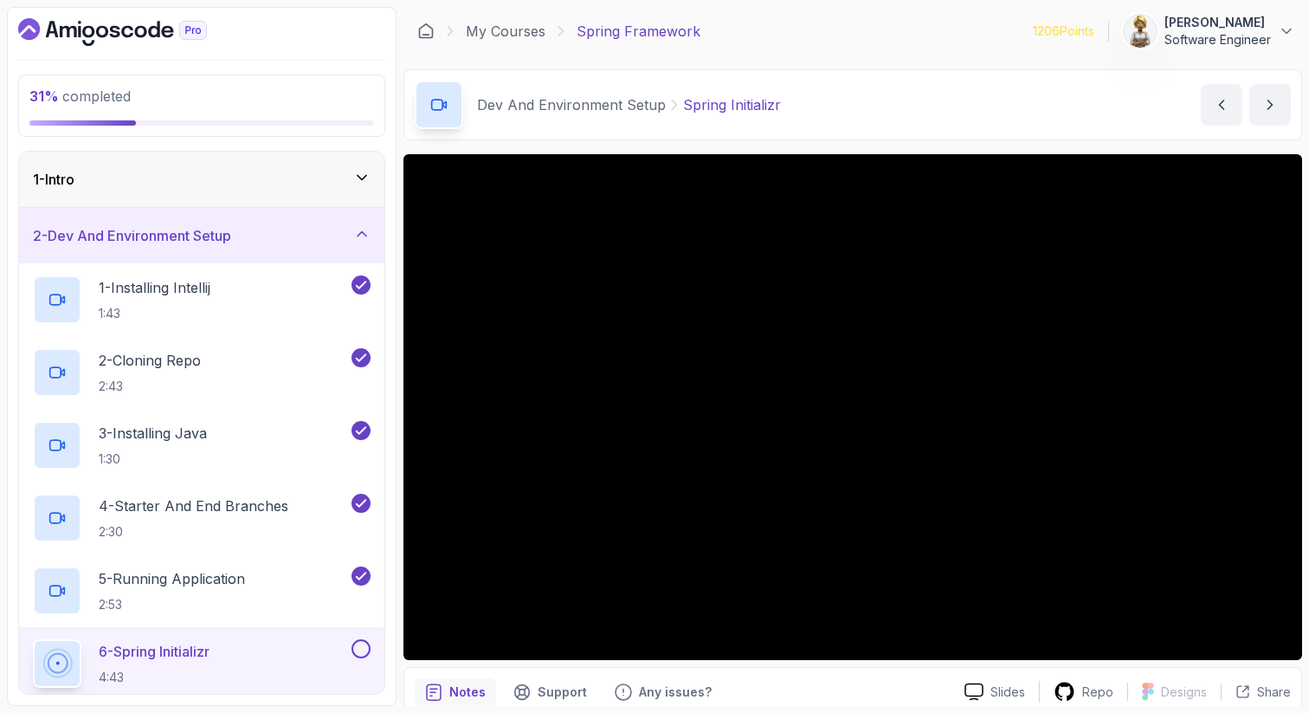
click at [210, 660] on p "6 - Spring Initializr" at bounding box center [154, 651] width 111 height 21
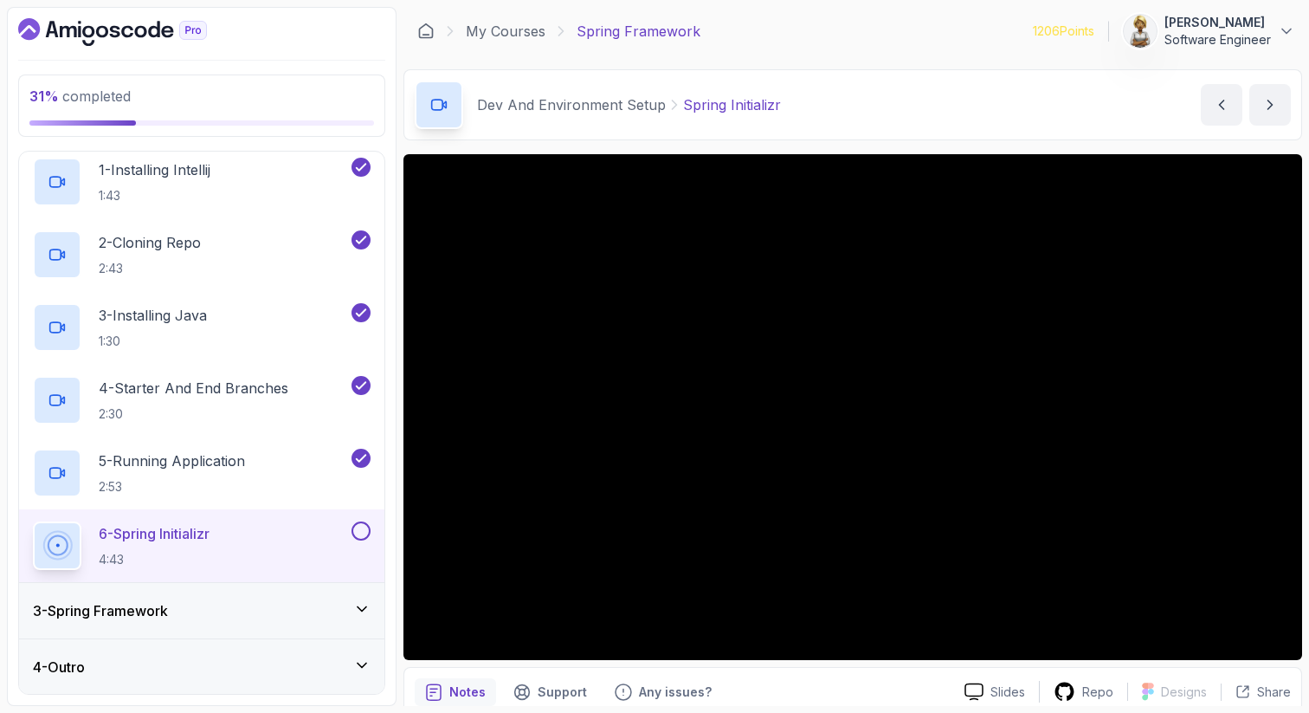
scroll to position [119, 0]
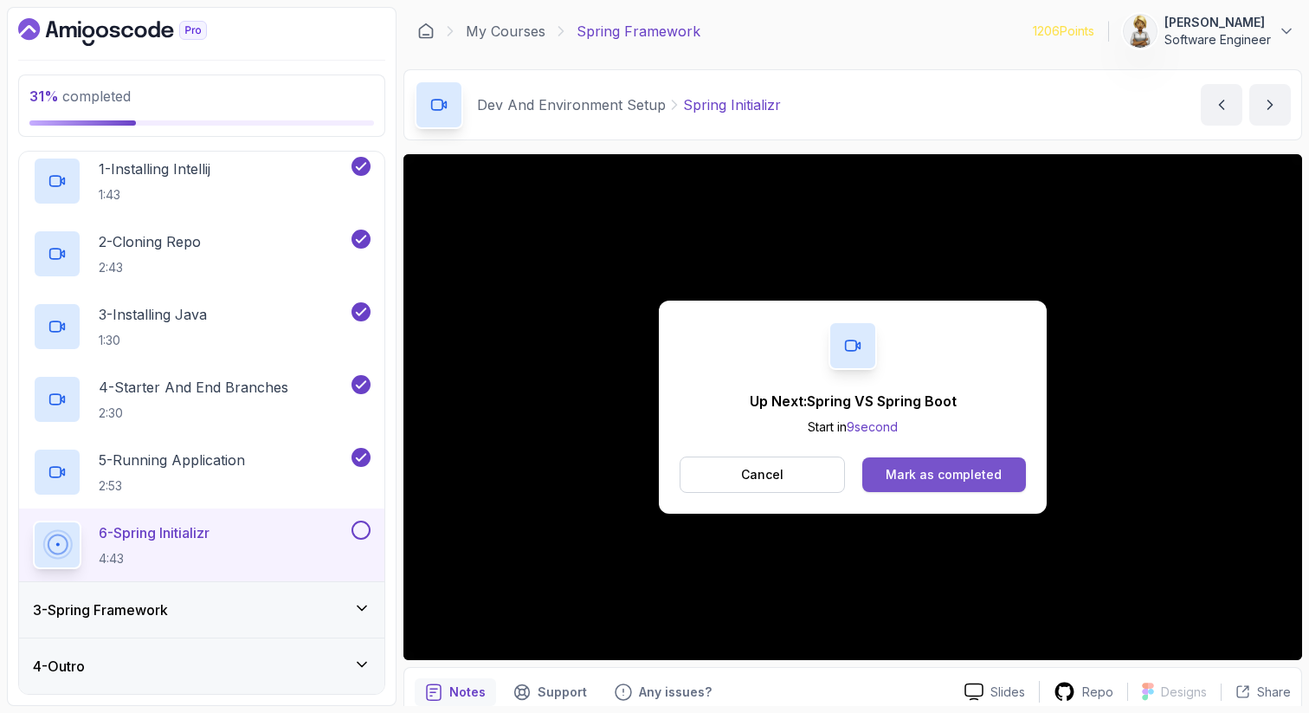
click at [915, 471] on div "Mark as completed" at bounding box center [944, 474] width 116 height 17
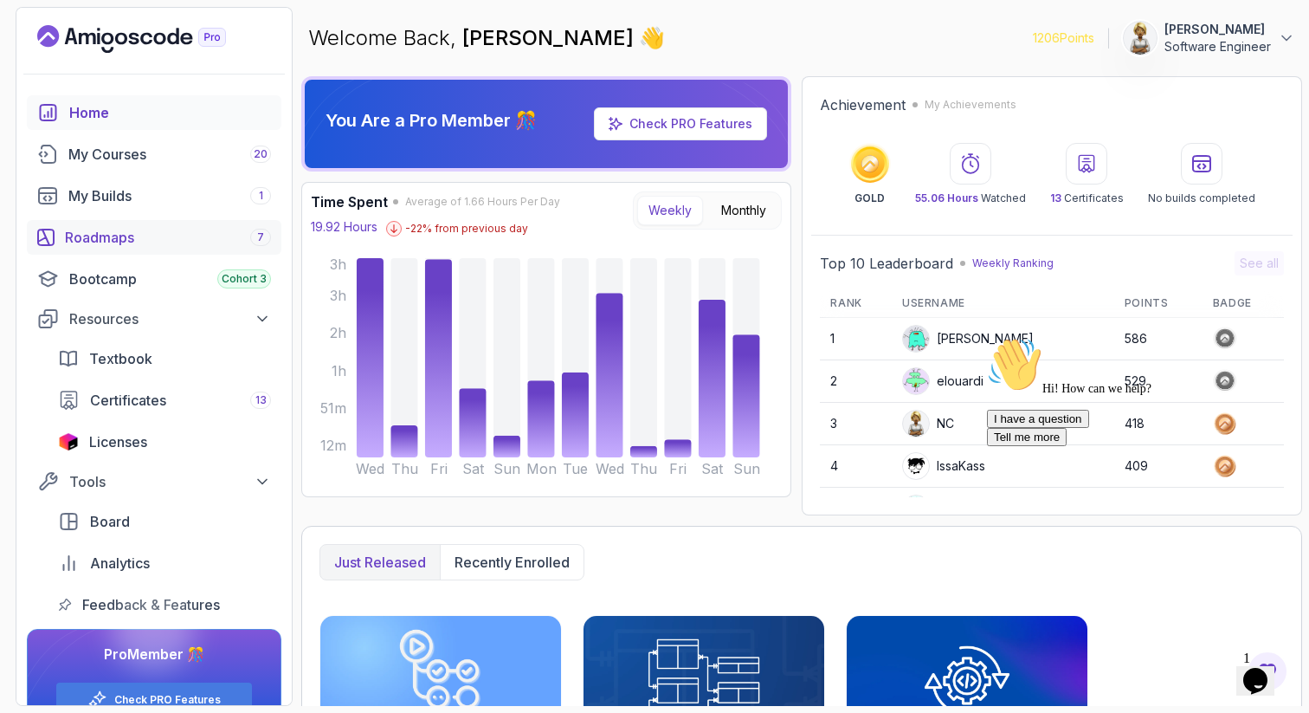
click at [107, 233] on div "Roadmaps 7" at bounding box center [168, 237] width 206 height 21
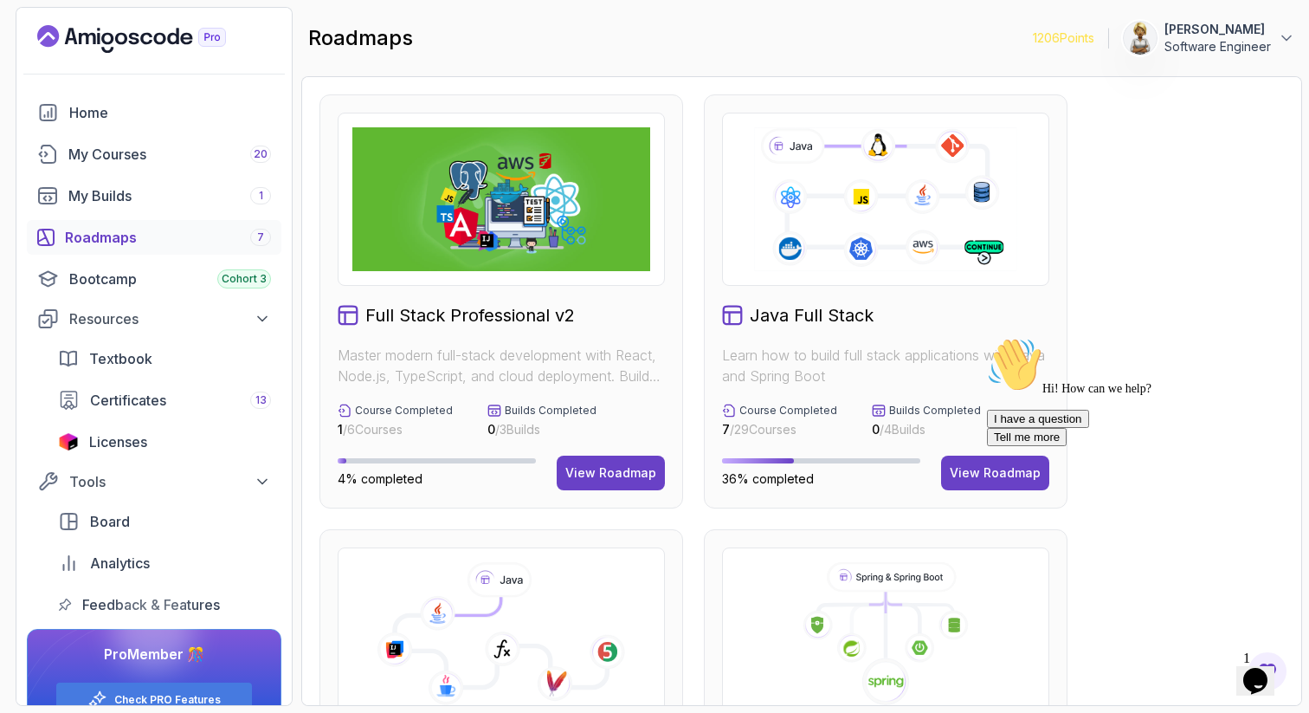
click at [1061, 446] on div "I have a question Tell me more" at bounding box center [1143, 428] width 312 height 36
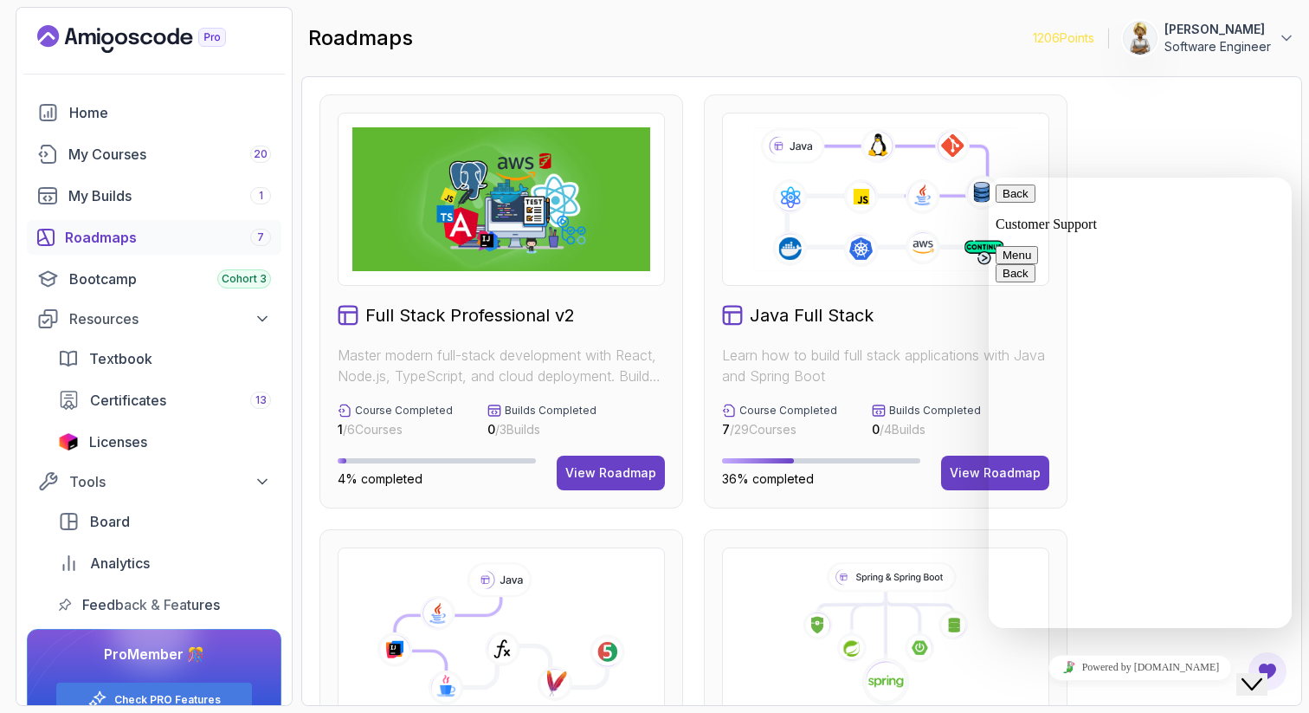
click at [1059, 216] on p "Customer Support" at bounding box center [1140, 224] width 289 height 16
drag, startPoint x: 1263, startPoint y: 661, endPoint x: 1298, endPoint y: 700, distance: 52.1
click at [1263, 674] on icon "Close Chat This icon closes the chat window." at bounding box center [1252, 684] width 21 height 21
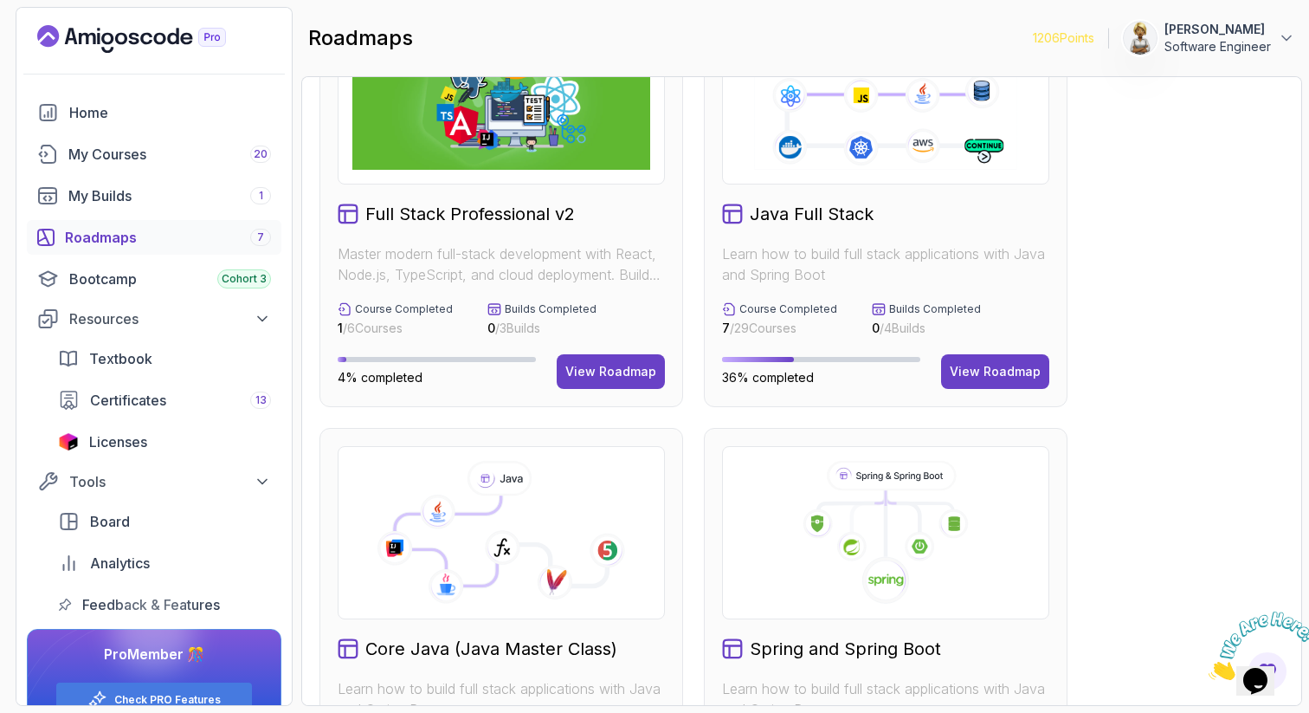
scroll to position [104, 0]
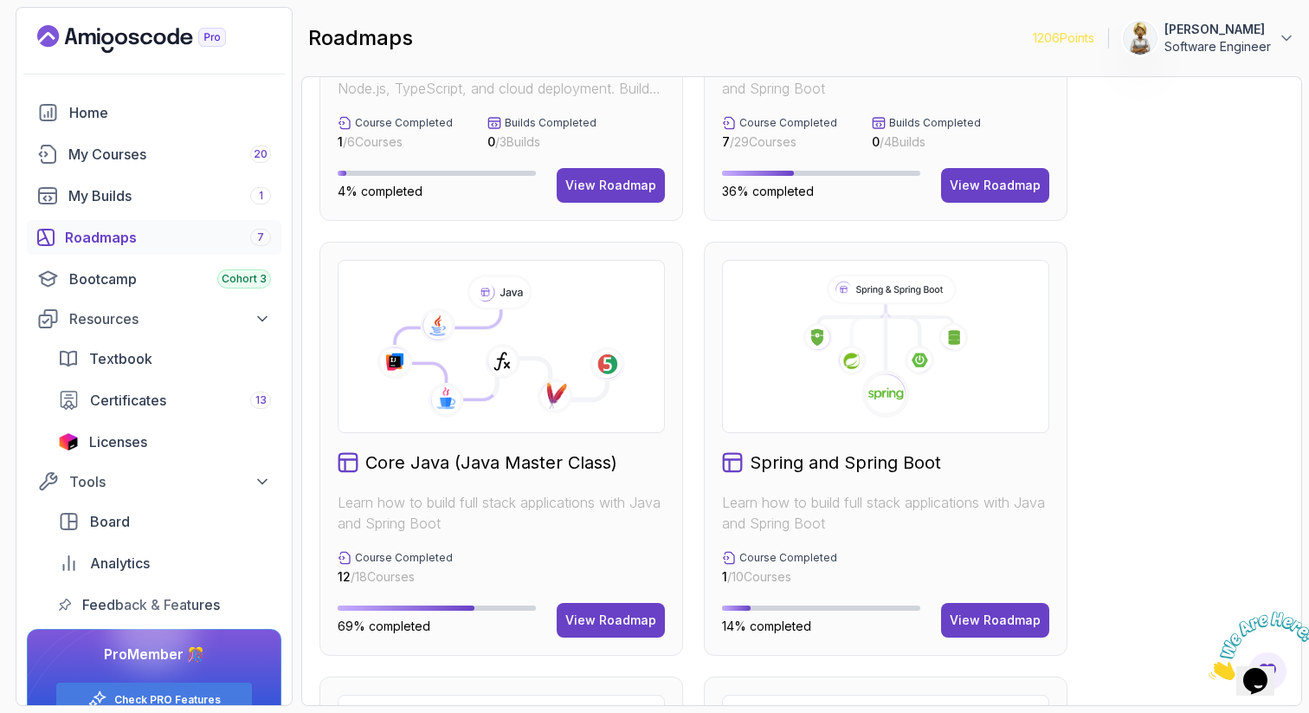
scroll to position [294, 0]
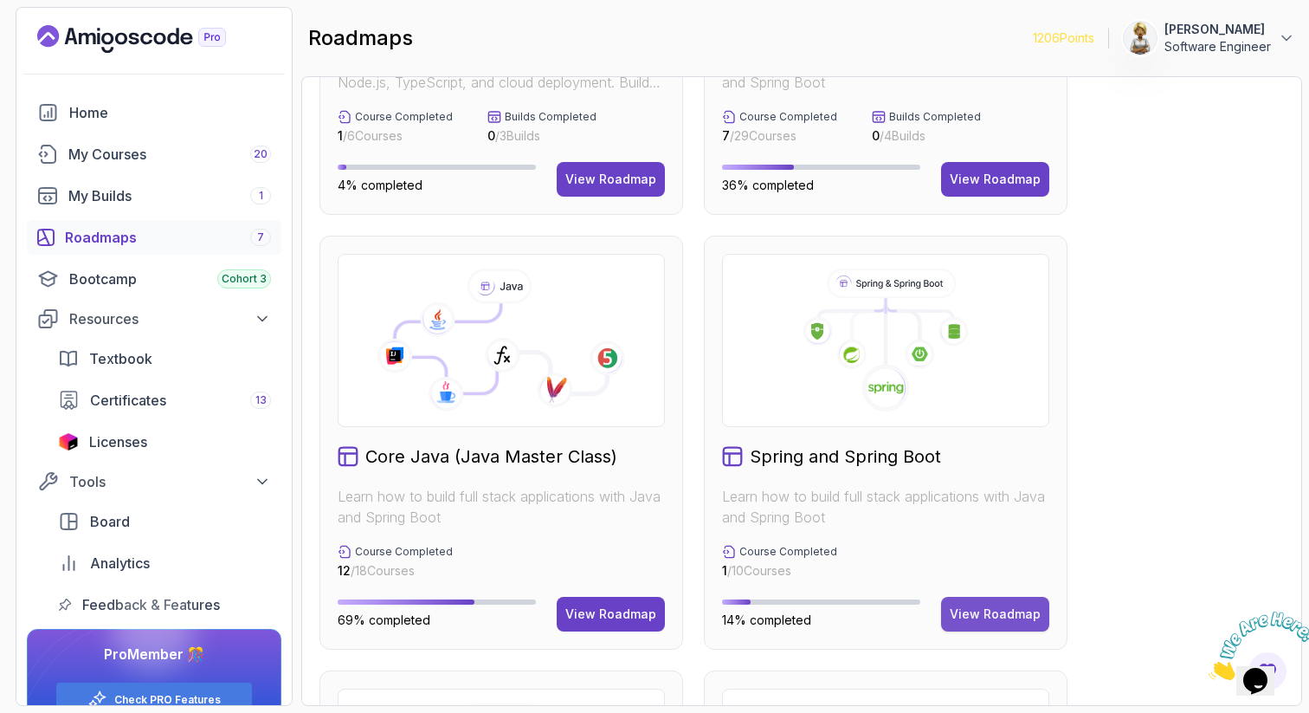
click at [1015, 605] on div "View Roadmap" at bounding box center [995, 613] width 91 height 17
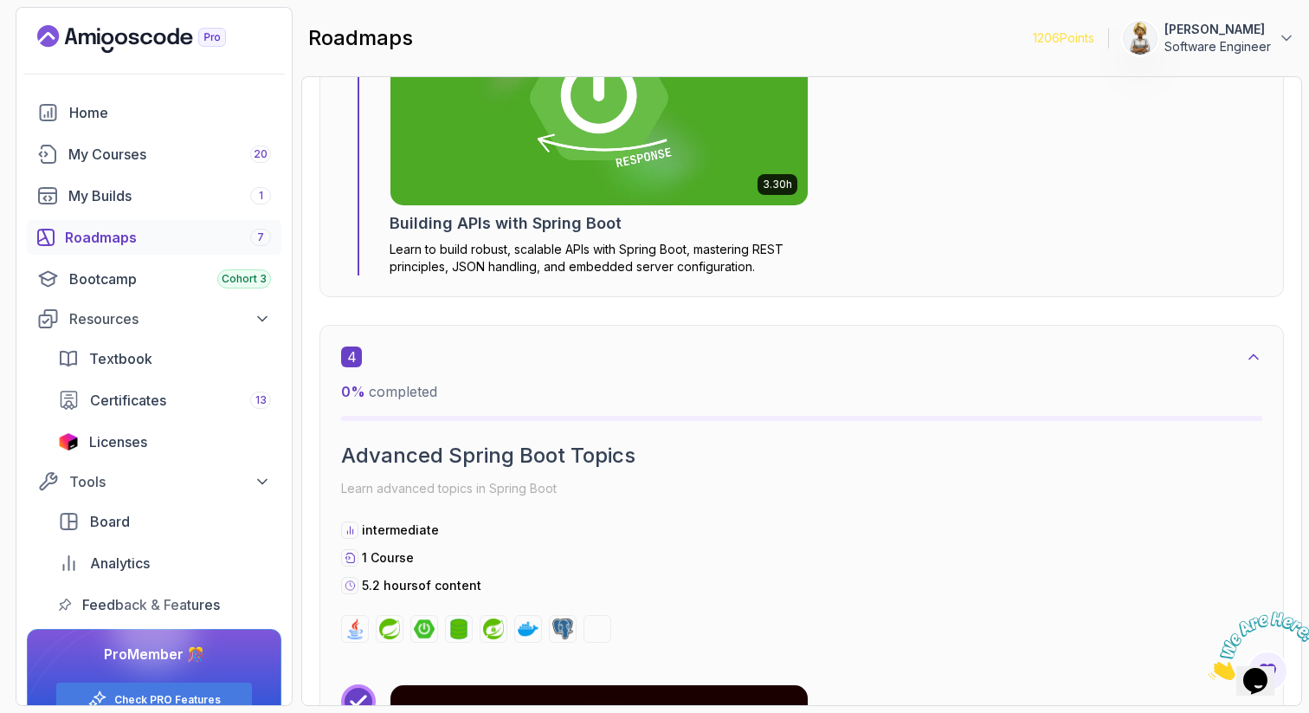
scroll to position [1693, 0]
